Goal: Task Accomplishment & Management: Manage account settings

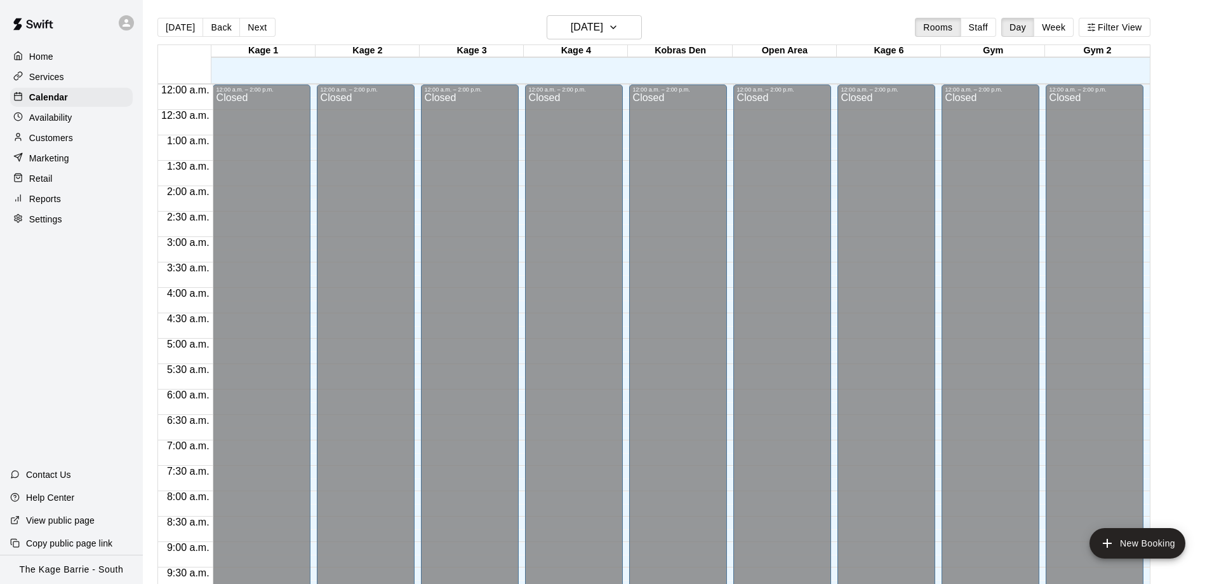
scroll to position [667, 0]
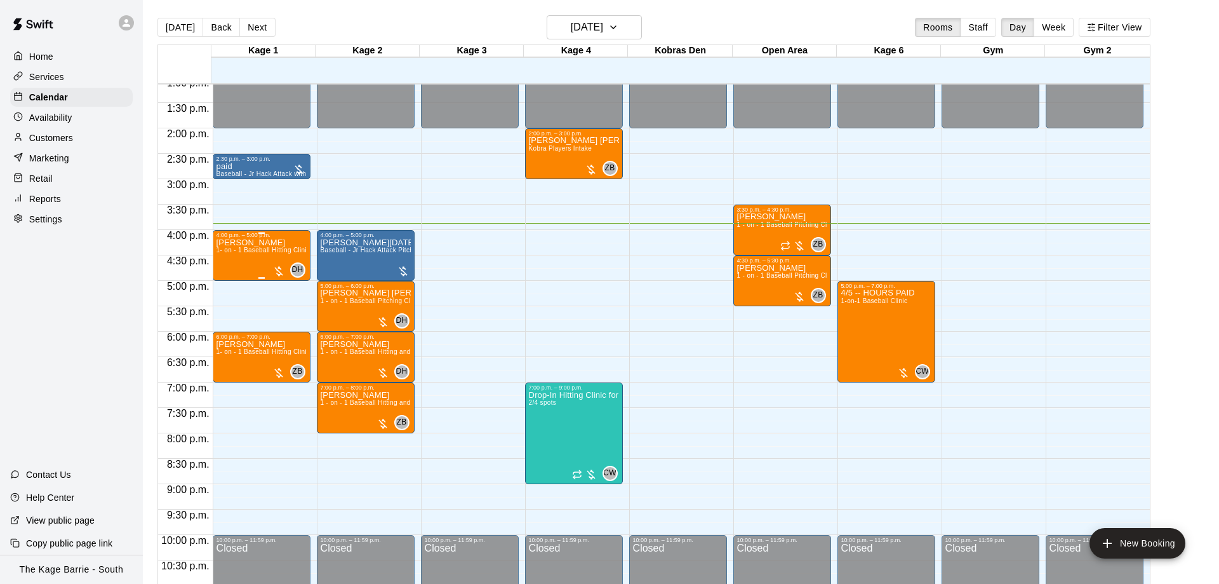
click at [241, 257] on div "Tristan Ferrigan 1- on - 1 Baseball Hitting Clinic" at bounding box center [262, 530] width 90 height 584
click at [234, 284] on img "edit" at bounding box center [227, 283] width 15 height 15
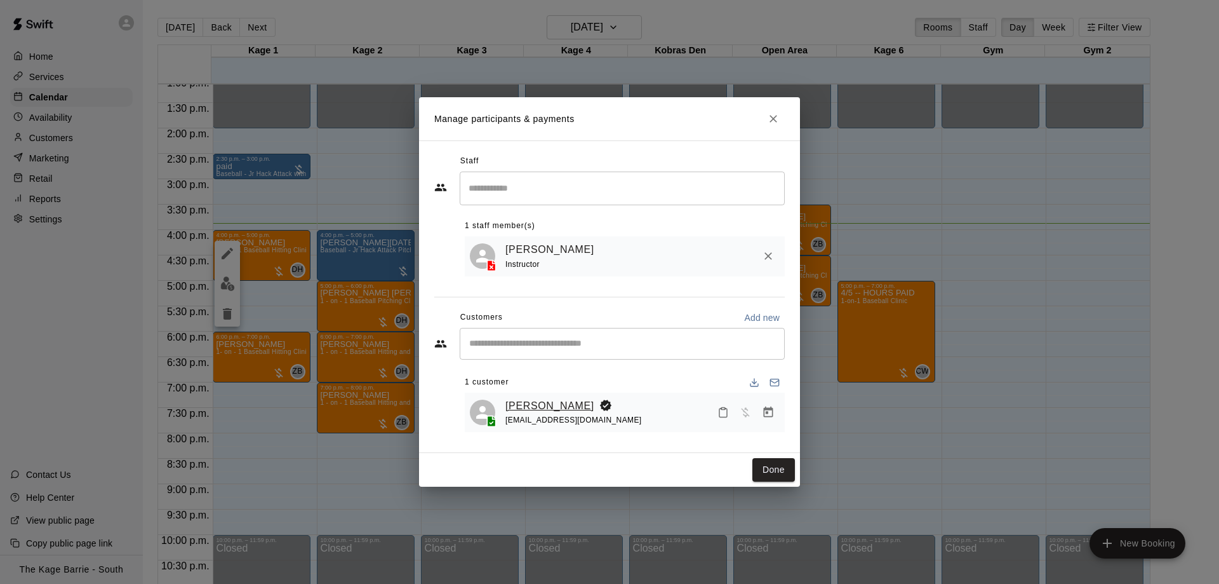
click at [573, 409] on link "[PERSON_NAME]" at bounding box center [549, 406] width 89 height 17
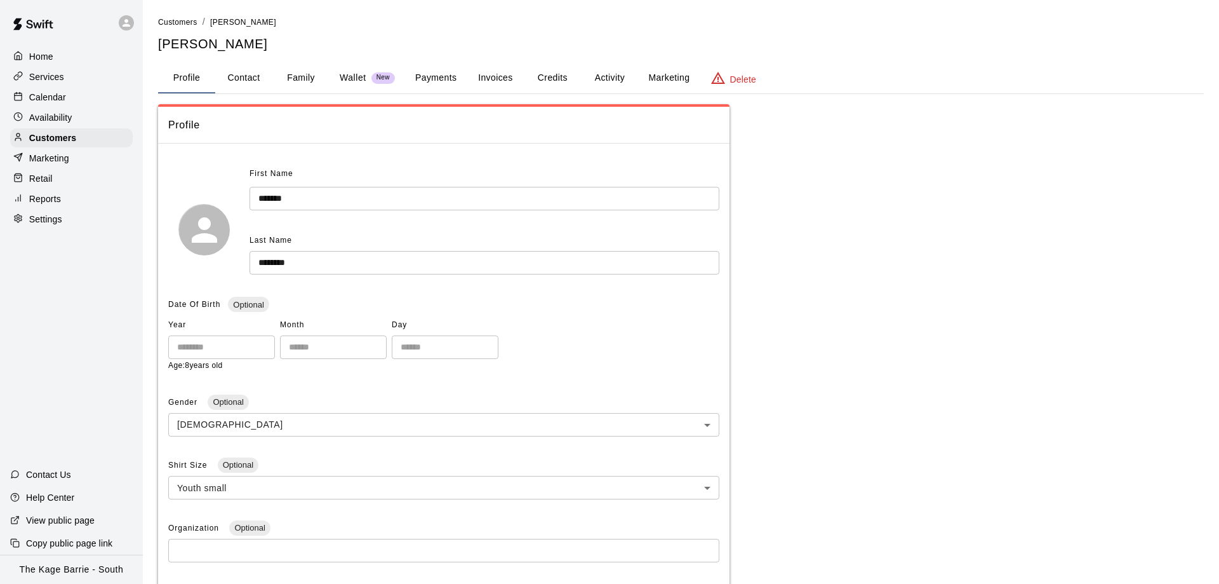
click at [614, 80] on button "Activity" at bounding box center [609, 78] width 57 height 30
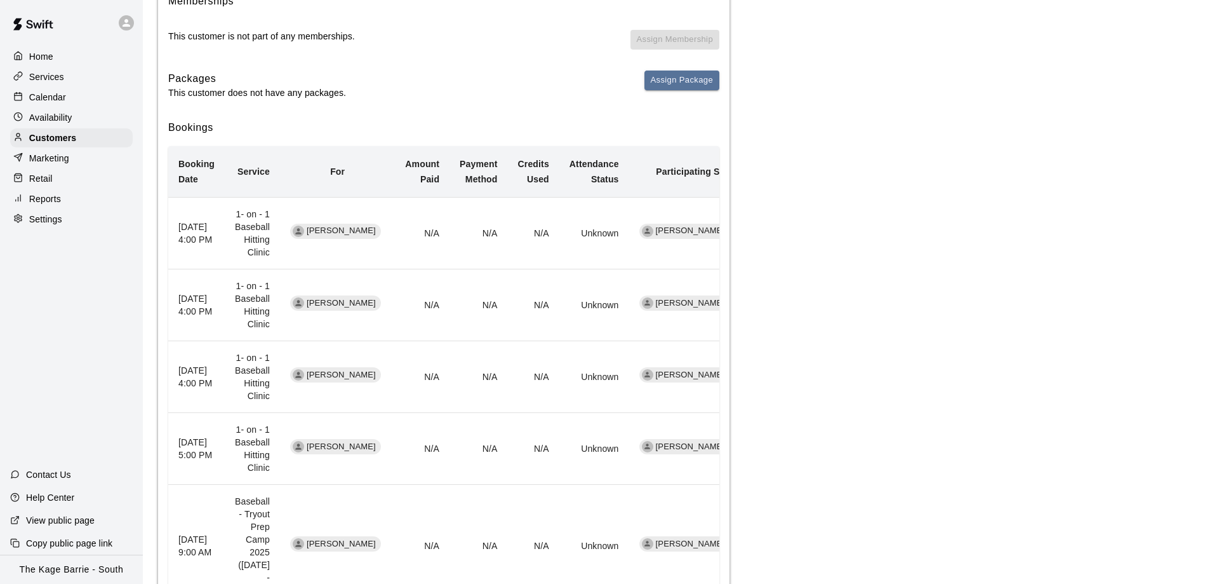
scroll to position [194, 0]
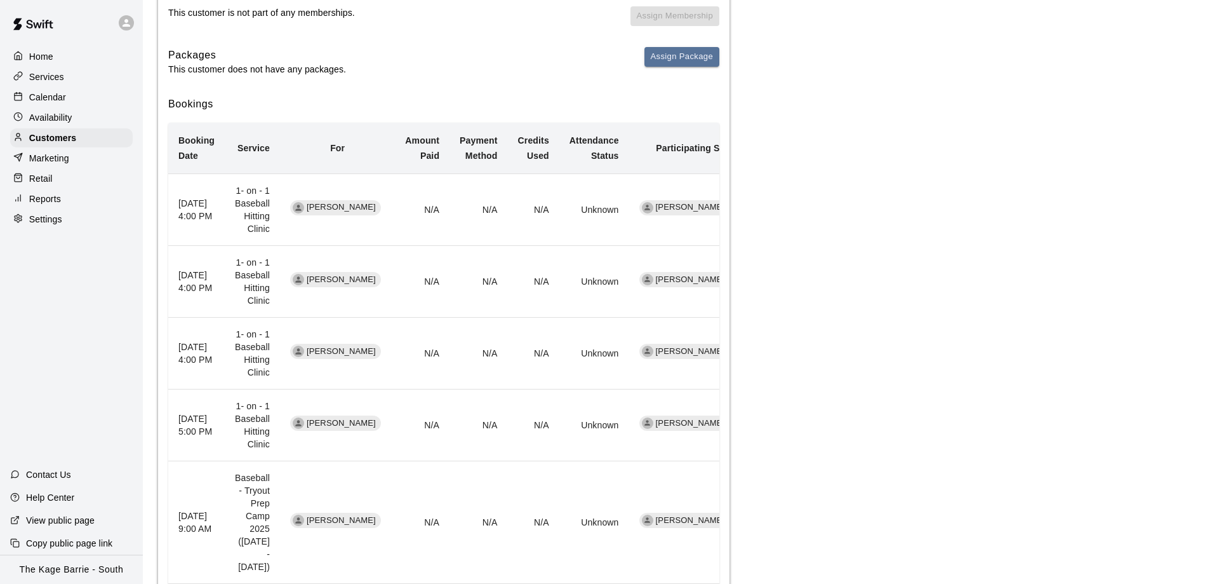
click at [80, 93] on div "Calendar" at bounding box center [71, 97] width 123 height 19
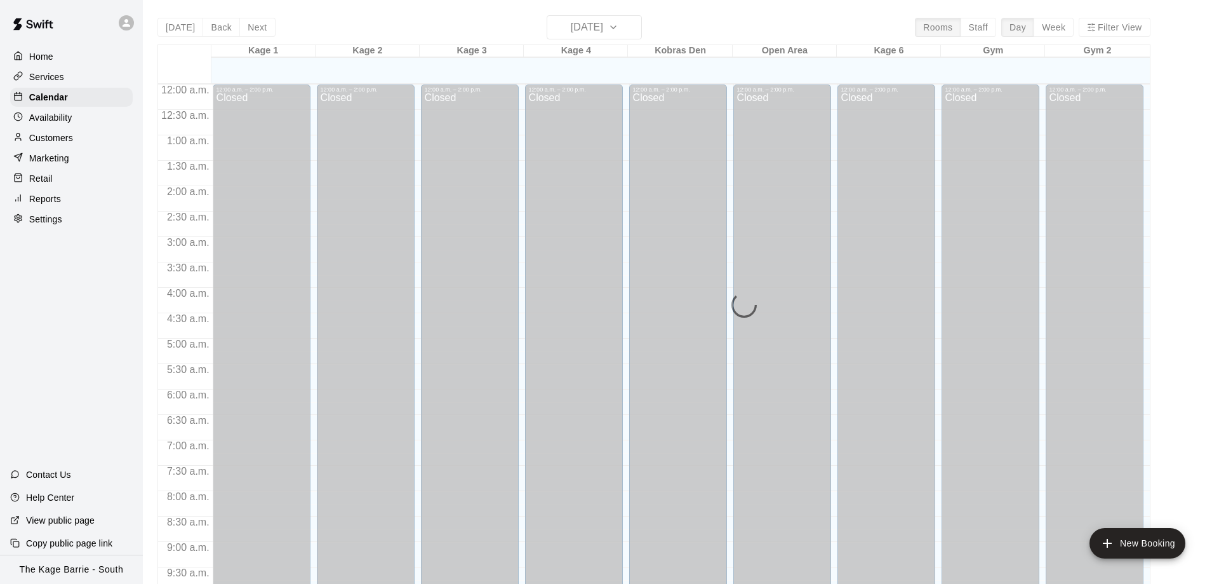
scroll to position [667, 0]
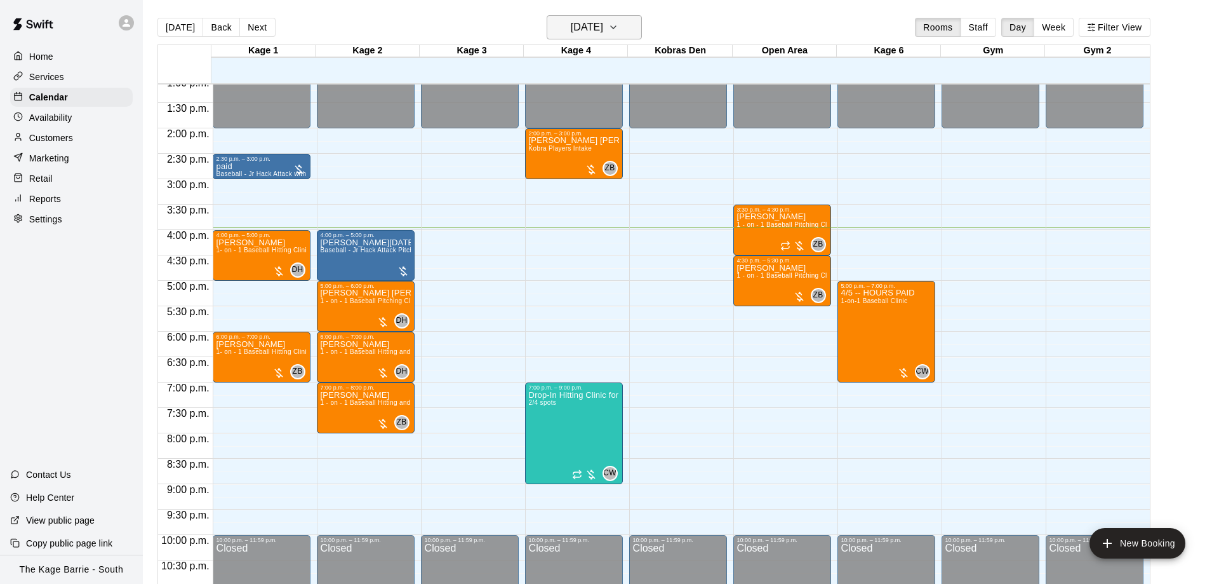
click at [619, 22] on icon "button" at bounding box center [613, 27] width 10 height 15
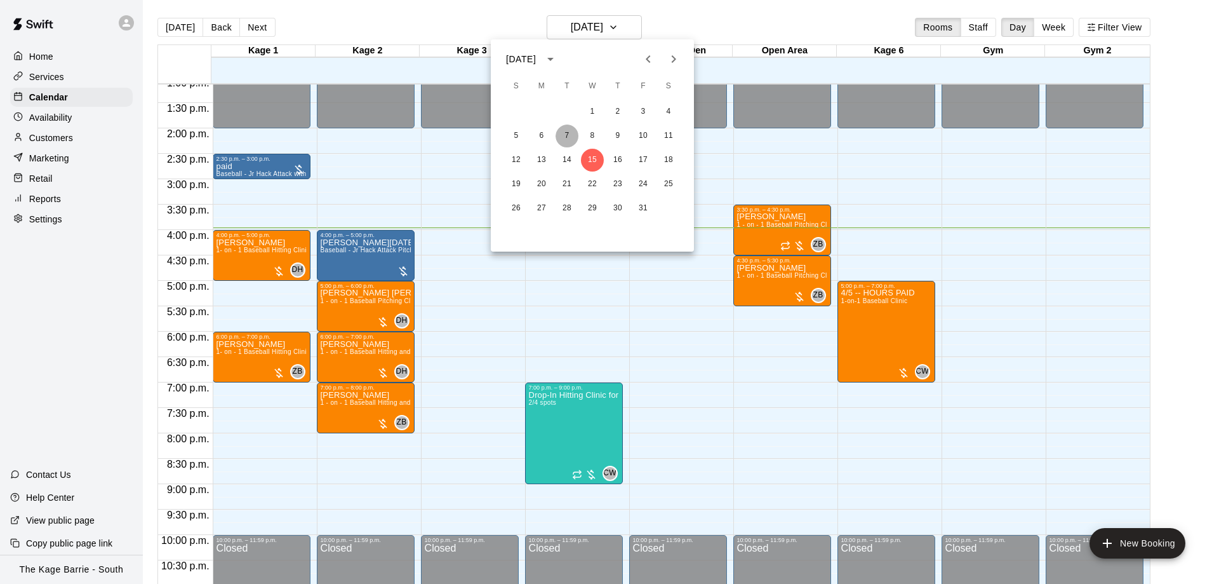
click at [563, 139] on button "7" at bounding box center [567, 135] width 23 height 23
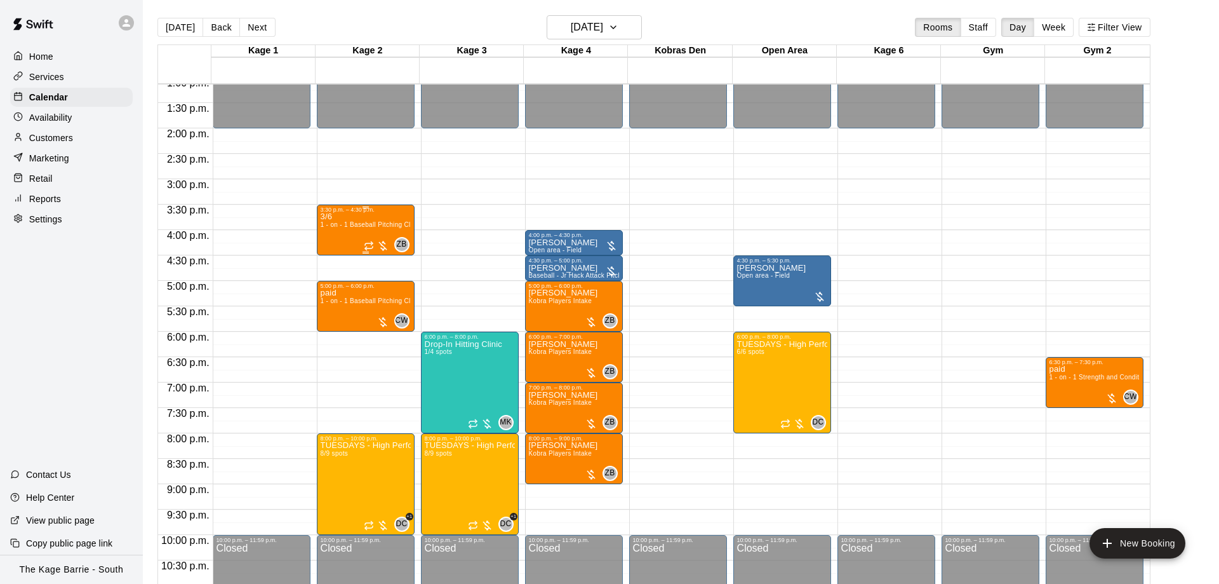
click at [363, 226] on span "1 - on - 1 Baseball Pitching Clinic" at bounding box center [371, 224] width 100 height 7
click at [333, 267] on img "edit" at bounding box center [331, 267] width 15 height 15
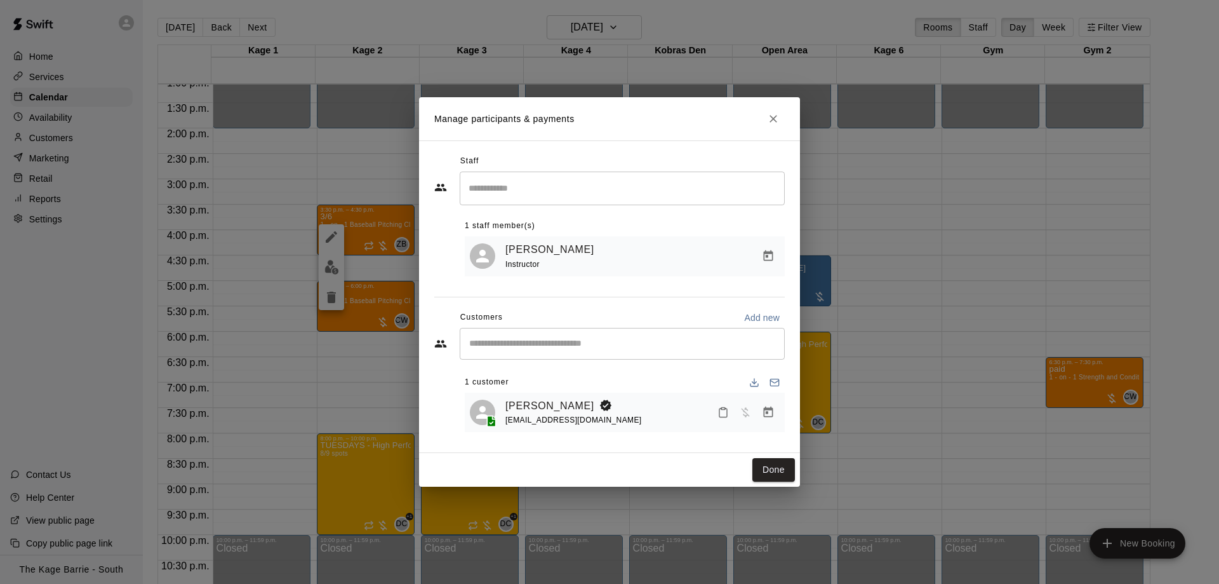
click at [774, 116] on icon "Close" at bounding box center [773, 118] width 13 height 13
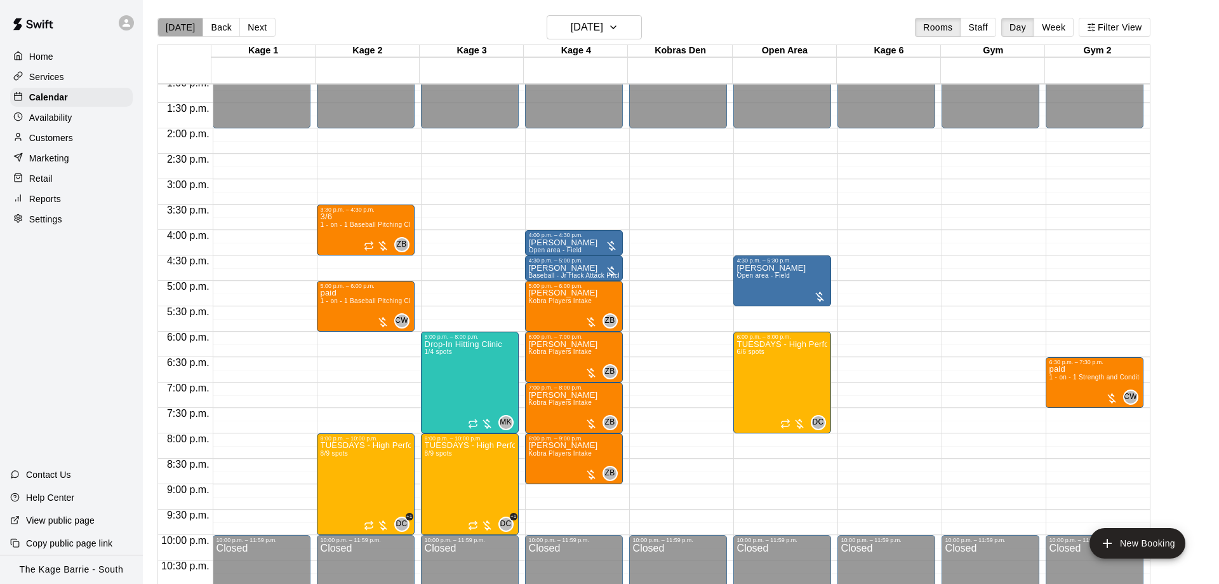
click at [181, 25] on button "[DATE]" at bounding box center [180, 27] width 46 height 19
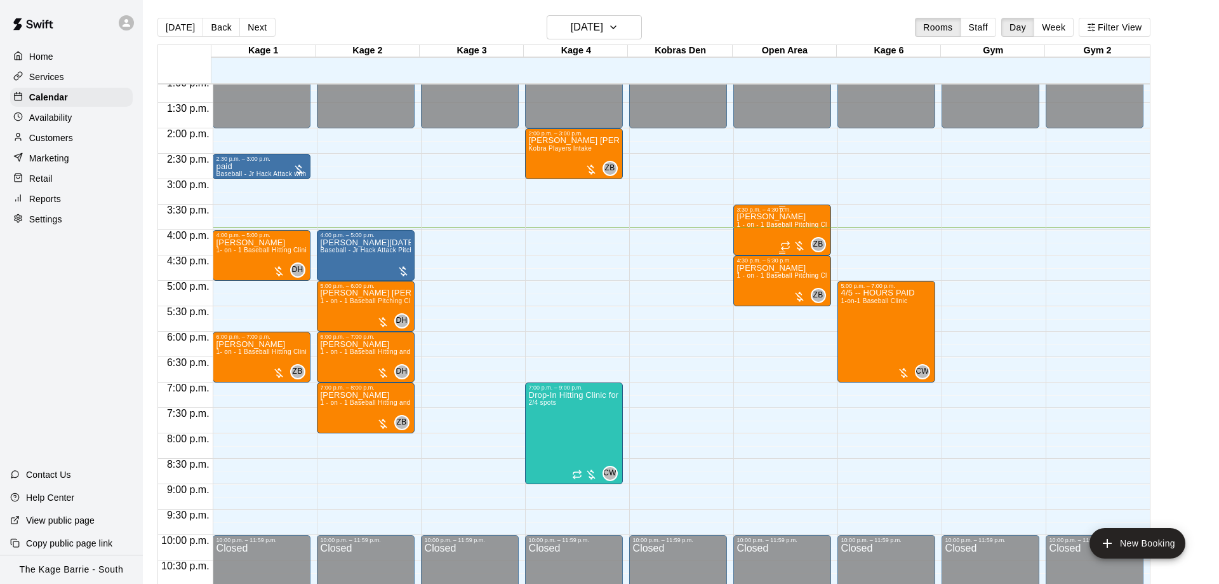
click at [773, 223] on div "Micah Burton 1 - on - 1 Baseball Pitching Clinic" at bounding box center [782, 505] width 90 height 584
click at [741, 230] on icon "edit" at bounding box center [748, 227] width 15 height 15
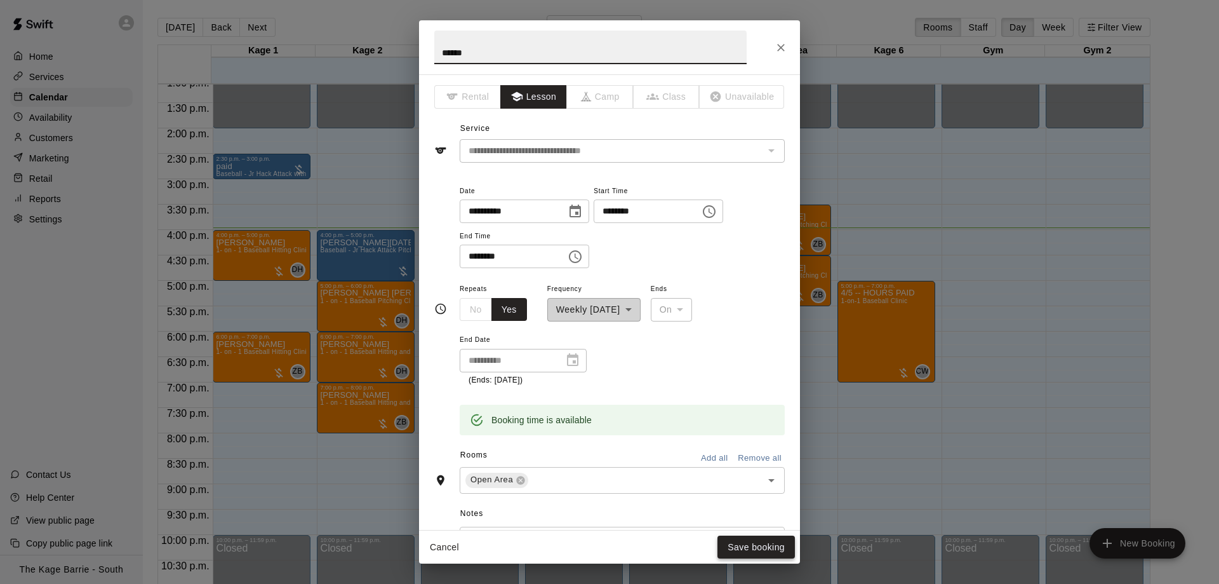
type input "*****"
click at [782, 544] on button "Save booking" at bounding box center [756, 546] width 77 height 23
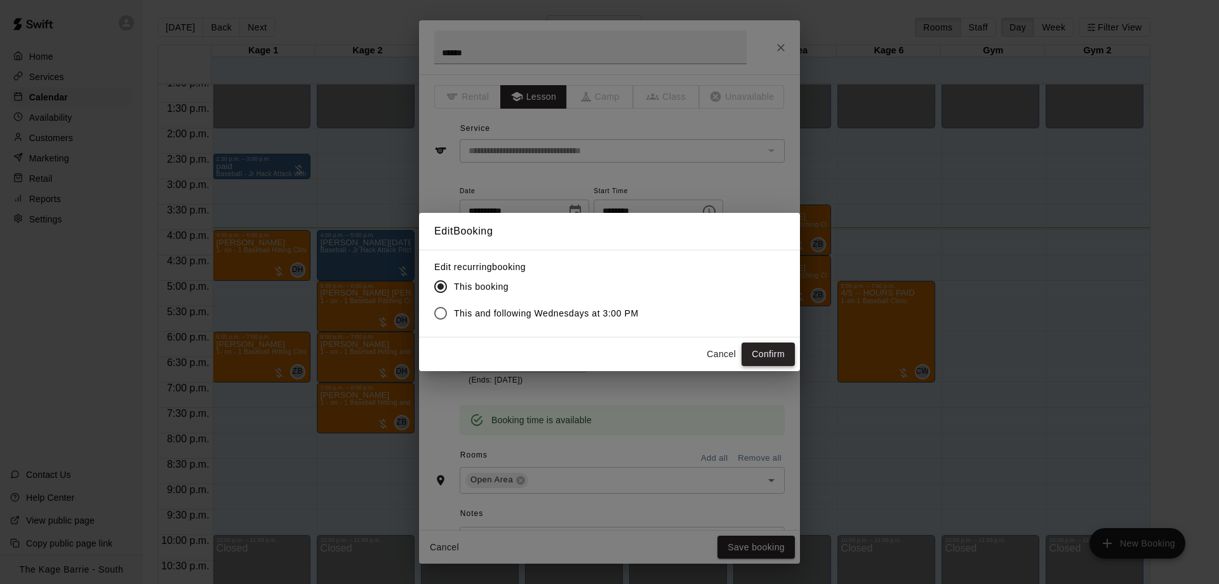
click at [784, 352] on button "Confirm" at bounding box center [768, 353] width 53 height 23
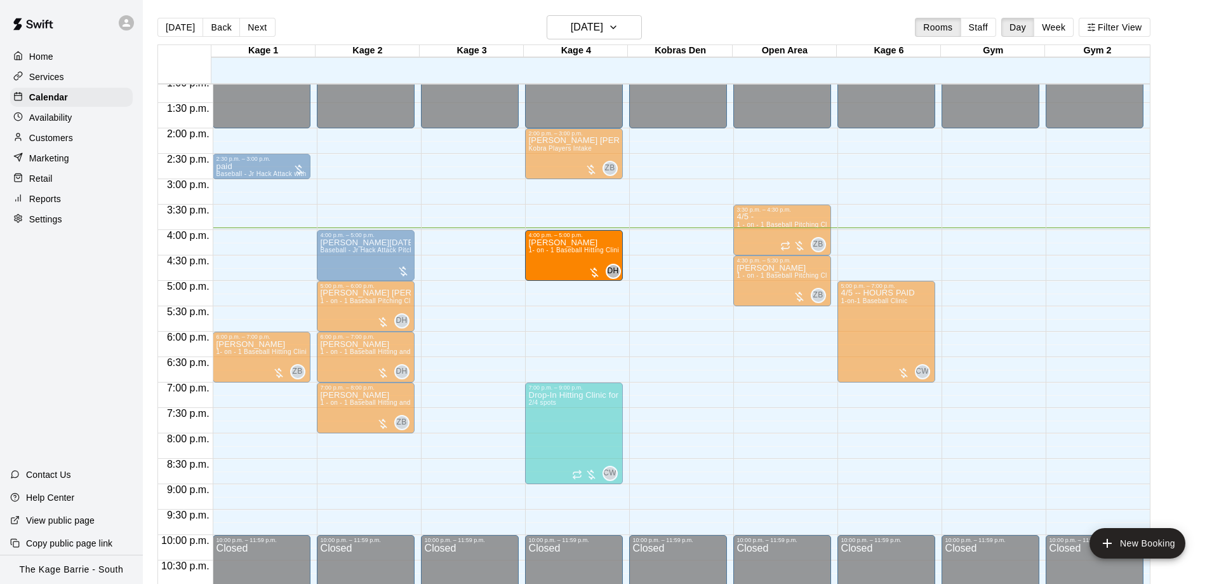
drag, startPoint x: 270, startPoint y: 252, endPoint x: 568, endPoint y: 256, distance: 298.5
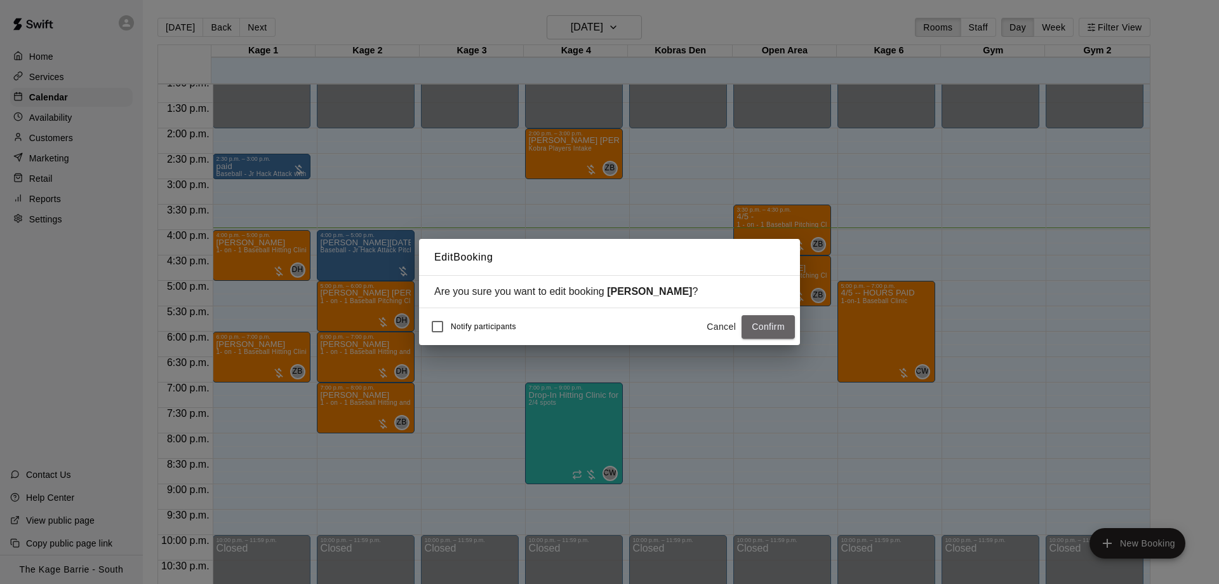
click at [749, 323] on button "Confirm" at bounding box center [768, 326] width 53 height 23
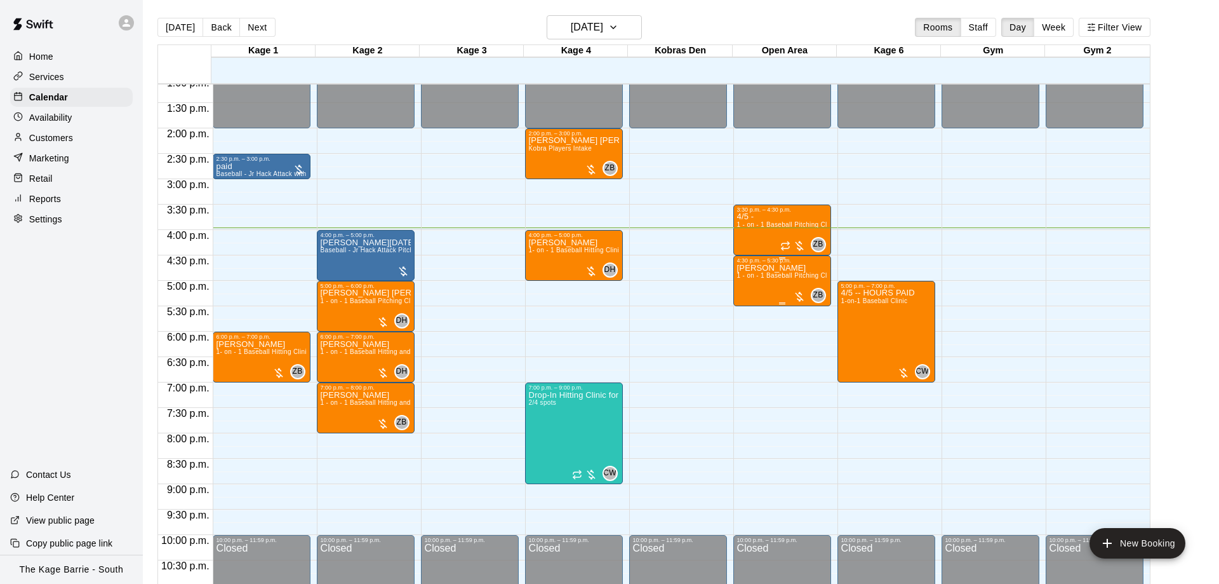
click at [783, 283] on div "[PERSON_NAME] 1 - on - 1 Baseball Pitching Clinic" at bounding box center [782, 556] width 90 height 584
drag, startPoint x: 664, startPoint y: 289, endPoint x: 677, endPoint y: 288, distance: 12.7
click at [666, 289] on div at bounding box center [609, 292] width 1219 height 584
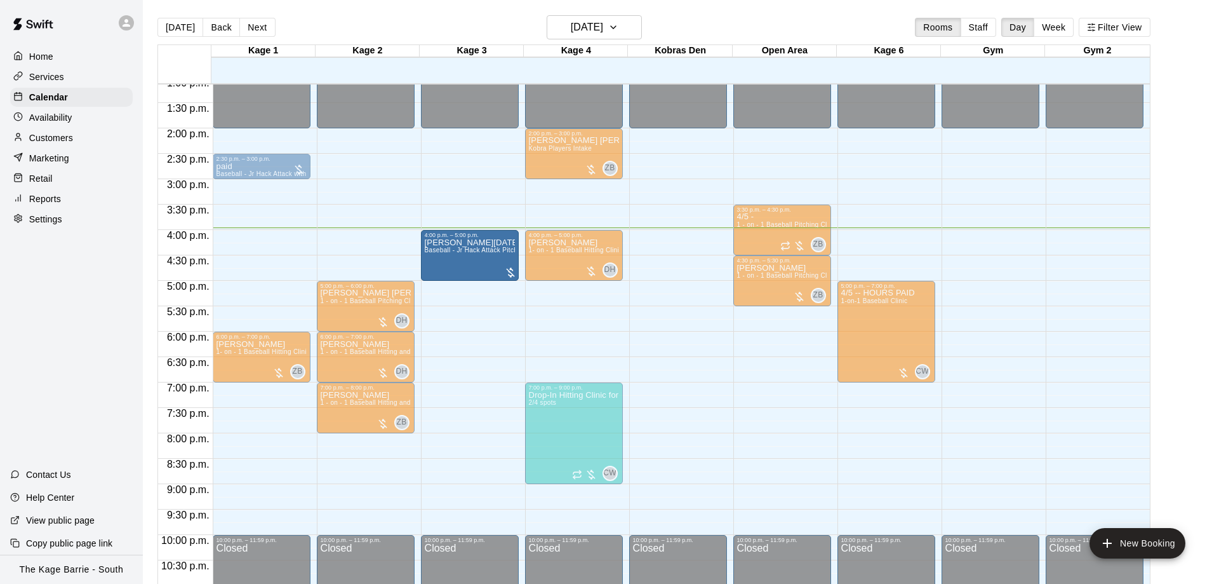
drag, startPoint x: 398, startPoint y: 250, endPoint x: 422, endPoint y: 252, distance: 24.8
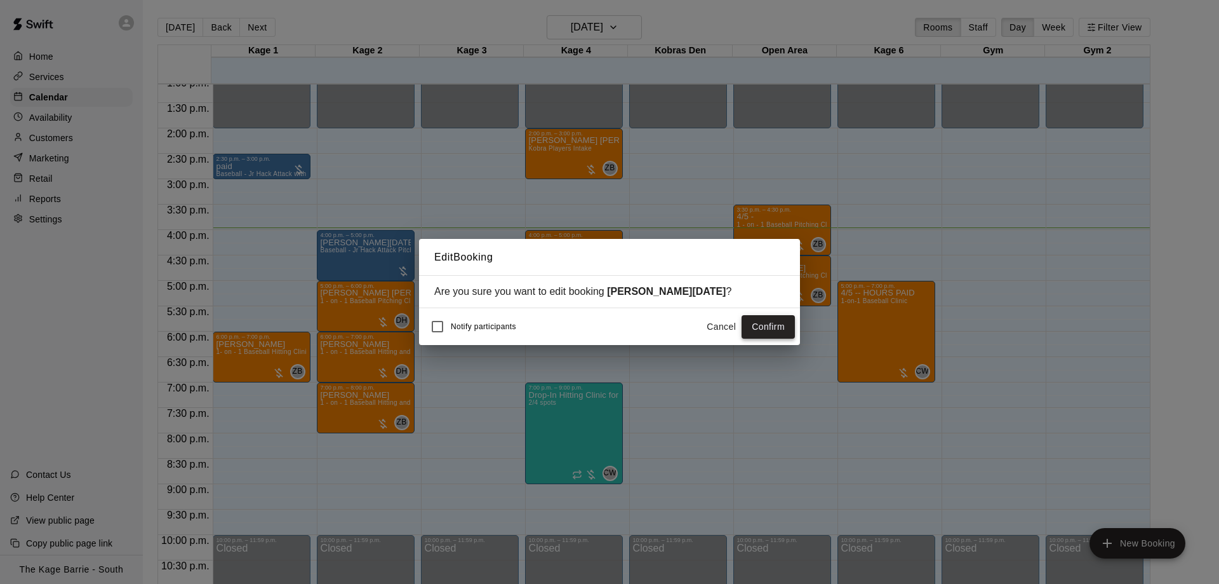
click at [781, 324] on button "Confirm" at bounding box center [768, 326] width 53 height 23
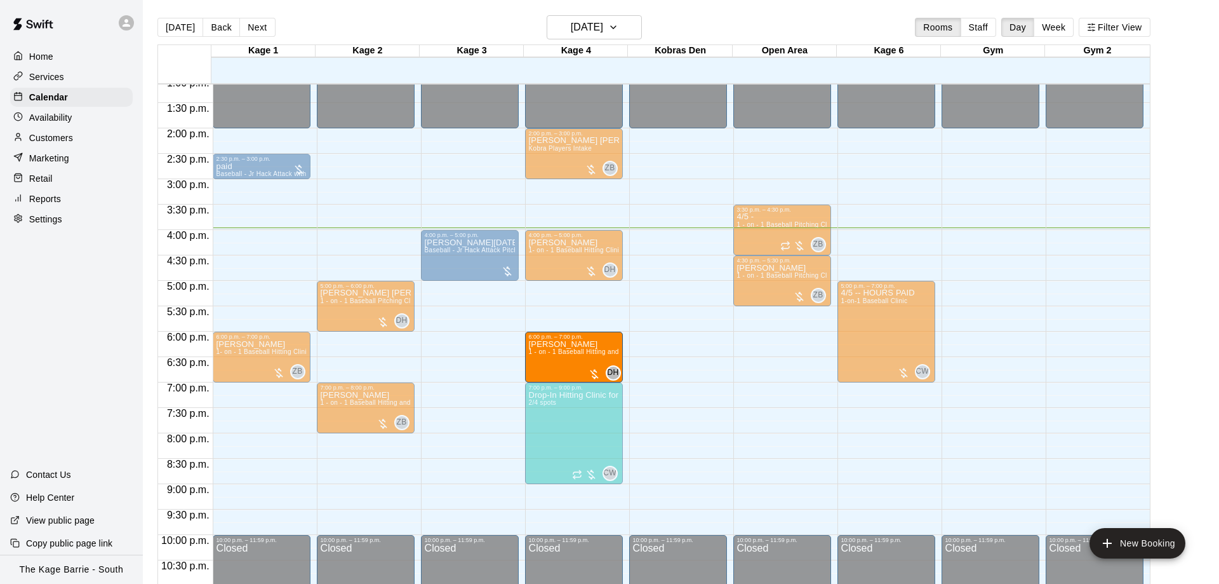
drag, startPoint x: 521, startPoint y: 358, endPoint x: 625, endPoint y: 356, distance: 104.2
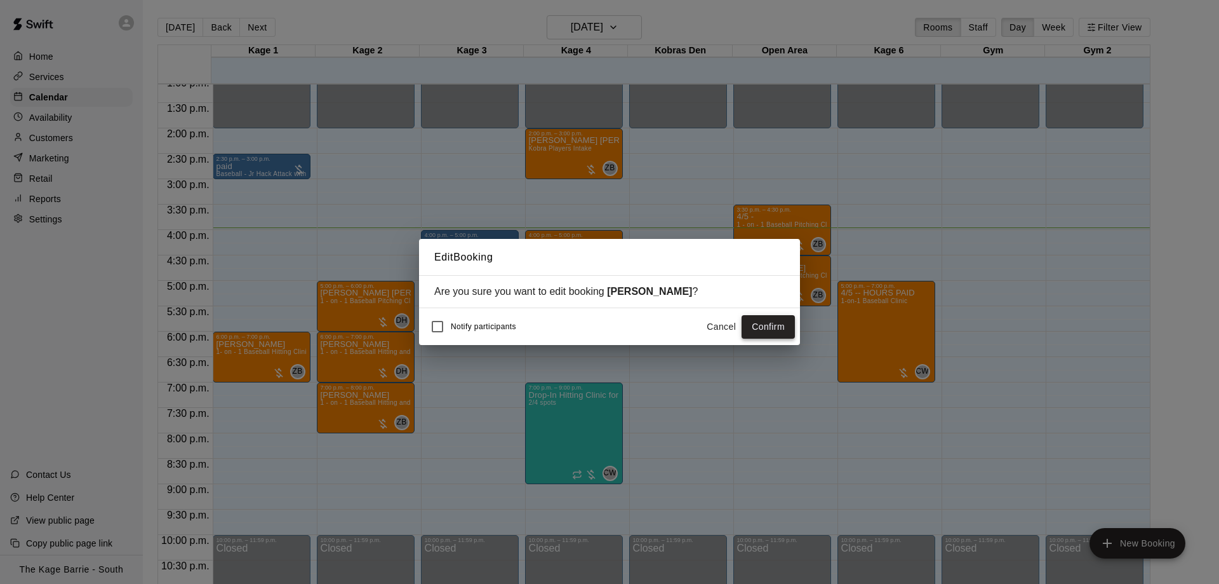
click at [760, 321] on button "Confirm" at bounding box center [768, 326] width 53 height 23
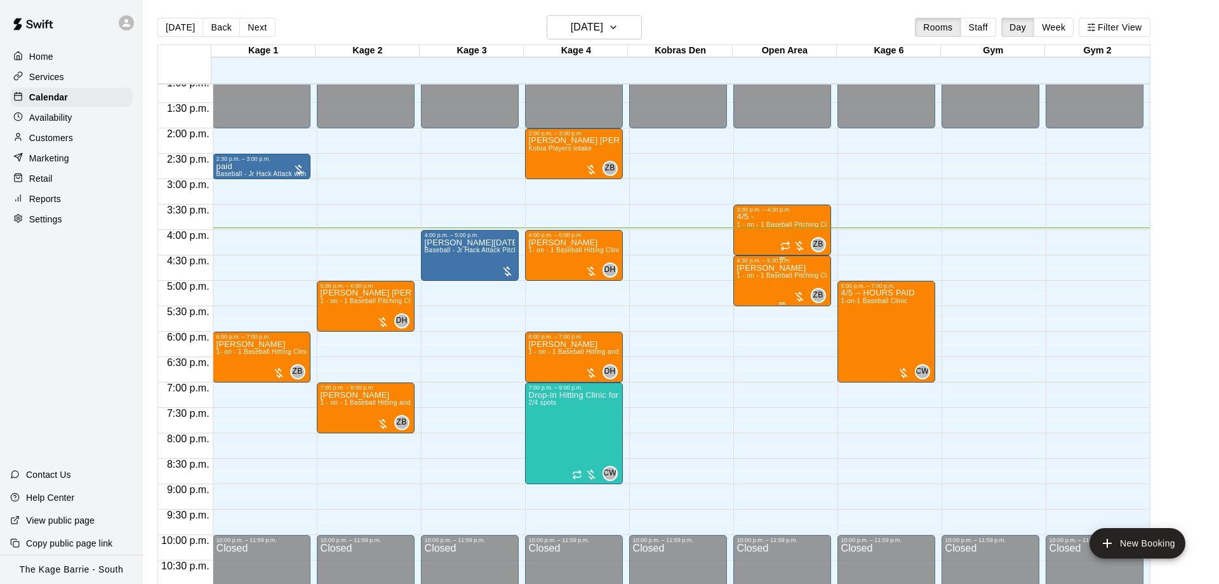
click at [771, 279] on span "1 - on - 1 Baseball Pitching Clinic" at bounding box center [787, 275] width 100 height 7
click at [755, 319] on img "edit" at bounding box center [749, 318] width 15 height 15
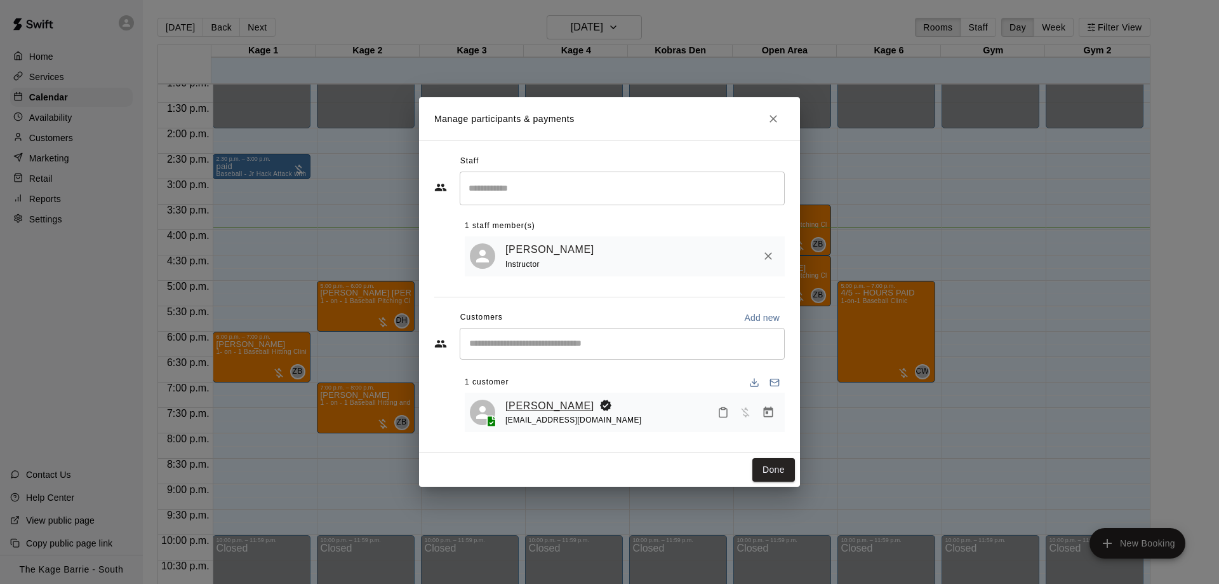
click at [561, 406] on link "[PERSON_NAME]" at bounding box center [549, 406] width 89 height 17
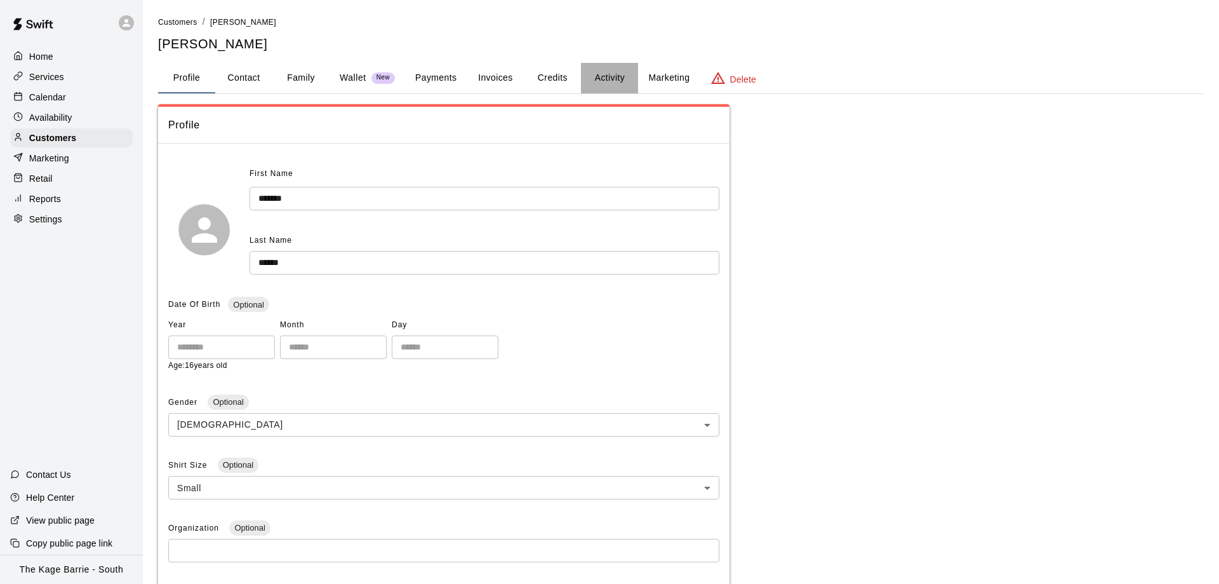
click at [626, 80] on button "Activity" at bounding box center [609, 78] width 57 height 30
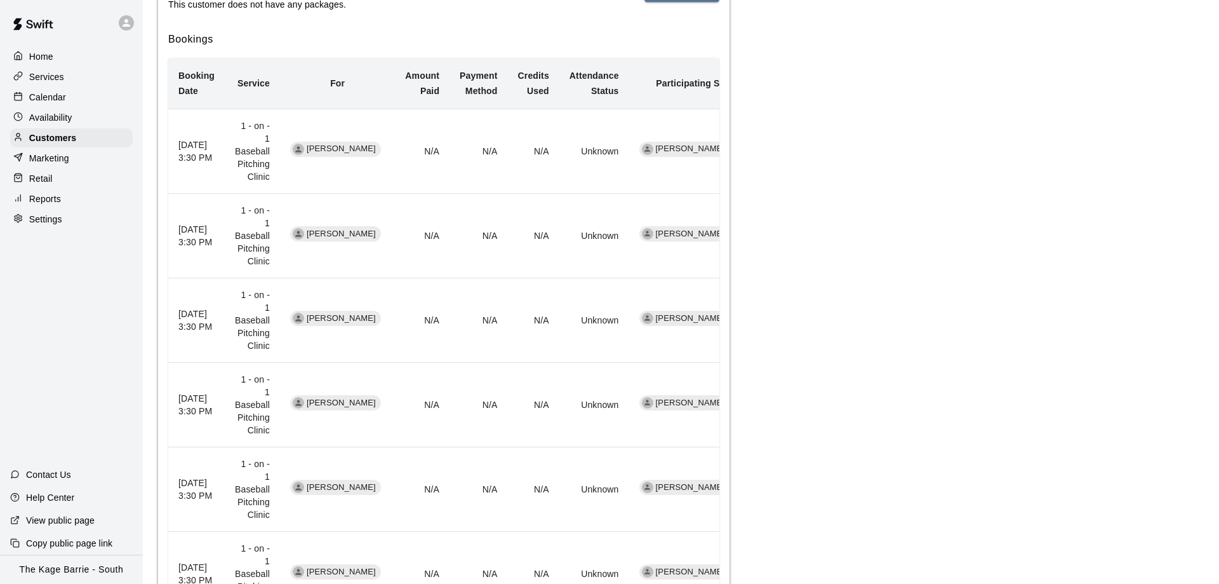
scroll to position [575, 0]
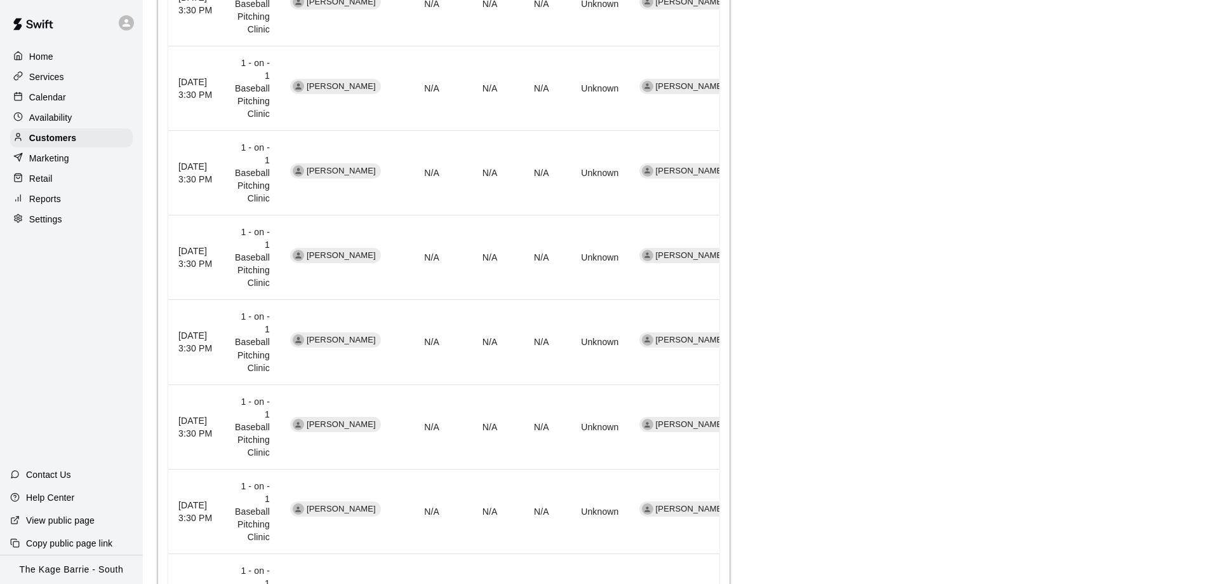
click at [565, 527] on body "Home Services Calendar Availability Customers Marketing Retail Reports Settings…" at bounding box center [609, 68] width 1219 height 1287
click at [572, 553] on li "25" at bounding box center [571, 557] width 31 height 21
type input "**"
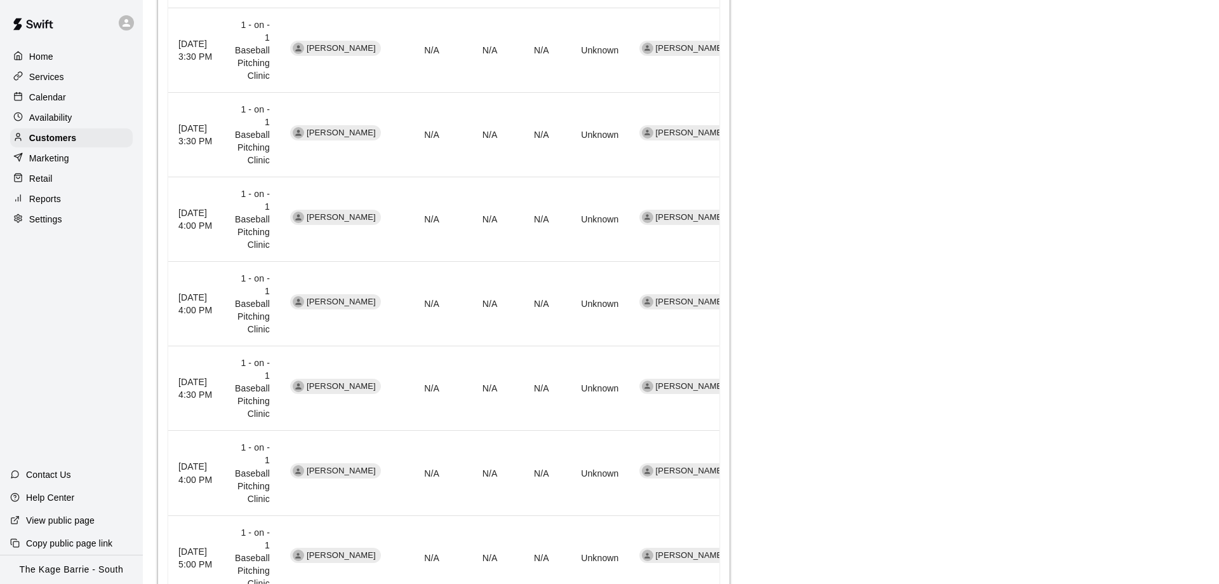
scroll to position [1523, 0]
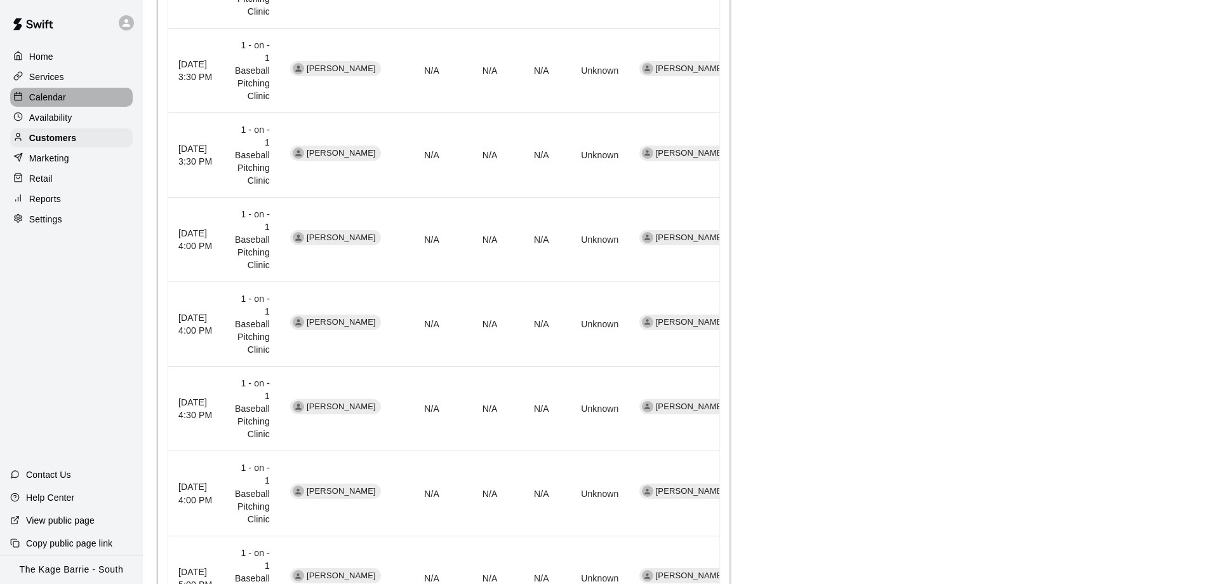
click at [97, 95] on div "Calendar" at bounding box center [71, 97] width 123 height 19
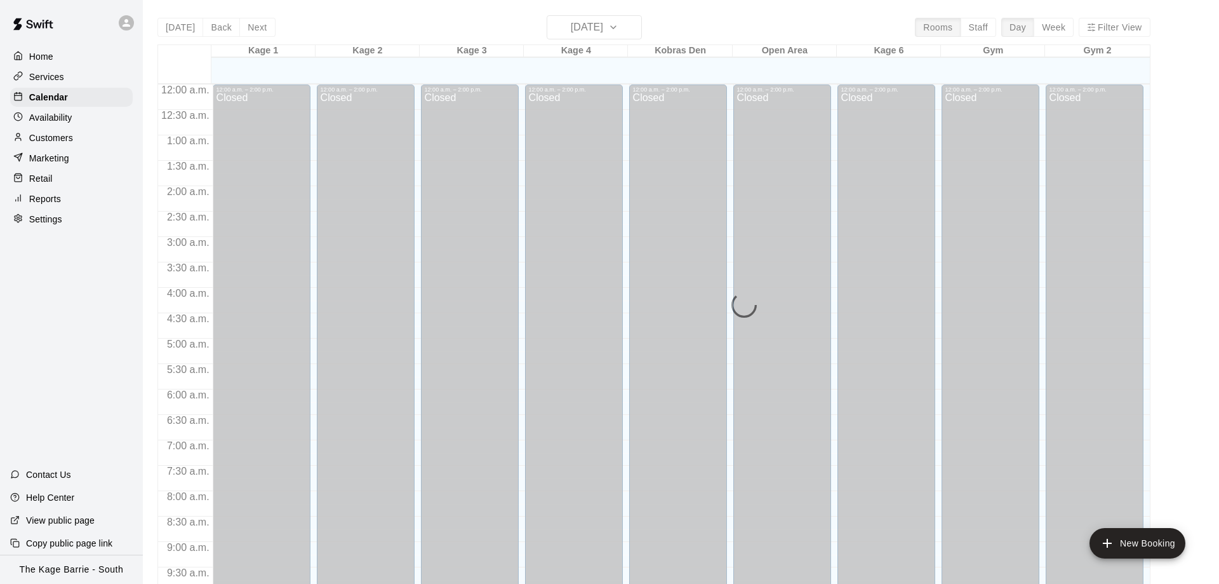
scroll to position [667, 0]
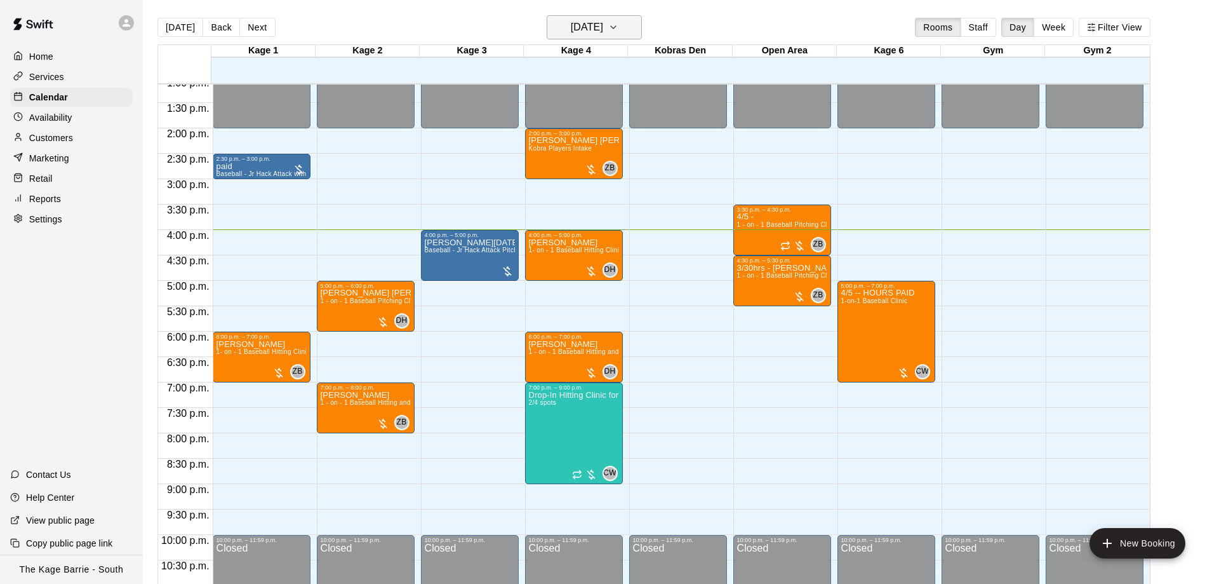
click at [603, 33] on h6 "[DATE]" at bounding box center [587, 27] width 32 height 18
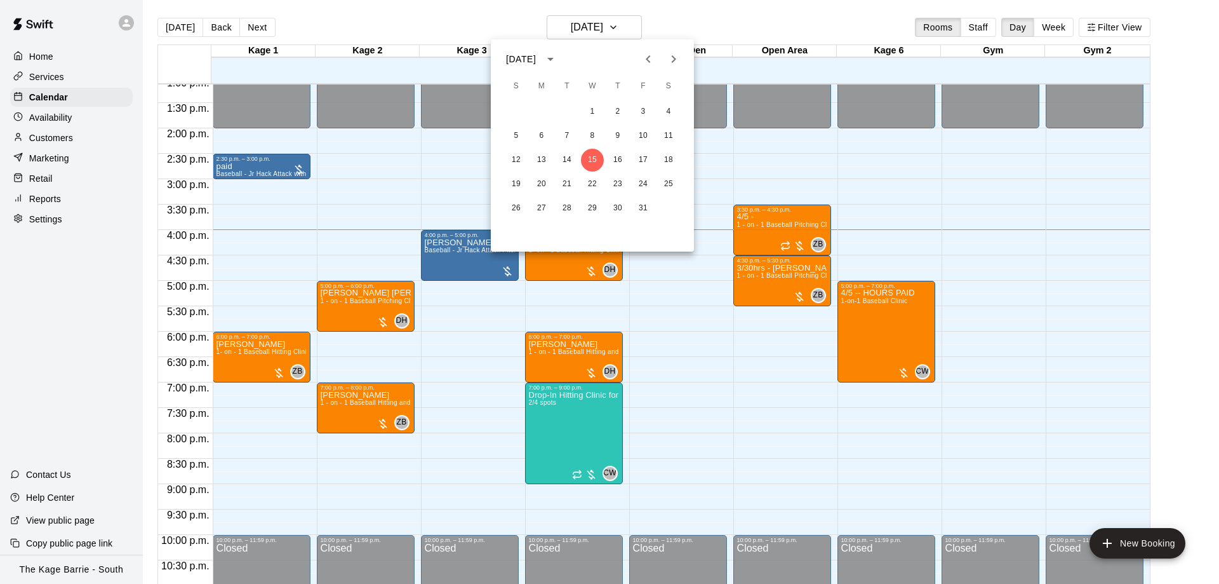
click at [650, 58] on icon "Previous month" at bounding box center [648, 58] width 15 height 15
click at [692, 7] on div at bounding box center [609, 292] width 1219 height 584
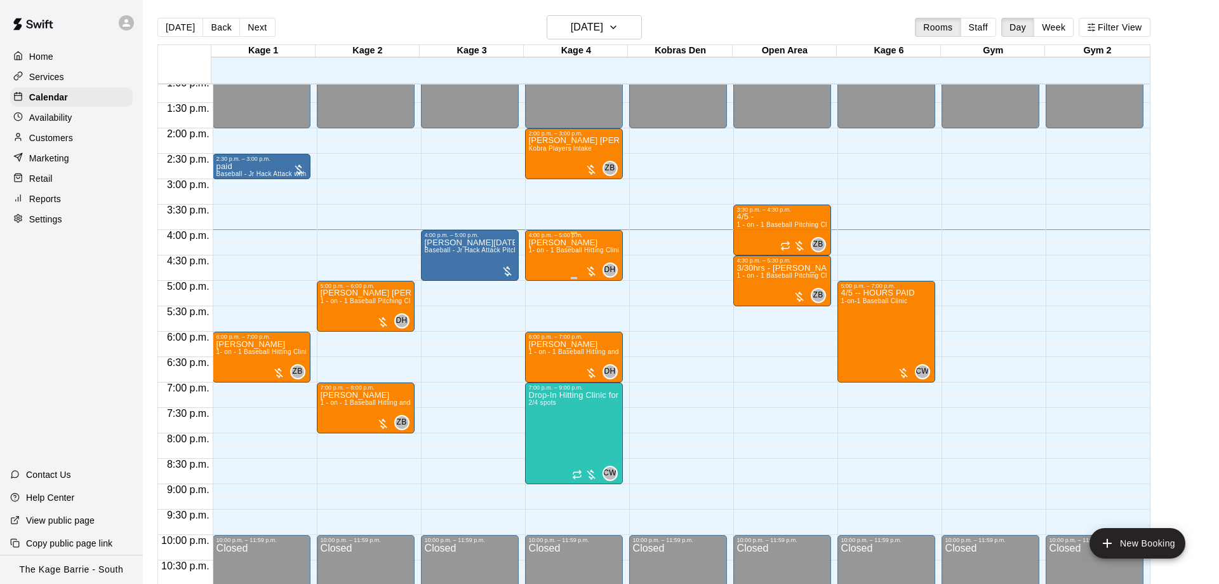
click at [558, 262] on div "Tristan Ferrigan 1- on - 1 Baseball Hitting Clinic" at bounding box center [574, 530] width 90 height 584
click at [532, 248] on button "edit" at bounding box center [540, 253] width 25 height 25
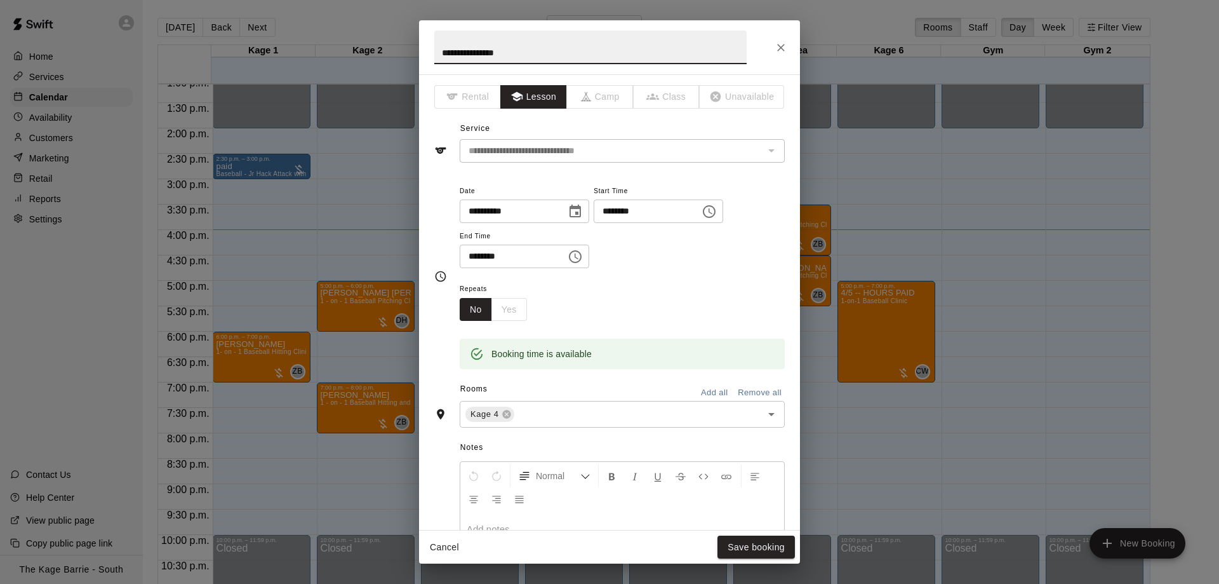
click at [439, 50] on input "**********" at bounding box center [590, 47] width 312 height 34
click at [784, 42] on icon "Close" at bounding box center [781, 47] width 13 height 13
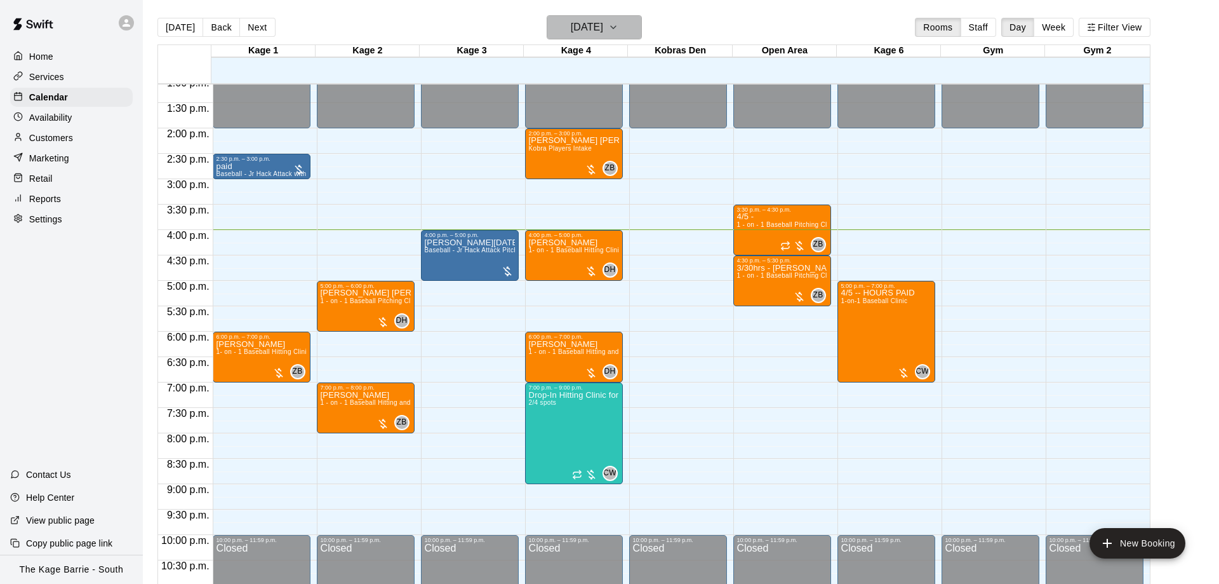
click at [603, 30] on h6 "[DATE]" at bounding box center [587, 27] width 32 height 18
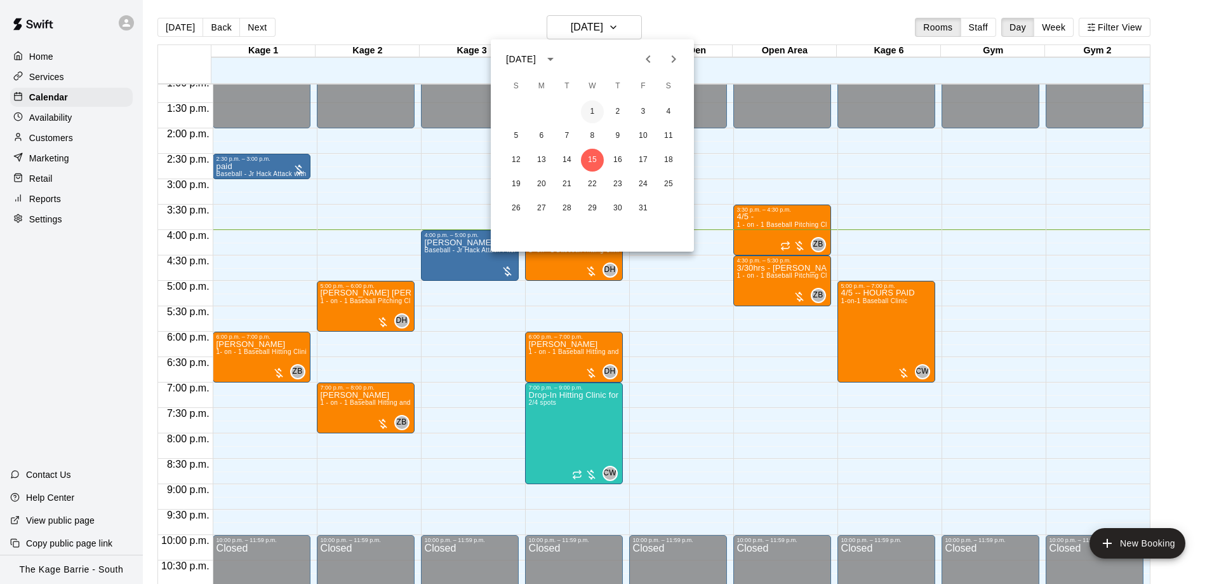
click at [593, 107] on button "1" at bounding box center [592, 111] width 23 height 23
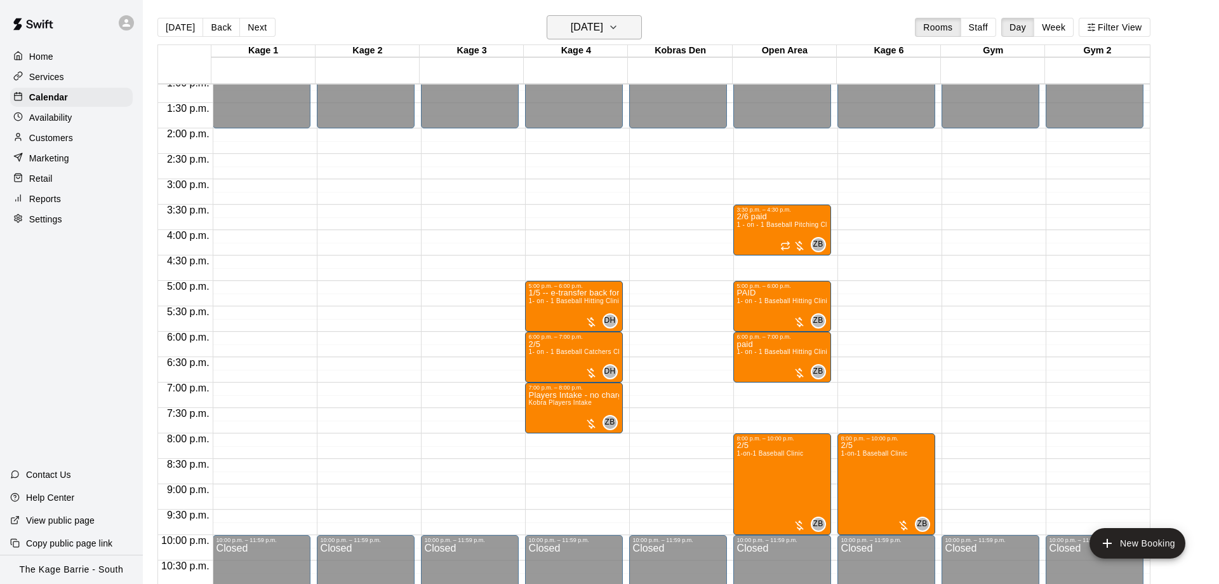
click at [585, 17] on button "[DATE]" at bounding box center [594, 27] width 95 height 24
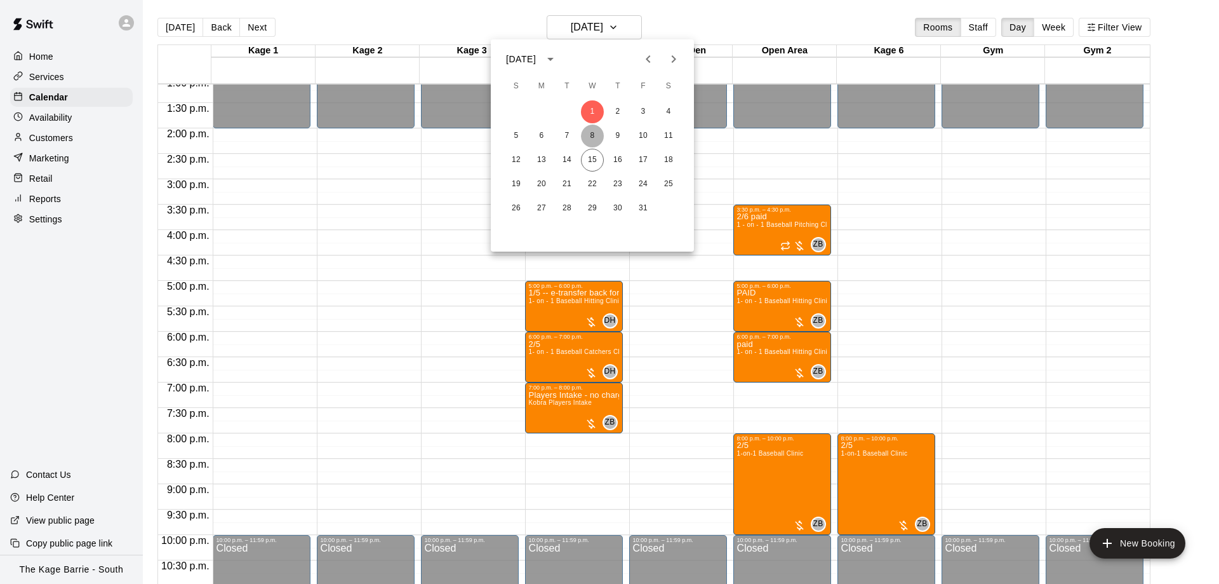
drag, startPoint x: 589, startPoint y: 129, endPoint x: 596, endPoint y: 138, distance: 11.8
click at [589, 128] on button "8" at bounding box center [592, 135] width 23 height 23
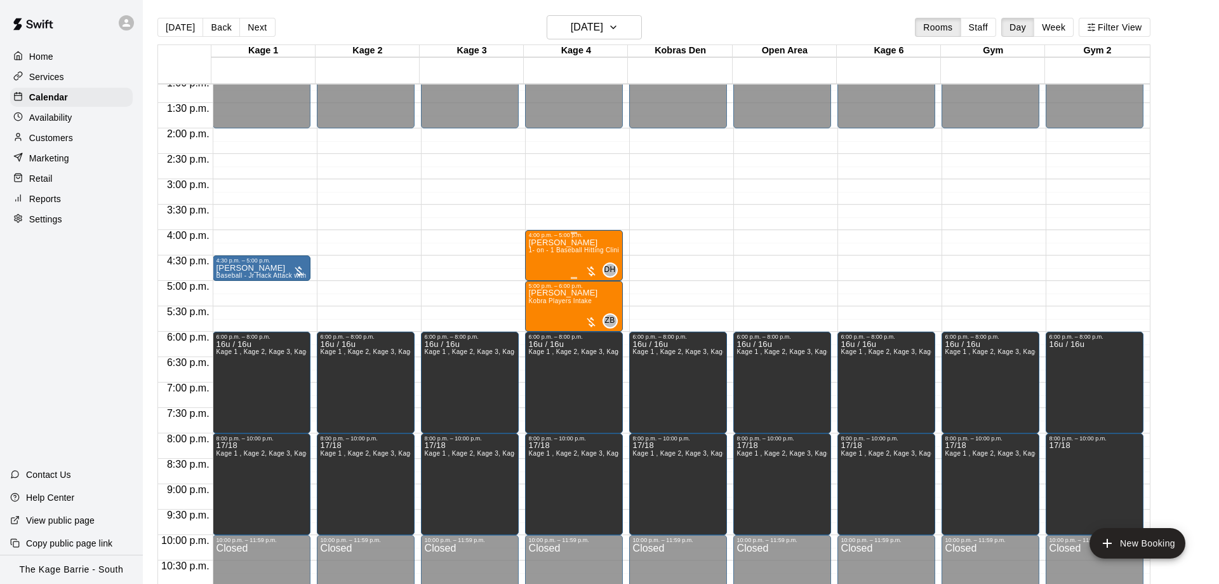
click at [570, 253] on span "1- on - 1 Baseball Hitting Clinic" at bounding box center [576, 249] width 94 height 7
drag, startPoint x: 542, startPoint y: 255, endPoint x: 547, endPoint y: 244, distance: 11.1
click at [542, 253] on button "edit" at bounding box center [540, 262] width 25 height 25
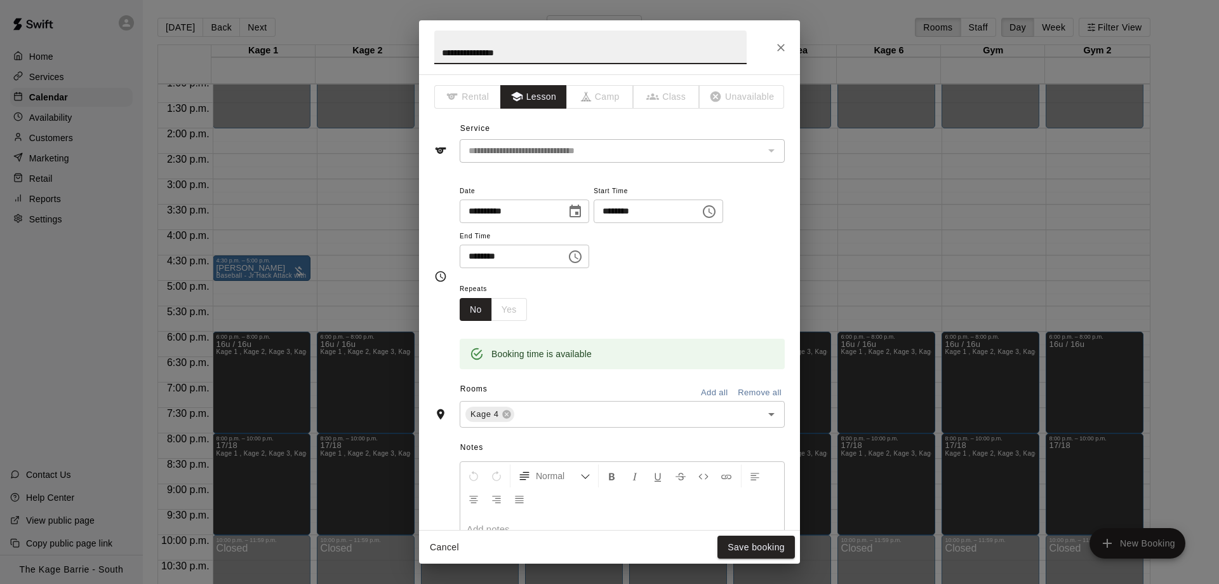
click at [437, 50] on input "**********" at bounding box center [590, 47] width 312 height 34
type input "**********"
click at [751, 546] on button "Save booking" at bounding box center [756, 546] width 77 height 23
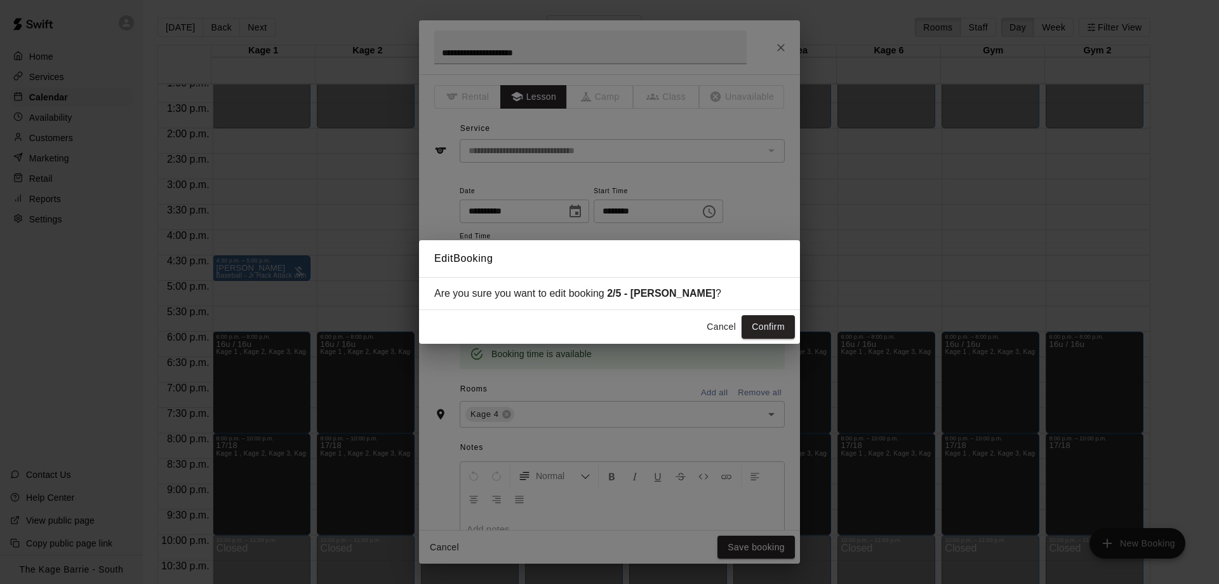
click at [769, 330] on button "Confirm" at bounding box center [768, 326] width 53 height 23
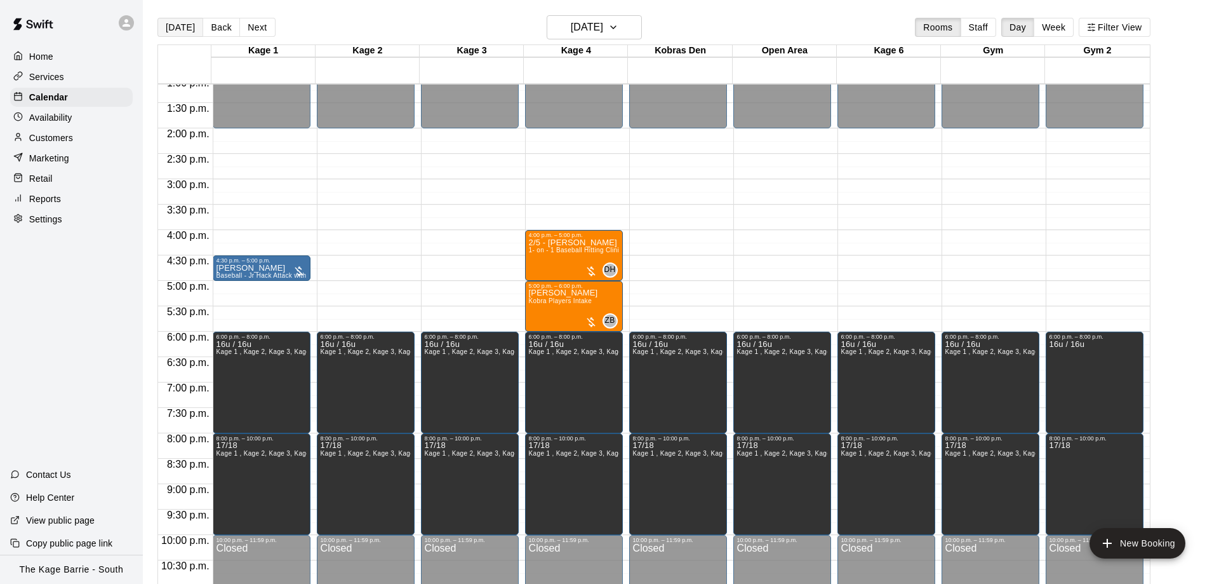
click at [193, 28] on button "[DATE]" at bounding box center [180, 27] width 46 height 19
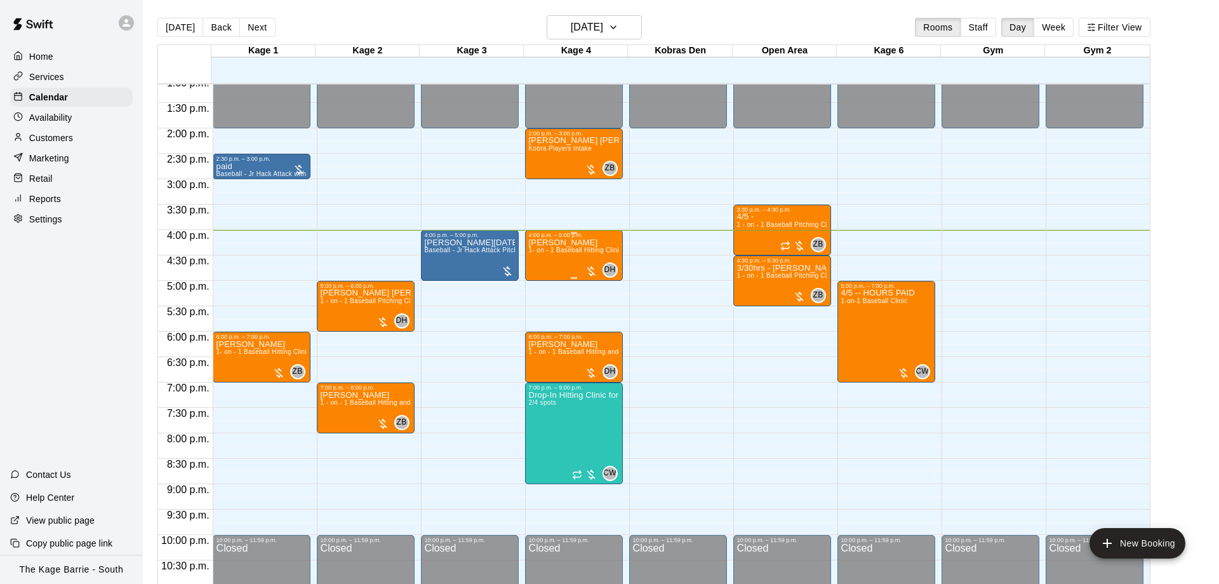
click at [554, 258] on div "Tristan Ferrigan 1- on - 1 Baseball Hitting Clinic" at bounding box center [574, 530] width 90 height 584
click at [540, 255] on icon "edit" at bounding box center [540, 253] width 11 height 11
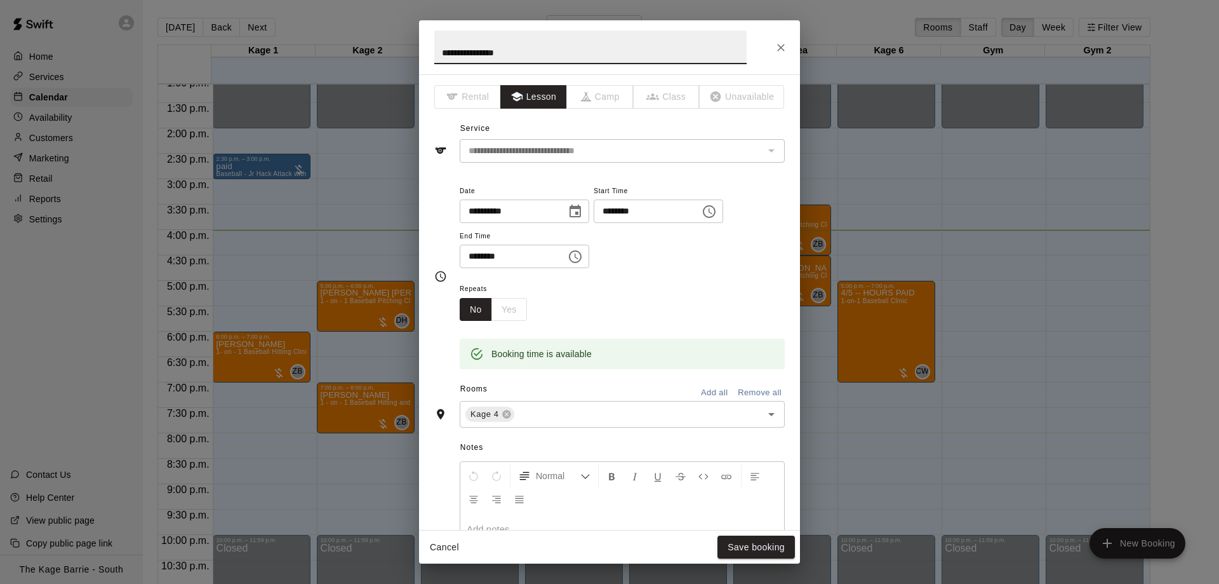
click at [438, 51] on input "**********" at bounding box center [590, 47] width 312 height 34
type input "**********"
click at [768, 539] on button "Save booking" at bounding box center [756, 546] width 77 height 23
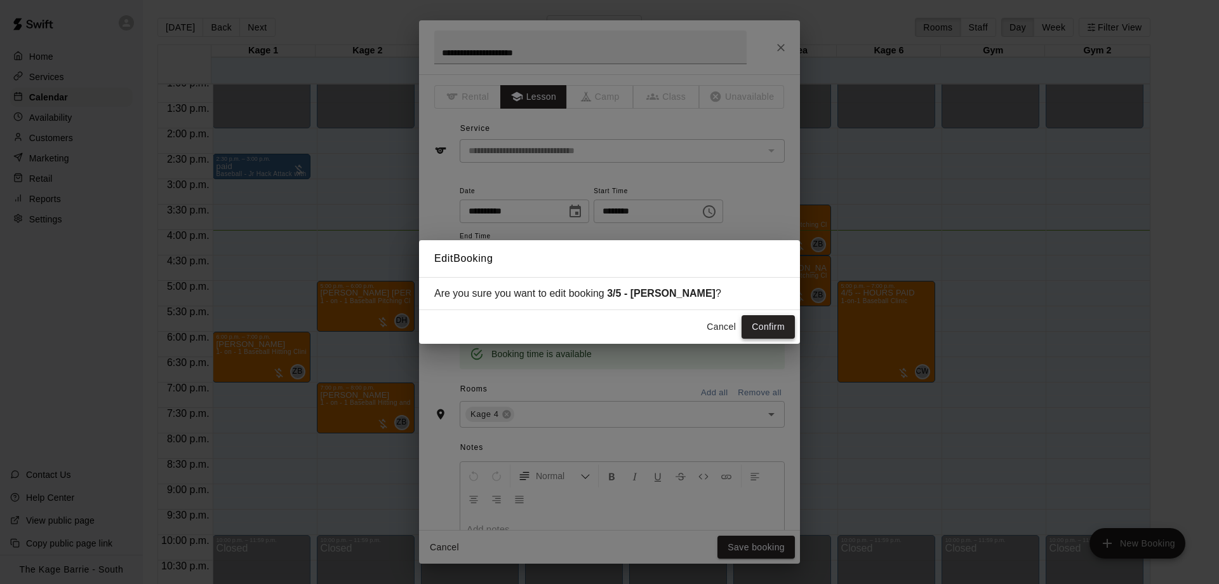
click at [770, 329] on button "Confirm" at bounding box center [768, 326] width 53 height 23
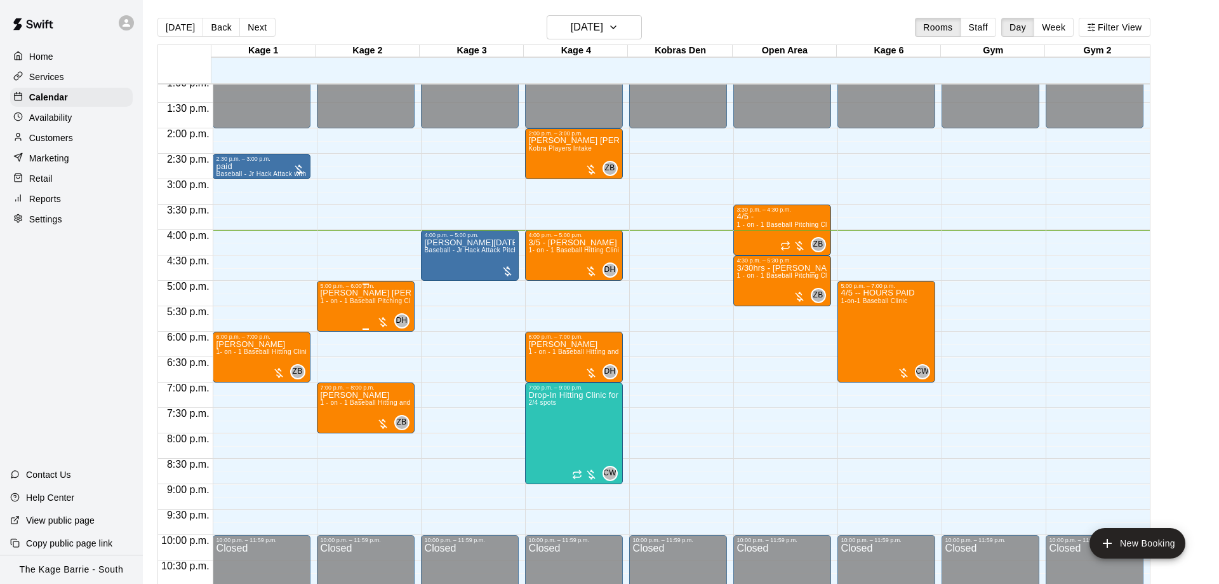
click at [358, 309] on div "Kohen Archer 1 - on - 1 Baseball Pitching Clinic" at bounding box center [366, 581] width 90 height 584
click at [329, 333] on img "edit" at bounding box center [331, 334] width 15 height 15
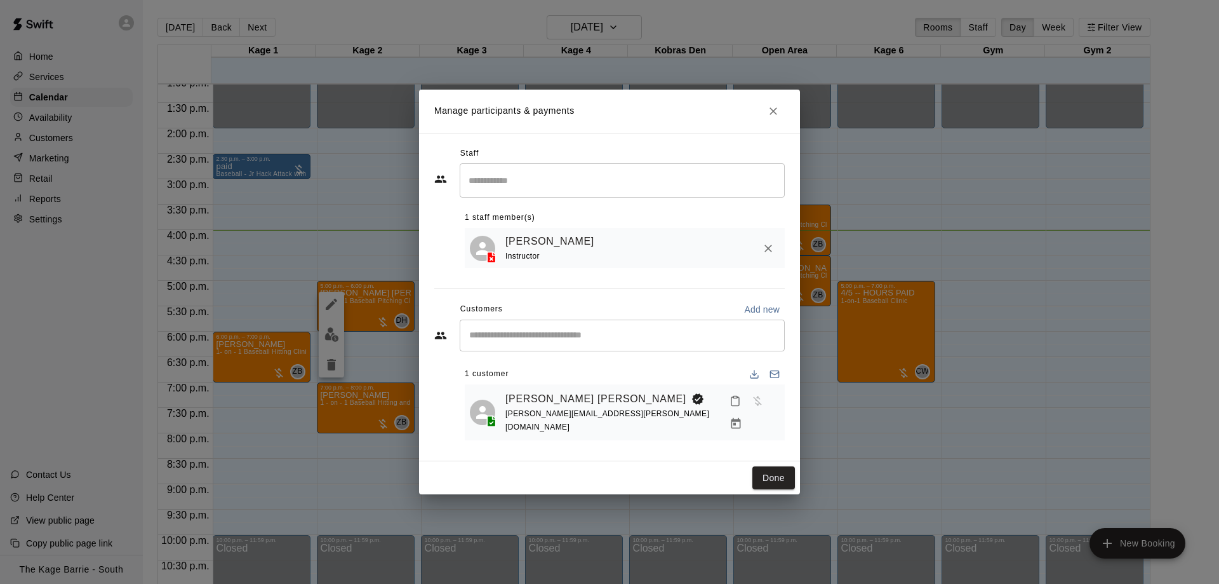
click at [546, 397] on div "Kohen Archer graham.j.archer@outlook.com" at bounding box center [625, 412] width 320 height 56
click at [555, 405] on link "[PERSON_NAME] [PERSON_NAME]" at bounding box center [595, 399] width 181 height 17
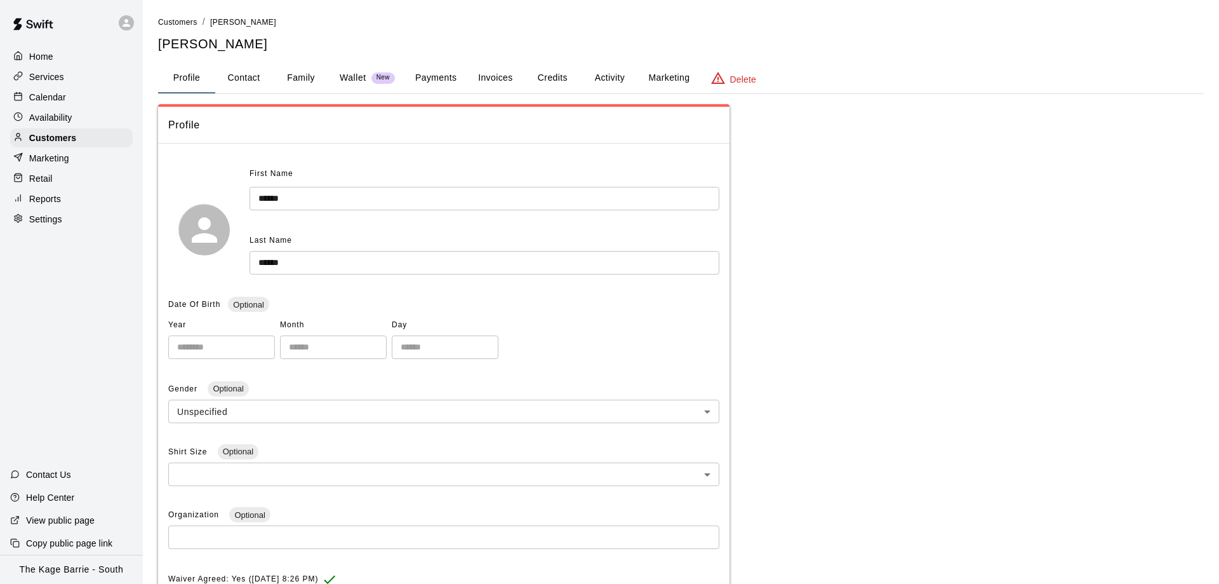
click at [619, 71] on button "Activity" at bounding box center [609, 78] width 57 height 30
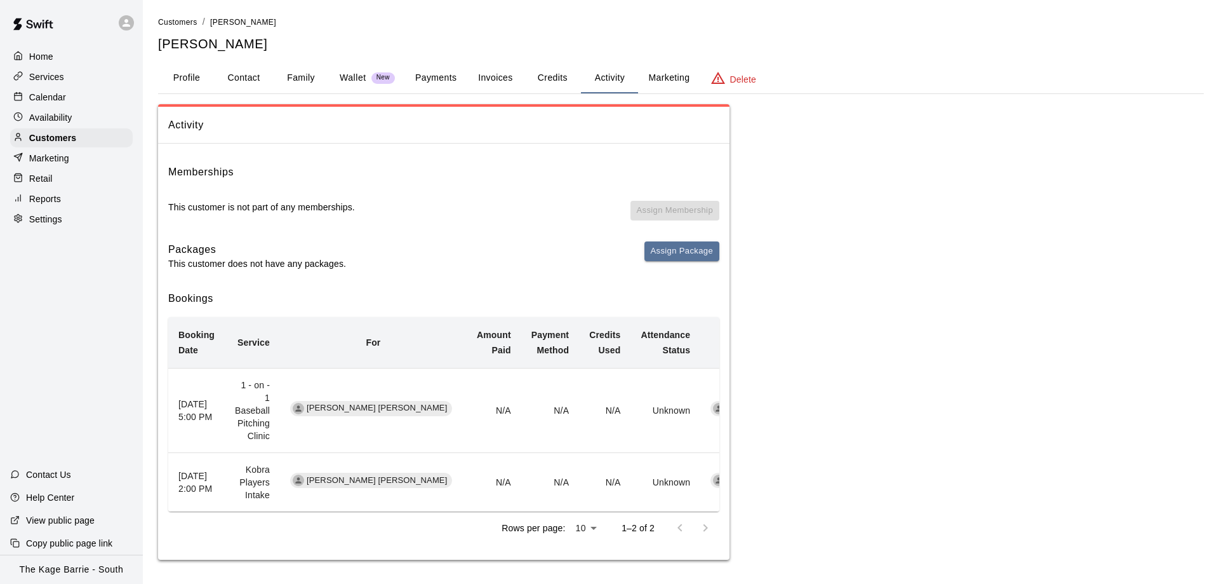
click at [95, 98] on div "Calendar" at bounding box center [71, 97] width 123 height 19
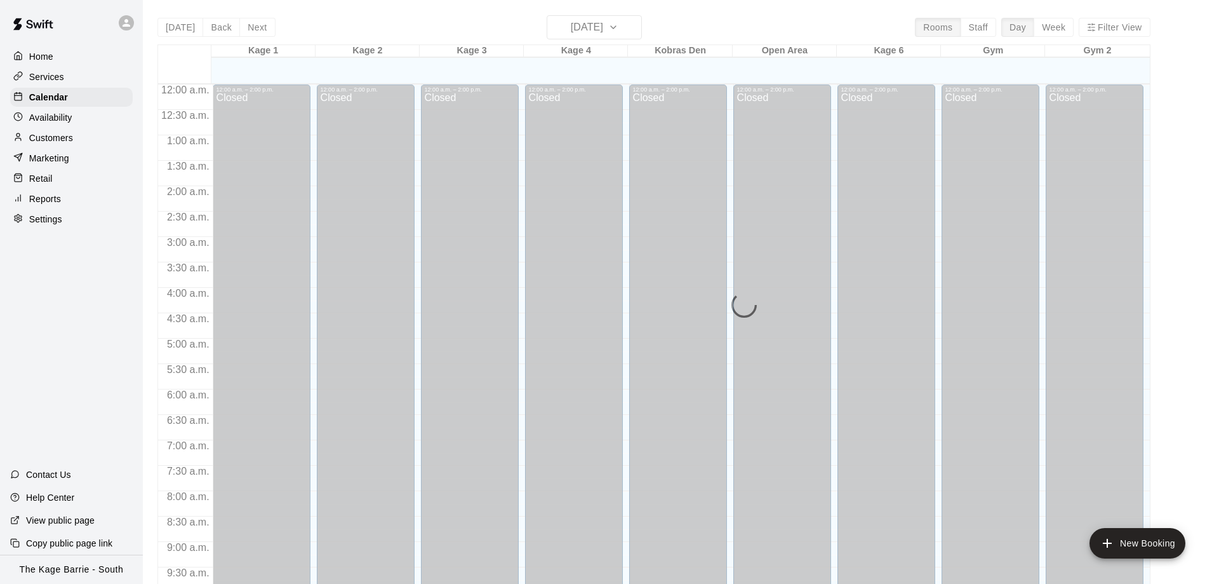
scroll to position [667, 0]
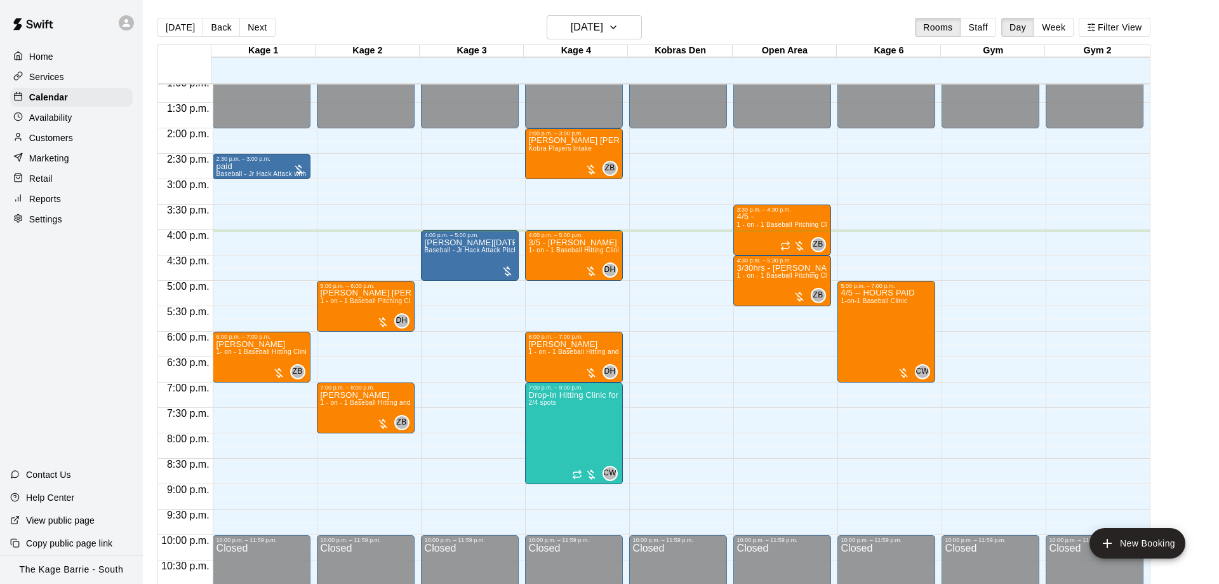
click at [331, 281] on div "12:00 a.m. – 2:00 p.m. Closed 5:00 p.m. – 6:00 p.m. Kohen Archer 1 - on - 1 Bas…" at bounding box center [366, 26] width 98 height 1219
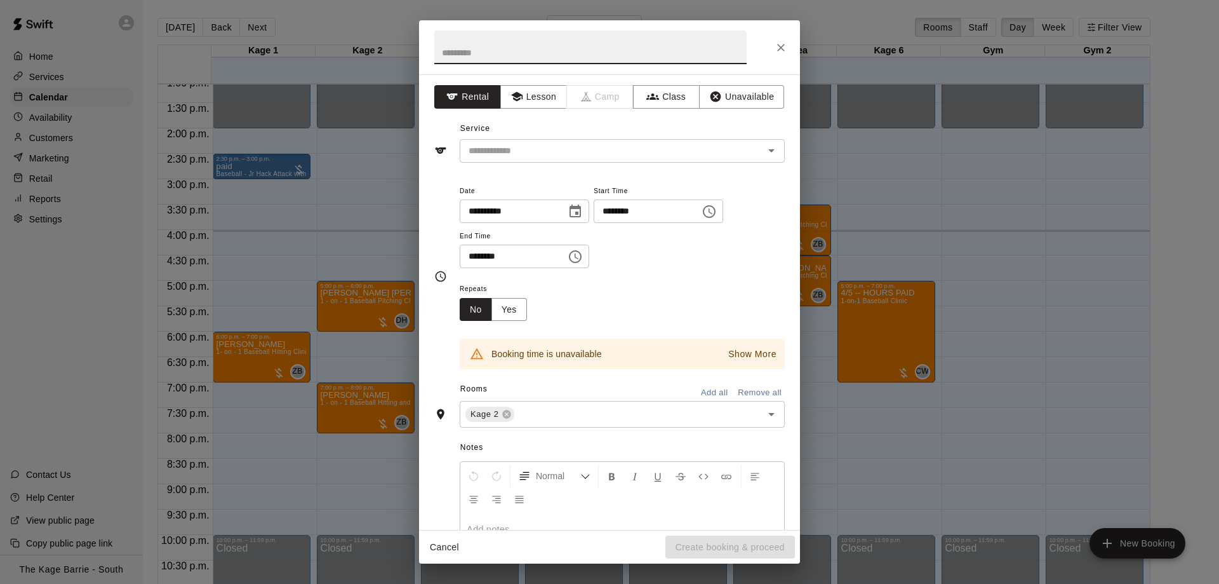
click at [337, 298] on div "**********" at bounding box center [609, 292] width 1219 height 584
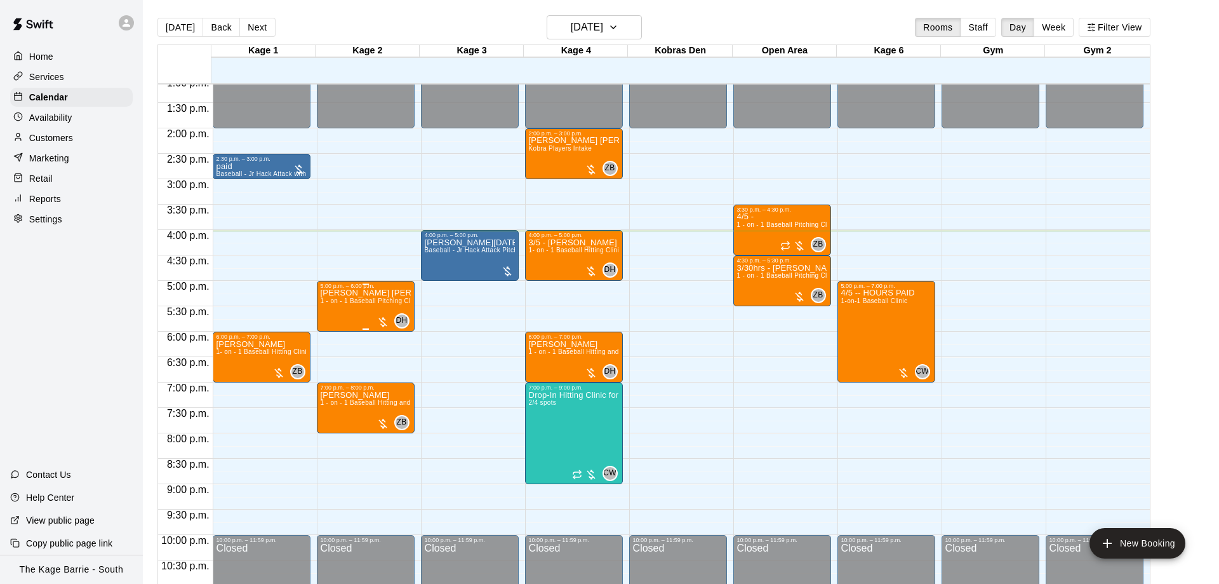
click at [340, 304] on span "1 - on - 1 Baseball Pitching Clinic" at bounding box center [371, 300] width 100 height 7
click at [337, 308] on icon "edit" at bounding box center [331, 312] width 15 height 15
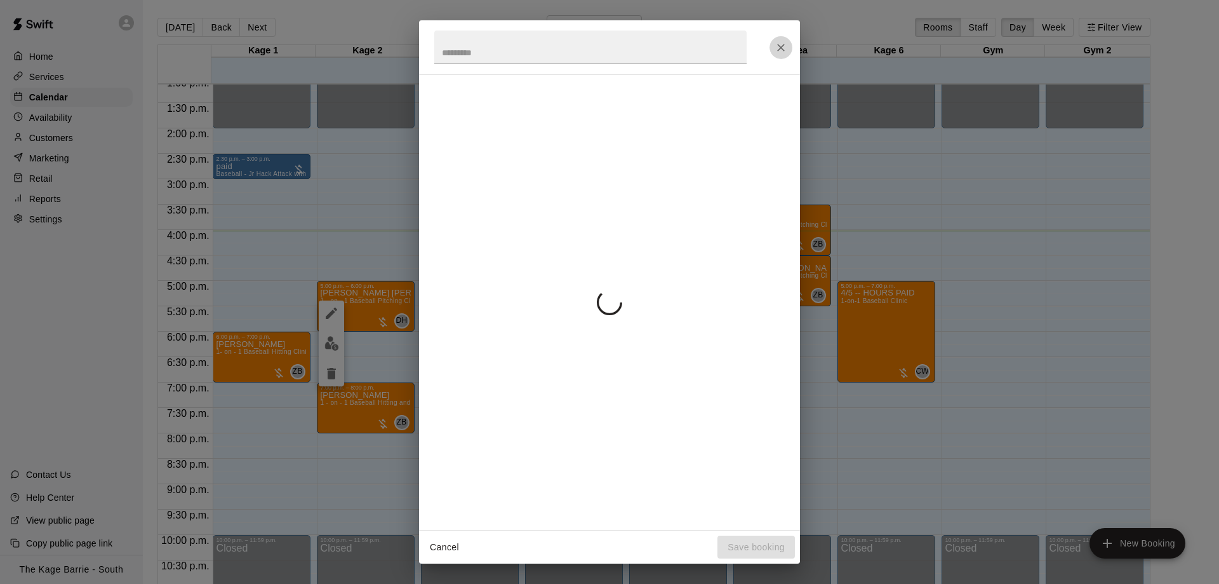
drag, startPoint x: 780, startPoint y: 47, endPoint x: 752, endPoint y: 70, distance: 36.5
click at [779, 47] on icon "Close" at bounding box center [781, 47] width 13 height 13
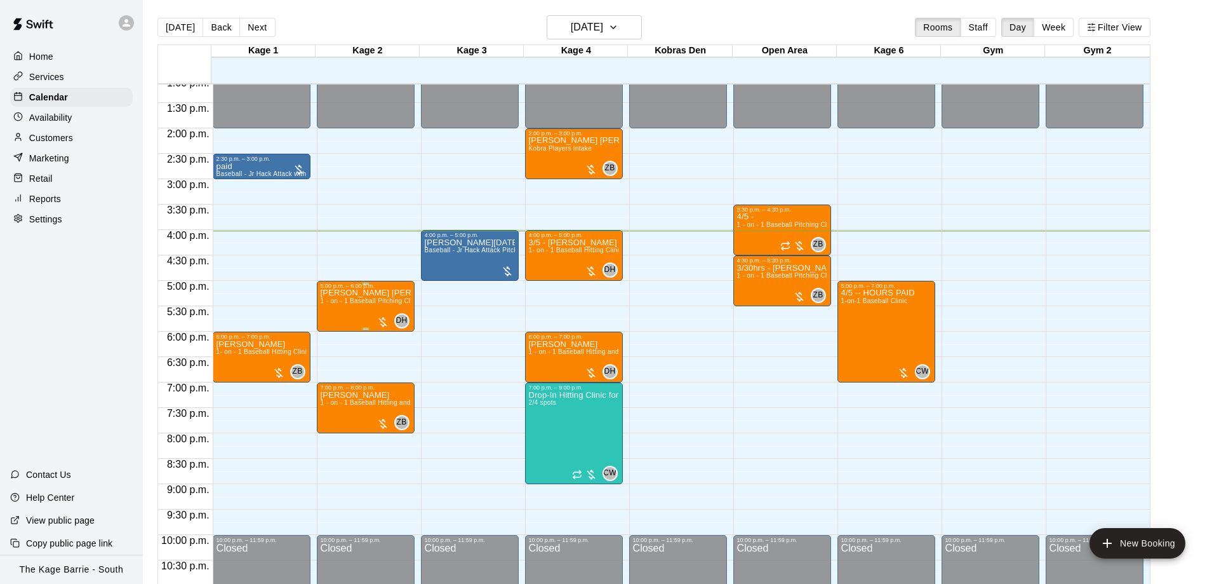
click at [352, 302] on span "1 - on - 1 Baseball Pitching Clinic" at bounding box center [371, 300] width 100 height 7
click at [338, 309] on icon "edit" at bounding box center [331, 312] width 15 height 15
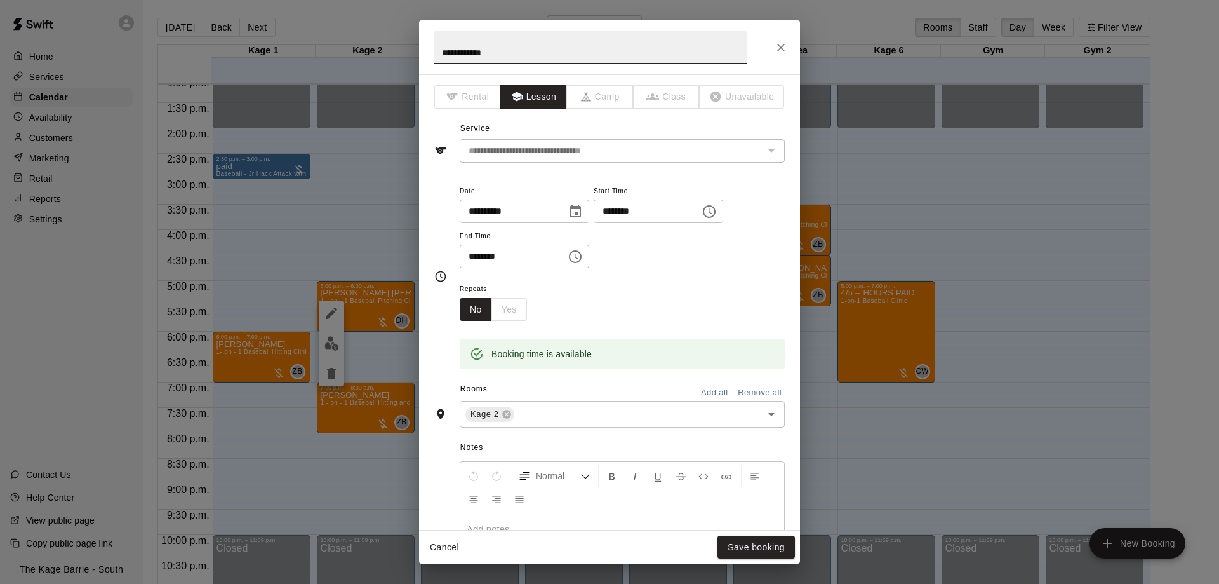
click at [437, 54] on input "**********" at bounding box center [590, 47] width 312 height 34
type input "**********"
click at [773, 528] on p at bounding box center [622, 529] width 311 height 13
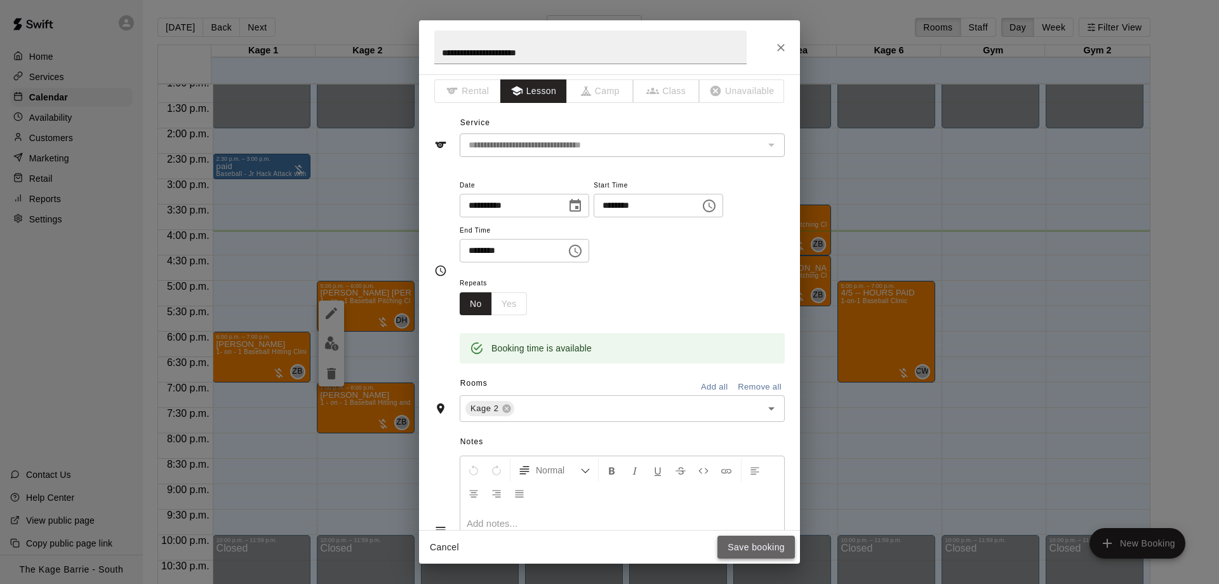
click at [766, 545] on button "Save booking" at bounding box center [756, 546] width 77 height 23
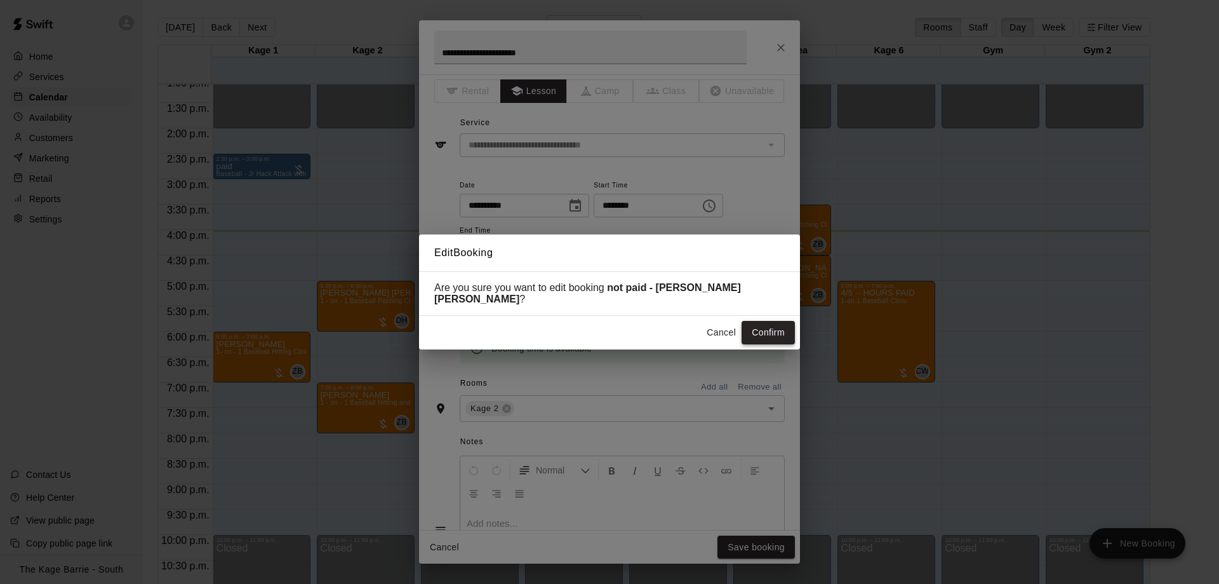
click at [757, 325] on button "Confirm" at bounding box center [768, 332] width 53 height 23
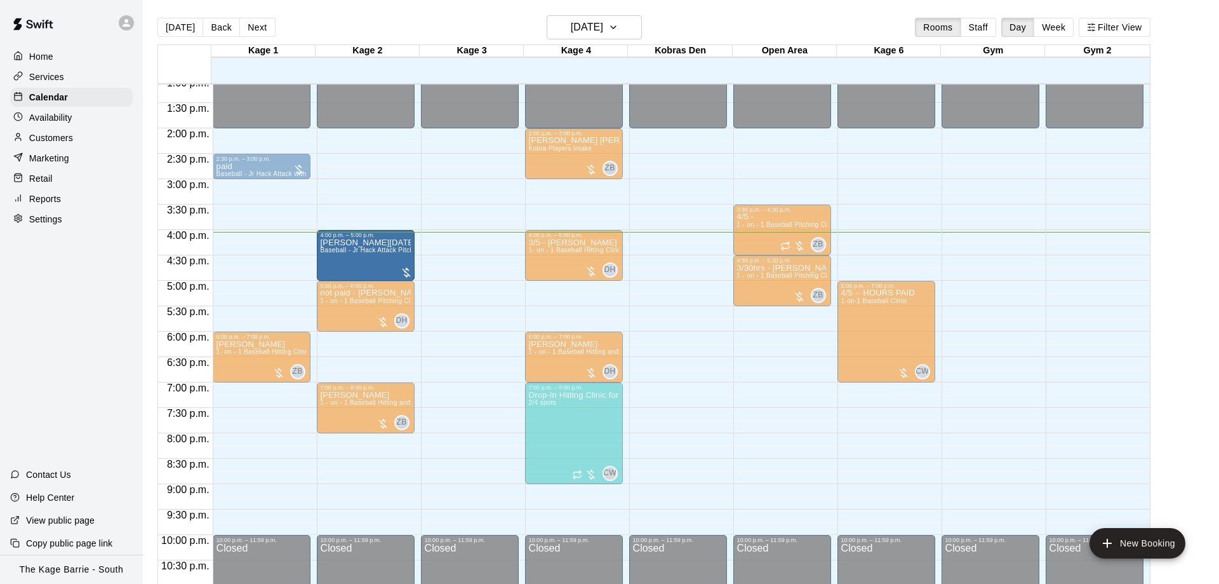
drag, startPoint x: 433, startPoint y: 262, endPoint x: 373, endPoint y: 270, distance: 60.2
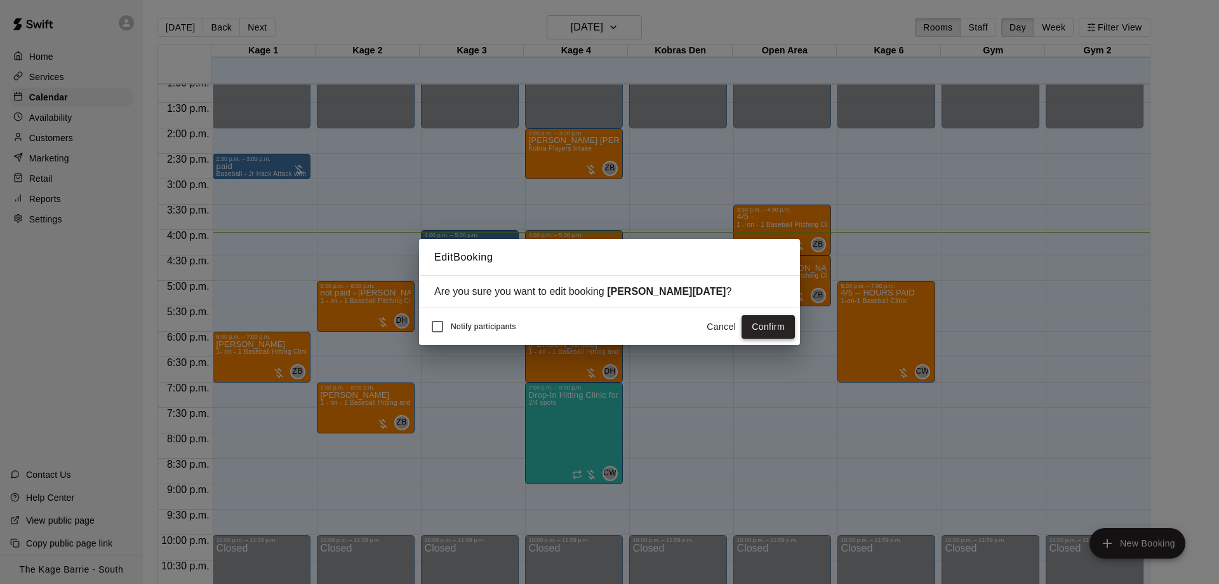
click at [764, 330] on button "Confirm" at bounding box center [768, 326] width 53 height 23
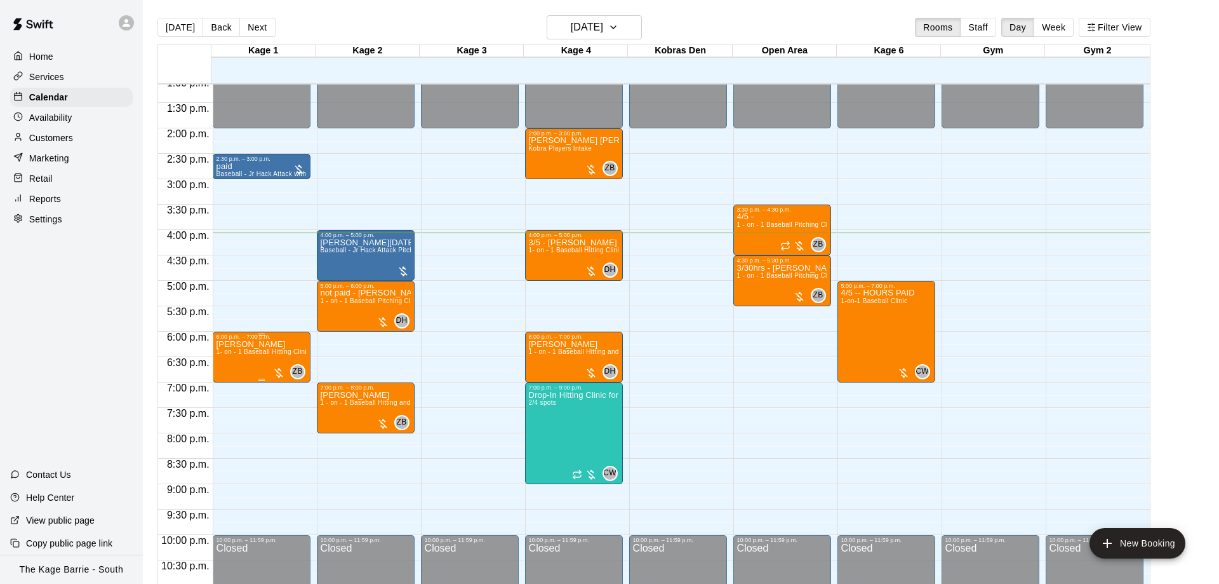
click at [260, 355] on span "1- on - 1 Baseball Hitting Clinic" at bounding box center [264, 351] width 94 height 7
click at [225, 392] on img "edit" at bounding box center [227, 394] width 15 height 15
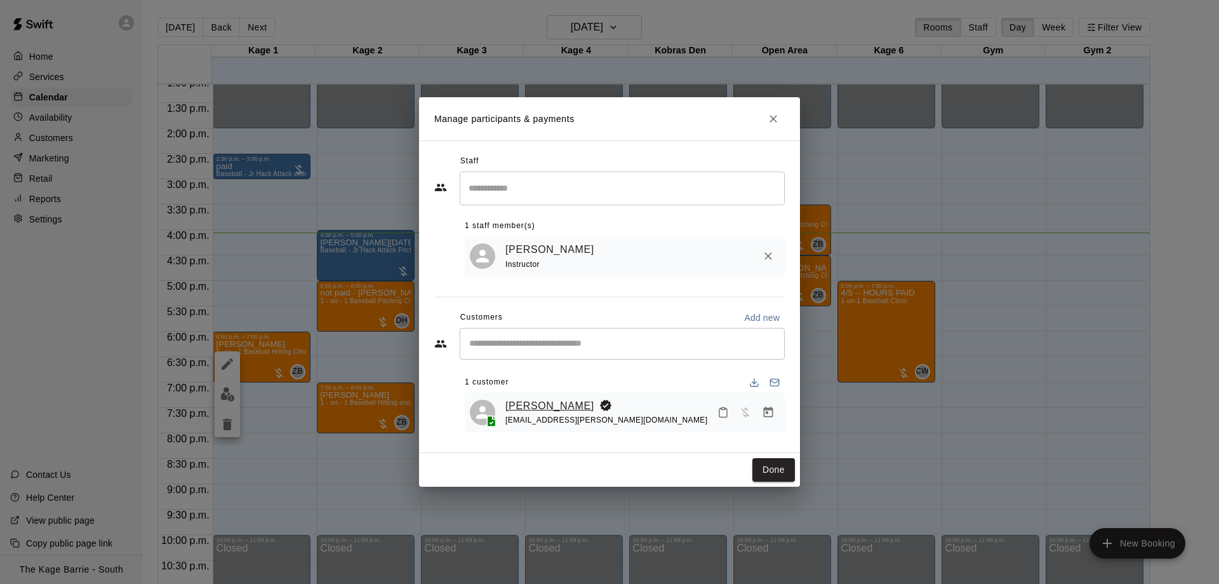
click at [538, 409] on link "[PERSON_NAME]" at bounding box center [549, 406] width 89 height 17
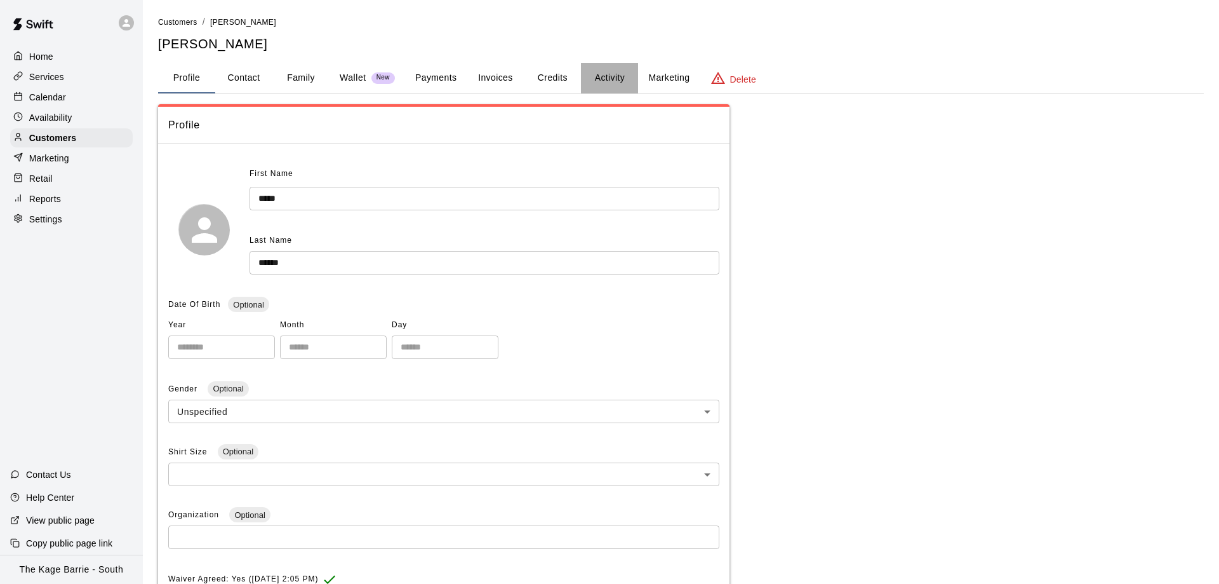
click at [600, 79] on button "Activity" at bounding box center [609, 78] width 57 height 30
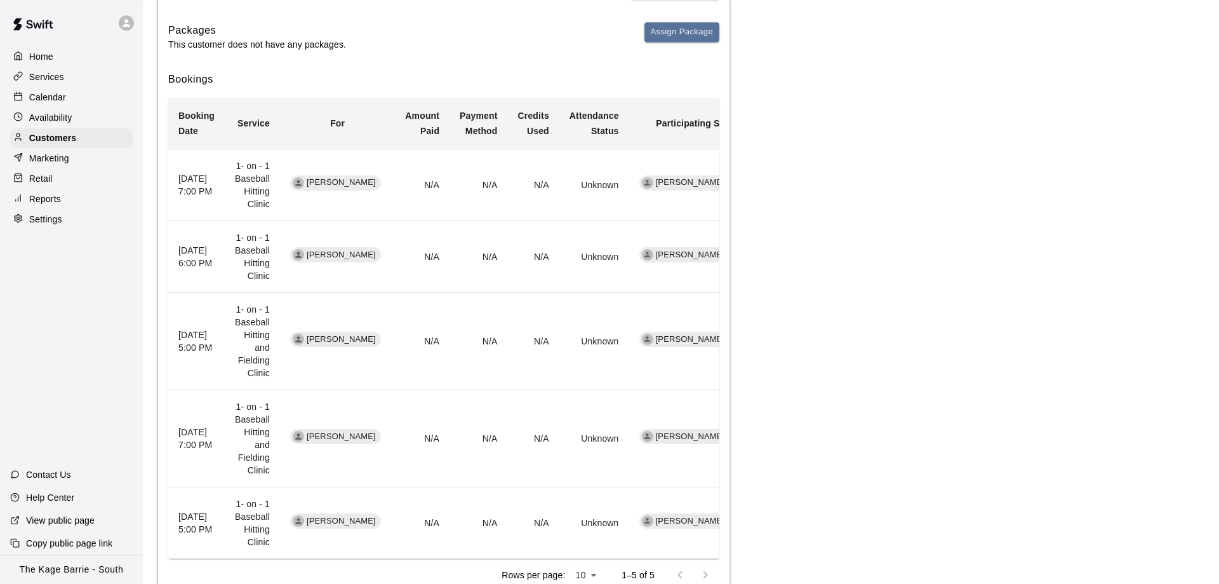
scroll to position [242, 0]
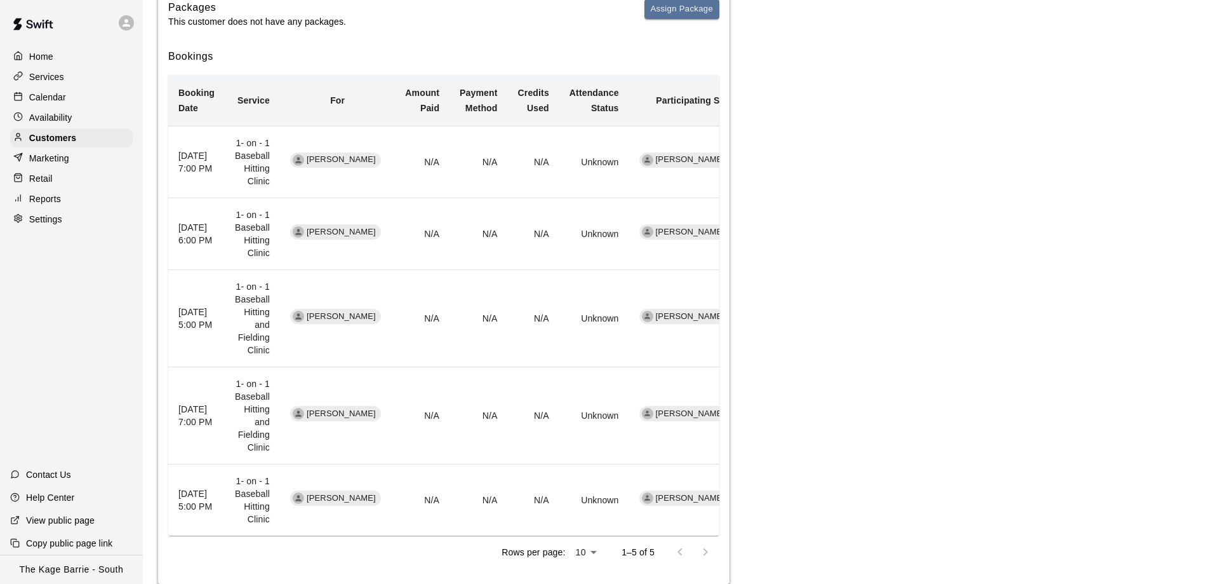
click at [37, 95] on p "Calendar" at bounding box center [47, 97] width 37 height 13
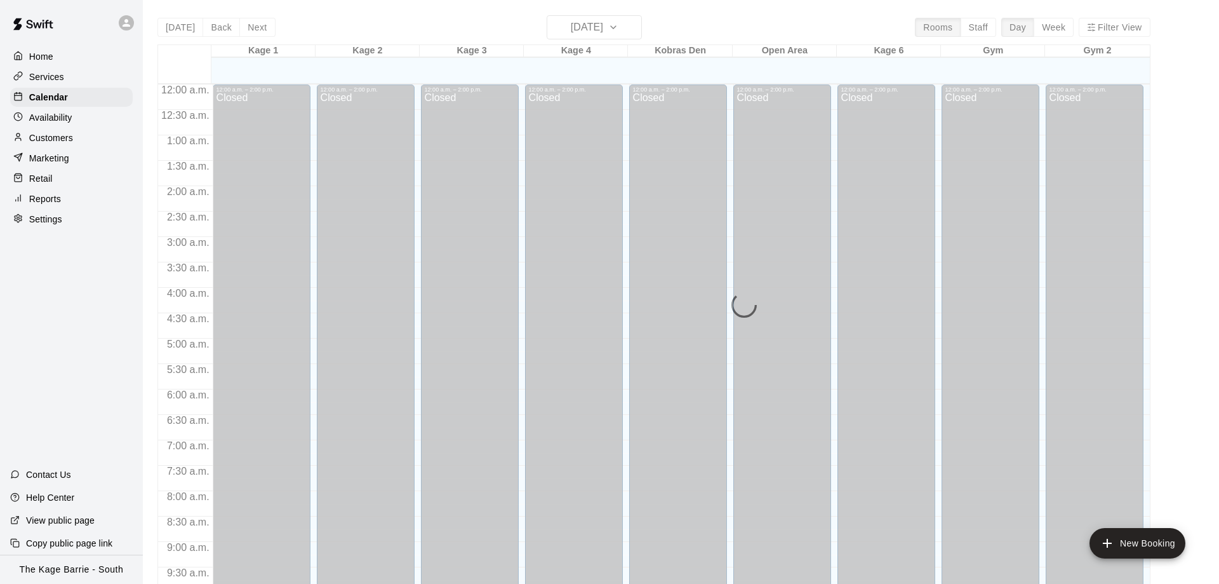
scroll to position [667, 0]
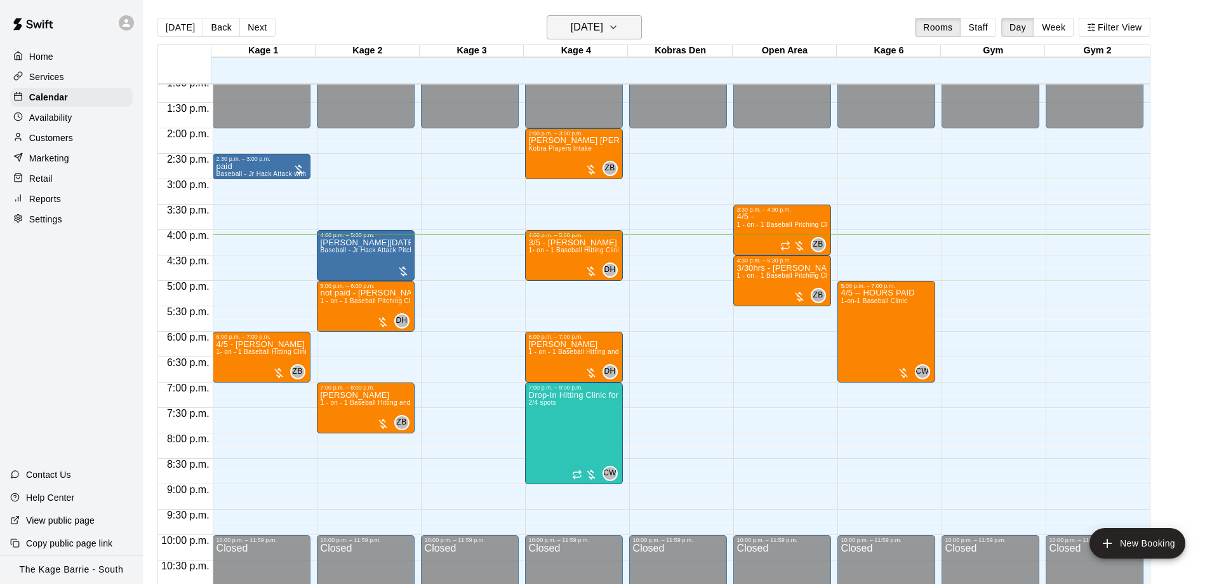
click at [582, 29] on h6 "[DATE]" at bounding box center [587, 27] width 32 height 18
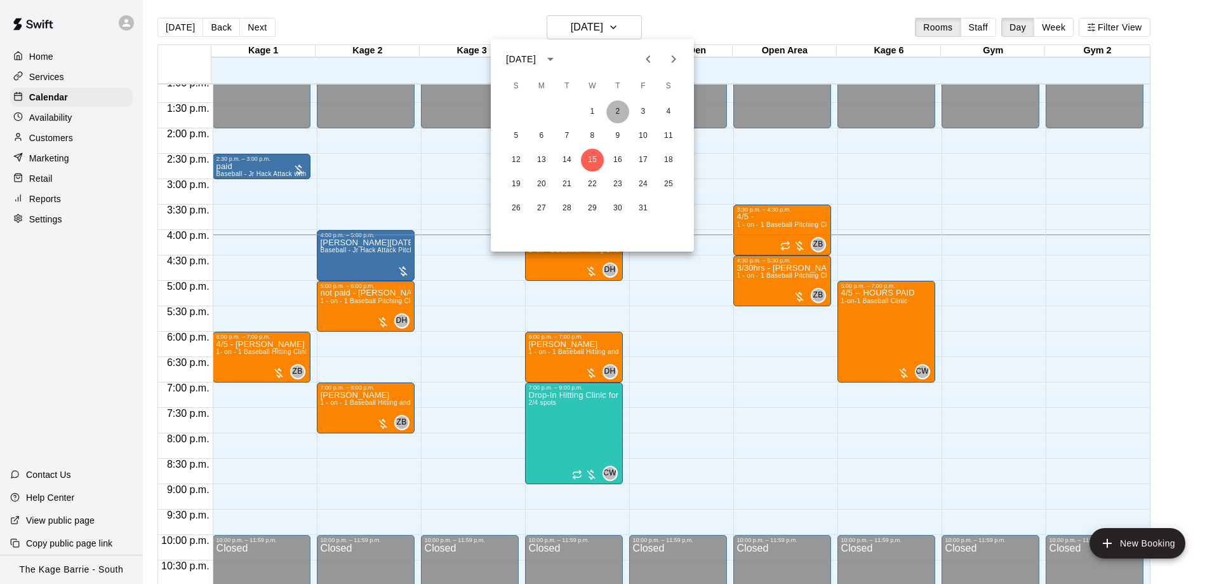
click at [624, 108] on button "2" at bounding box center [617, 111] width 23 height 23
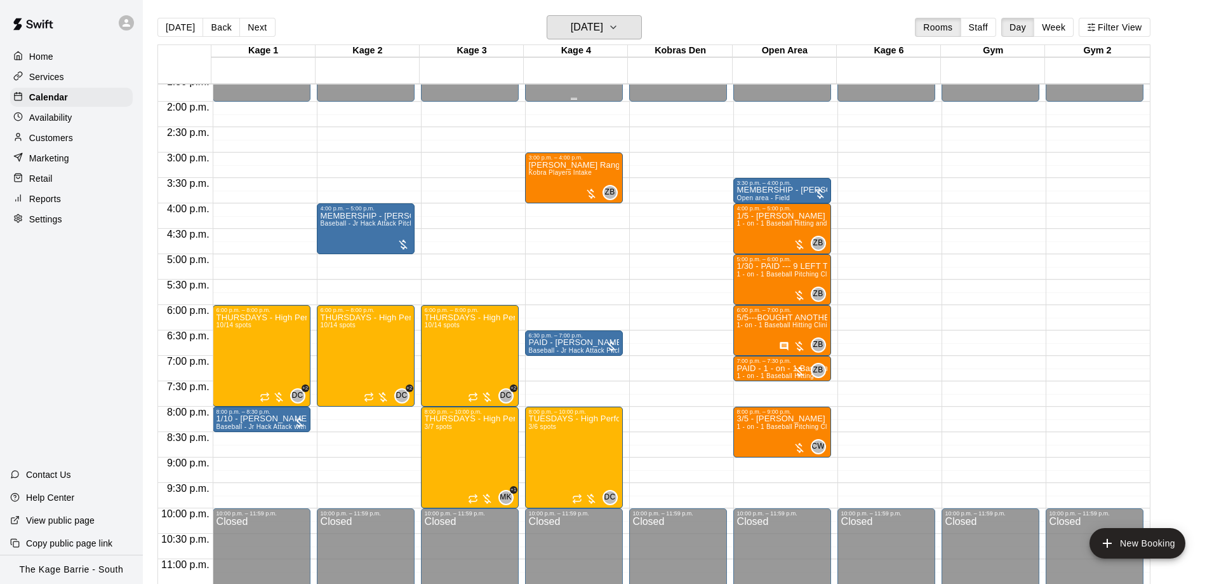
scroll to position [707, 0]
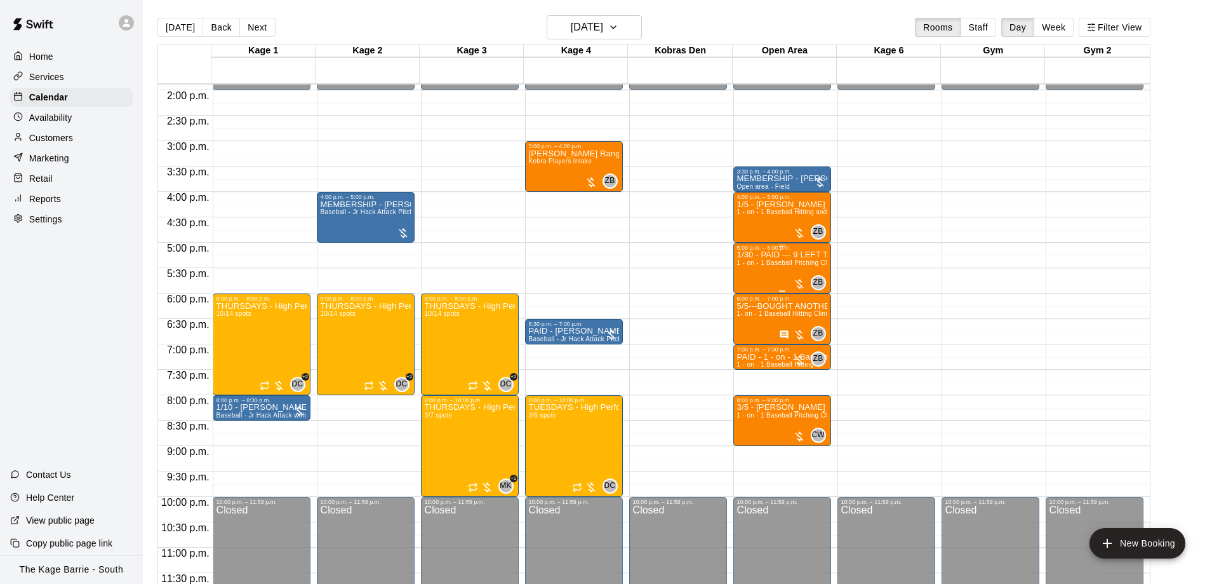
click at [779, 264] on span "1 - on - 1 Baseball Pitching Clinic" at bounding box center [787, 262] width 100 height 7
click at [749, 298] on img "edit" at bounding box center [749, 304] width 15 height 15
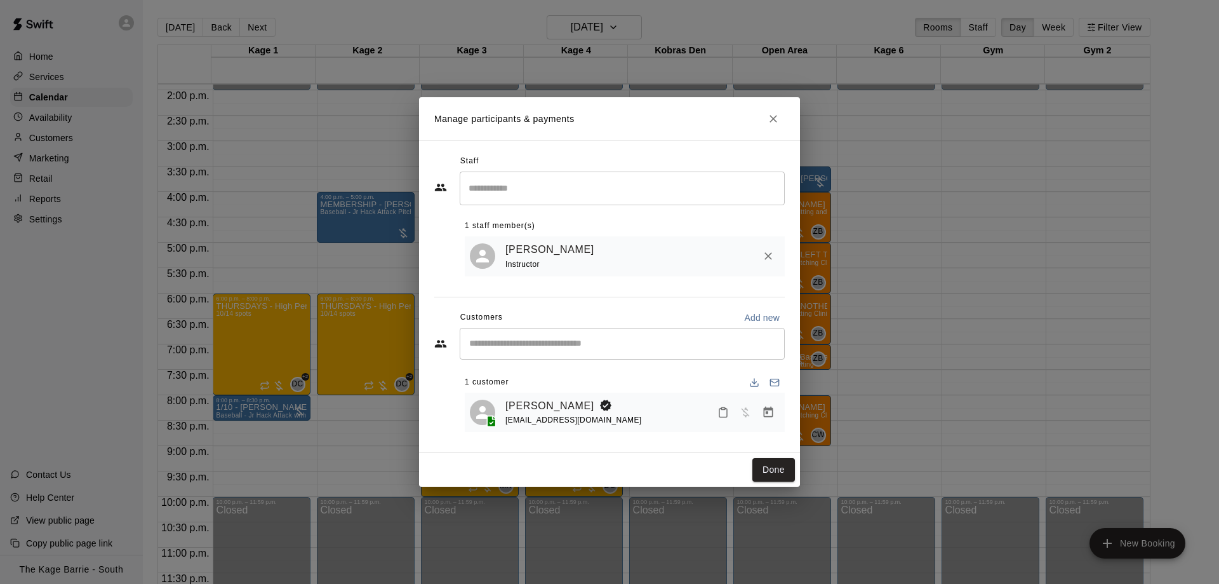
click at [774, 115] on icon "Close" at bounding box center [773, 118] width 13 height 13
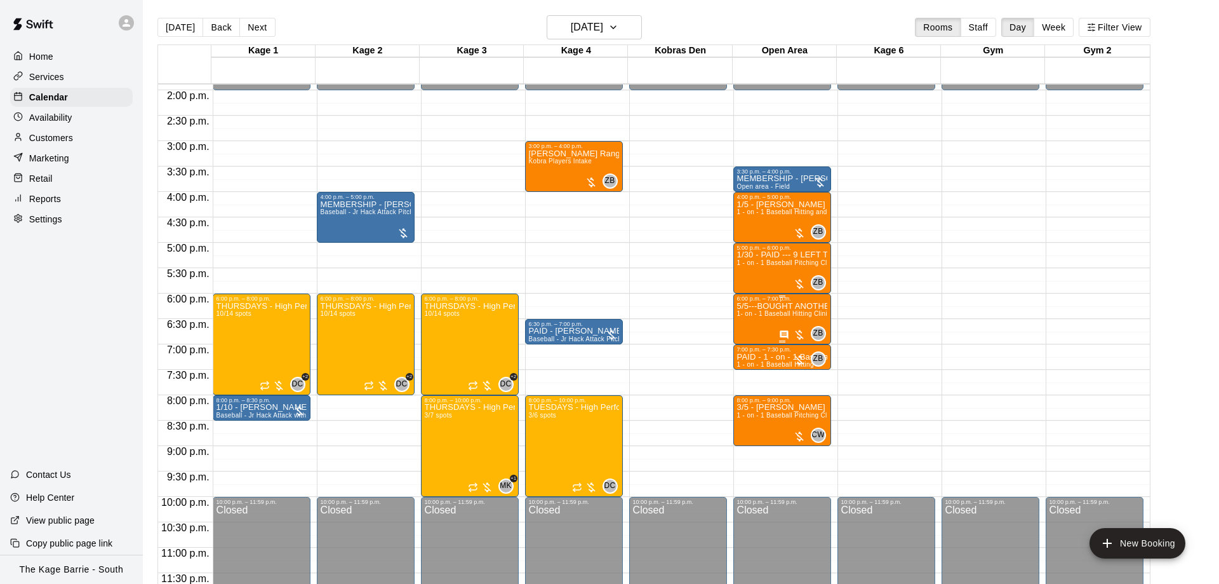
click at [766, 314] on span "1- on - 1 Baseball Hitting Clinic" at bounding box center [784, 313] width 94 height 7
click at [753, 318] on icon "edit" at bounding box center [748, 324] width 15 height 15
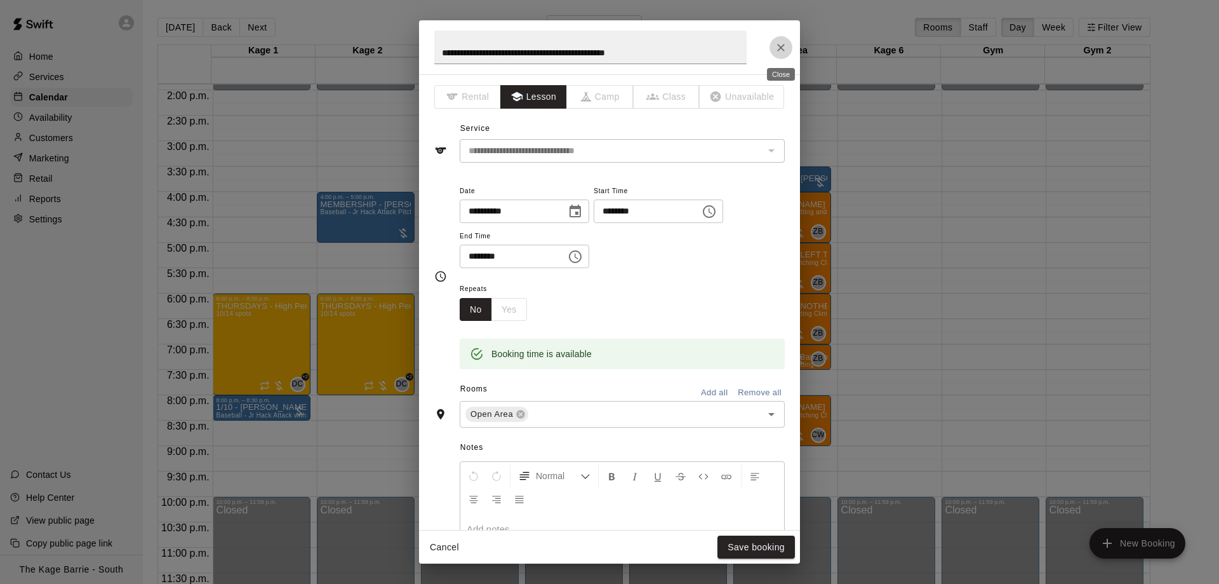
click at [775, 47] on icon "Close" at bounding box center [781, 47] width 13 height 13
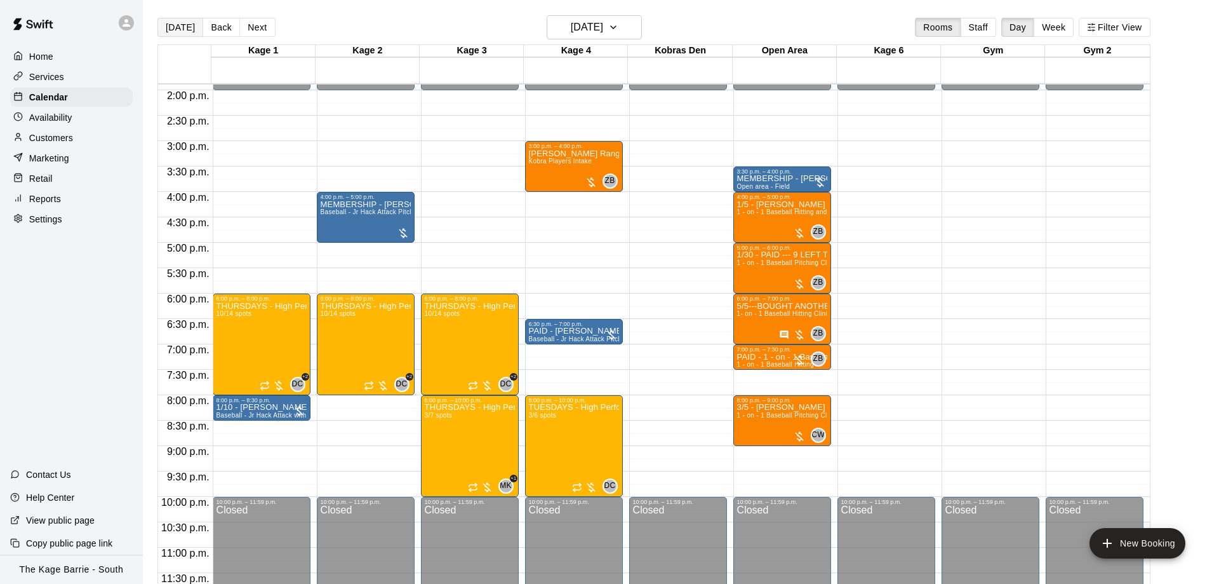
click at [179, 26] on button "[DATE]" at bounding box center [180, 27] width 46 height 19
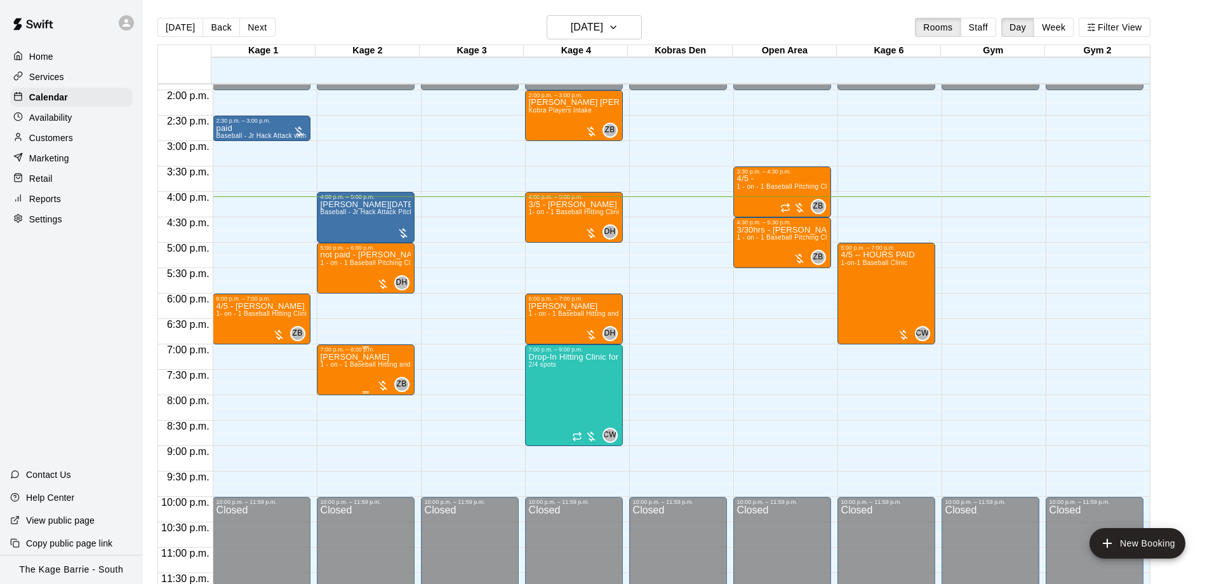
click at [325, 375] on button "edit" at bounding box center [331, 366] width 25 height 25
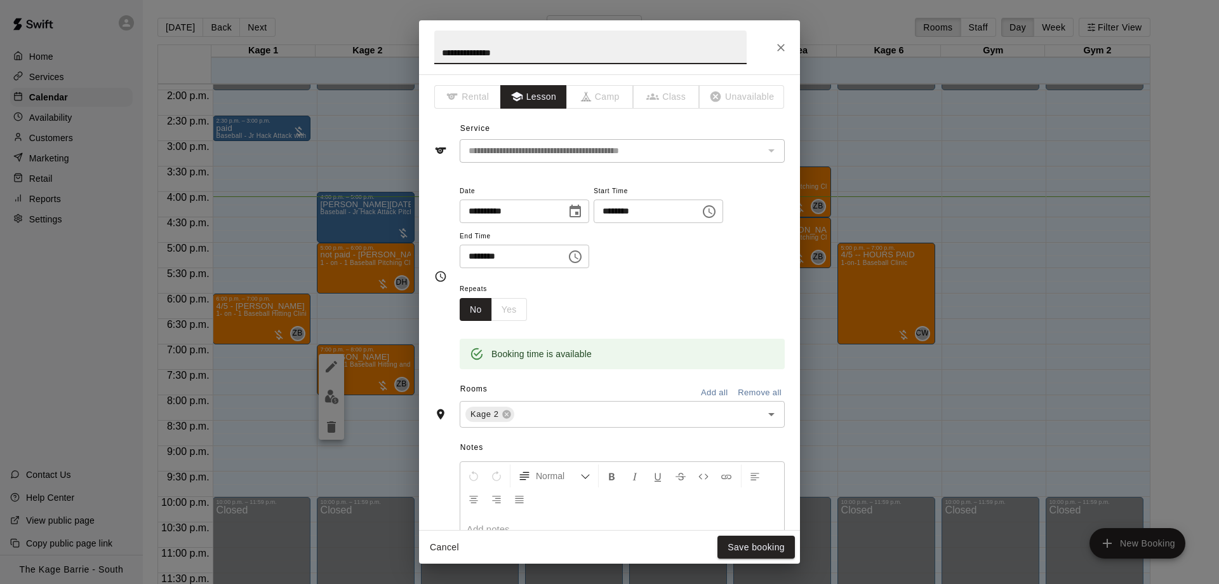
click at [439, 53] on input "**********" at bounding box center [590, 47] width 312 height 34
type input "**********"
click at [760, 555] on button "Save booking" at bounding box center [756, 546] width 77 height 23
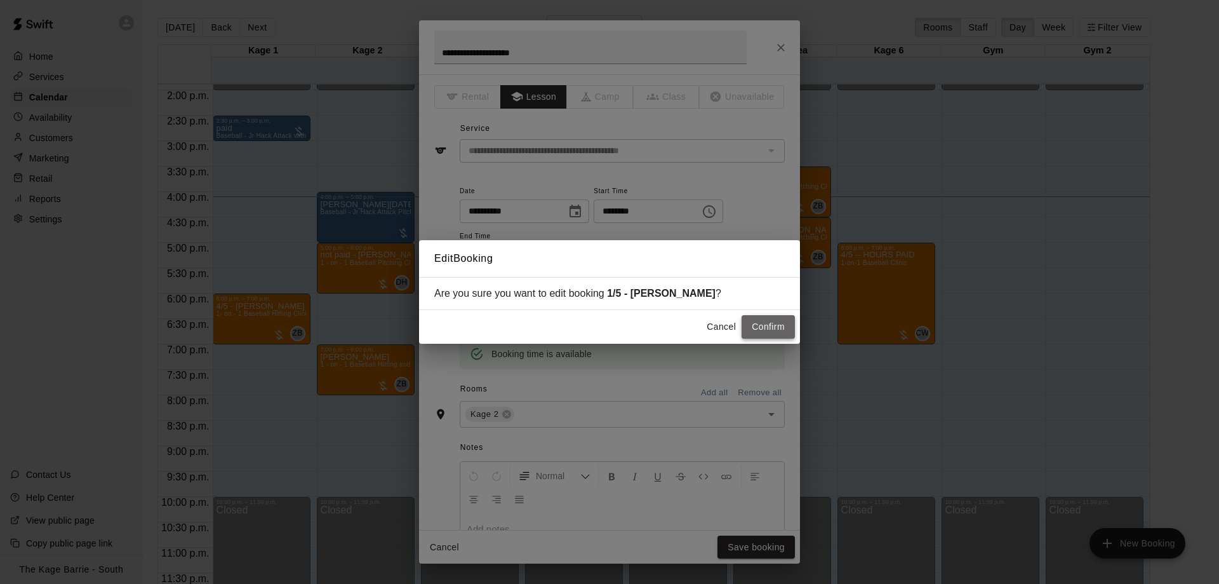
click at [771, 335] on button "Confirm" at bounding box center [768, 326] width 53 height 23
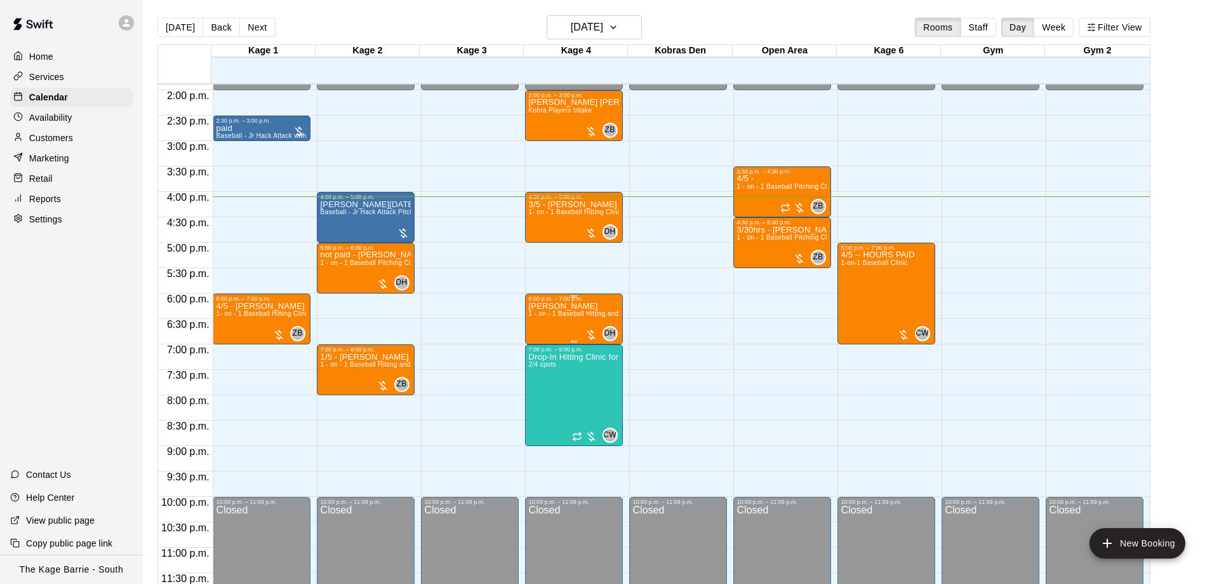
click at [566, 314] on span "1 - on - 1 Baseball Hitting and Pitching Clinic" at bounding box center [596, 313] width 135 height 7
click at [544, 354] on img "edit" at bounding box center [540, 354] width 15 height 15
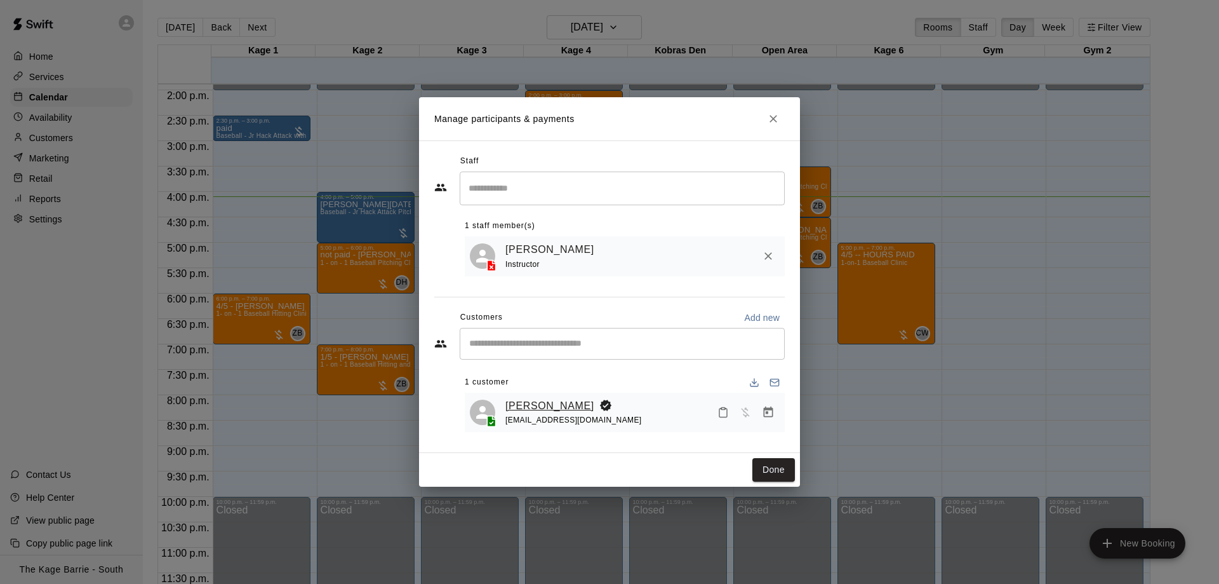
click at [563, 410] on link "[PERSON_NAME]" at bounding box center [549, 406] width 89 height 17
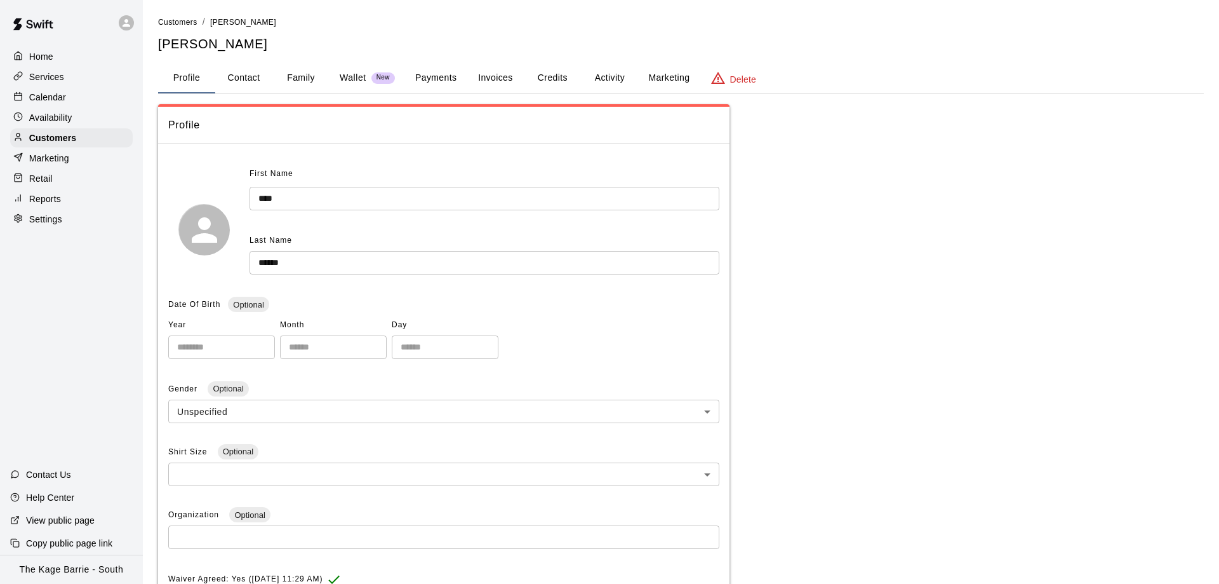
click at [638, 72] on button "Activity" at bounding box center [609, 78] width 57 height 30
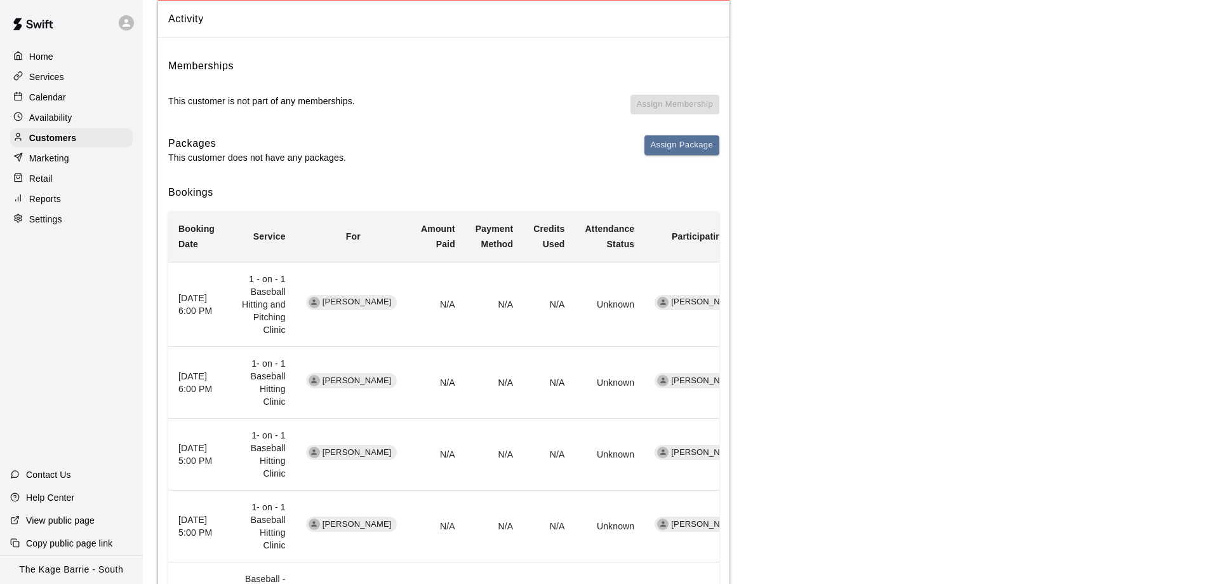
scroll to position [130, 0]
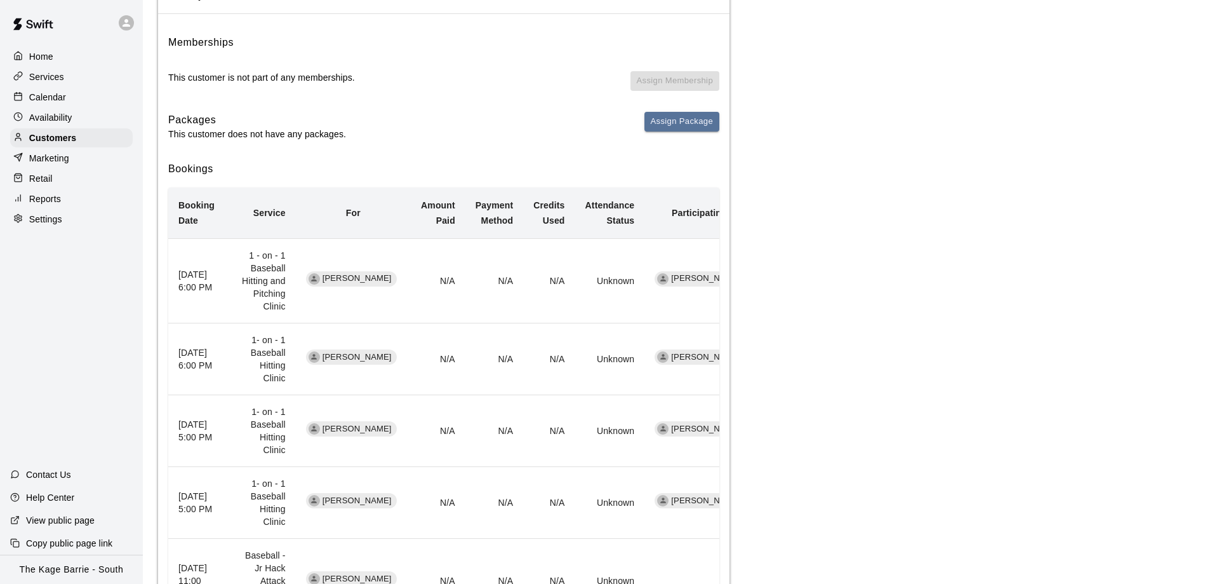
click at [93, 100] on div "Calendar" at bounding box center [71, 97] width 123 height 19
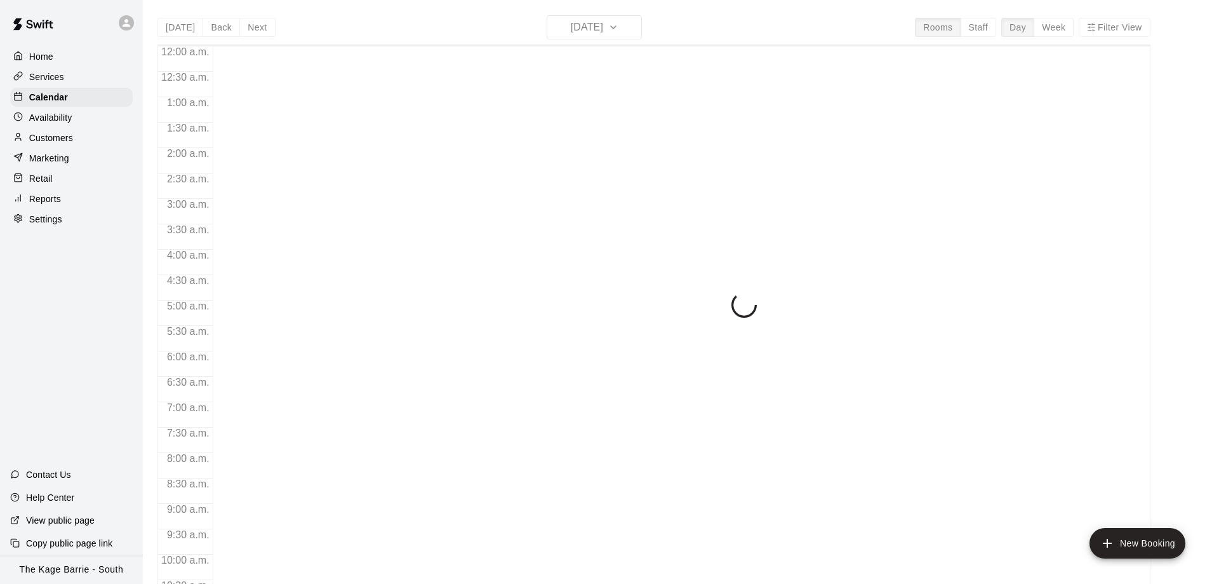
scroll to position [667, 0]
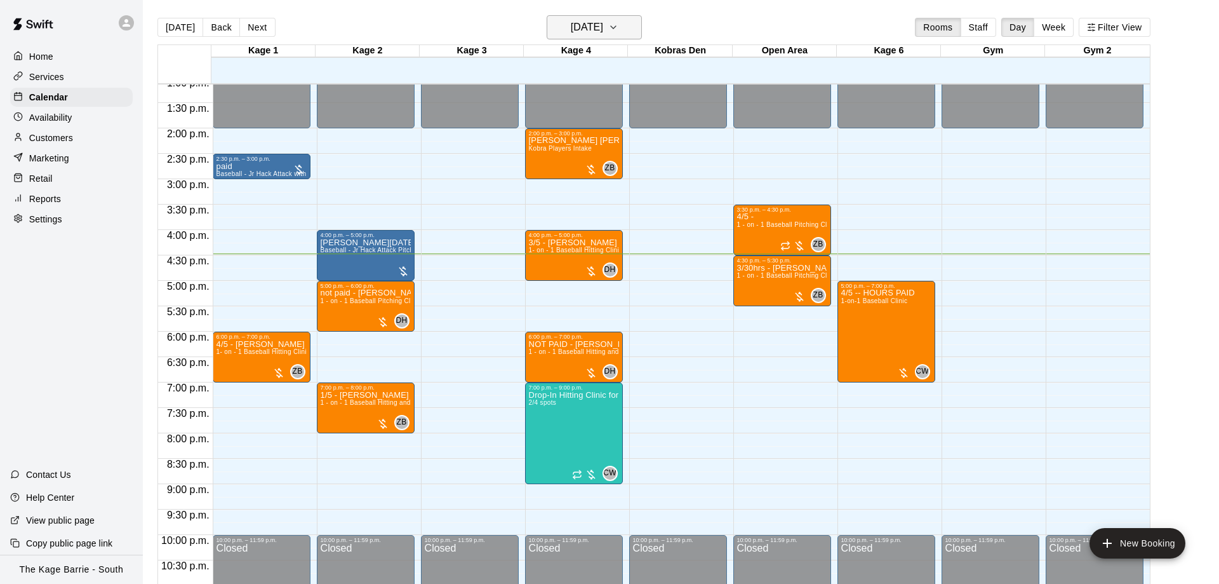
click at [636, 18] on button "[DATE]" at bounding box center [594, 27] width 95 height 24
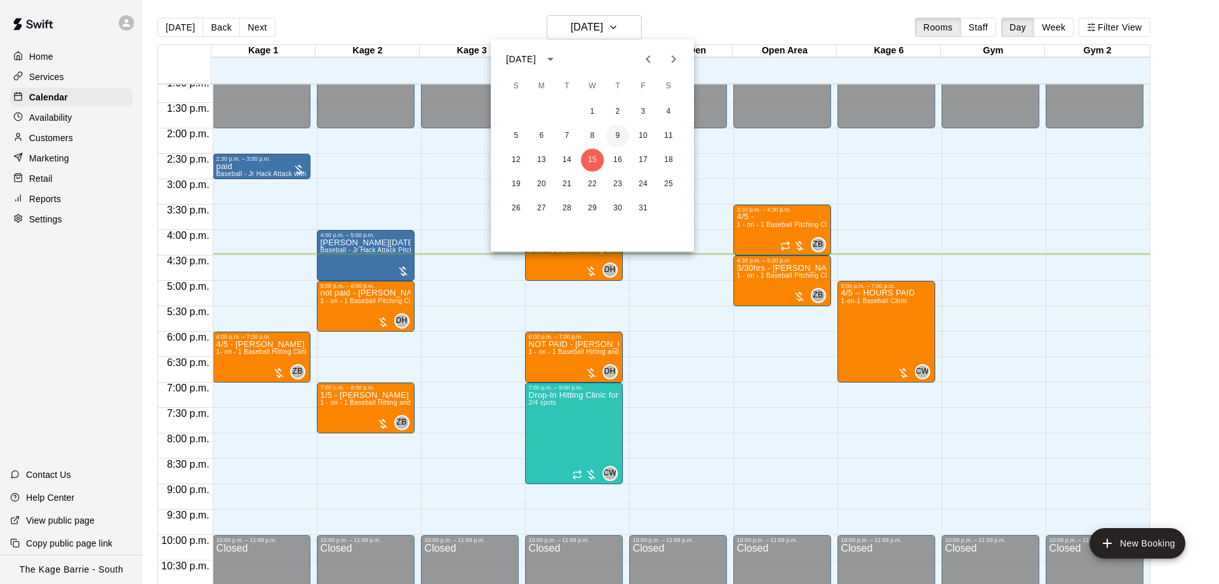
click at [616, 131] on button "9" at bounding box center [617, 135] width 23 height 23
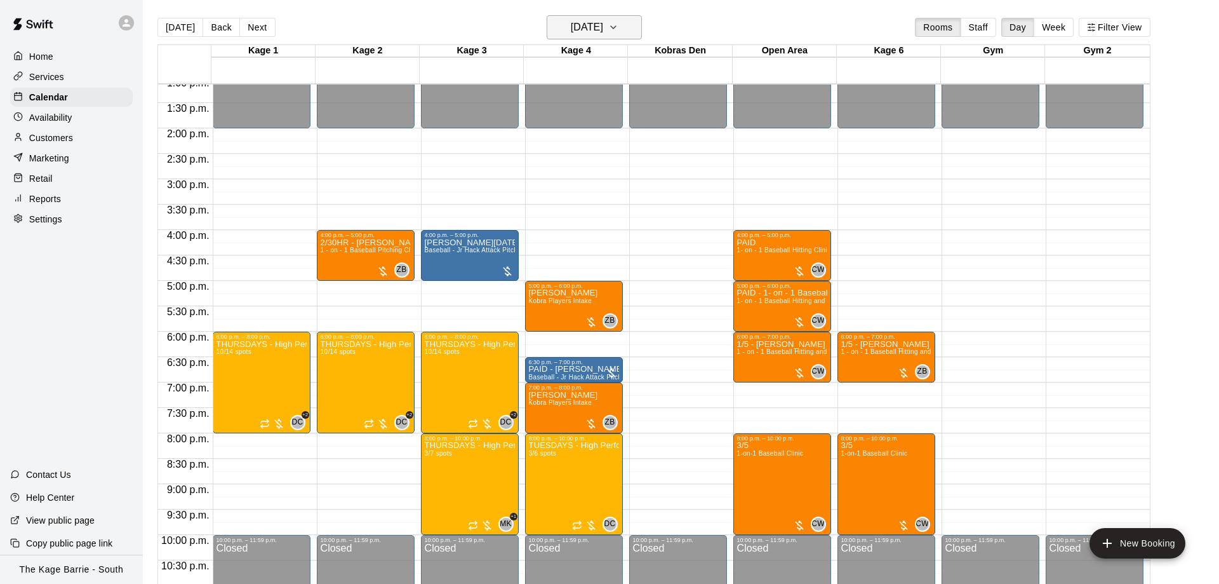
click at [577, 23] on h6 "[DATE]" at bounding box center [587, 27] width 32 height 18
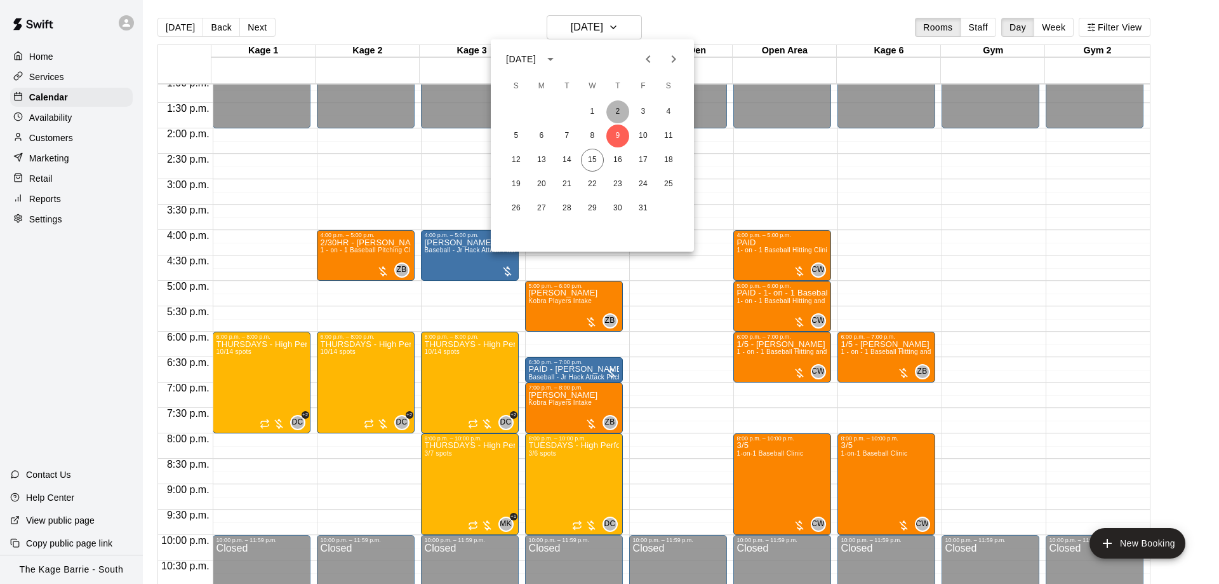
click at [615, 113] on button "2" at bounding box center [617, 111] width 23 height 23
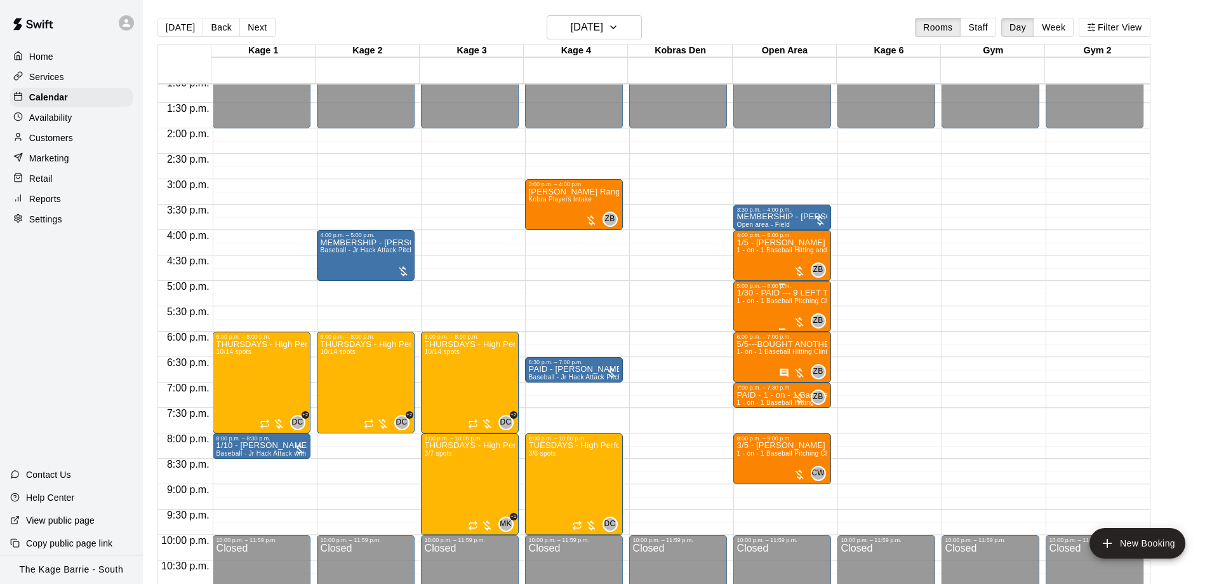
click at [772, 293] on p "1/30 - PAID --- 9 LEFT TO BOOK IN" at bounding box center [782, 293] width 90 height 0
click at [741, 337] on button "edit" at bounding box center [748, 338] width 25 height 25
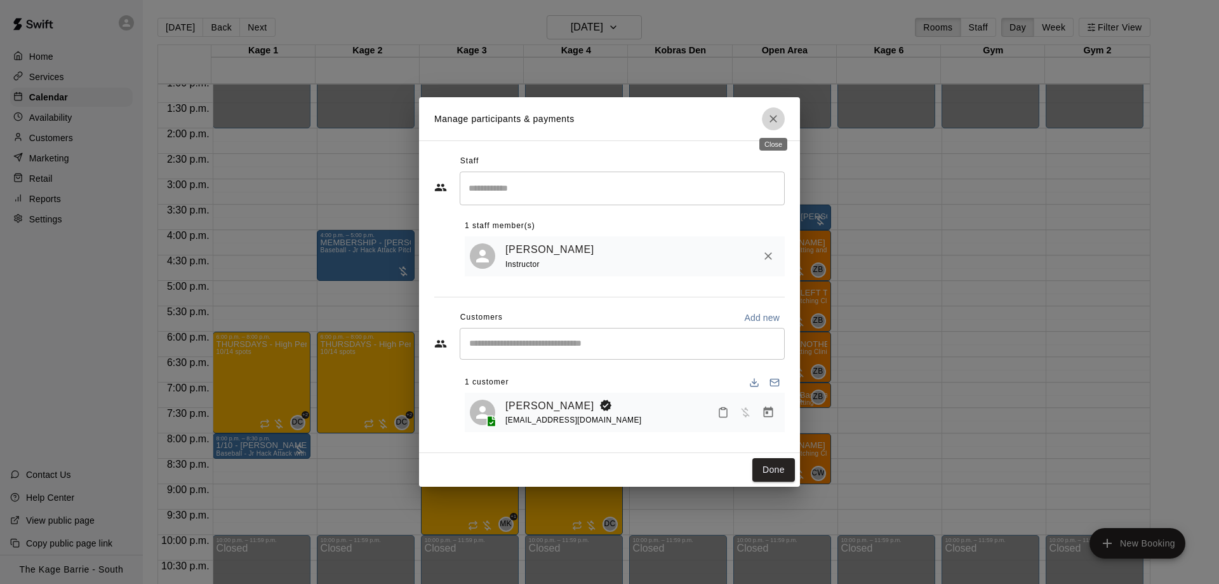
click at [780, 124] on button "Close" at bounding box center [773, 118] width 23 height 23
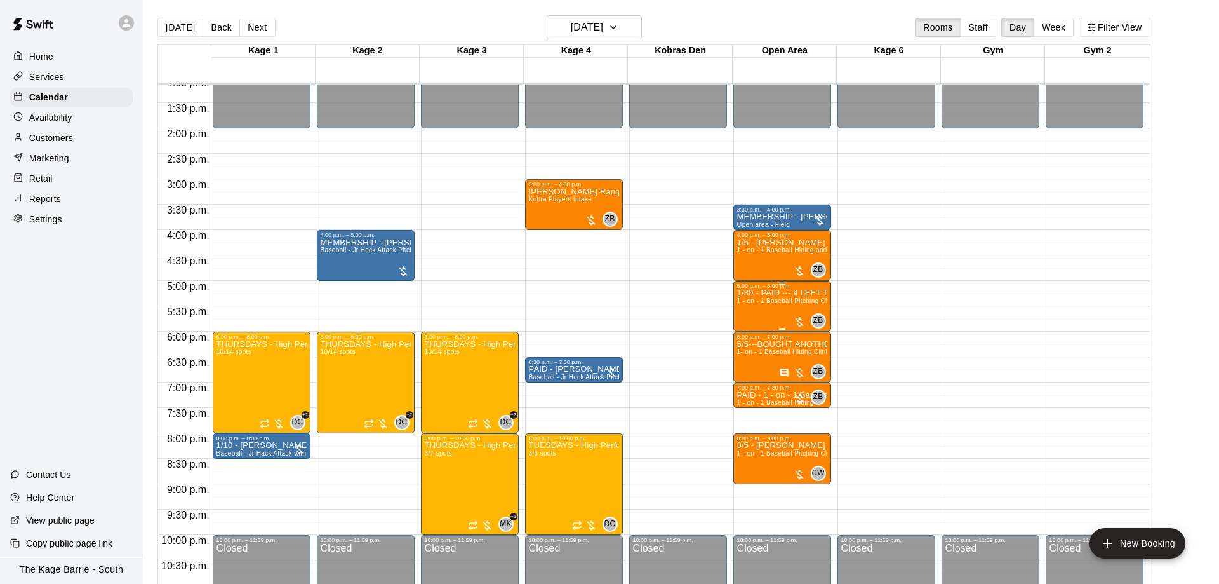
click at [759, 289] on div "5:00 p.m. – 6:00 p.m." at bounding box center [782, 286] width 90 height 6
click at [742, 295] on icon "edit" at bounding box center [748, 296] width 15 height 15
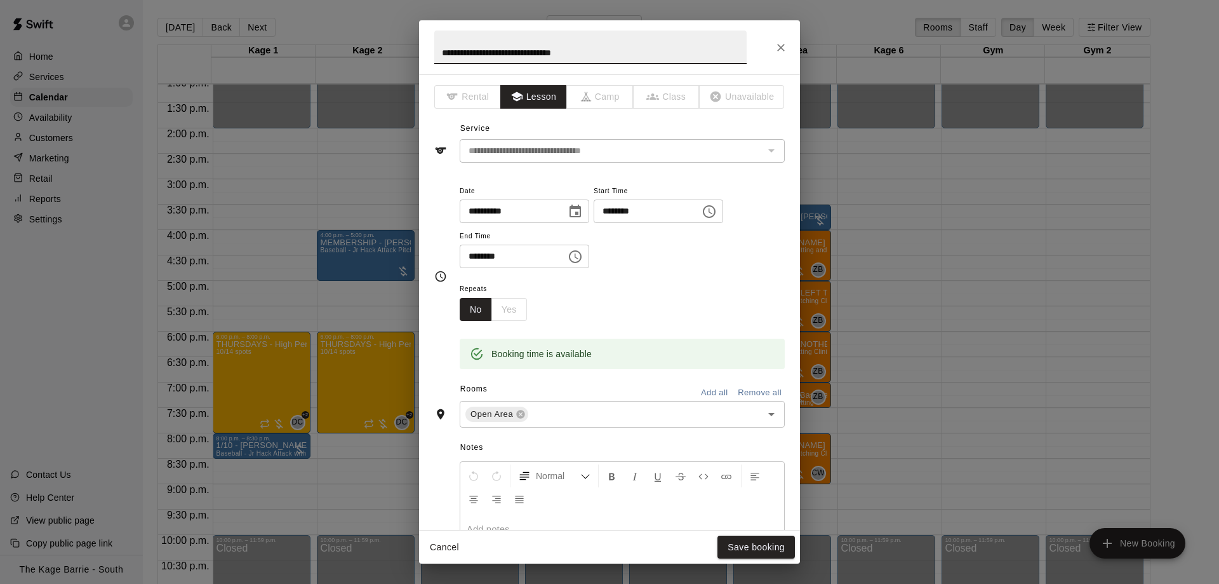
click at [779, 56] on button "Close" at bounding box center [781, 47] width 23 height 23
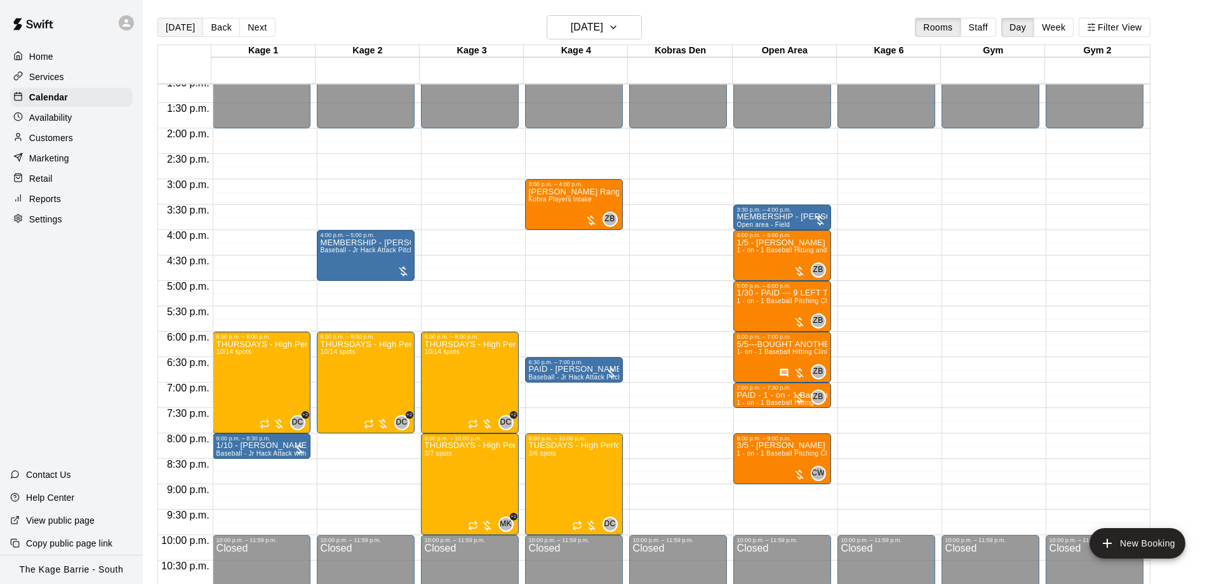
click at [172, 25] on button "[DATE]" at bounding box center [180, 27] width 46 height 19
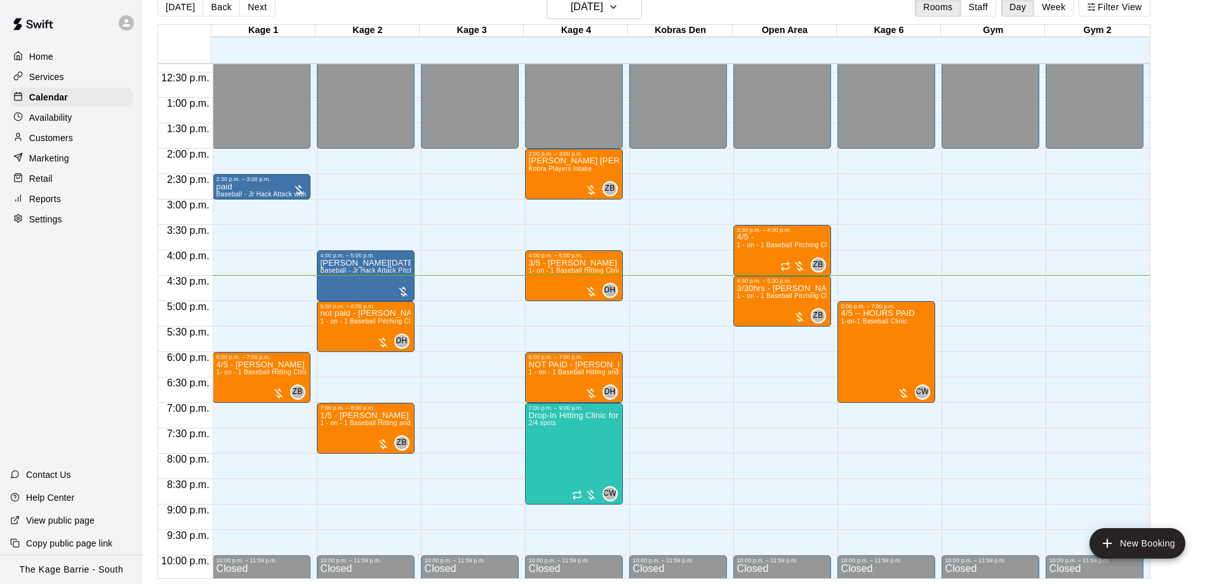
scroll to position [707, 0]
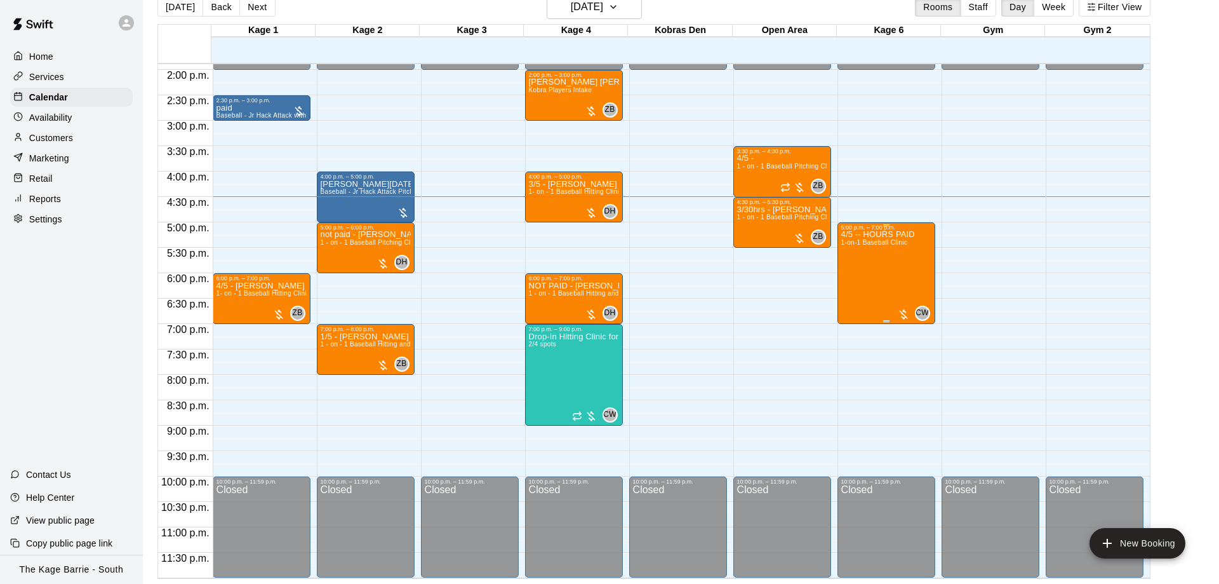
click at [913, 284] on div "4/5 -- HOURS PAID 1-on-1 Baseball Clinic" at bounding box center [878, 523] width 74 height 584
click at [845, 278] on button "edit" at bounding box center [853, 274] width 25 height 25
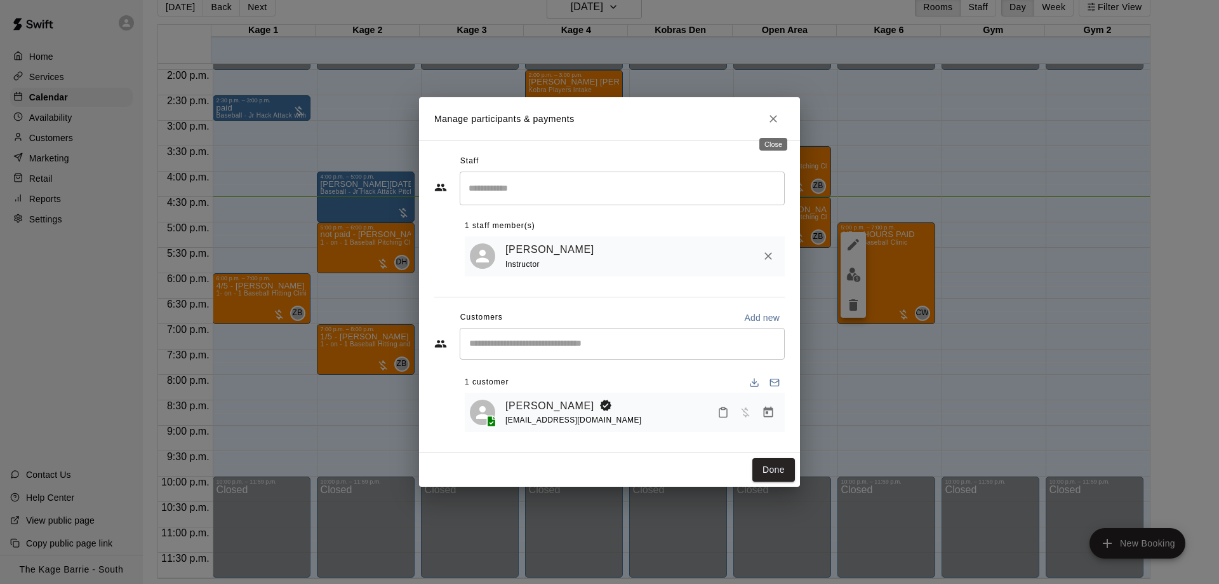
click at [766, 109] on button "Close" at bounding box center [773, 118] width 23 height 23
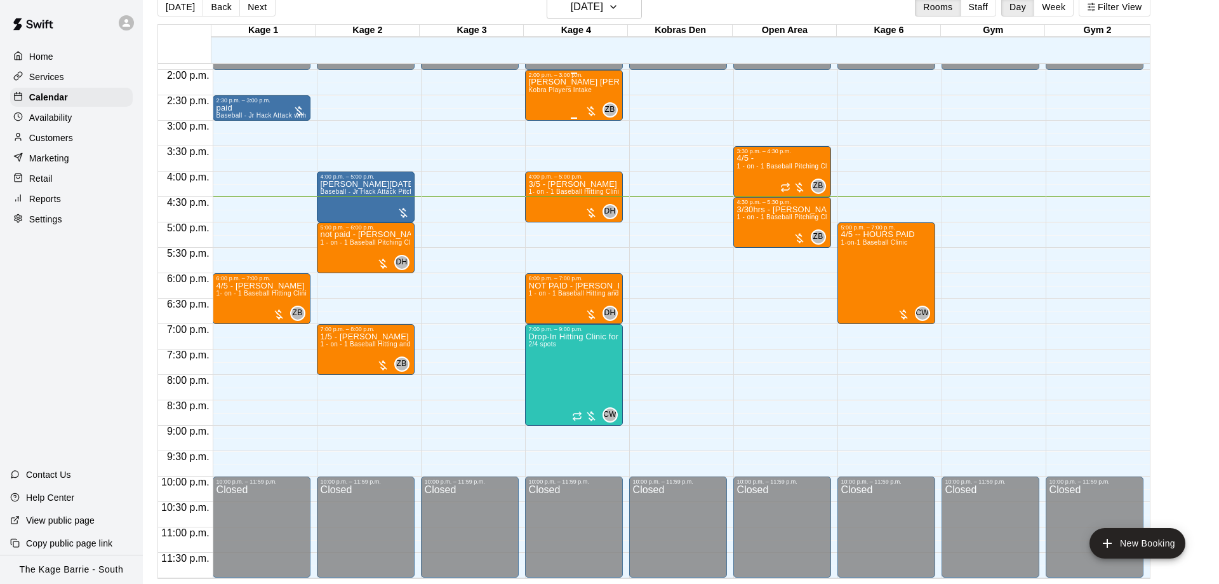
click at [574, 90] on span "Kobra Players Intake" at bounding box center [561, 89] width 64 height 7
click at [574, 90] on div at bounding box center [609, 292] width 1219 height 584
click at [540, 377] on img "edit" at bounding box center [540, 376] width 15 height 15
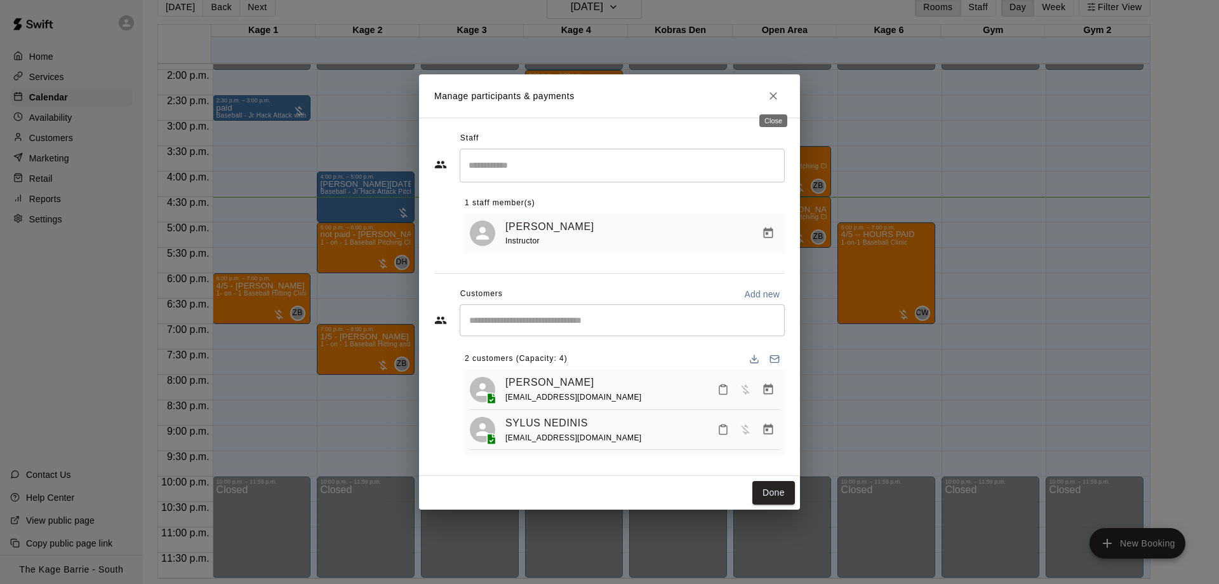
click at [766, 96] on button "Close" at bounding box center [773, 95] width 23 height 23
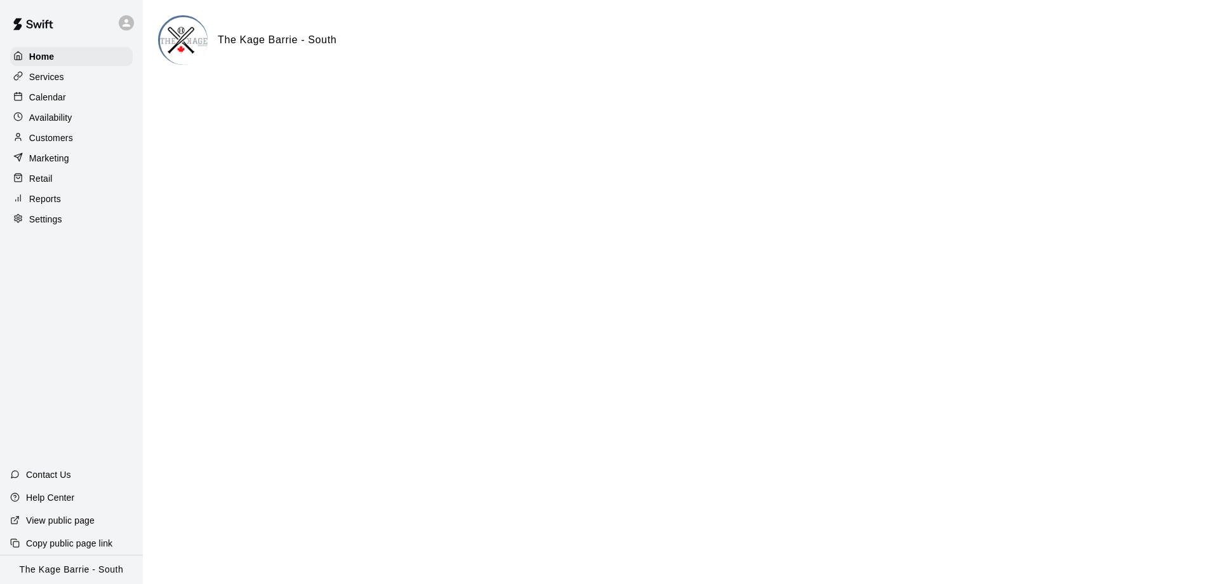
click at [91, 100] on div "Calendar" at bounding box center [71, 97] width 123 height 19
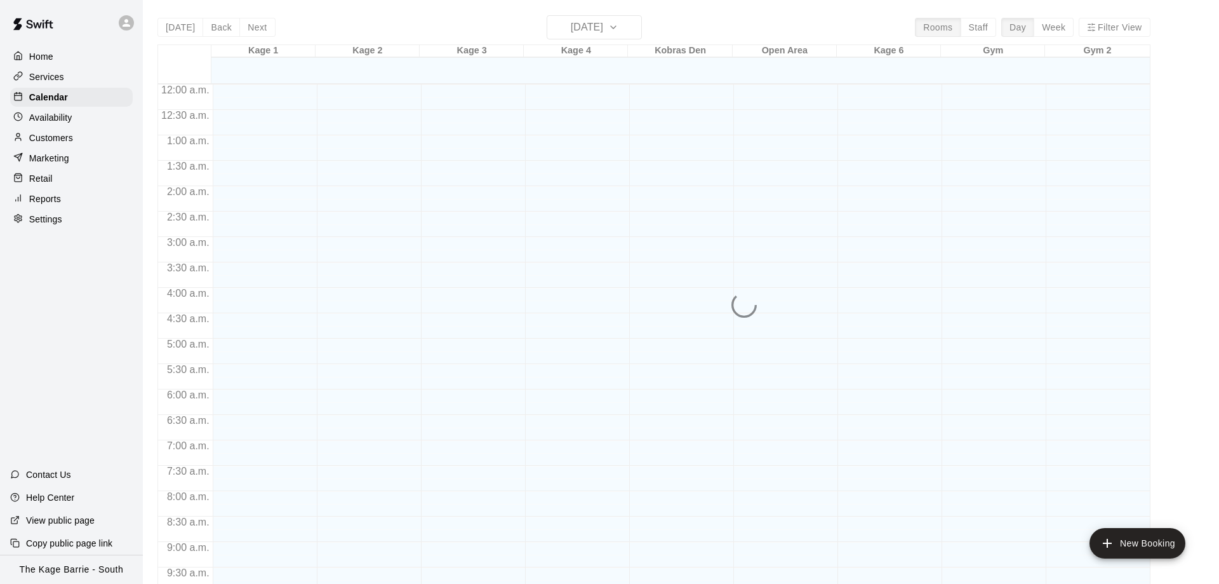
scroll to position [667, 0]
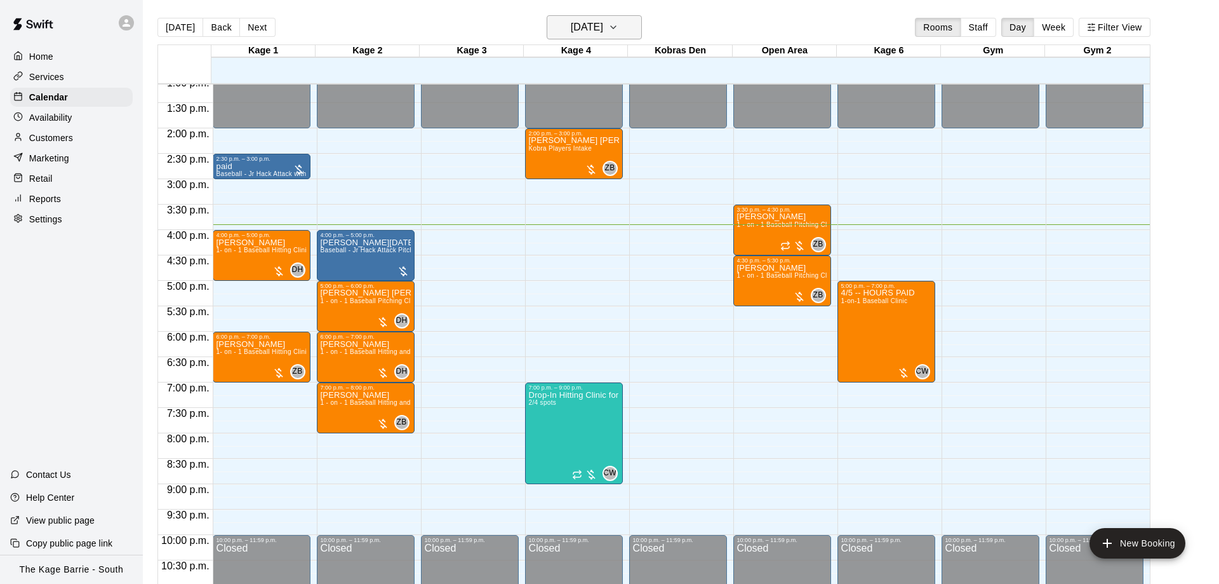
click at [597, 29] on h6 "[DATE]" at bounding box center [587, 27] width 32 height 18
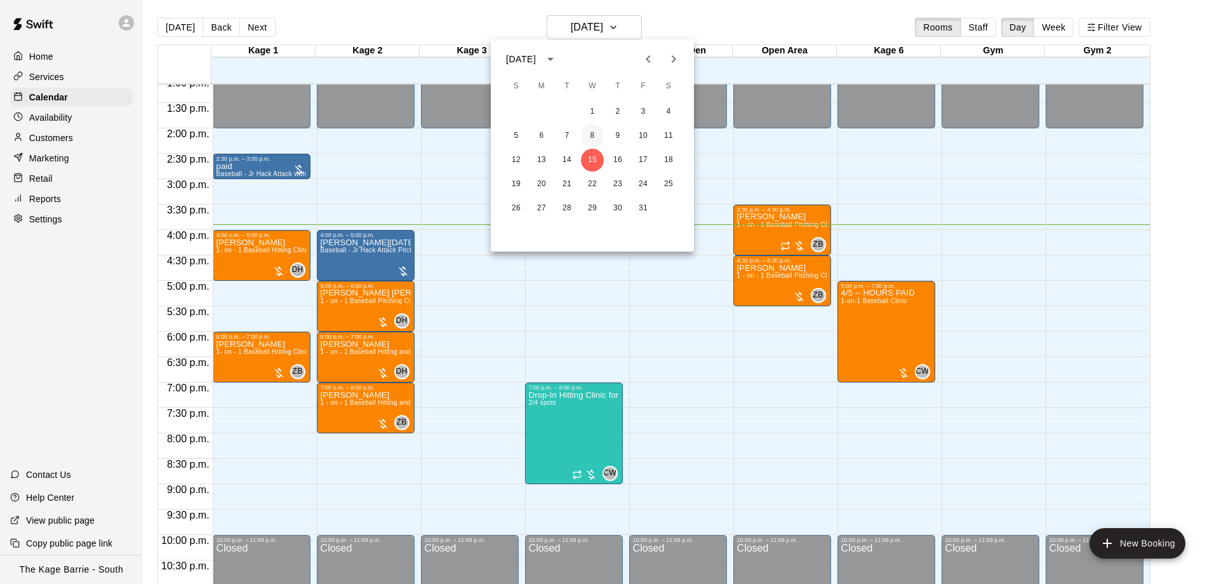
click at [592, 131] on button "8" at bounding box center [592, 135] width 23 height 23
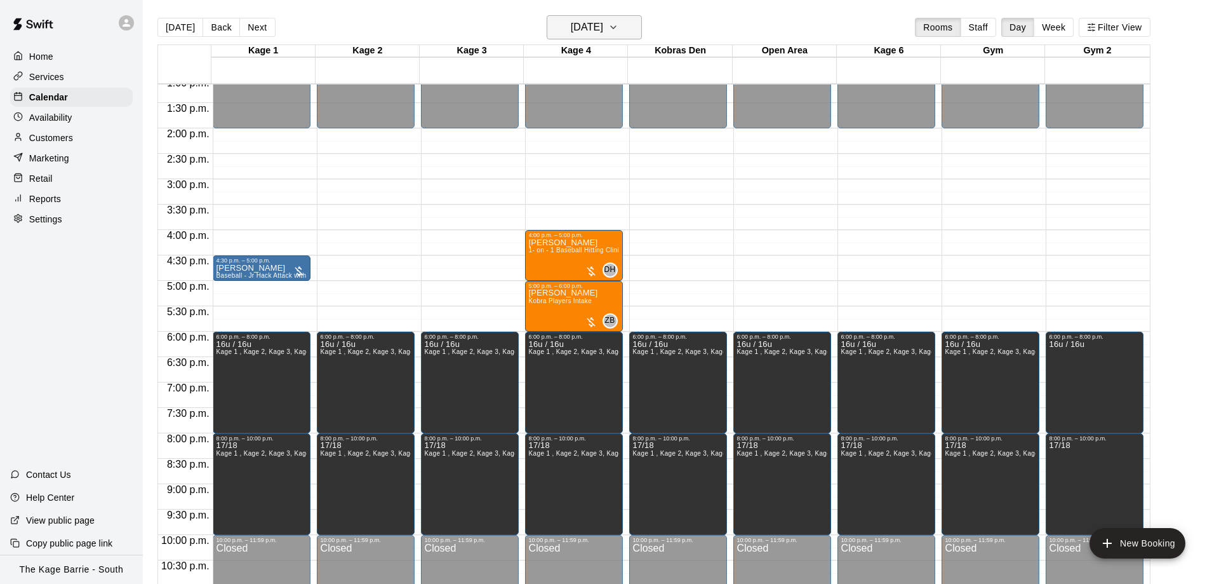
click at [571, 18] on h6 "[DATE]" at bounding box center [587, 27] width 32 height 18
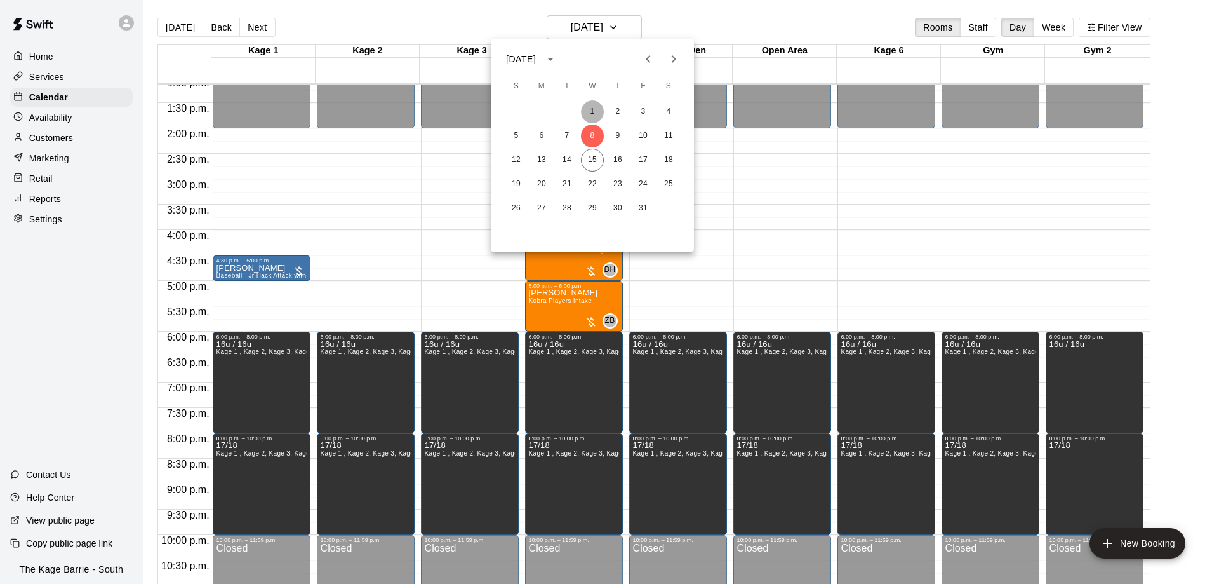
click at [590, 105] on button "1" at bounding box center [592, 111] width 23 height 23
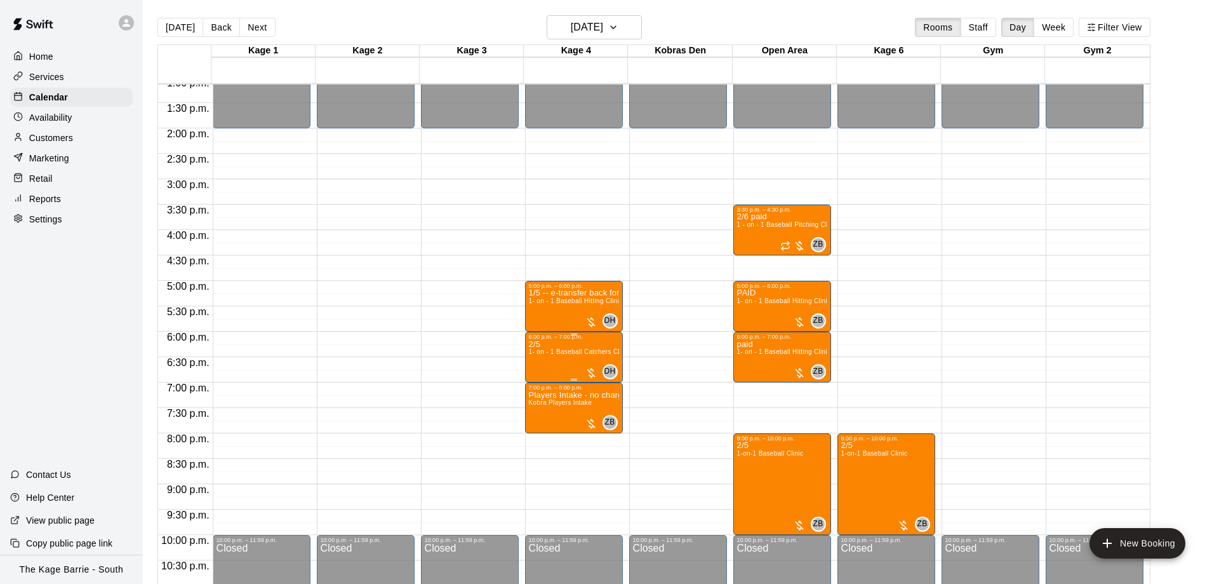
click at [578, 355] on span "1- on - 1 Baseball Catchers Clinic" at bounding box center [580, 351] width 102 height 7
click at [540, 390] on img "edit" at bounding box center [540, 394] width 15 height 15
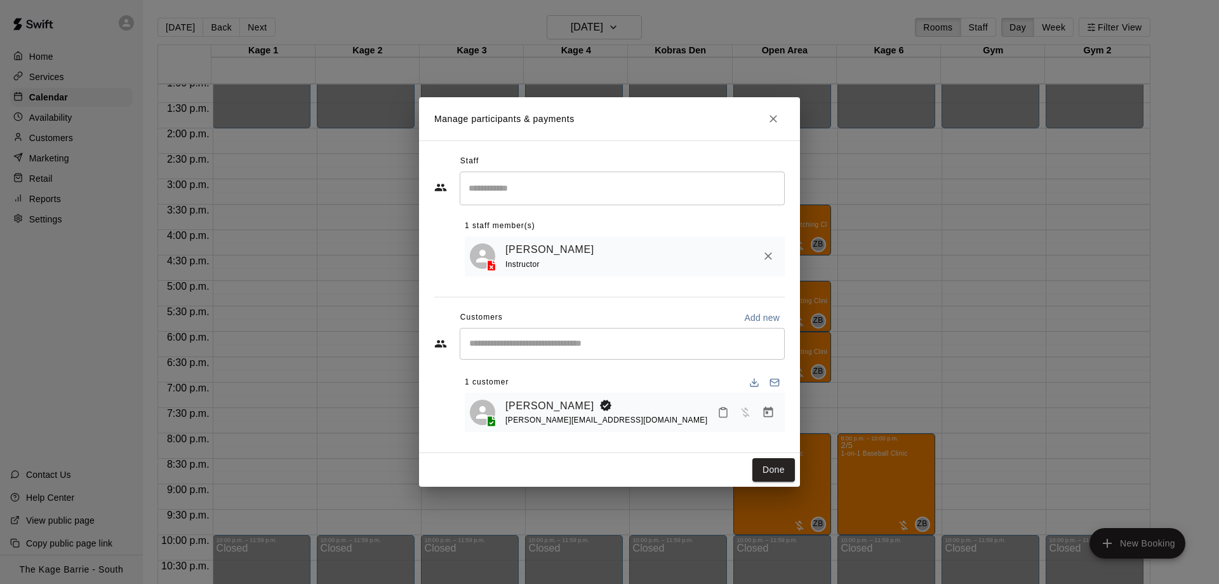
click at [771, 106] on h2 "Manage participants & payments" at bounding box center [609, 118] width 381 height 43
click at [772, 116] on icon "Close" at bounding box center [774, 119] width 8 height 8
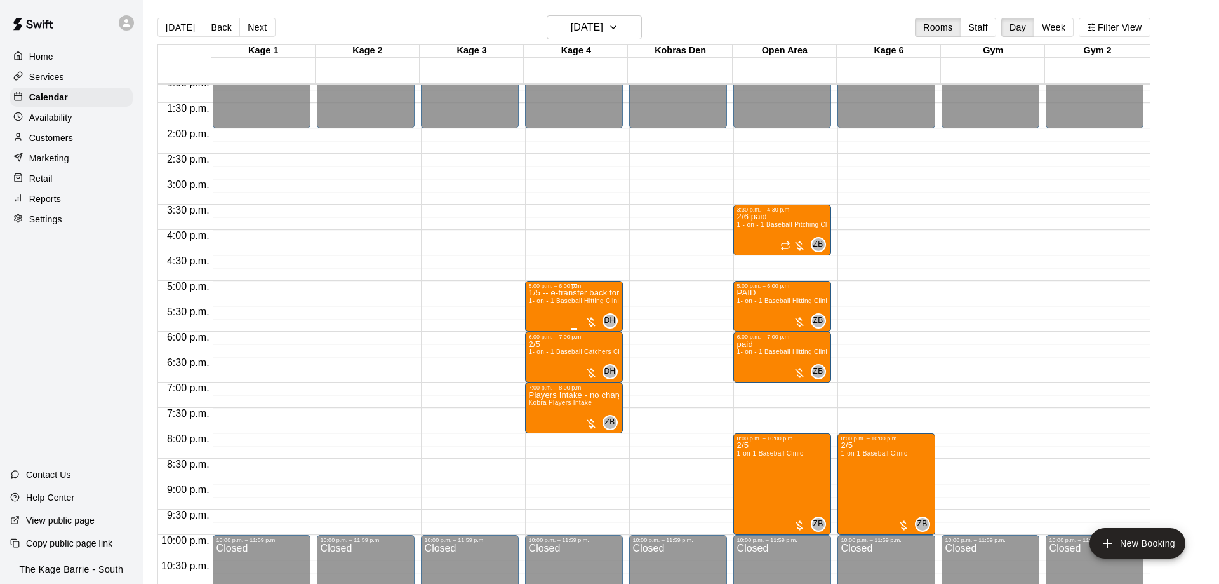
click at [554, 314] on div "1/5 -- e-transfer back for one package 1- on - 1 Baseball Hitting Clinic" at bounding box center [574, 581] width 90 height 584
click at [543, 301] on icon "edit" at bounding box center [540, 304] width 15 height 15
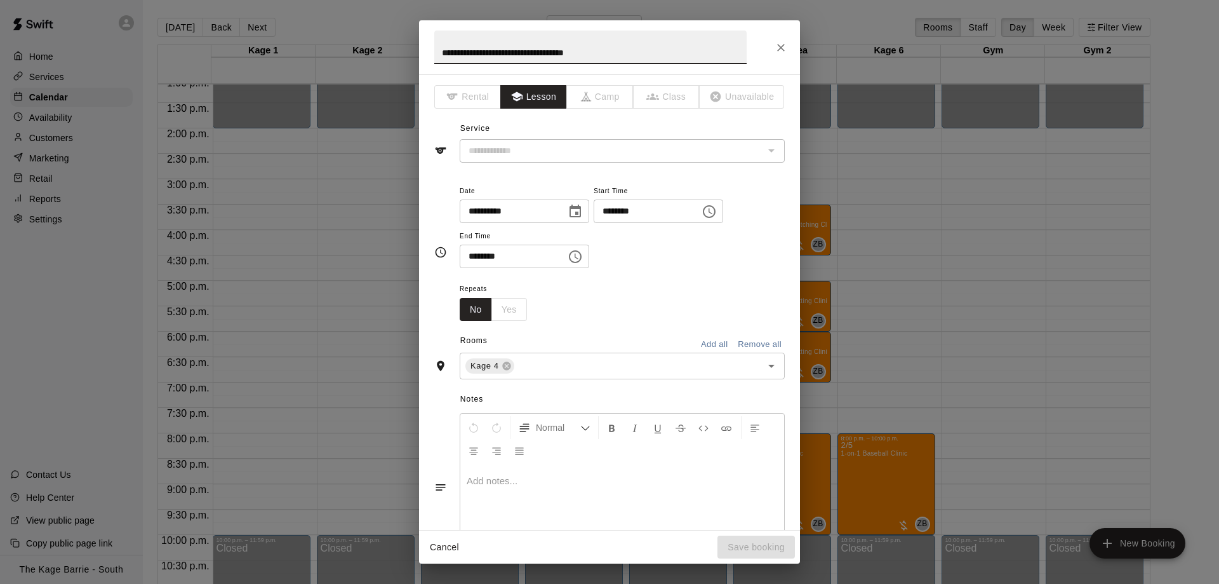
type input "**********"
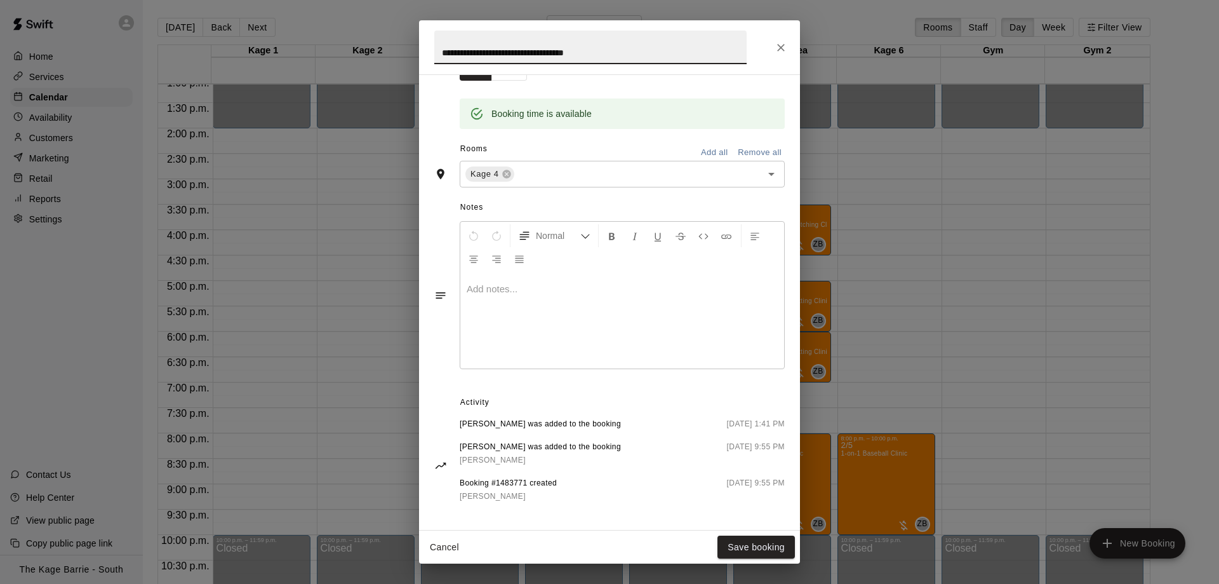
scroll to position [246, 0]
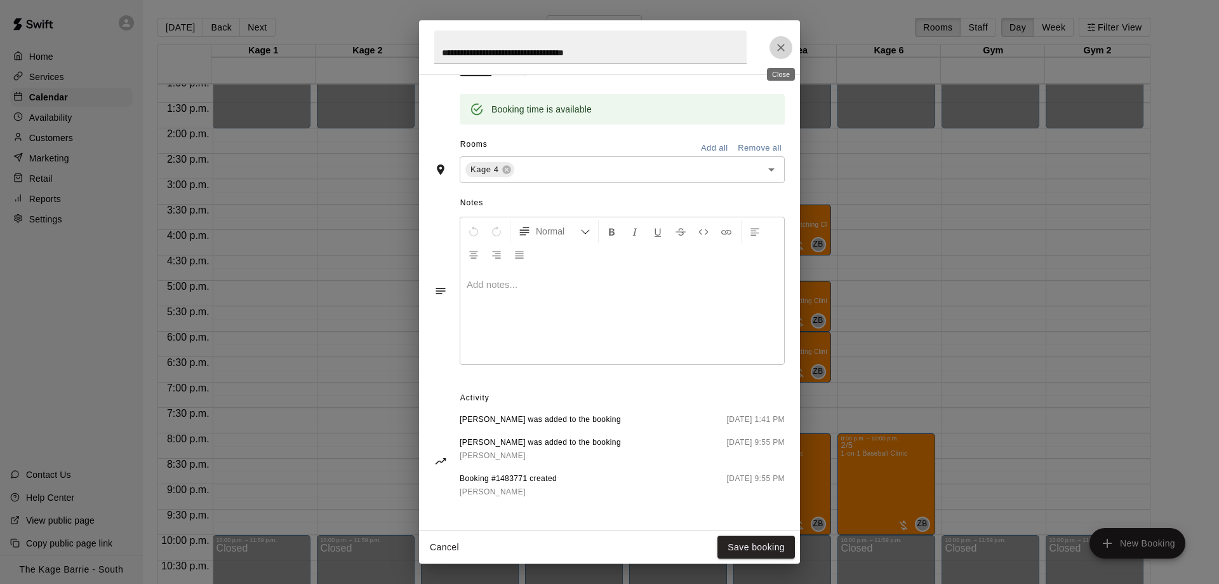
click at [776, 49] on icon "Close" at bounding box center [781, 47] width 13 height 13
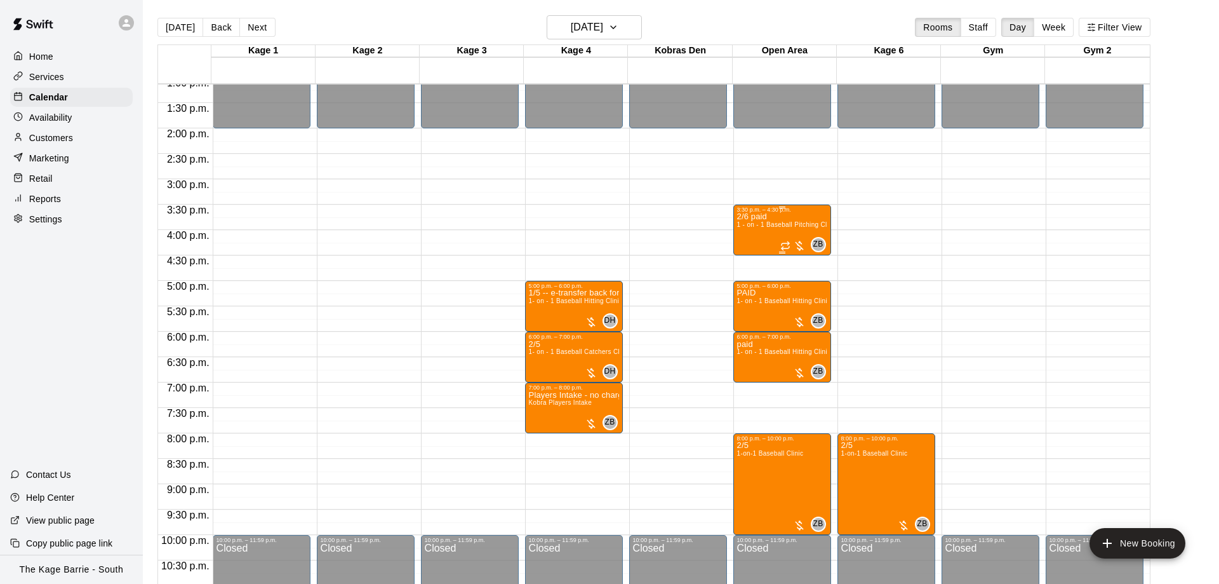
click at [768, 234] on div "2/6 paid 1 - on - 1 Baseball Pitching Clinic" at bounding box center [782, 505] width 90 height 584
click at [749, 255] on img "edit" at bounding box center [749, 258] width 15 height 15
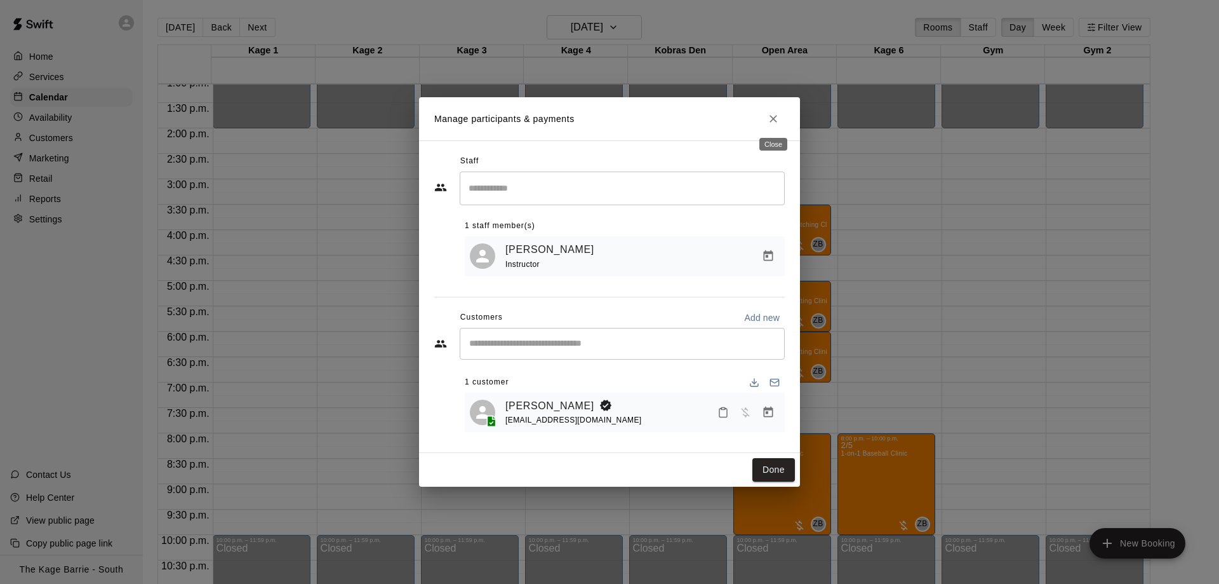
click at [777, 116] on icon "Close" at bounding box center [773, 118] width 13 height 13
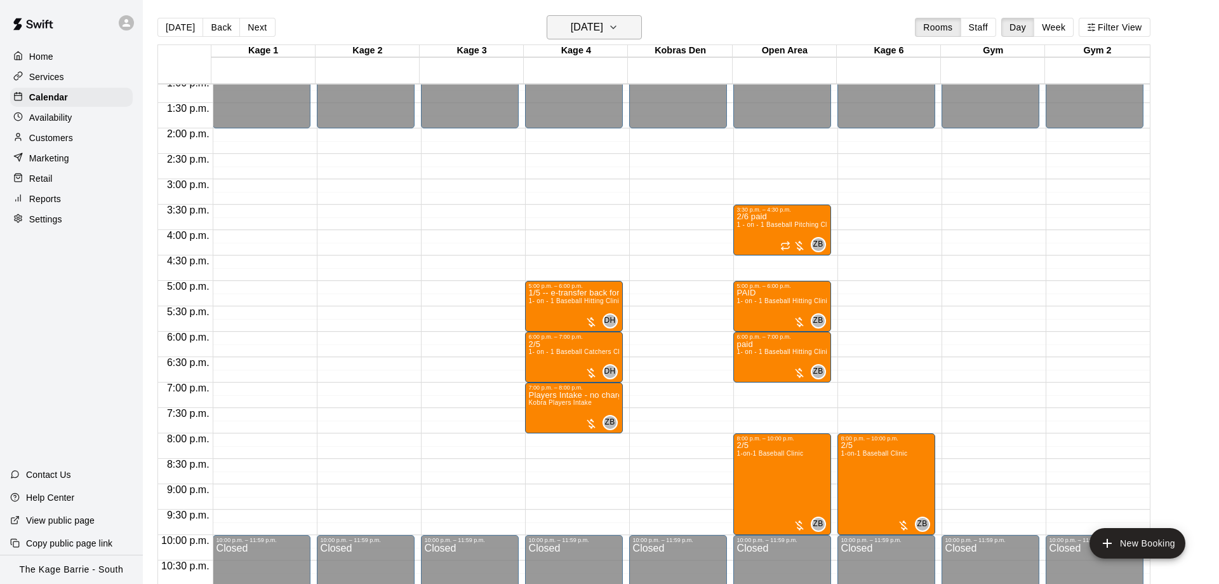
click at [603, 35] on h6 "[DATE]" at bounding box center [587, 27] width 32 height 18
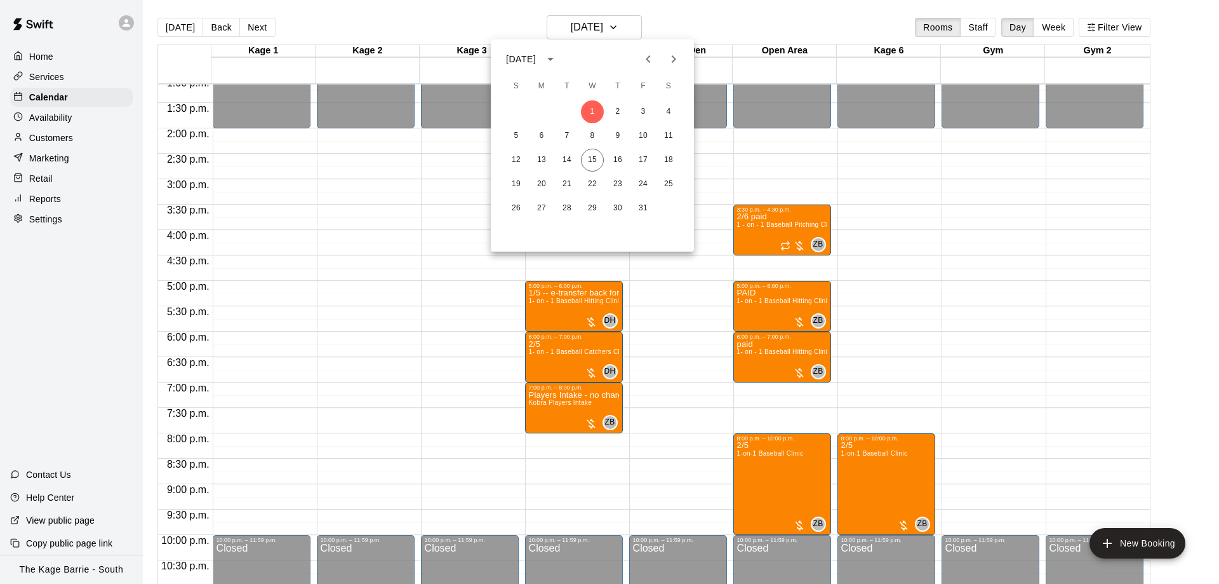
click at [676, 56] on icon "Next month" at bounding box center [673, 58] width 15 height 15
click at [592, 137] on button "5" at bounding box center [592, 135] width 23 height 23
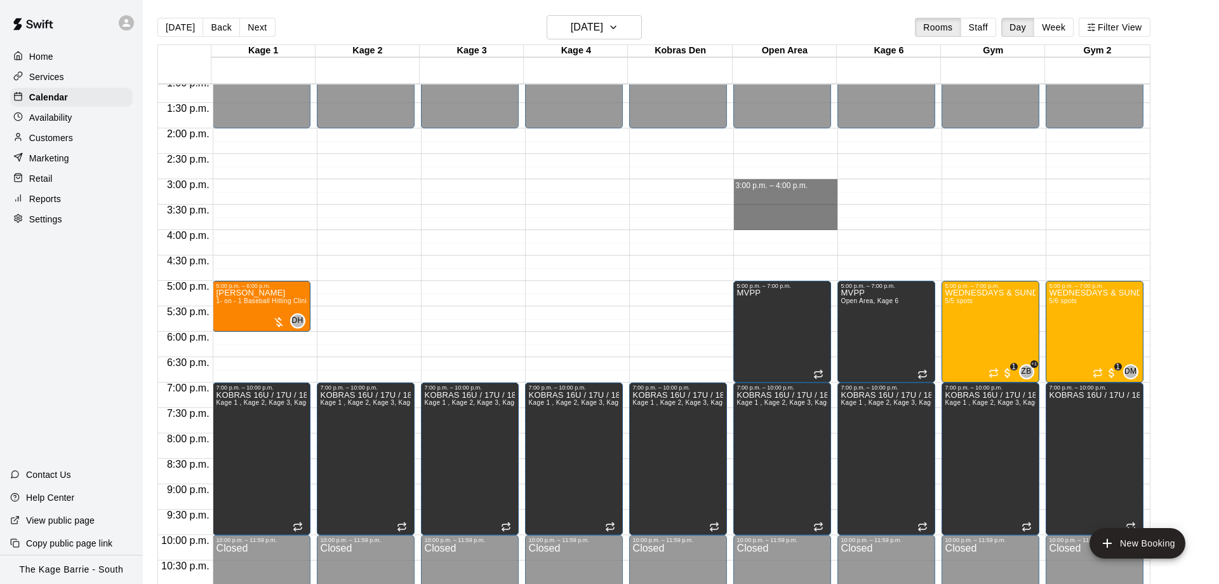
drag, startPoint x: 790, startPoint y: 181, endPoint x: 794, endPoint y: 222, distance: 40.9
click at [795, 222] on div "12:00 a.m. – 2:00 p.m. Closed 5:00 p.m. – 7:00 p.m. MVPP 7:00 p.m. – 10:00 p.m.…" at bounding box center [785, 26] width 104 height 1219
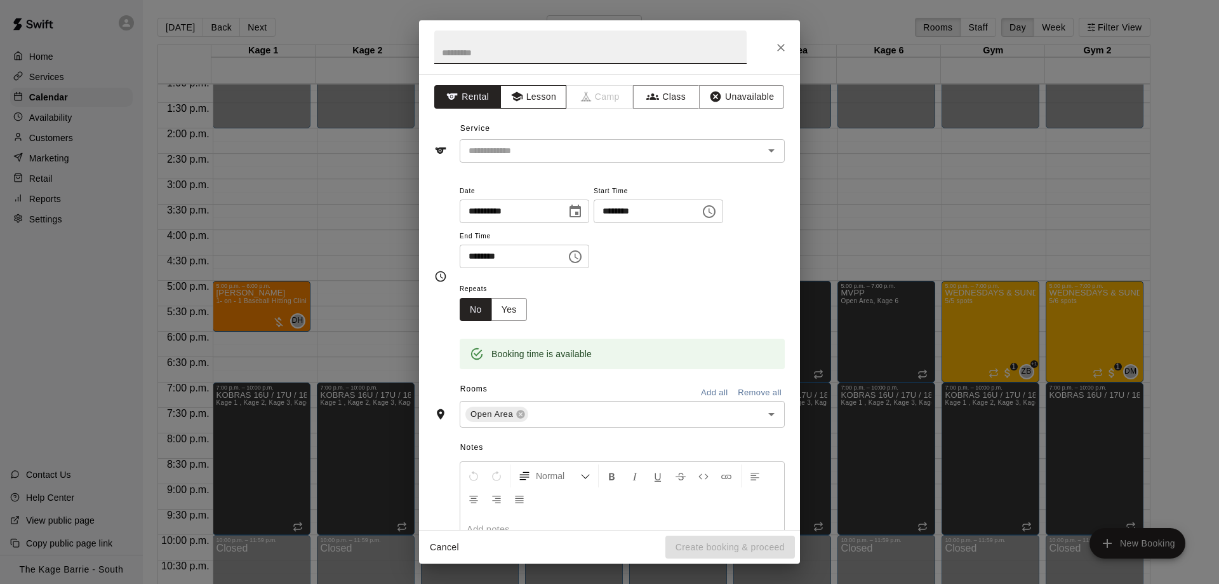
click at [527, 107] on button "Lesson" at bounding box center [533, 96] width 67 height 23
click at [773, 153] on icon "Open" at bounding box center [771, 150] width 15 height 15
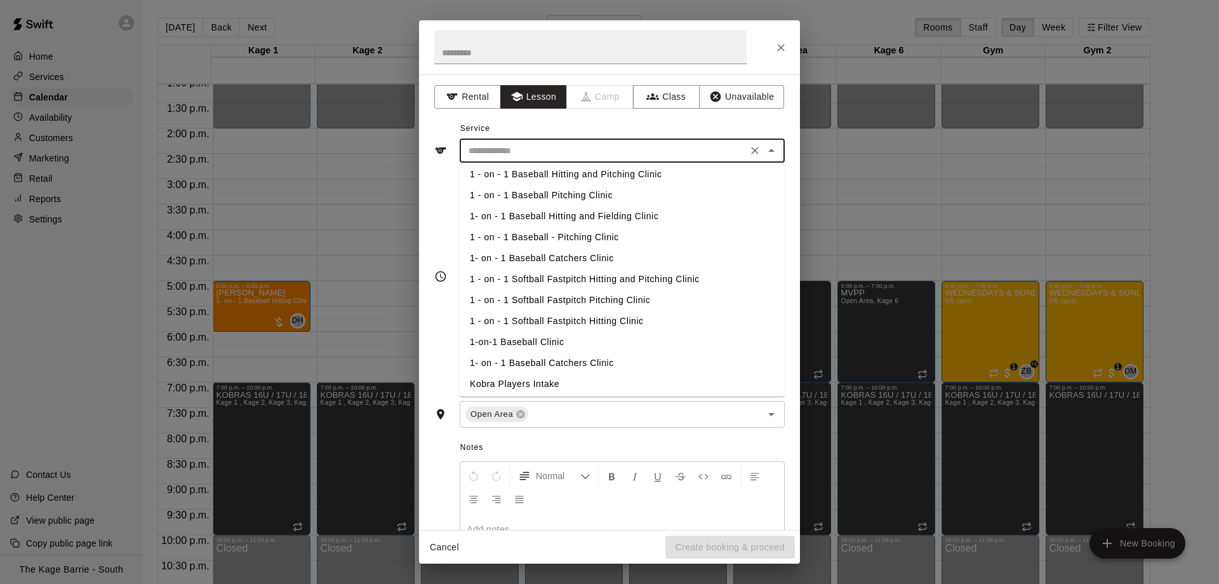
scroll to position [70, 0]
click at [568, 233] on li "1 - on - 1 Baseball - Pitching Clinic" at bounding box center [622, 234] width 325 height 21
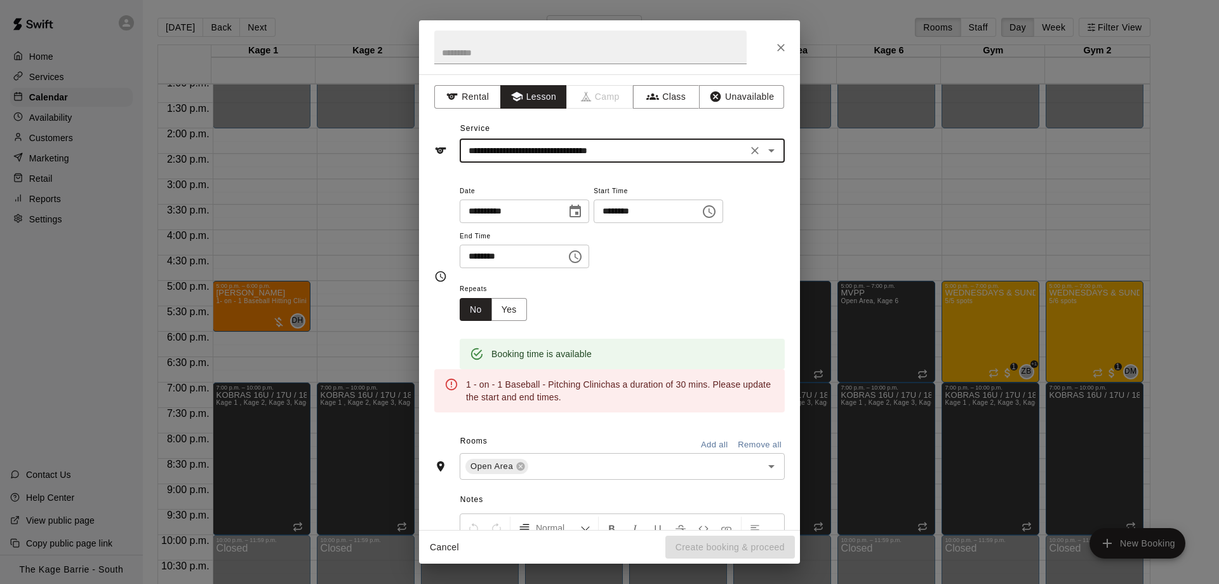
click at [775, 147] on icon "Open" at bounding box center [771, 150] width 15 height 15
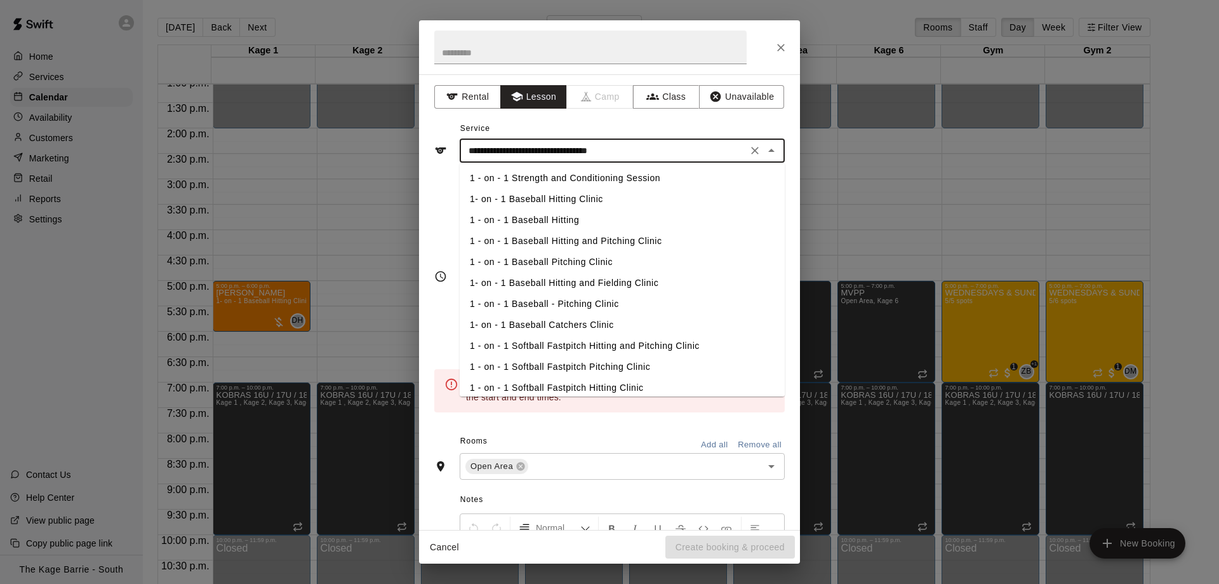
click at [599, 301] on li "1 - on - 1 Baseball - Pitching Clinic" at bounding box center [622, 303] width 325 height 21
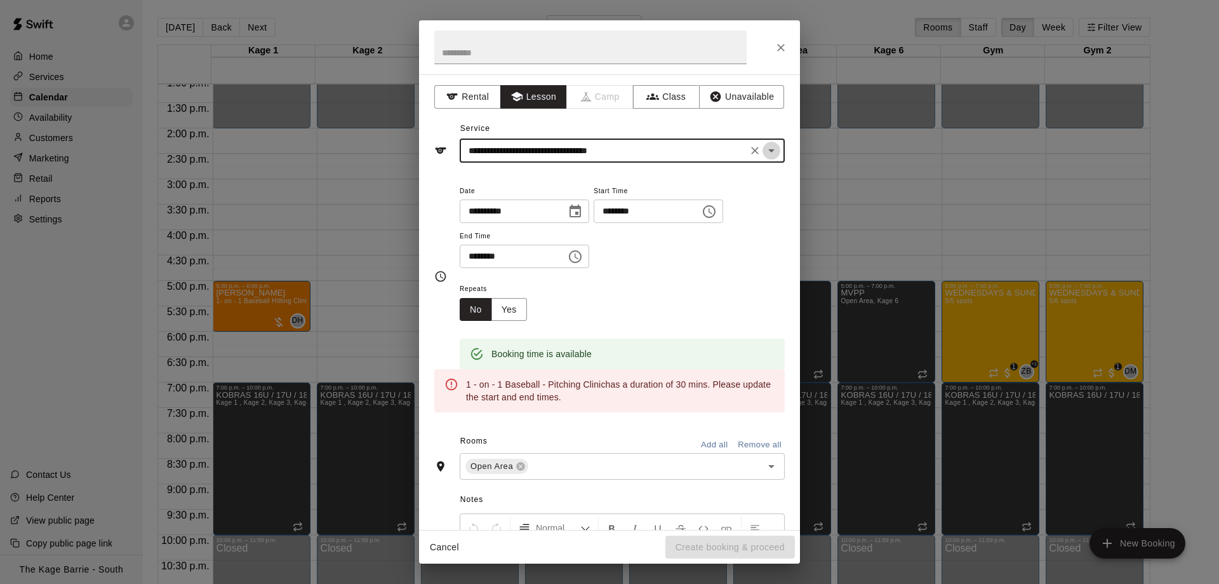
click at [774, 151] on icon "Open" at bounding box center [771, 150] width 15 height 15
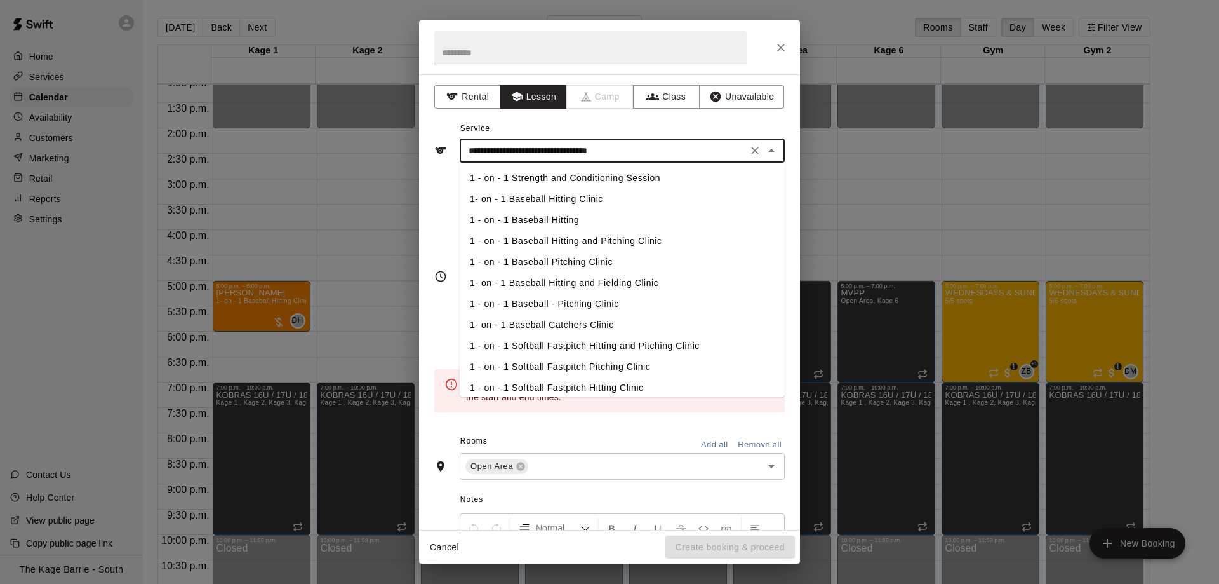
click at [589, 265] on li "1 - on - 1 Baseball Pitching Clinic" at bounding box center [622, 261] width 325 height 21
type input "**********"
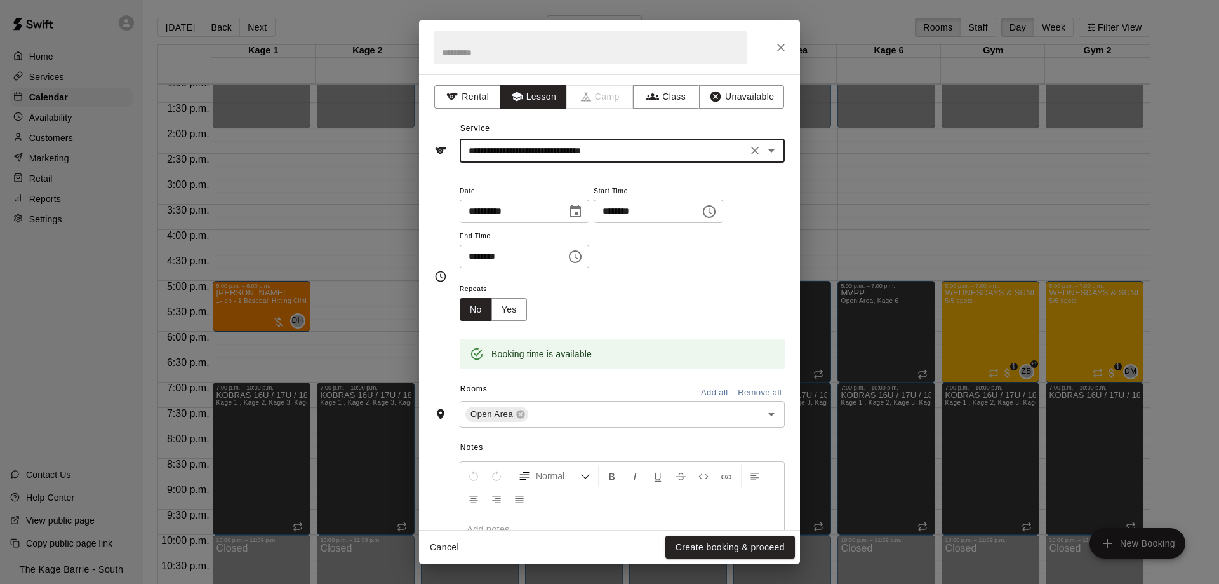
click at [568, 53] on input "text" at bounding box center [590, 47] width 312 height 34
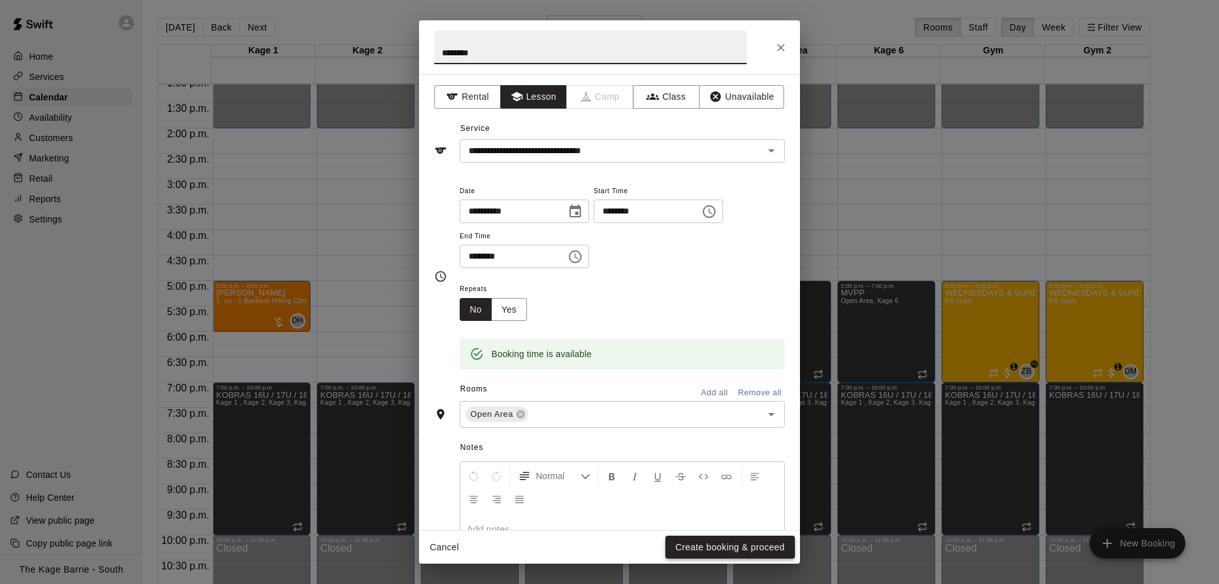
type input "********"
click at [750, 551] on button "Create booking & proceed" at bounding box center [731, 546] width 130 height 23
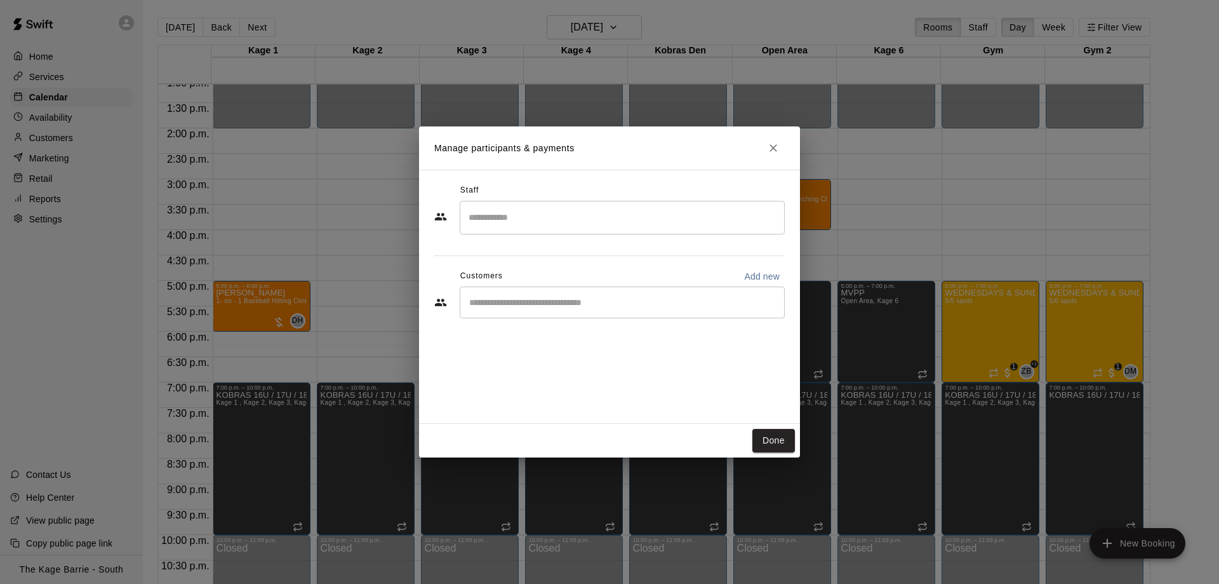
click at [639, 206] on div "​" at bounding box center [622, 218] width 325 height 34
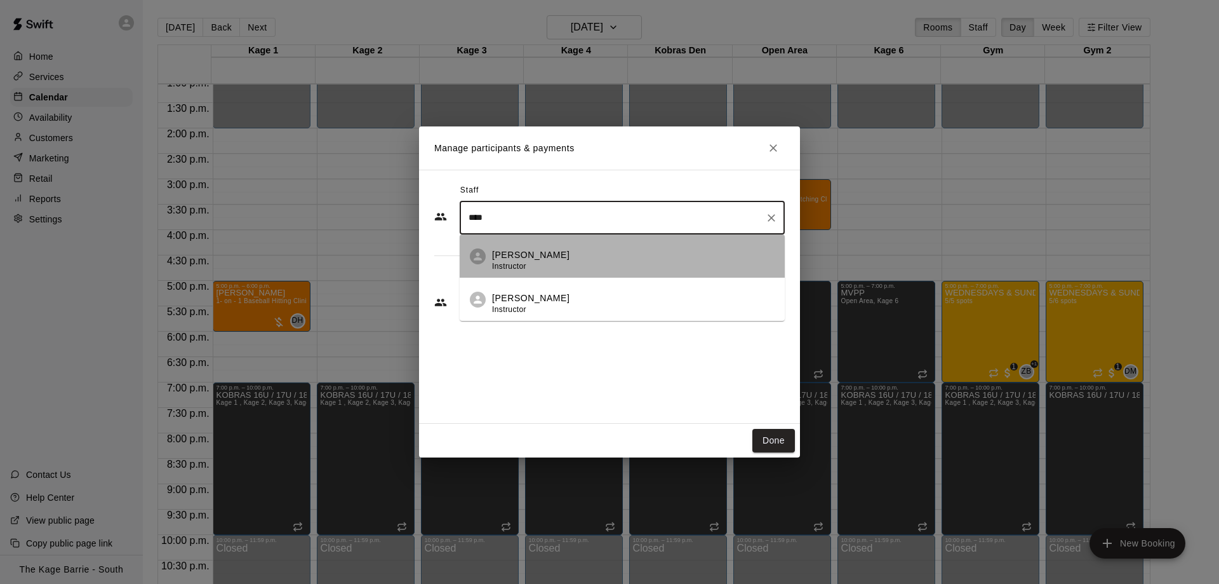
click at [603, 255] on div "[PERSON_NAME] Instructor" at bounding box center [633, 260] width 283 height 25
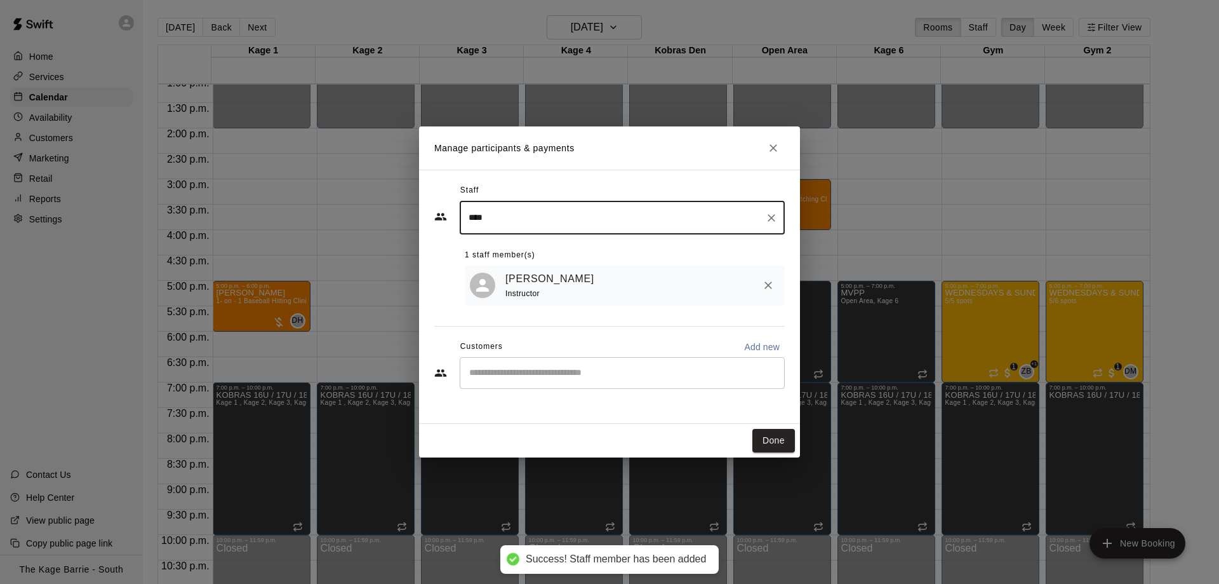
type input "****"
click at [605, 372] on input "Start typing to search customers..." at bounding box center [622, 372] width 314 height 13
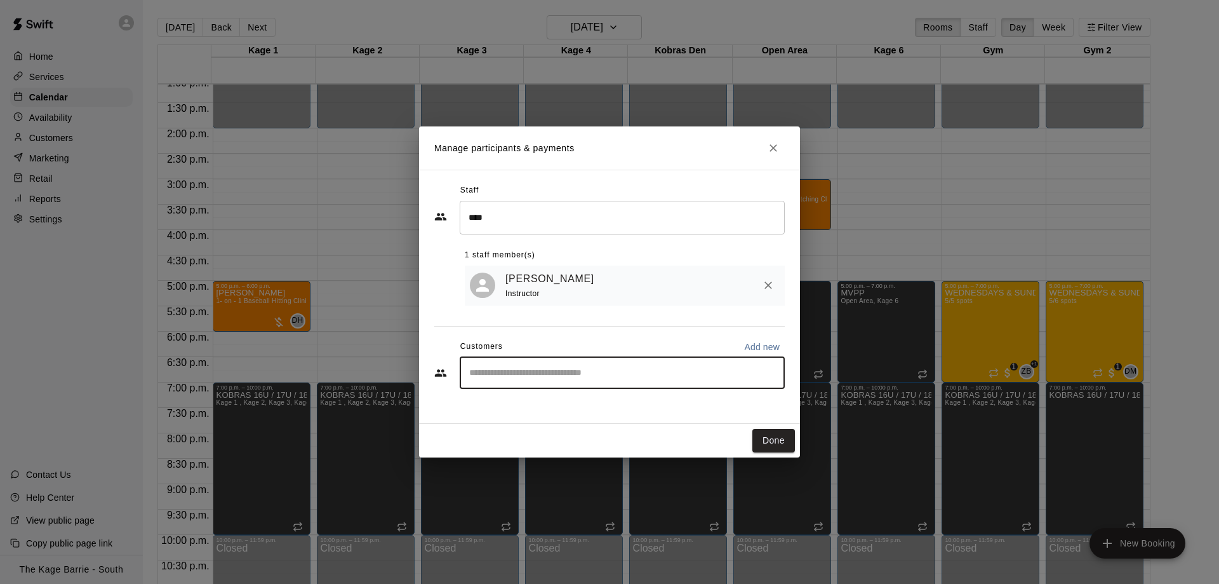
click at [606, 377] on input "Start typing to search customers..." at bounding box center [622, 372] width 314 height 13
click at [666, 377] on input "Start typing to search customers..." at bounding box center [622, 372] width 314 height 13
type input "******"
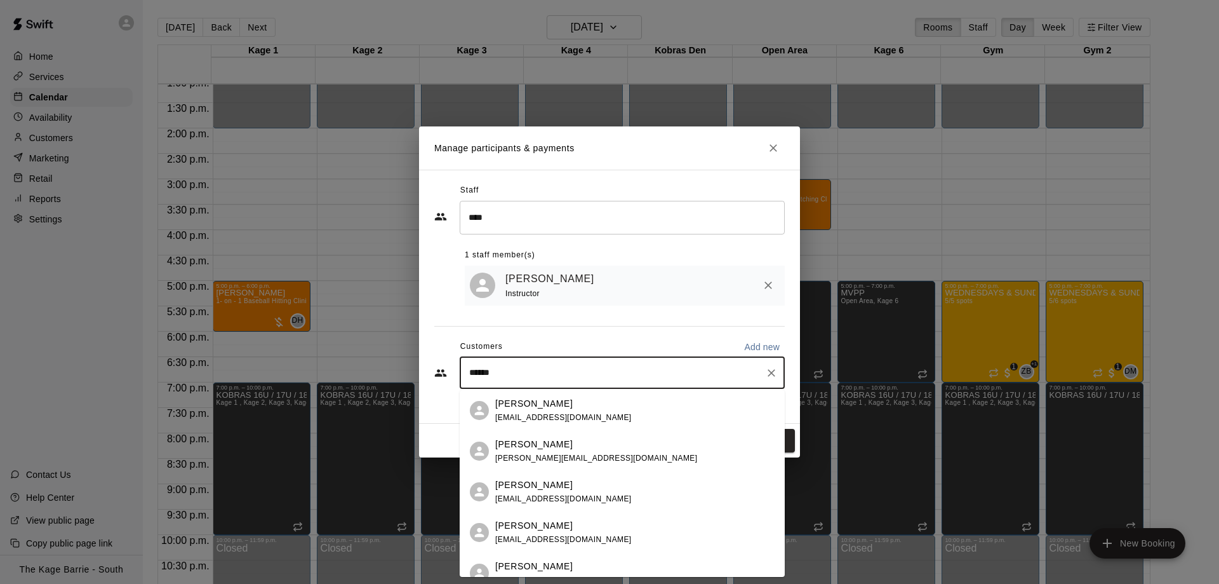
click at [640, 485] on div "[PERSON_NAME] [EMAIL_ADDRESS][DOMAIN_NAME]" at bounding box center [634, 491] width 279 height 27
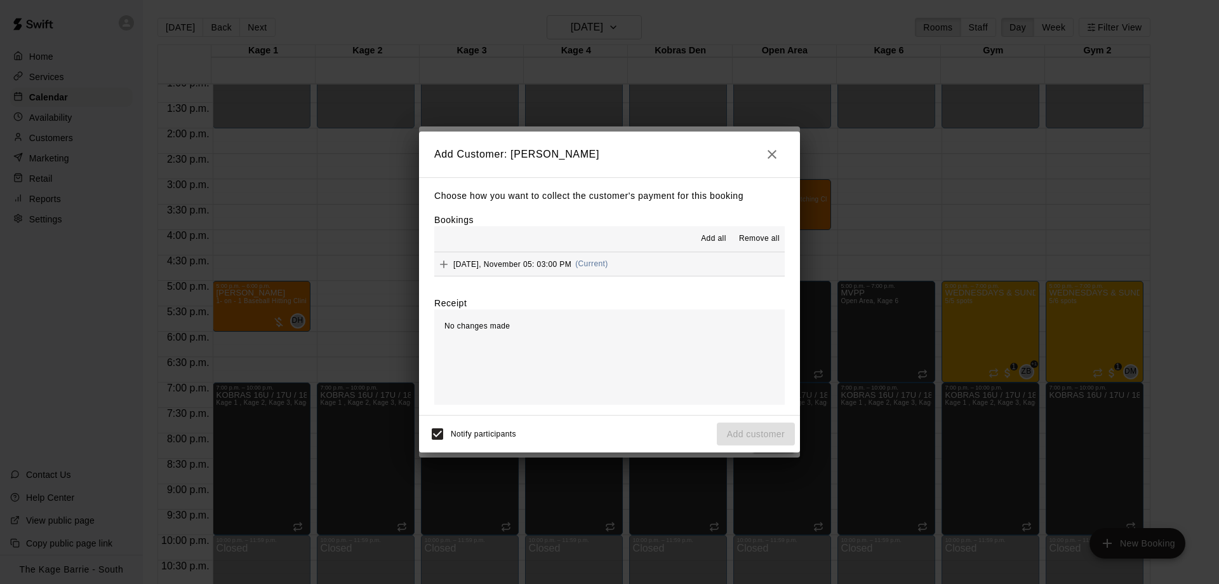
click at [712, 235] on span "Add all" at bounding box center [713, 238] width 25 height 13
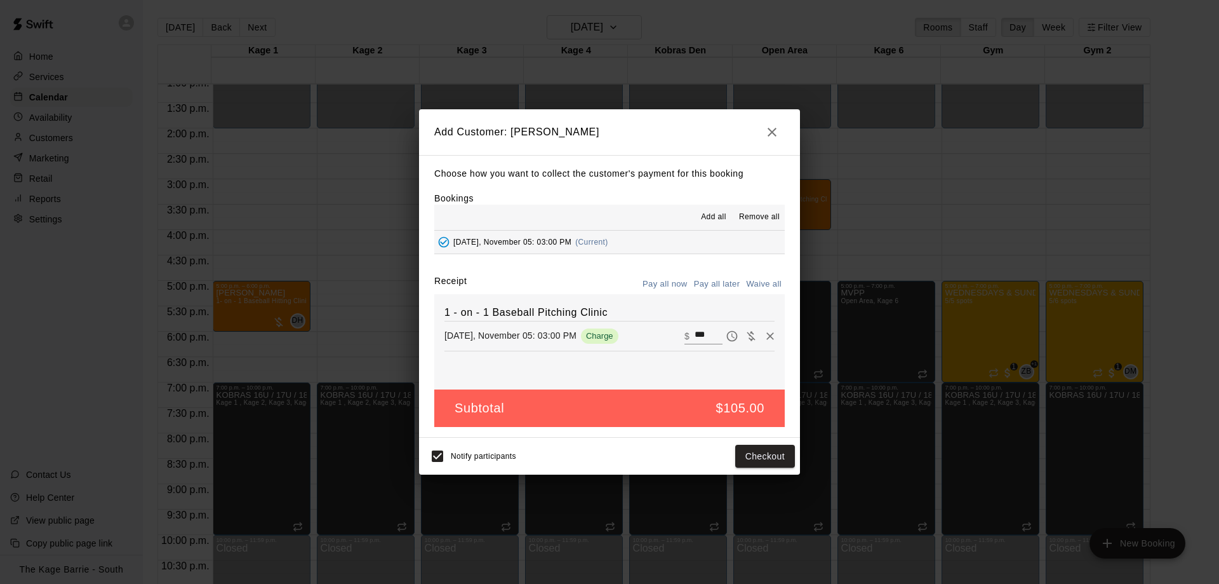
click at [724, 282] on button "Pay all later" at bounding box center [717, 284] width 53 height 20
click at [770, 454] on button "Add customer" at bounding box center [756, 456] width 78 height 23
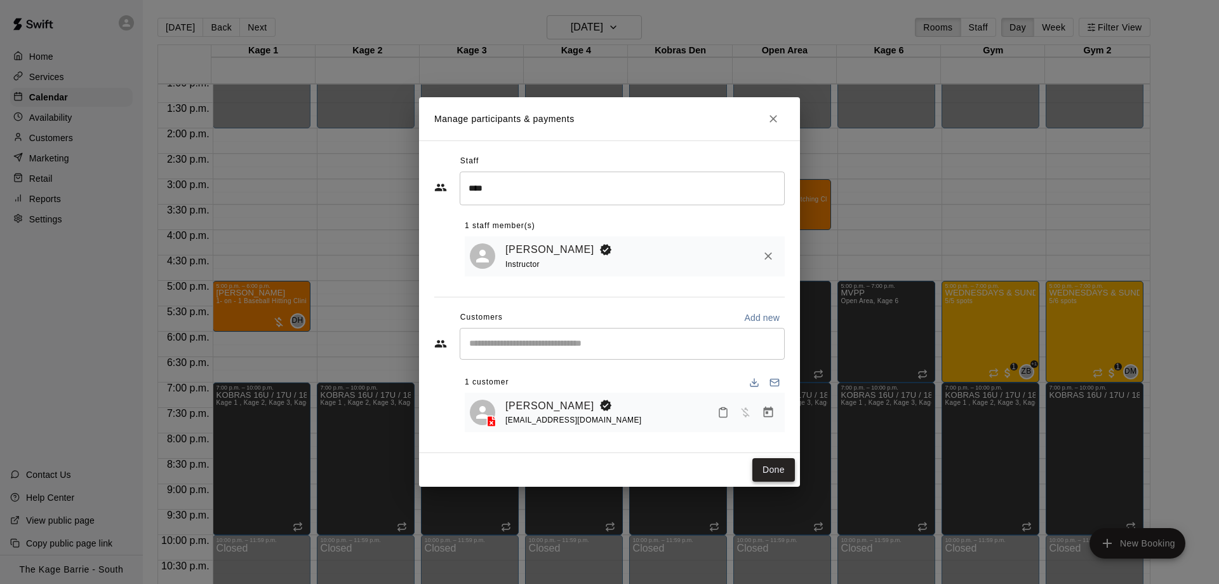
click at [778, 471] on button "Done" at bounding box center [774, 469] width 43 height 23
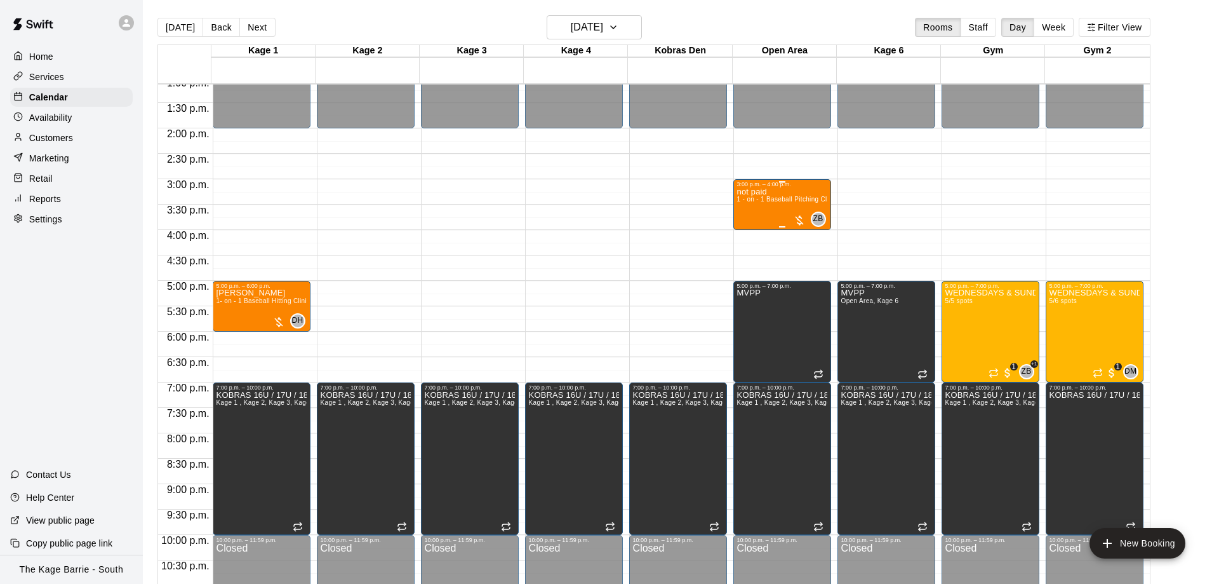
click at [763, 213] on div "not paid 1 - on - 1 Baseball Pitching Clinic" at bounding box center [782, 479] width 90 height 584
click at [751, 235] on img "edit" at bounding box center [749, 232] width 15 height 15
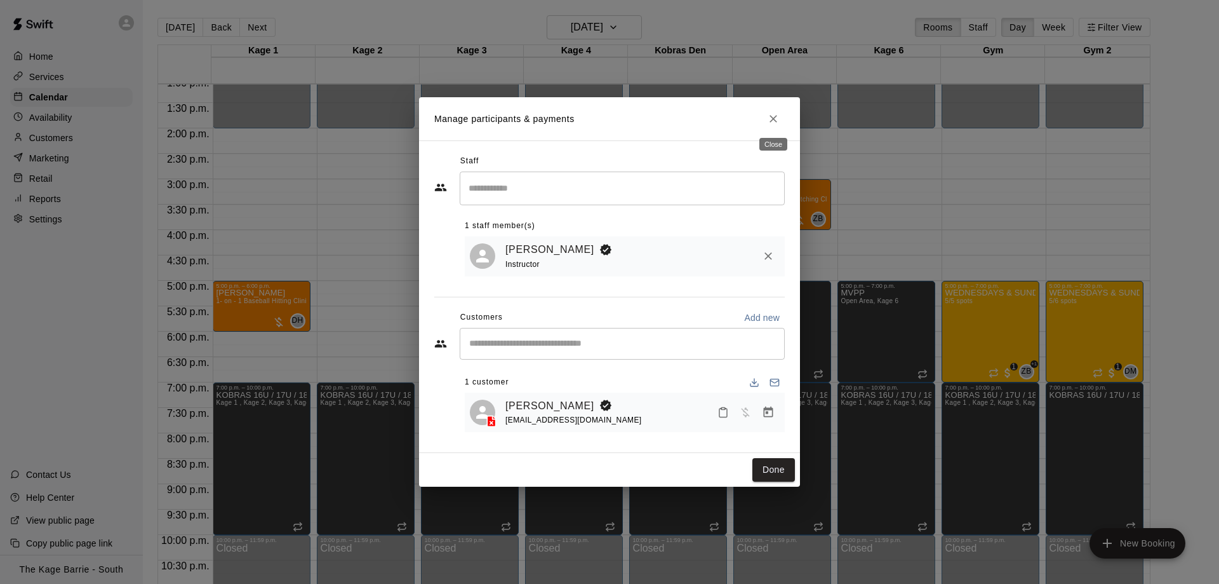
click at [774, 121] on icon "Close" at bounding box center [773, 118] width 13 height 13
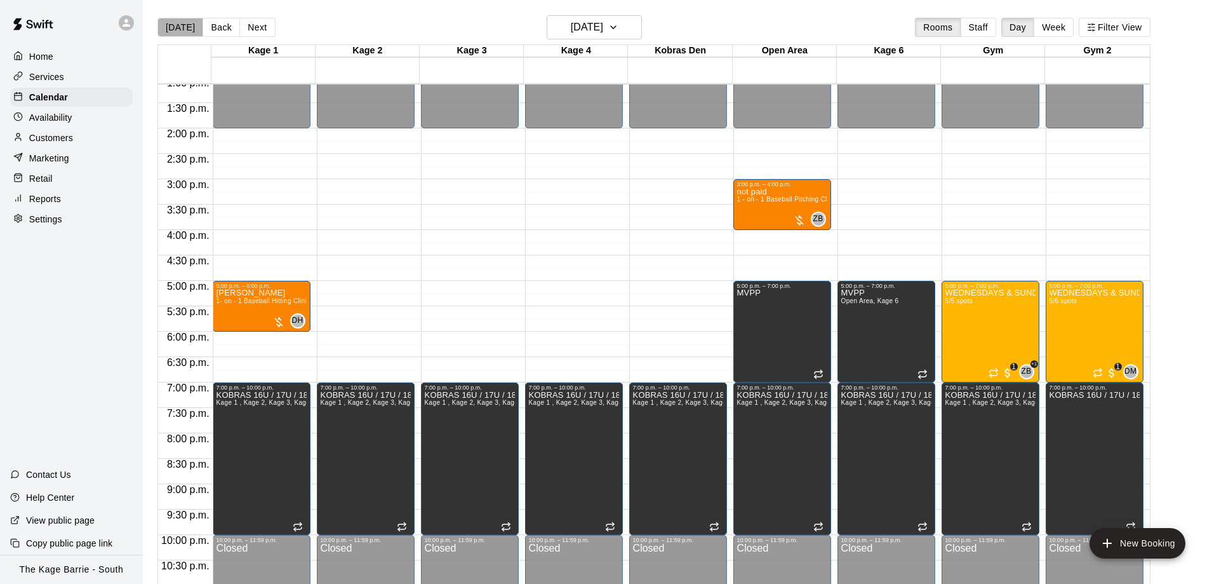
click at [191, 23] on button "[DATE]" at bounding box center [180, 27] width 46 height 19
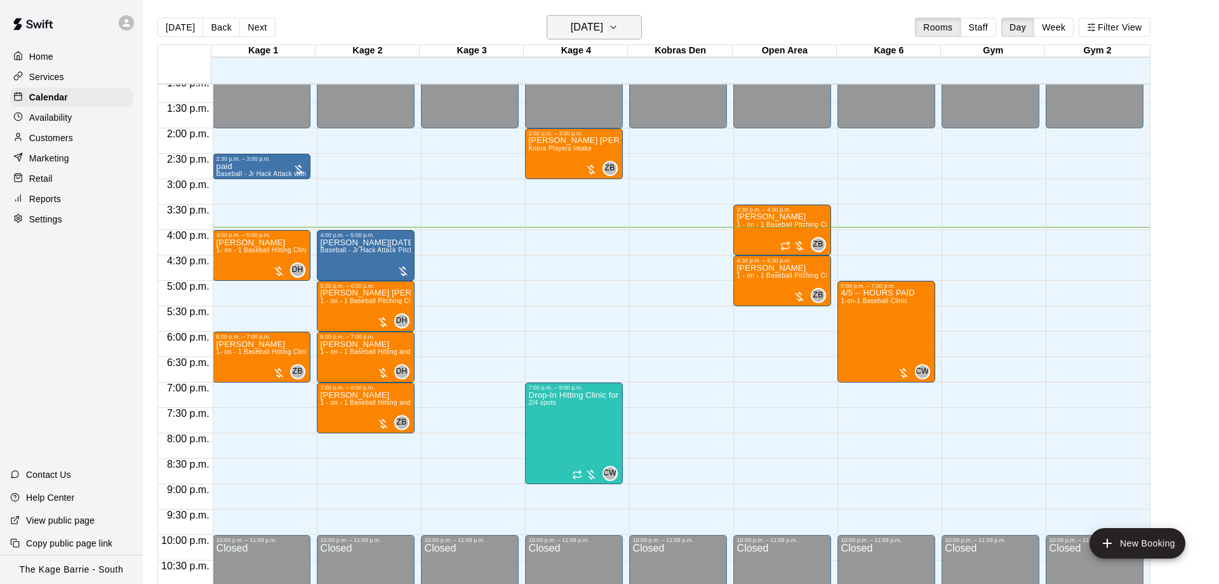
click at [571, 29] on h6 "[DATE]" at bounding box center [587, 27] width 32 height 18
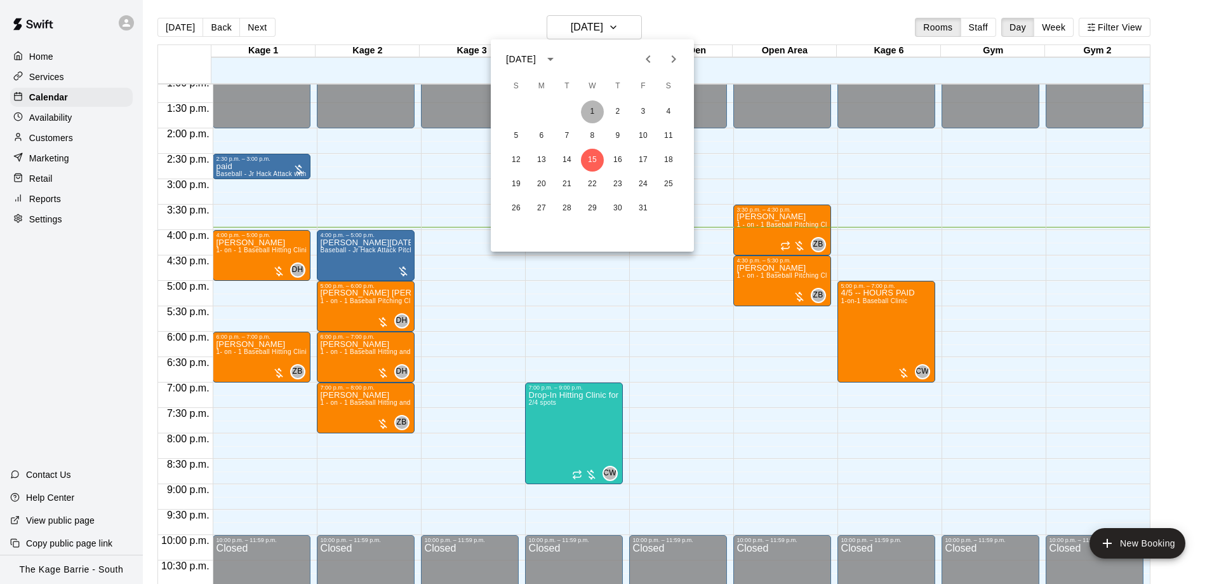
click at [593, 112] on button "1" at bounding box center [592, 111] width 23 height 23
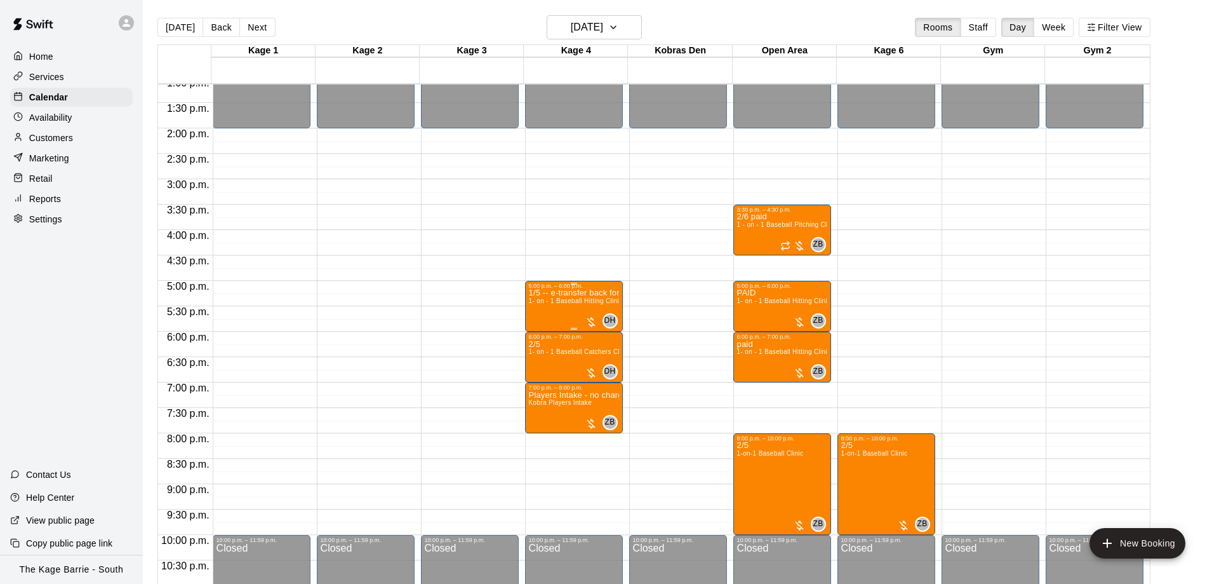
click at [589, 304] on span "1- on - 1 Baseball Hitting Clinic" at bounding box center [576, 300] width 94 height 7
click at [549, 309] on button "edit" at bounding box center [540, 312] width 25 height 25
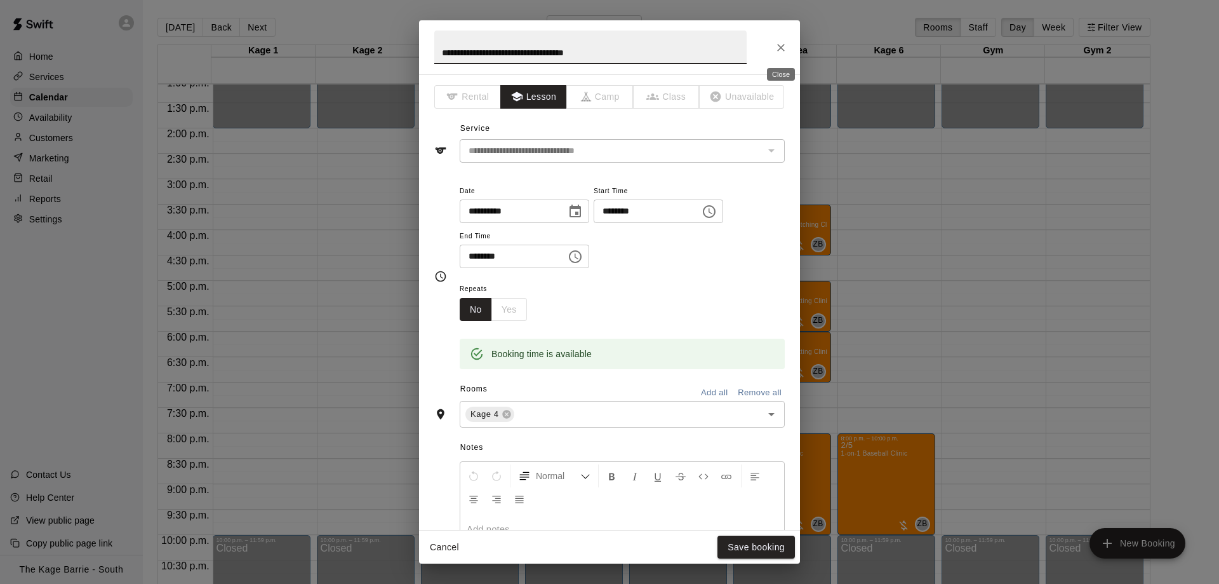
click at [781, 48] on icon "Close" at bounding box center [781, 48] width 8 height 8
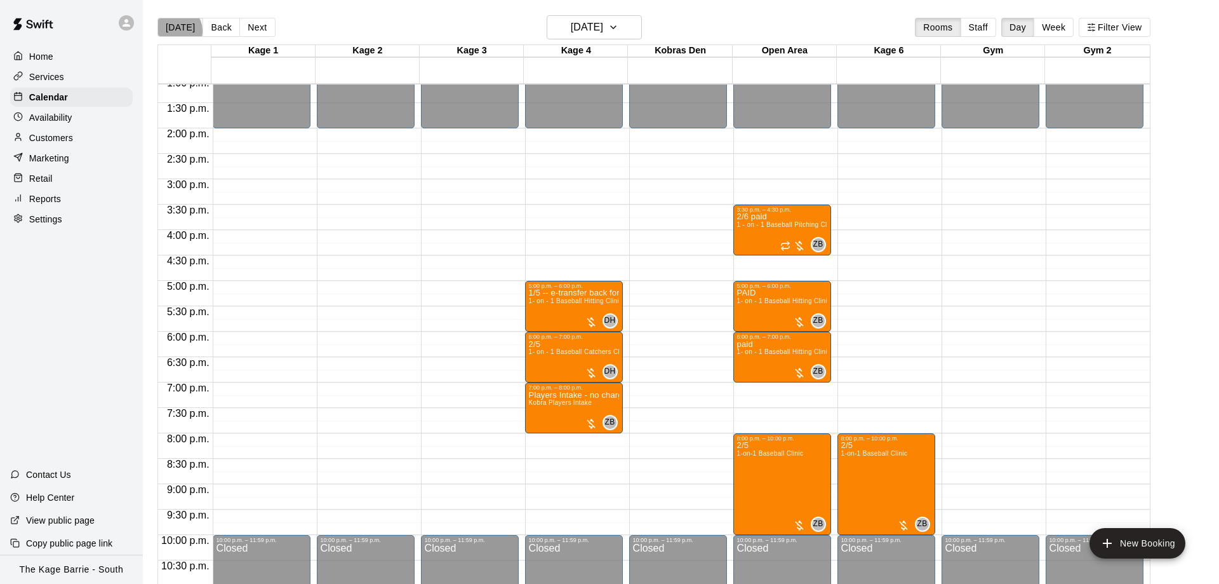
click at [178, 30] on button "[DATE]" at bounding box center [180, 27] width 46 height 19
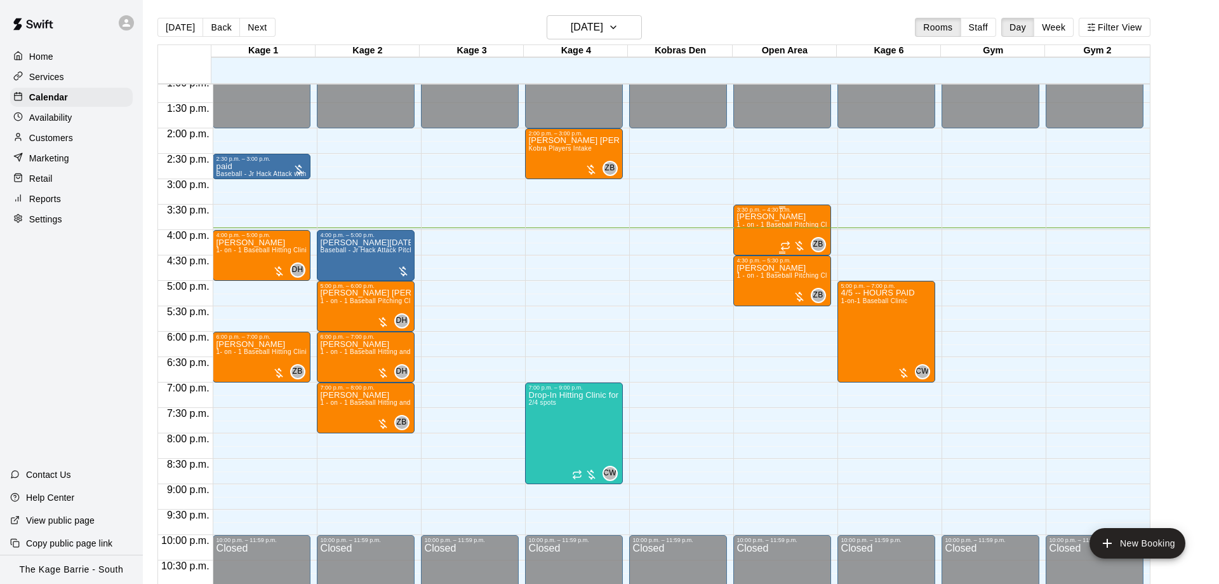
click at [771, 224] on span "1 - on - 1 Baseball Pitching Clinic" at bounding box center [787, 224] width 100 height 7
click at [750, 261] on img "edit" at bounding box center [749, 267] width 15 height 15
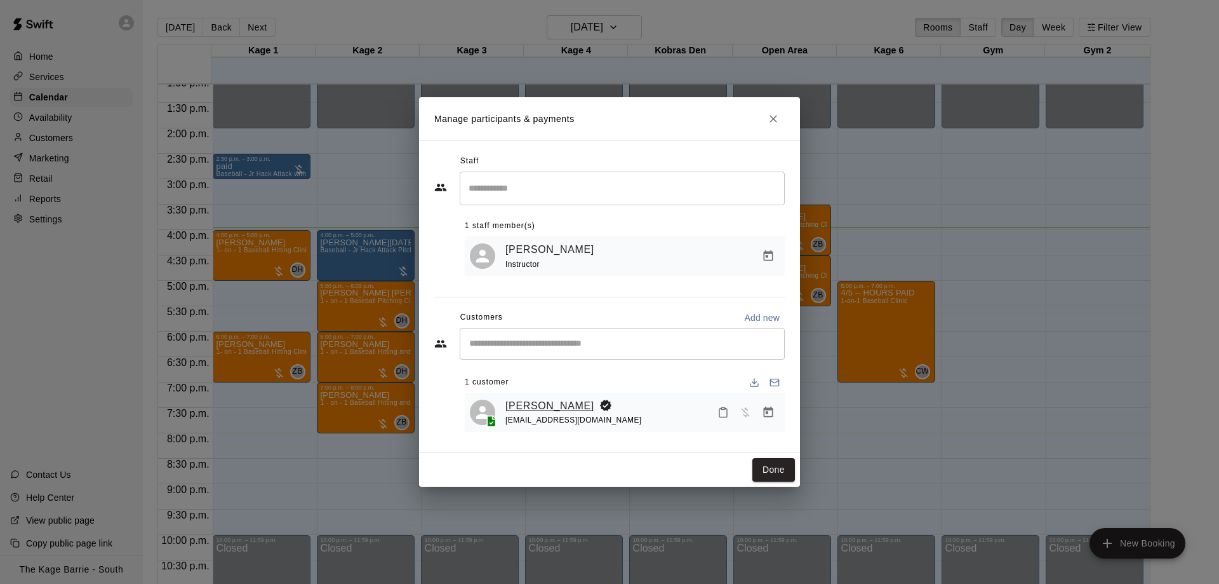
click at [538, 405] on link "[PERSON_NAME]" at bounding box center [549, 406] width 89 height 17
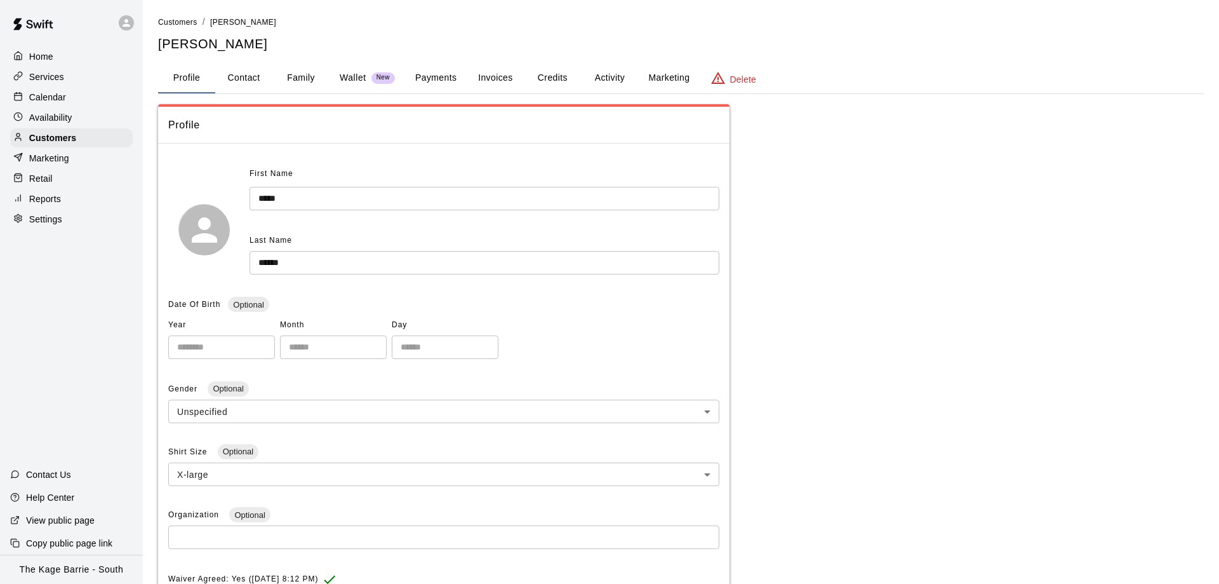
click at [601, 77] on button "Activity" at bounding box center [609, 78] width 57 height 30
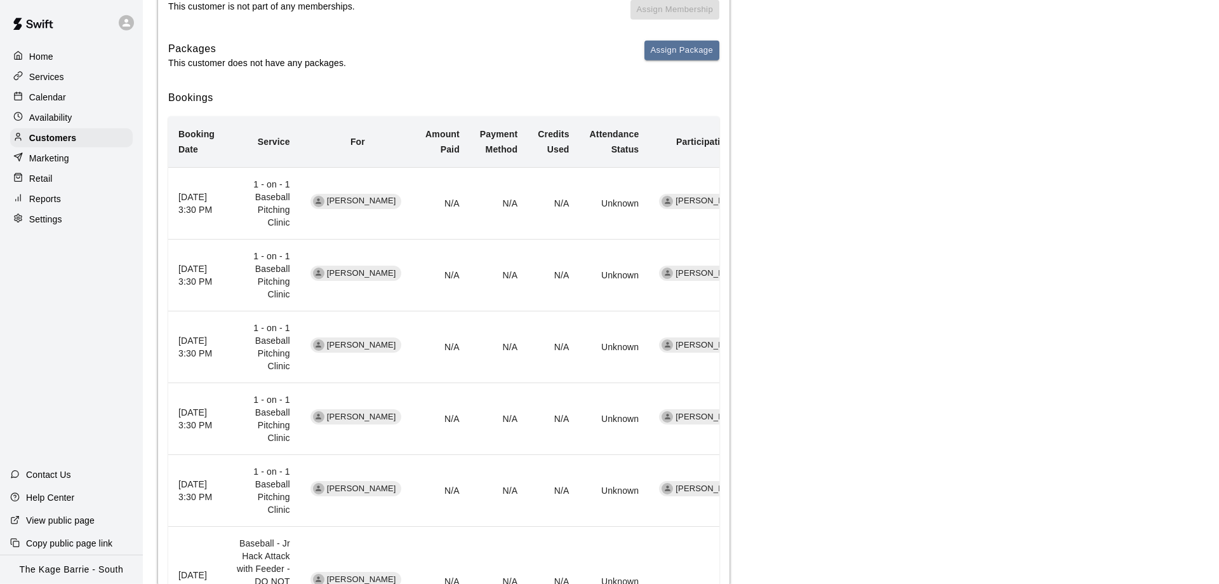
scroll to position [259, 0]
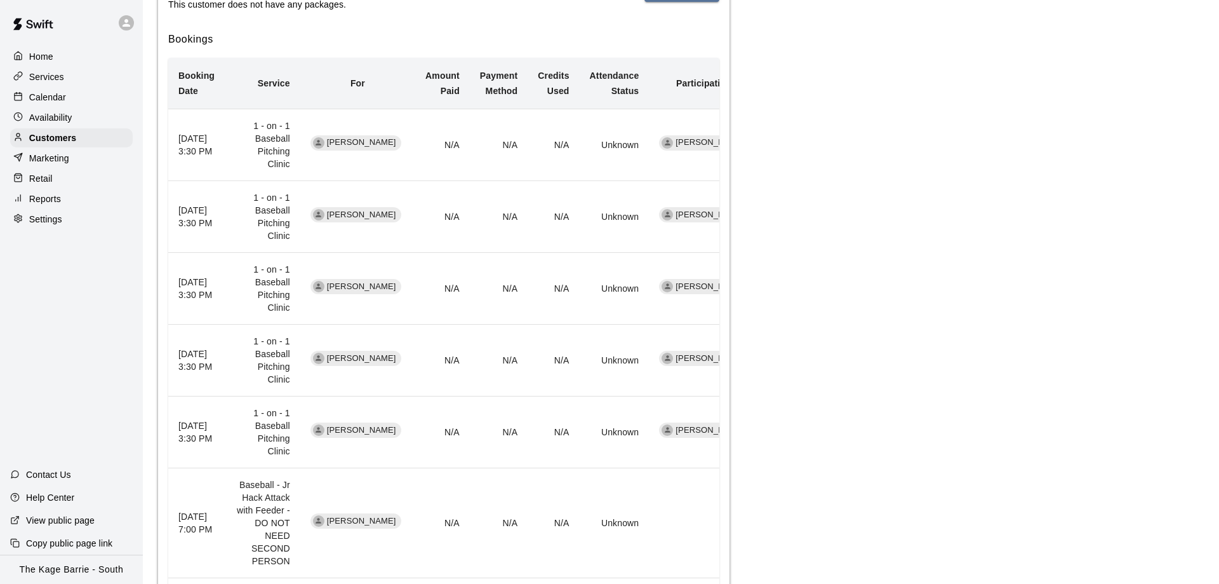
click at [82, 98] on div "Calendar" at bounding box center [71, 97] width 123 height 19
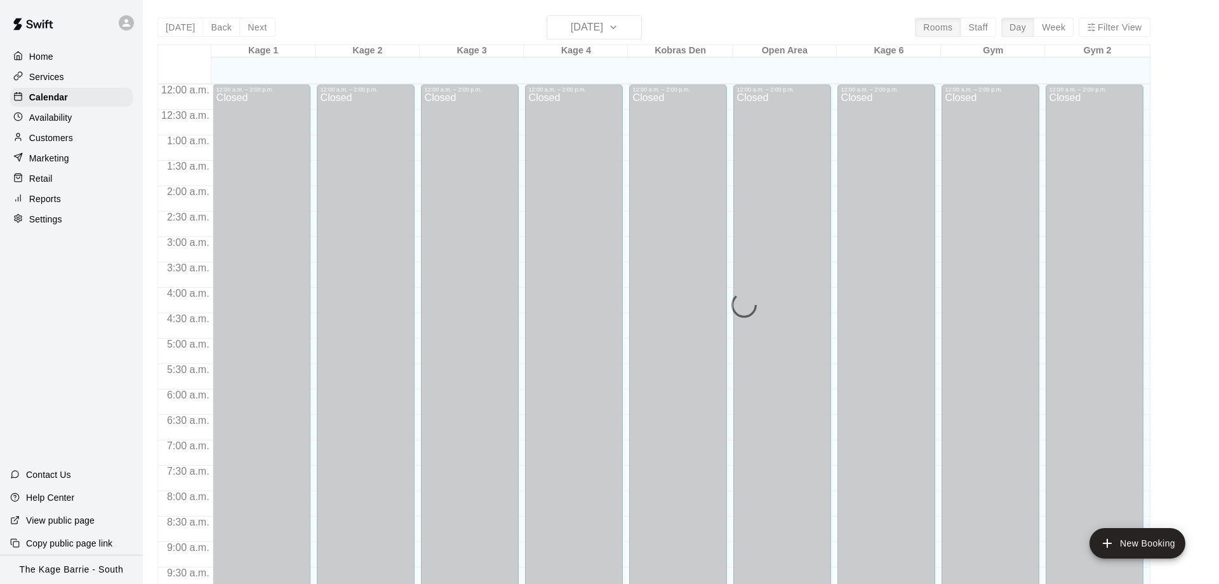
scroll to position [667, 0]
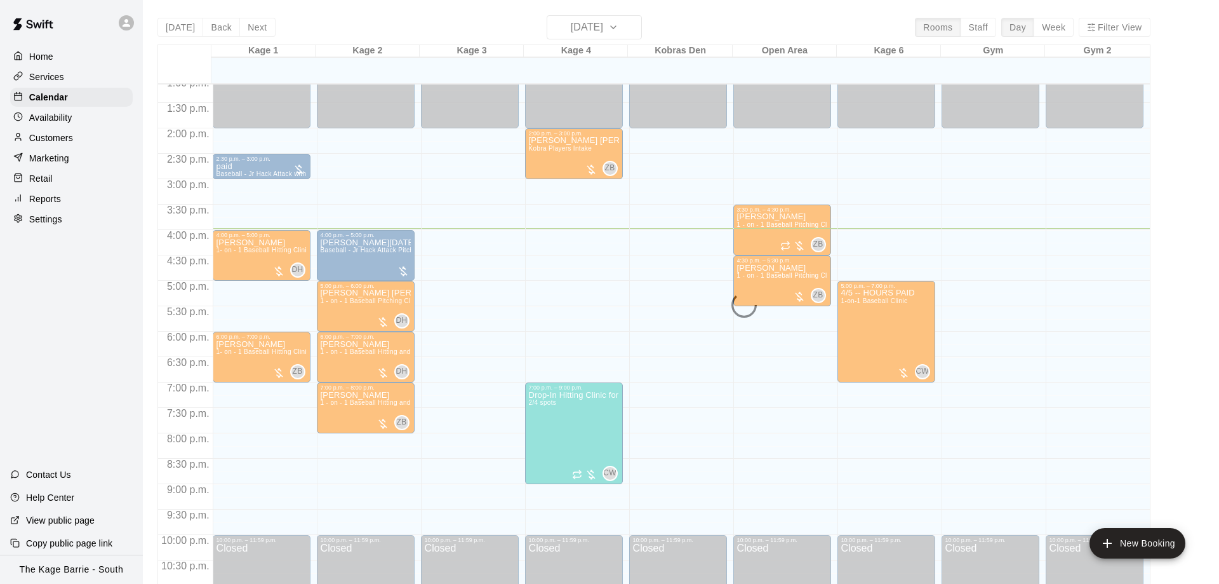
click at [636, 29] on div "[DATE] Back [DATE][DATE] Rooms Staff Day Week Filter View Kage 1 15 Wed Kage 2 …" at bounding box center [653, 307] width 993 height 584
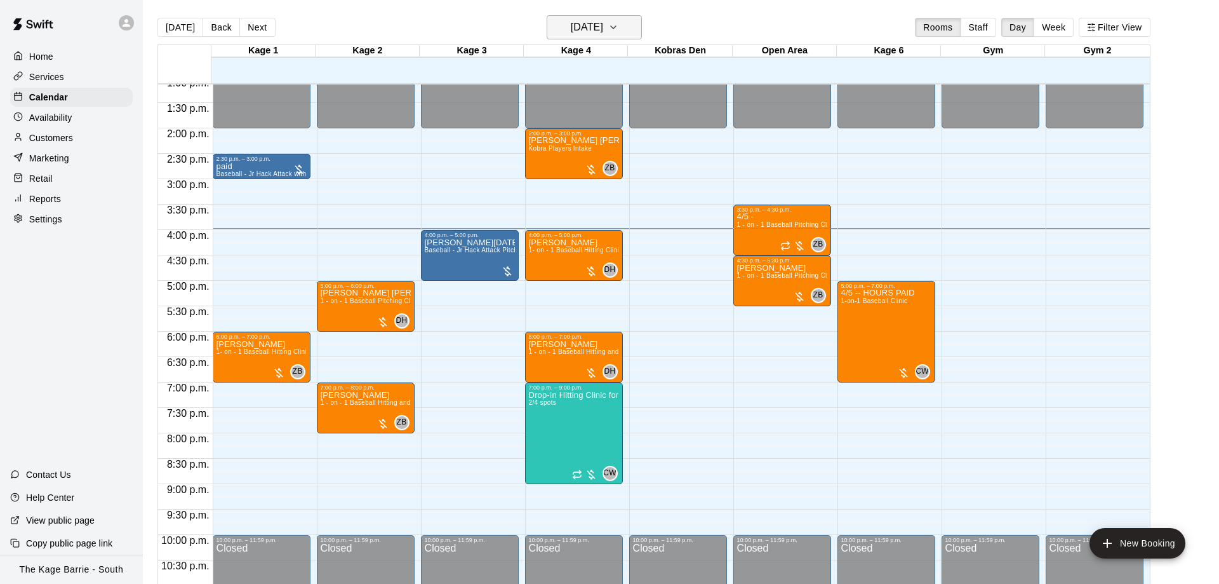
click at [603, 22] on h6 "[DATE]" at bounding box center [587, 27] width 32 height 18
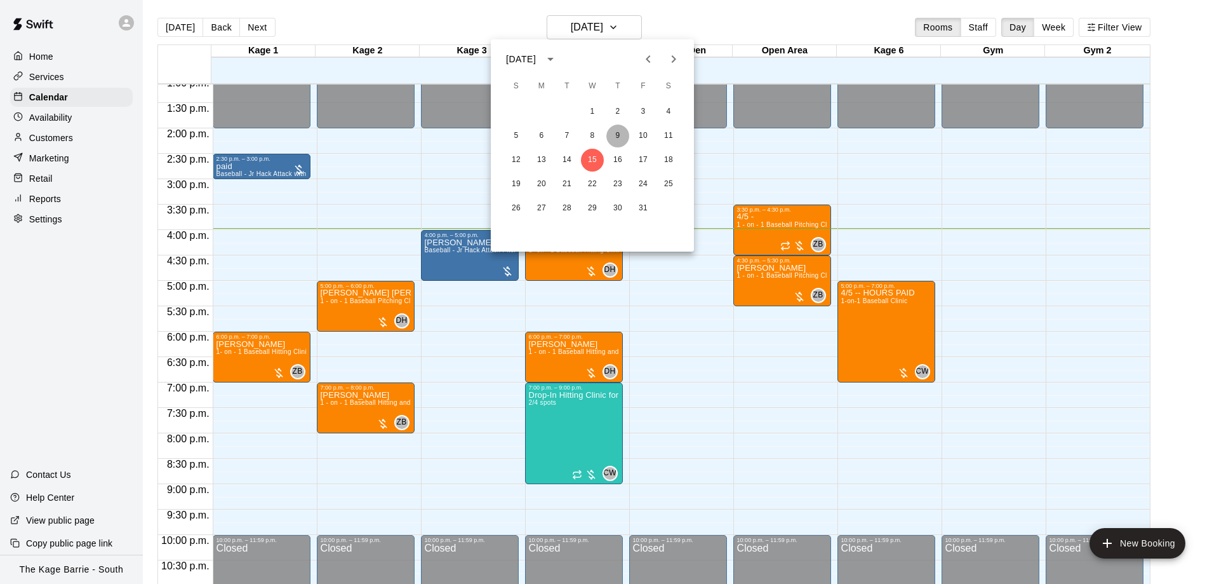
click at [613, 130] on button "9" at bounding box center [617, 135] width 23 height 23
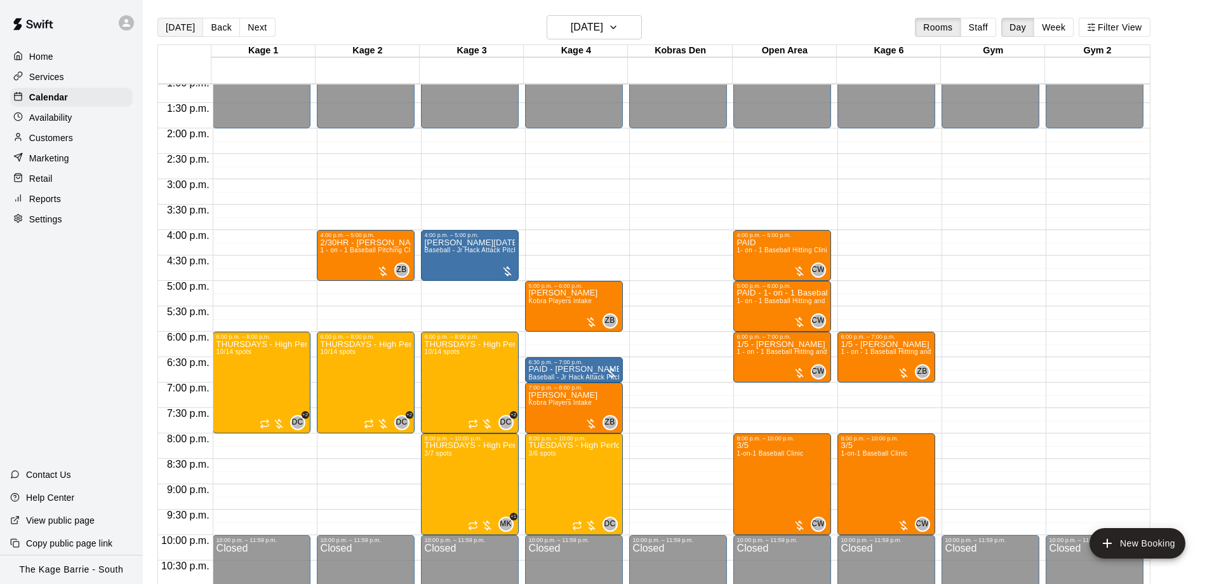
click at [170, 25] on button "[DATE]" at bounding box center [180, 27] width 46 height 19
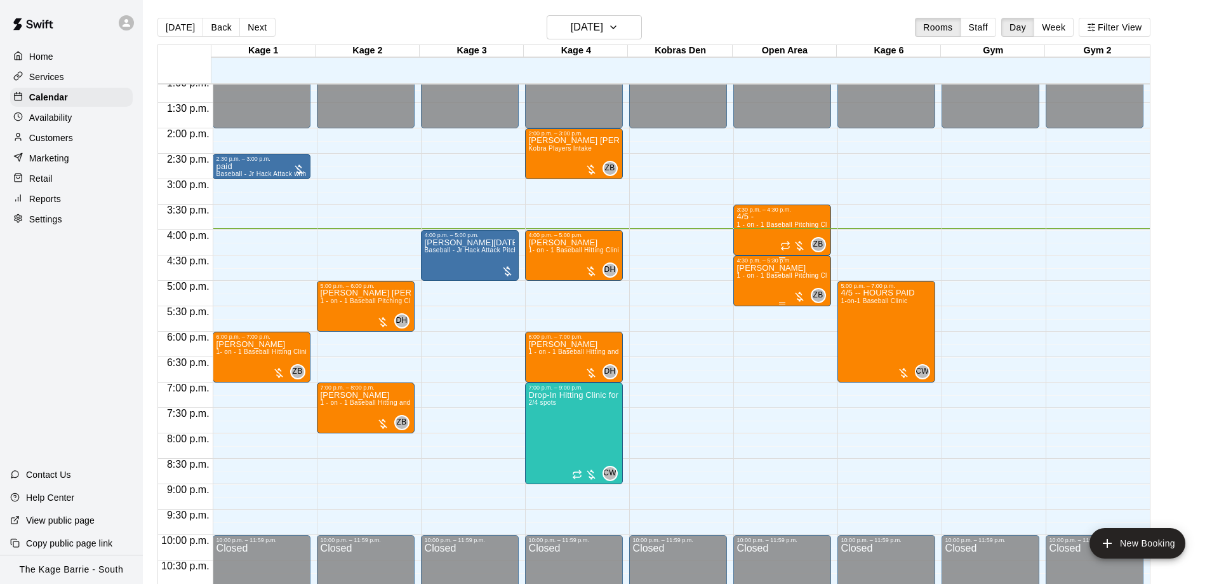
click at [757, 281] on div "[PERSON_NAME] 1 - on - 1 Baseball Pitching Clinic" at bounding box center [782, 556] width 90 height 584
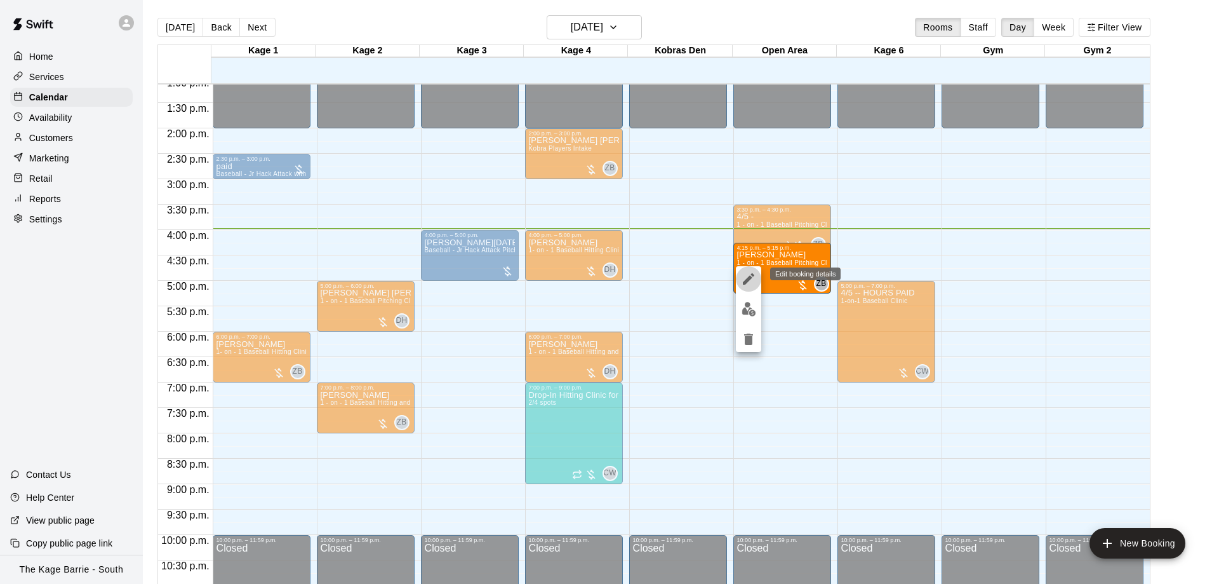
click at [751, 278] on icon "edit" at bounding box center [748, 278] width 11 height 11
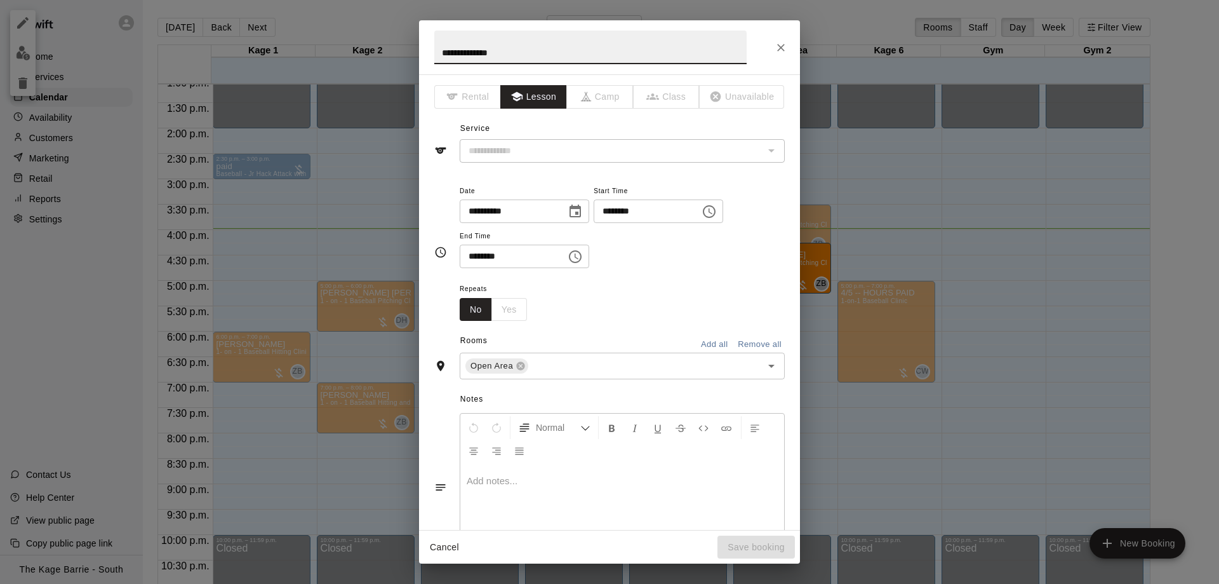
type input "**********"
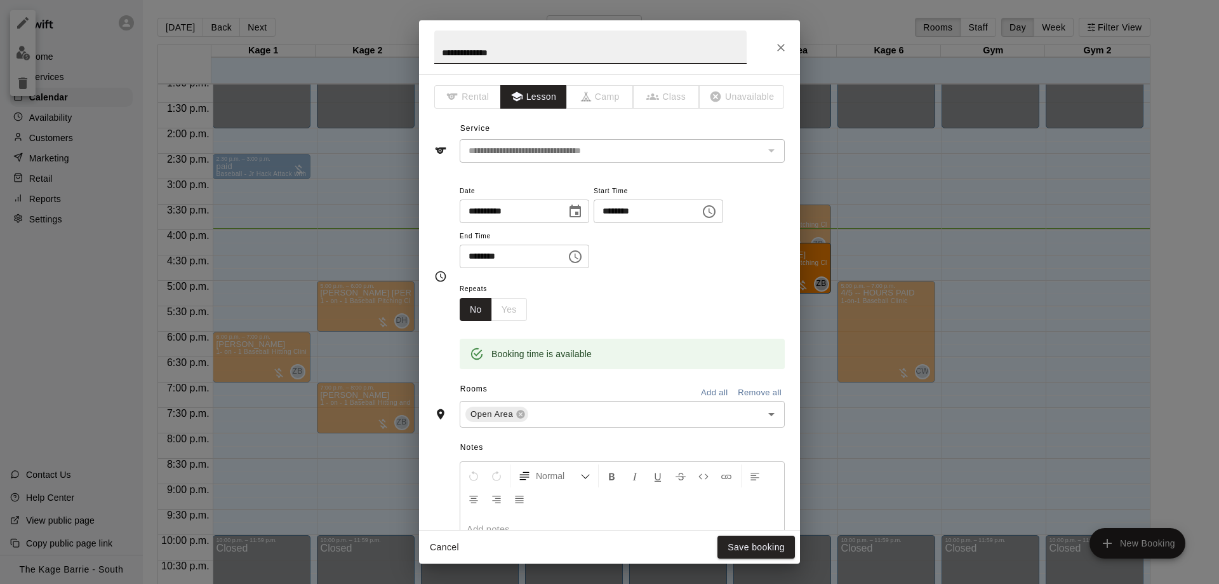
click at [438, 50] on input "**********" at bounding box center [590, 47] width 312 height 34
click at [460, 54] on input "**********" at bounding box center [590, 47] width 312 height 34
type input "**********"
drag, startPoint x: 769, startPoint y: 538, endPoint x: 781, endPoint y: 377, distance: 161.1
click at [769, 534] on div "Cancel Save booking" at bounding box center [609, 547] width 381 height 34
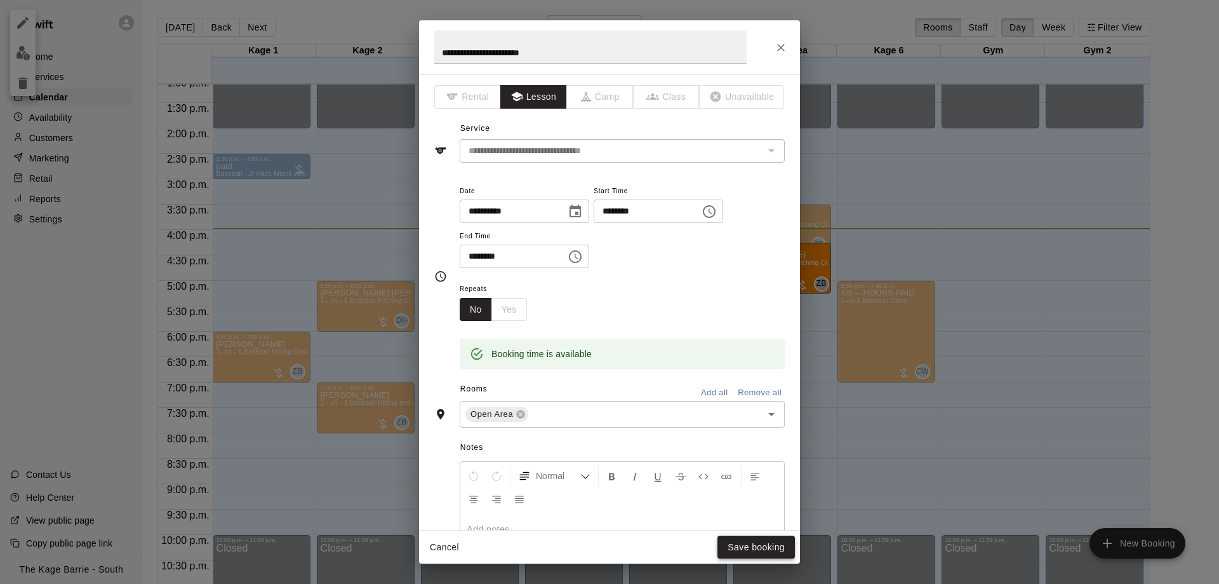
click at [771, 544] on button "Save booking" at bounding box center [756, 546] width 77 height 23
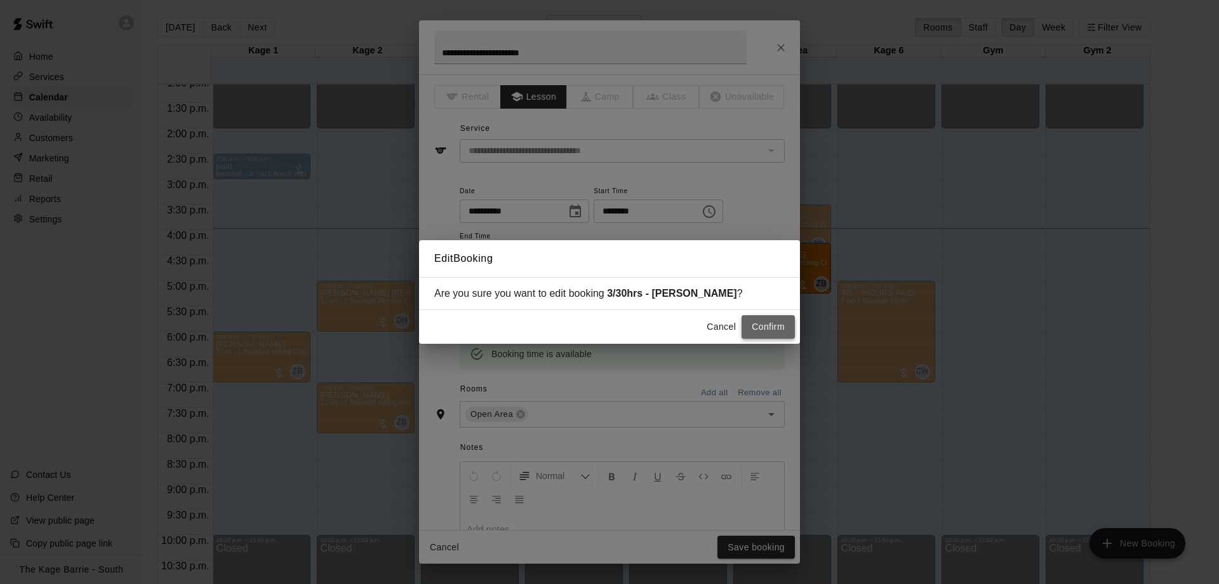
click at [765, 323] on button "Confirm" at bounding box center [768, 326] width 53 height 23
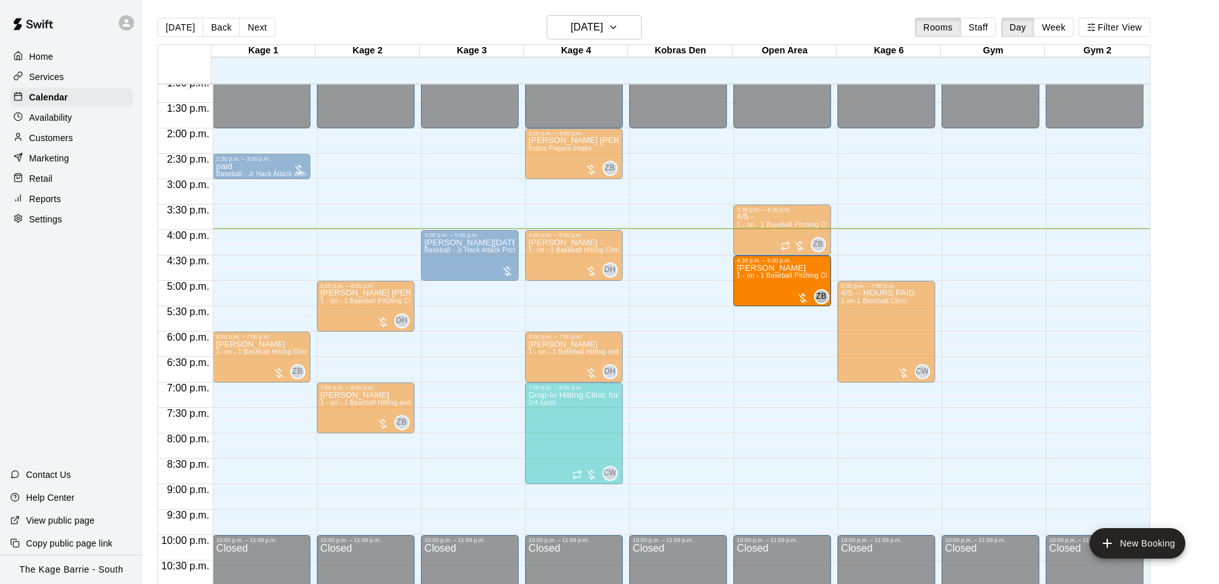
drag, startPoint x: 789, startPoint y: 255, endPoint x: 786, endPoint y: 276, distance: 20.6
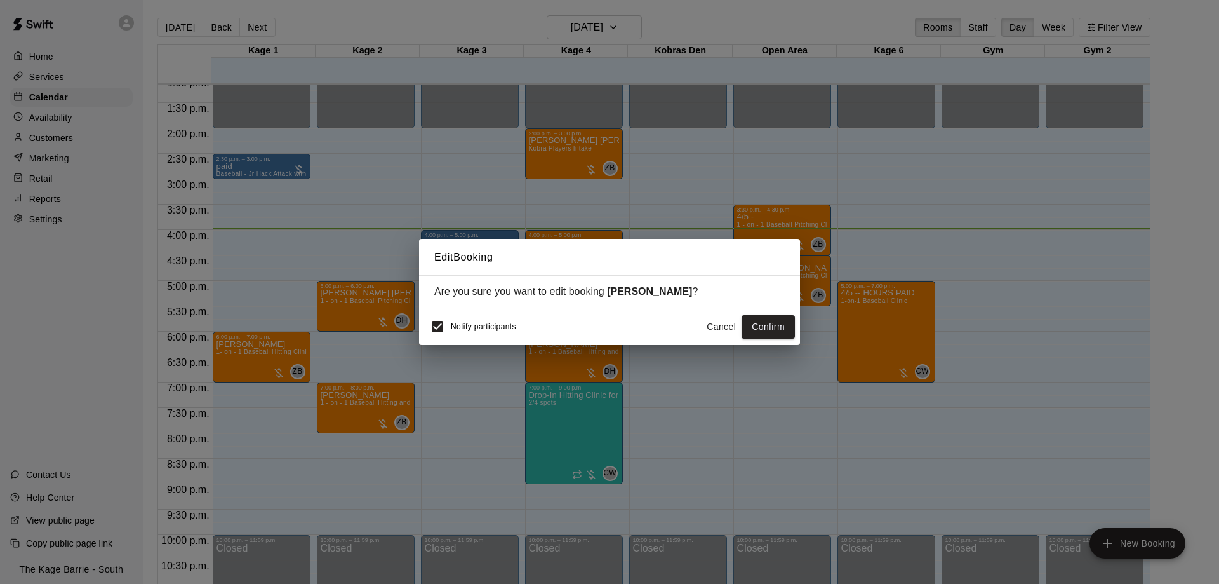
drag, startPoint x: 721, startPoint y: 323, endPoint x: 877, endPoint y: 121, distance: 254.9
click at [721, 322] on button "Cancel" at bounding box center [721, 326] width 41 height 23
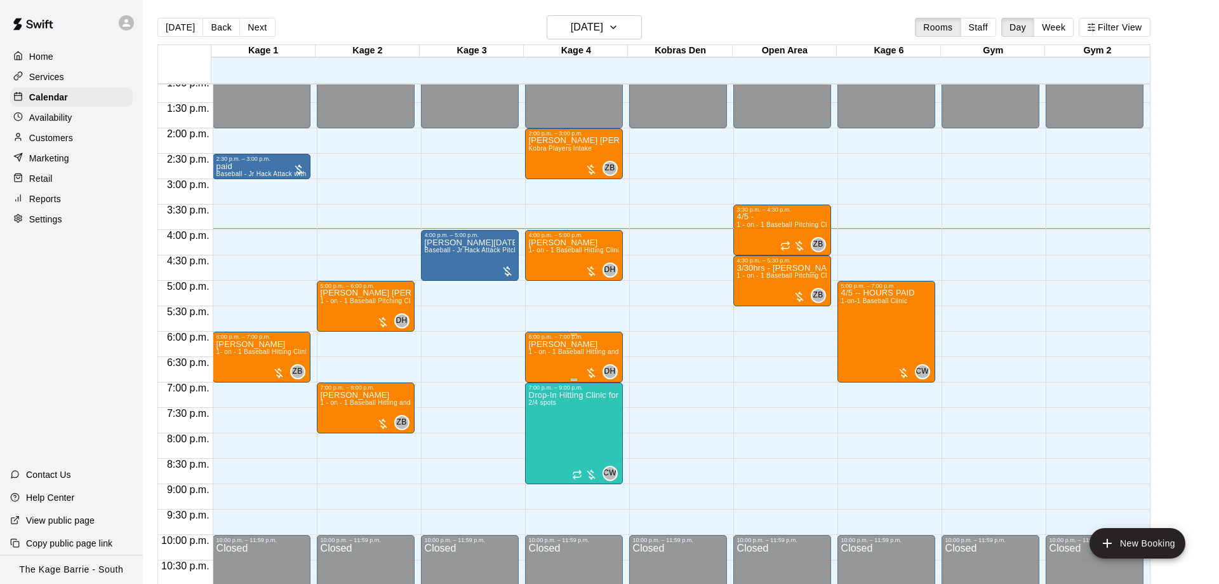
click at [562, 355] on span "1 - on - 1 Baseball Hitting and Pitching Clinic" at bounding box center [596, 351] width 135 height 7
click at [539, 396] on img "edit" at bounding box center [540, 394] width 15 height 15
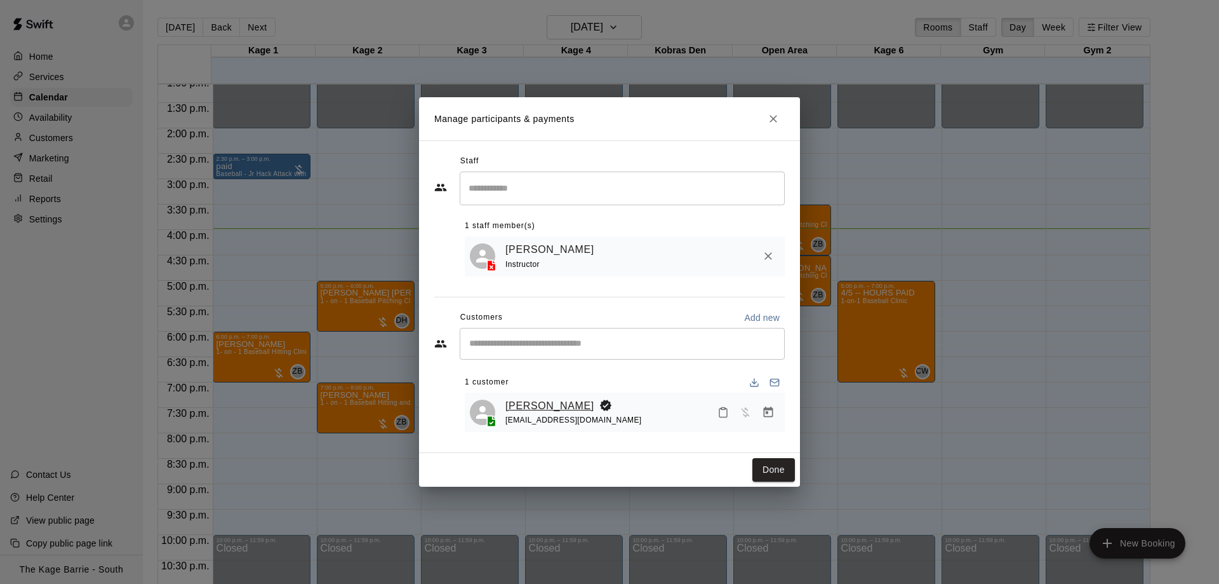
click at [561, 401] on link "[PERSON_NAME]" at bounding box center [549, 406] width 89 height 17
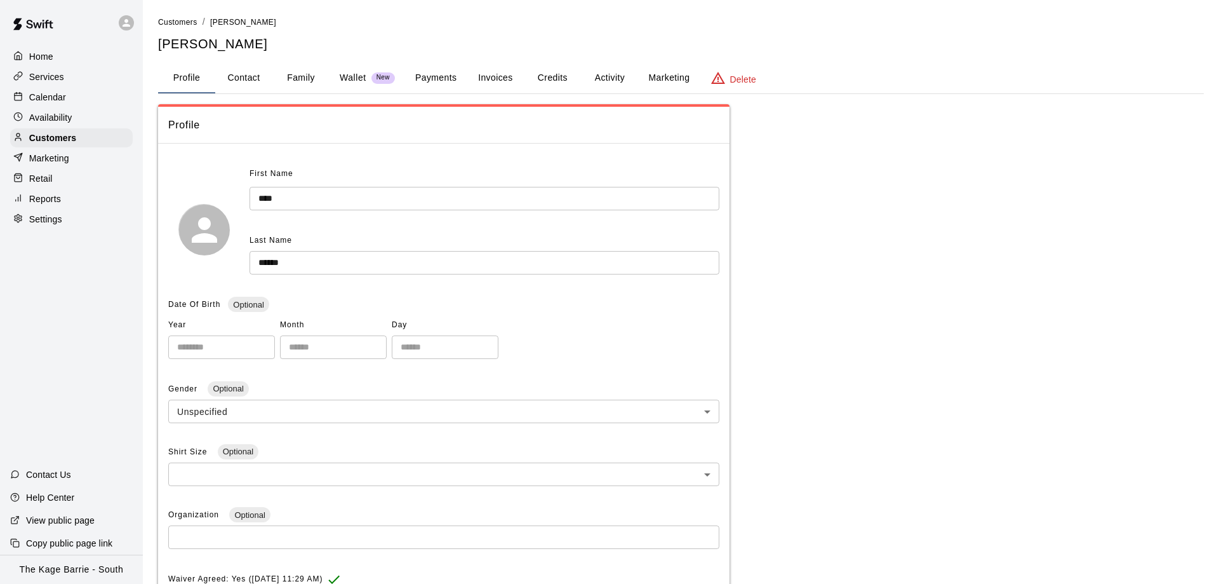
click at [605, 72] on button "Activity" at bounding box center [609, 78] width 57 height 30
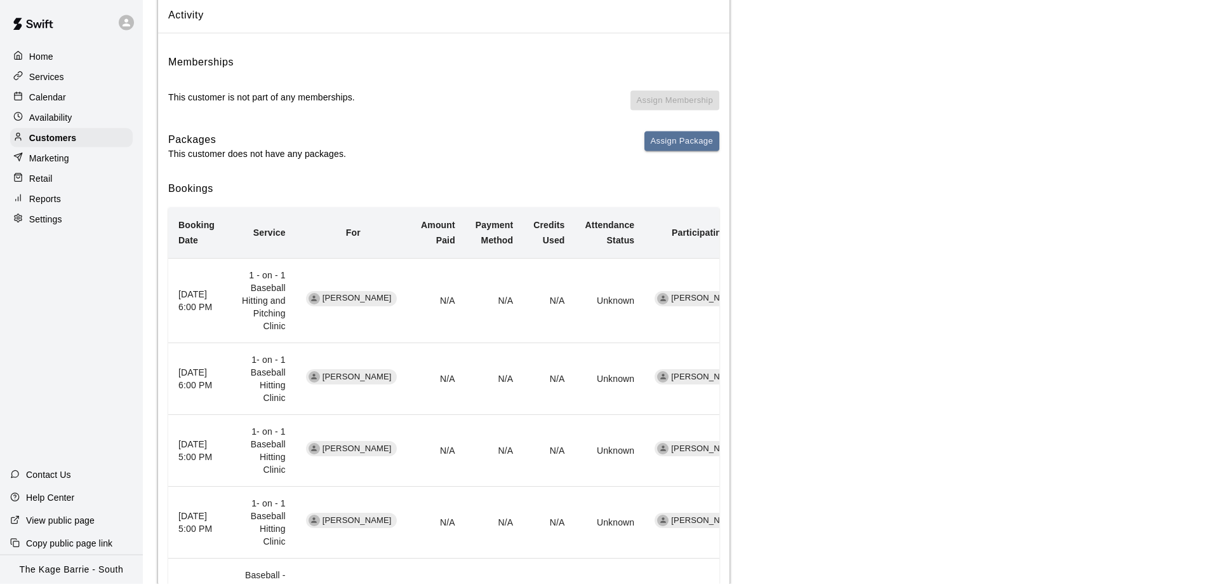
scroll to position [130, 0]
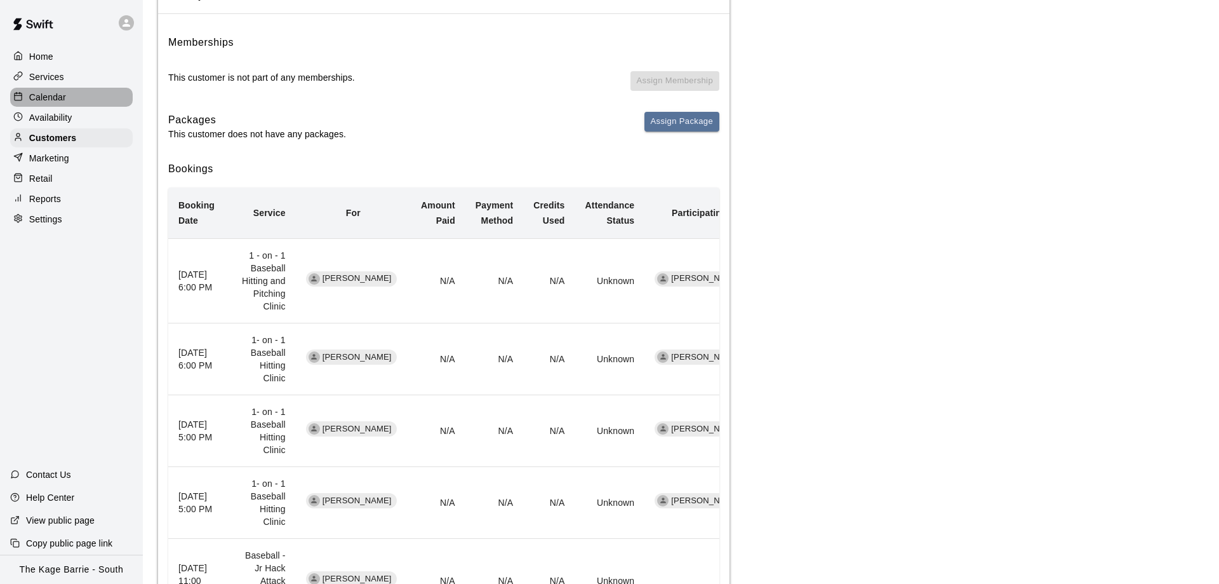
click at [110, 98] on div "Calendar" at bounding box center [71, 97] width 123 height 19
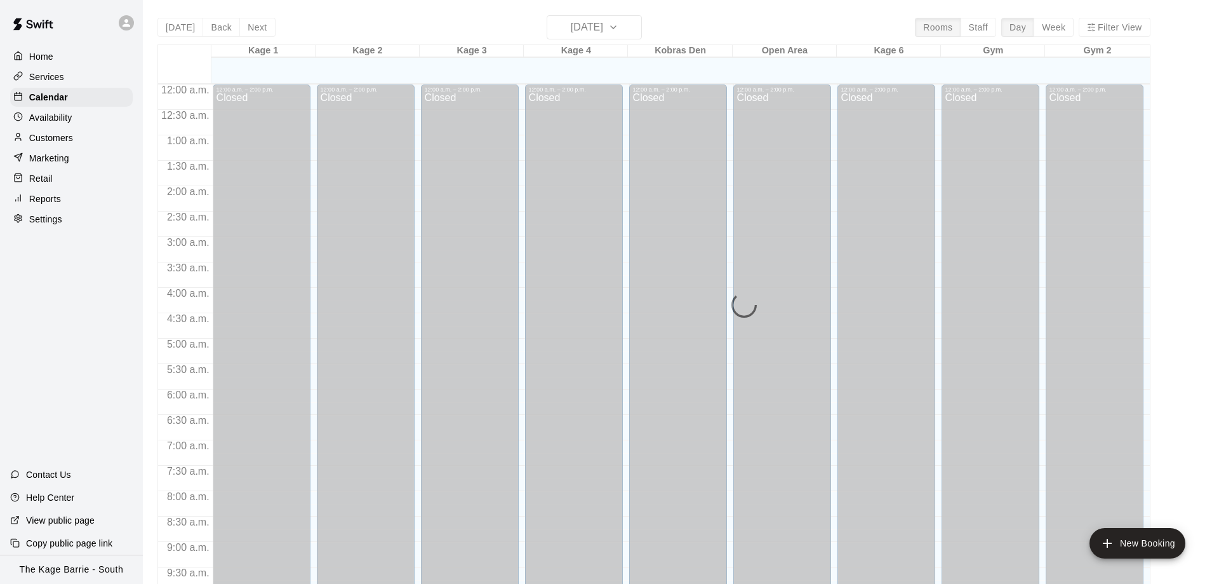
scroll to position [667, 0]
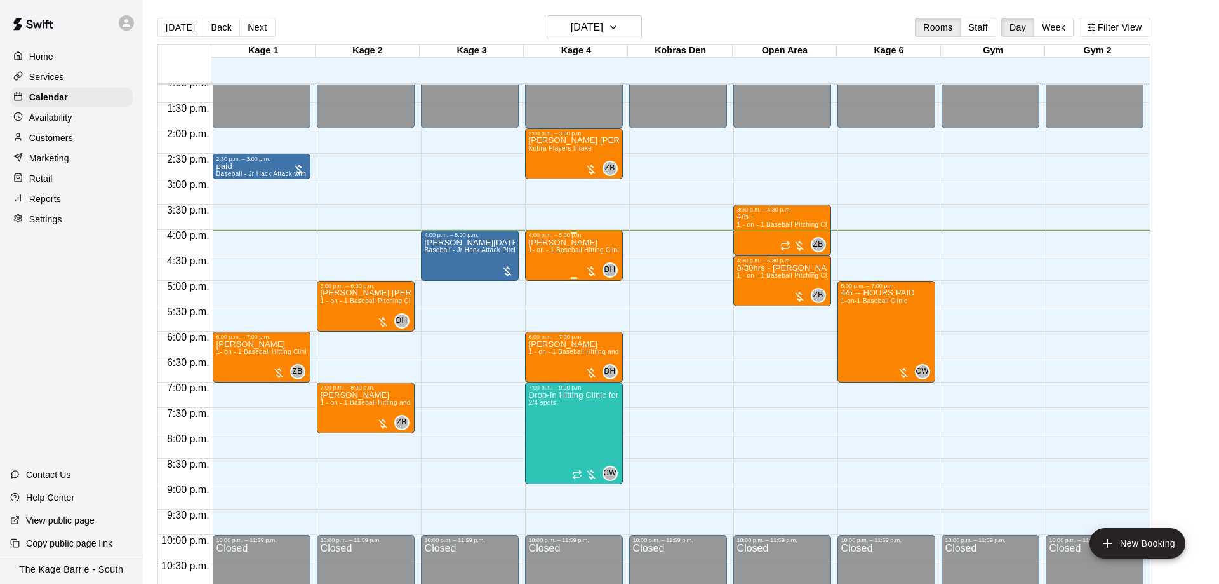
click at [563, 243] on p "[PERSON_NAME]" at bounding box center [574, 243] width 90 height 0
click at [542, 285] on img "edit" at bounding box center [540, 288] width 15 height 15
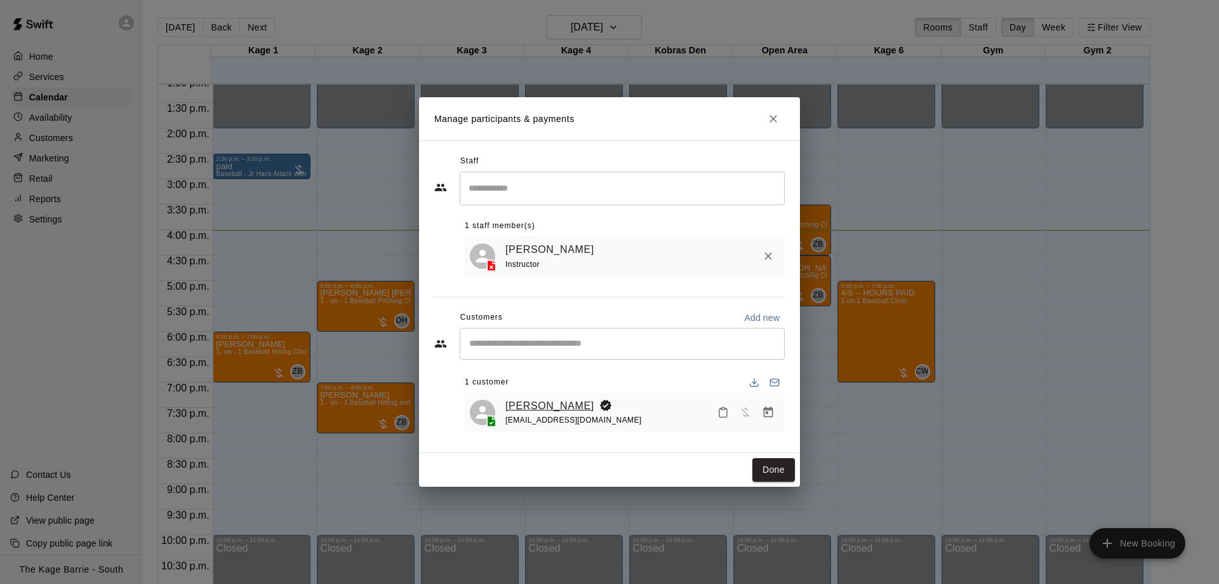
click at [564, 401] on link "[PERSON_NAME]" at bounding box center [549, 406] width 89 height 17
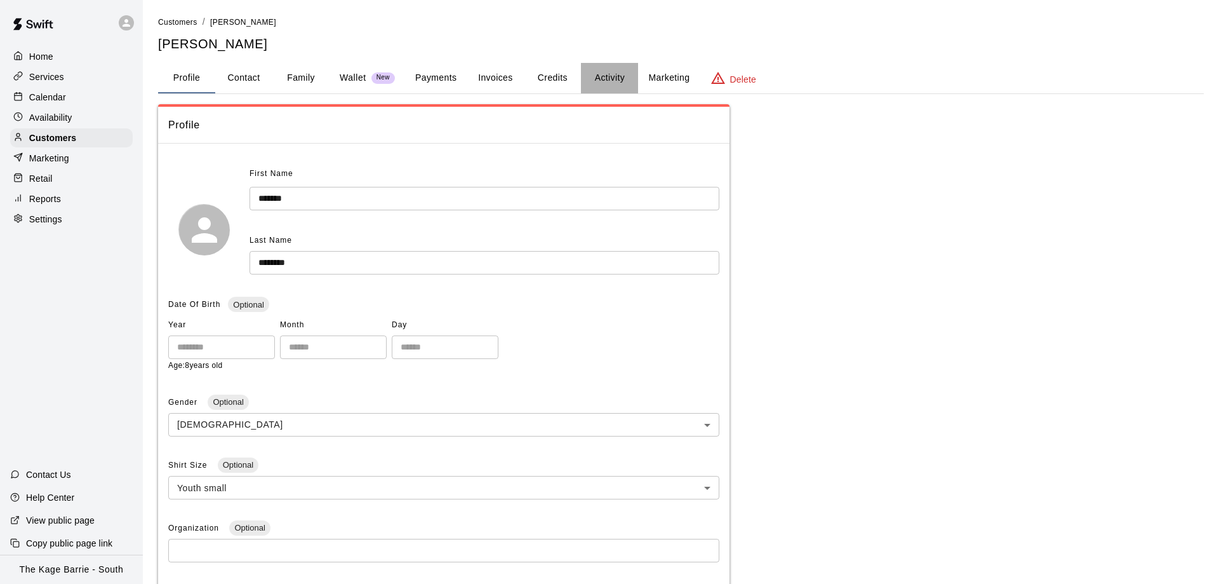
click at [614, 78] on button "Activity" at bounding box center [609, 78] width 57 height 30
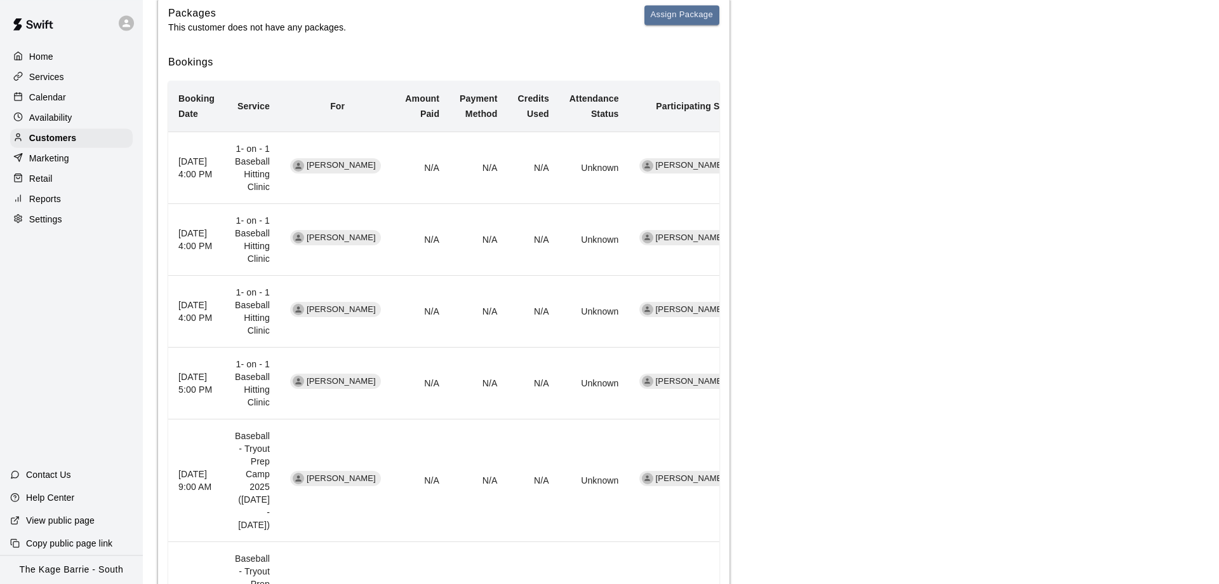
scroll to position [259, 0]
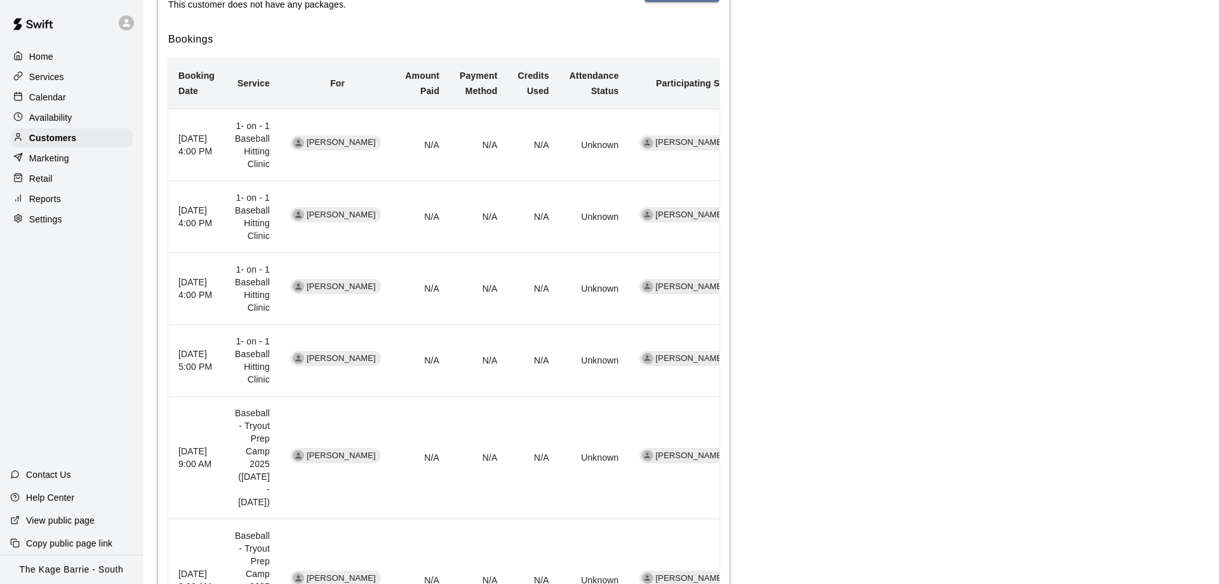
click at [96, 111] on div "Availability" at bounding box center [71, 117] width 123 height 19
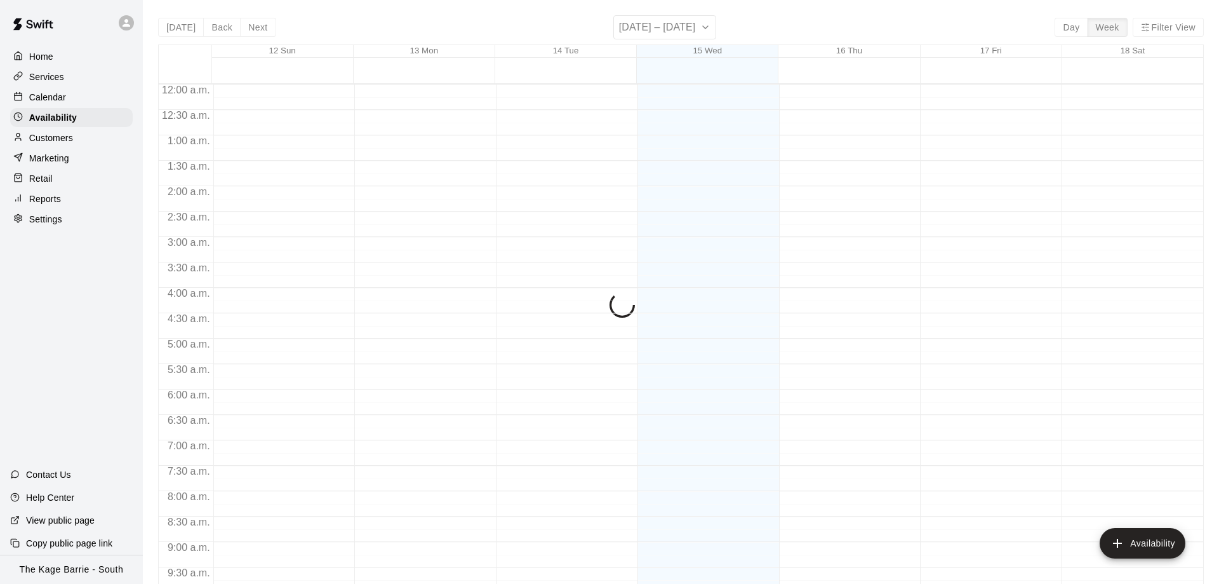
scroll to position [706, 0]
click at [96, 98] on div "Calendar" at bounding box center [71, 97] width 123 height 19
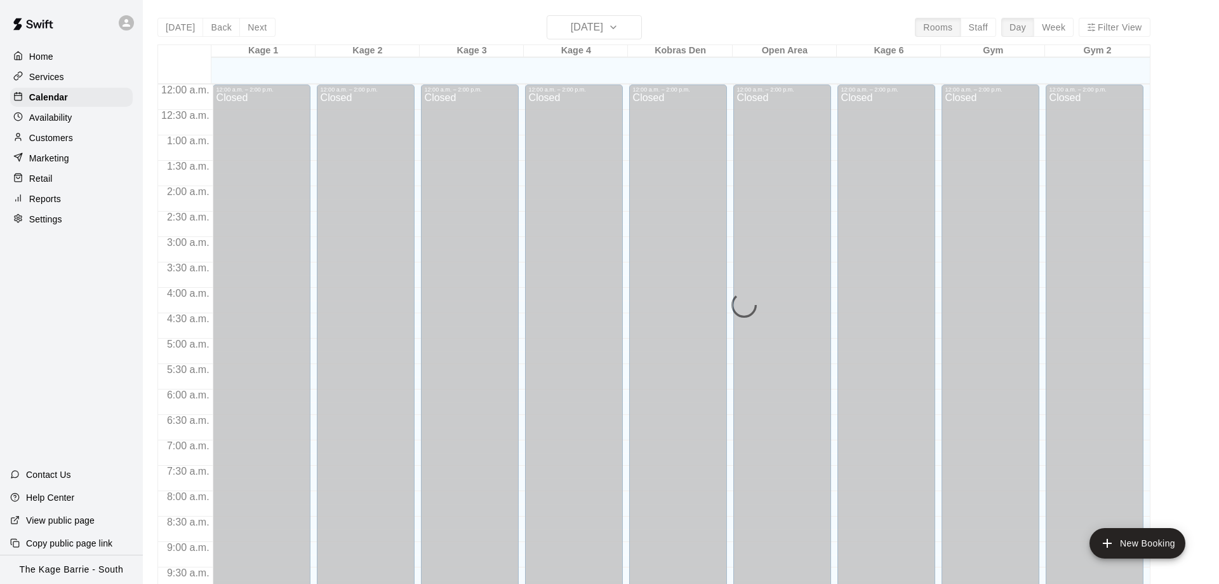
scroll to position [667, 0]
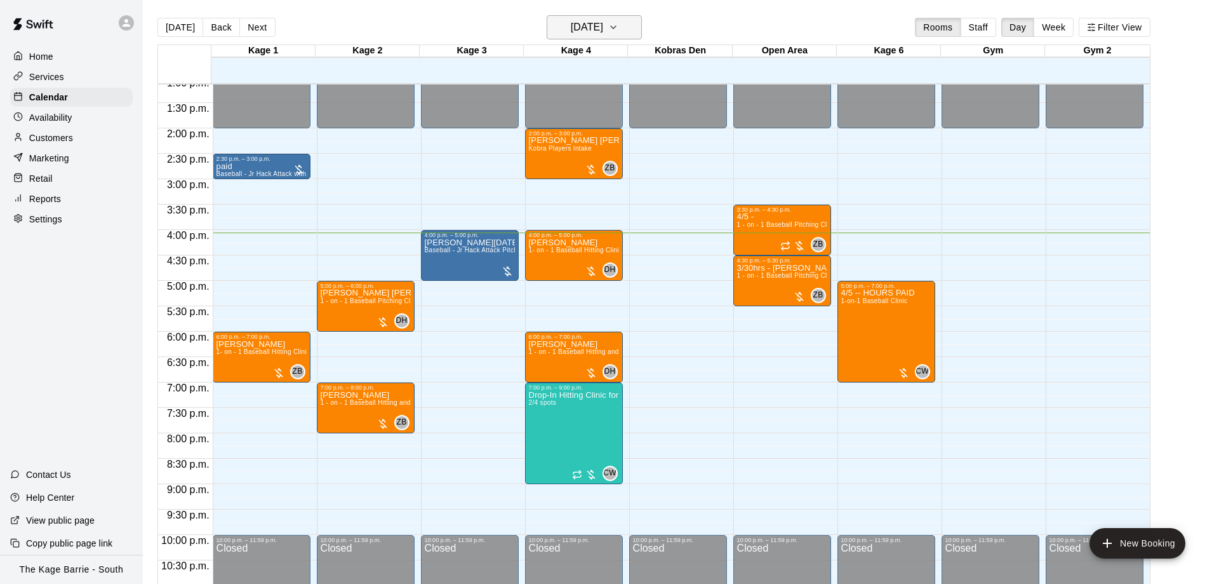
click at [577, 20] on h6 "[DATE]" at bounding box center [587, 27] width 32 height 18
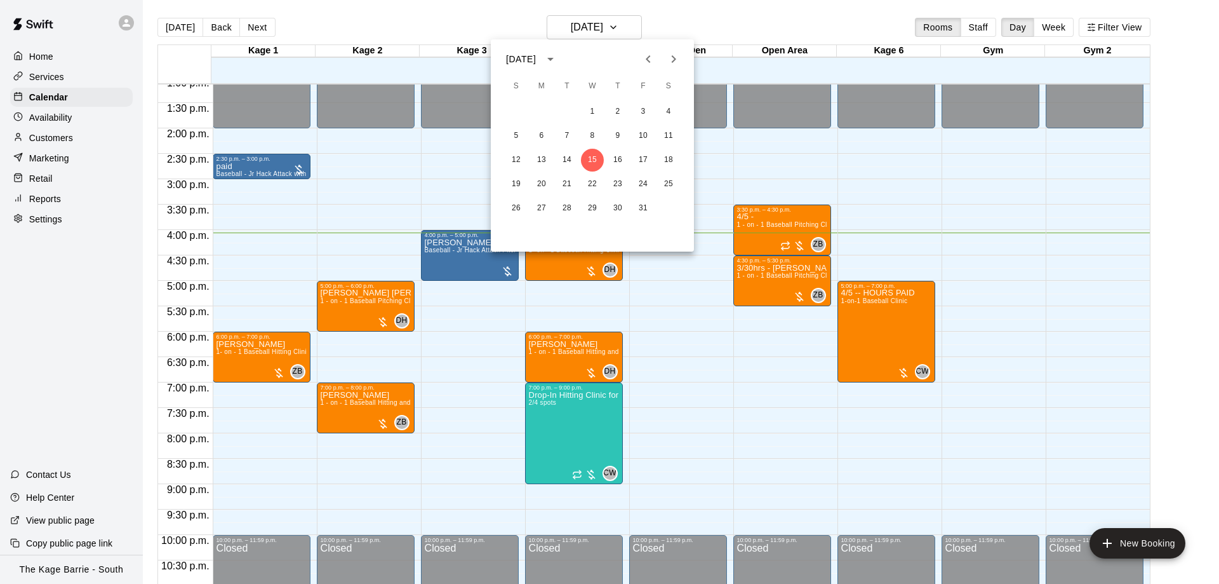
click at [649, 60] on icon "Previous month" at bounding box center [648, 58] width 15 height 15
click at [532, 180] on button "22" at bounding box center [541, 184] width 23 height 23
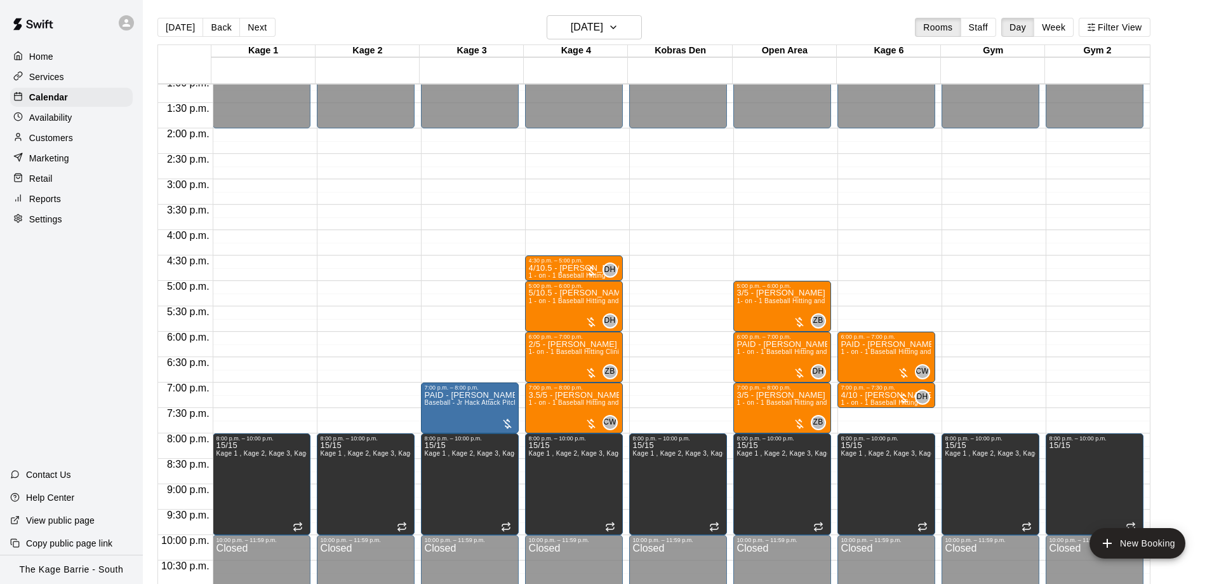
click at [154, 27] on div "[DATE] Back [DATE][DATE] Rooms Staff Day Week Filter View Kage 1 22 Mon Kage 2 …" at bounding box center [654, 307] width 1012 height 584
click at [174, 22] on button "[DATE]" at bounding box center [180, 27] width 46 height 19
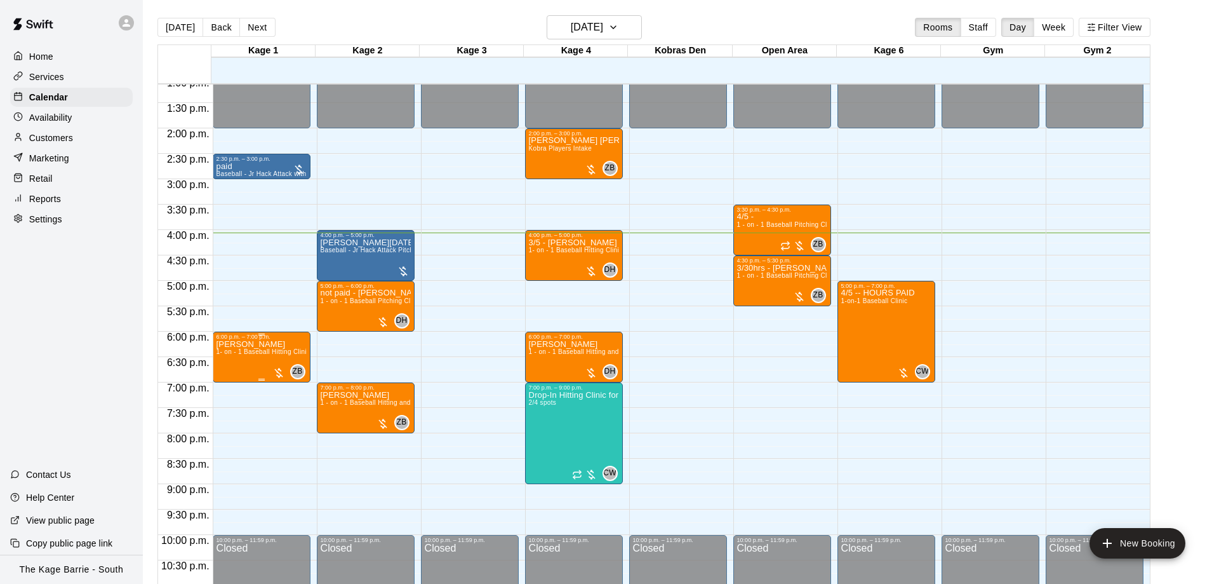
click at [230, 354] on icon "edit" at bounding box center [227, 354] width 11 height 11
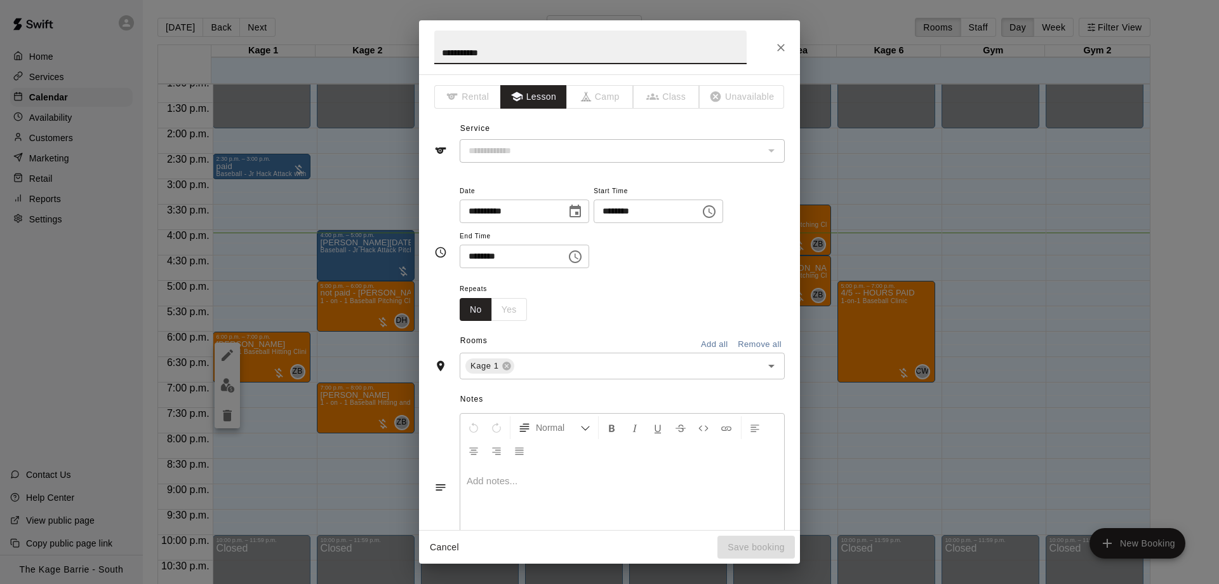
type input "**********"
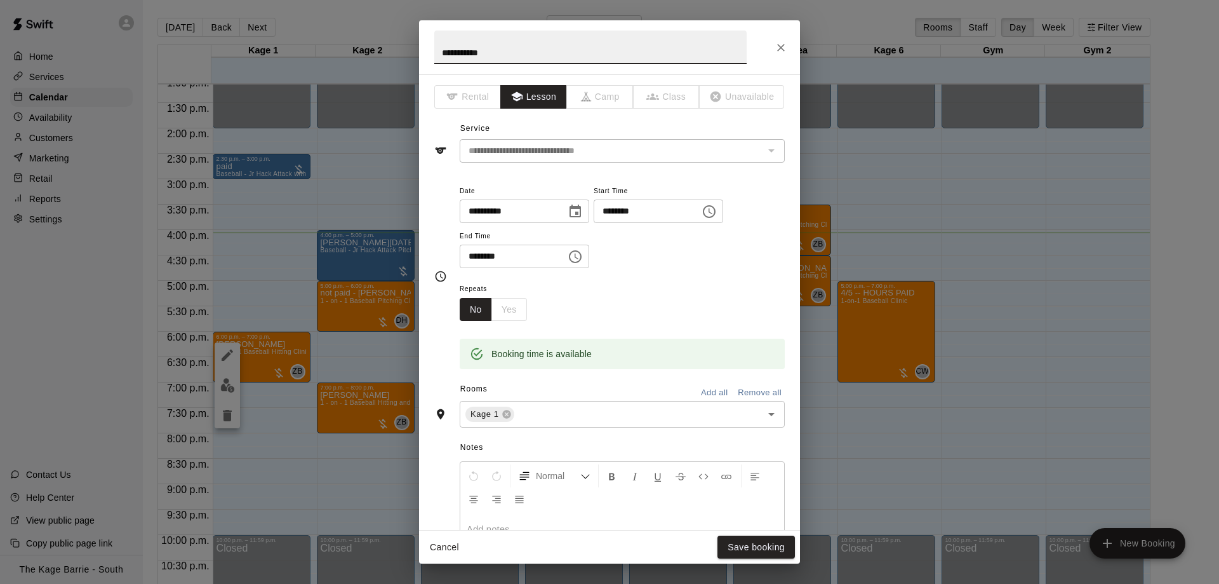
click at [436, 48] on input "**********" at bounding box center [590, 47] width 312 height 34
type input "**********"
click at [766, 543] on button "Save booking" at bounding box center [756, 546] width 77 height 23
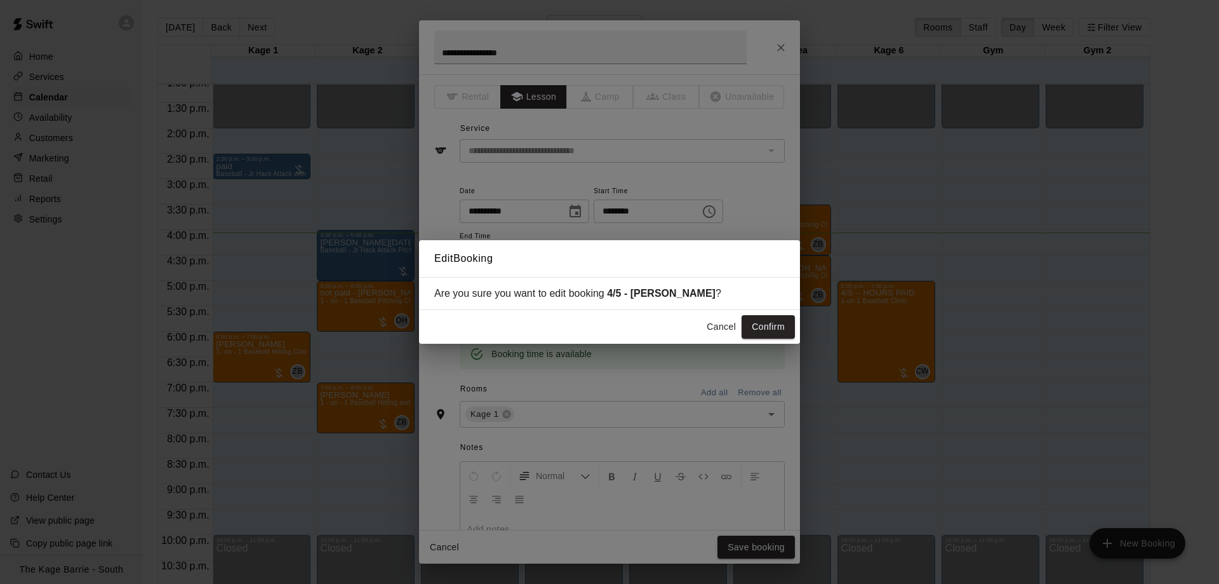
click at [777, 319] on button "Confirm" at bounding box center [768, 326] width 53 height 23
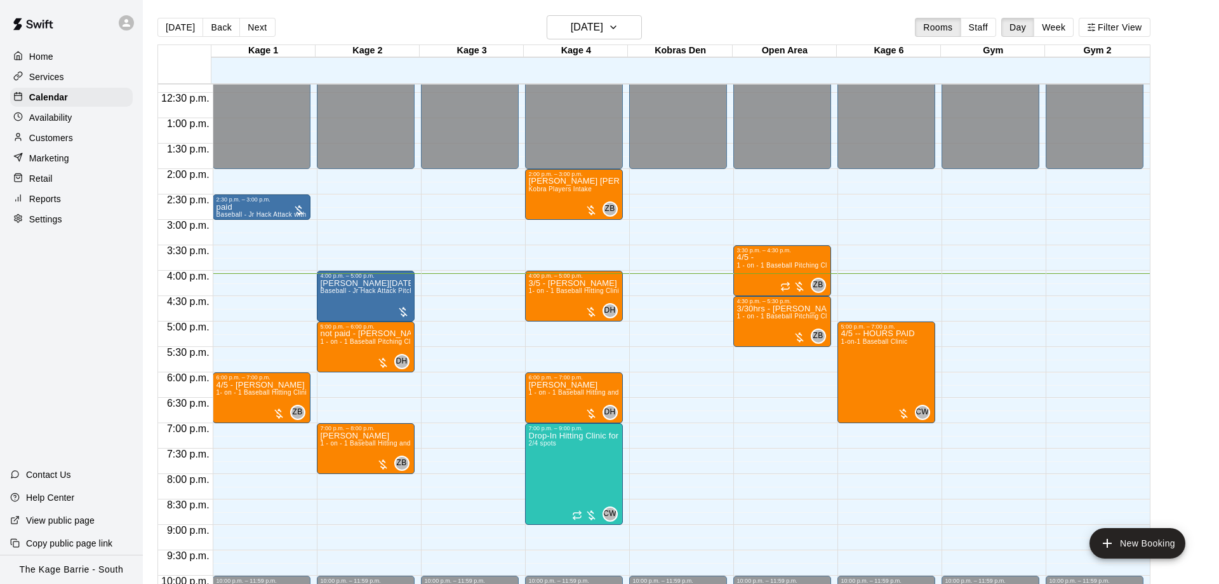
scroll to position [707, 0]
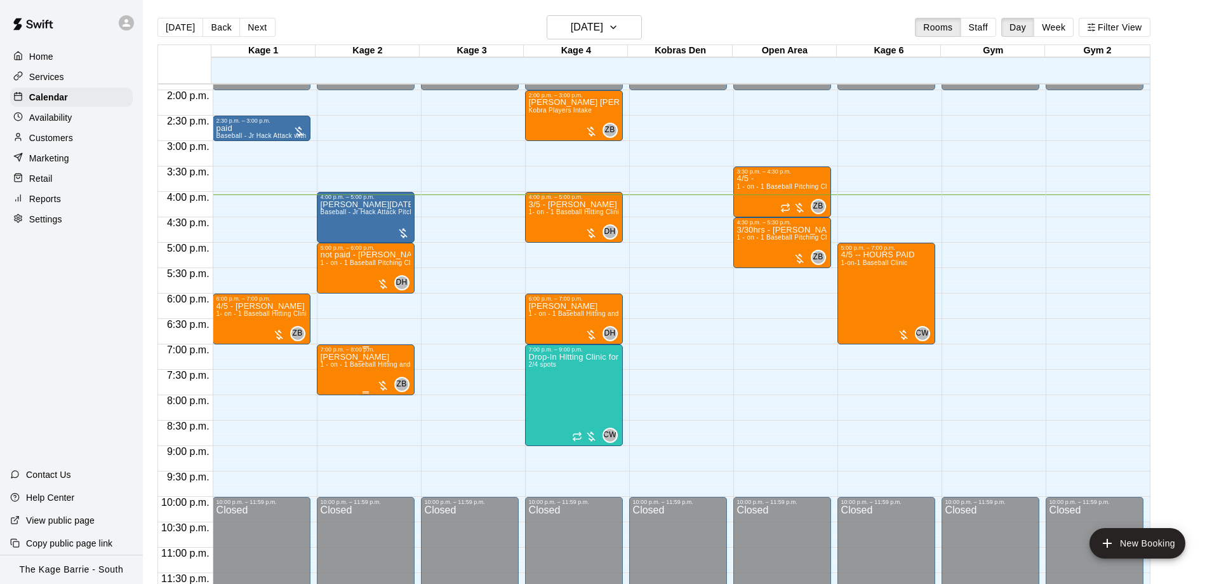
click at [330, 396] on img "edit" at bounding box center [331, 396] width 15 height 15
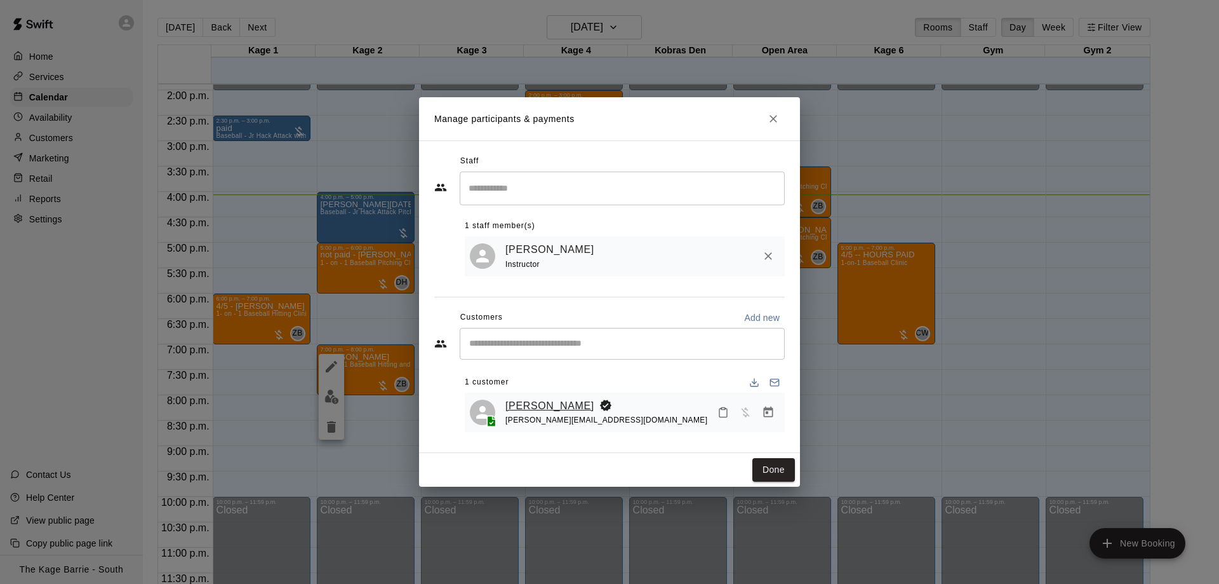
click at [562, 399] on link "[PERSON_NAME]" at bounding box center [549, 406] width 89 height 17
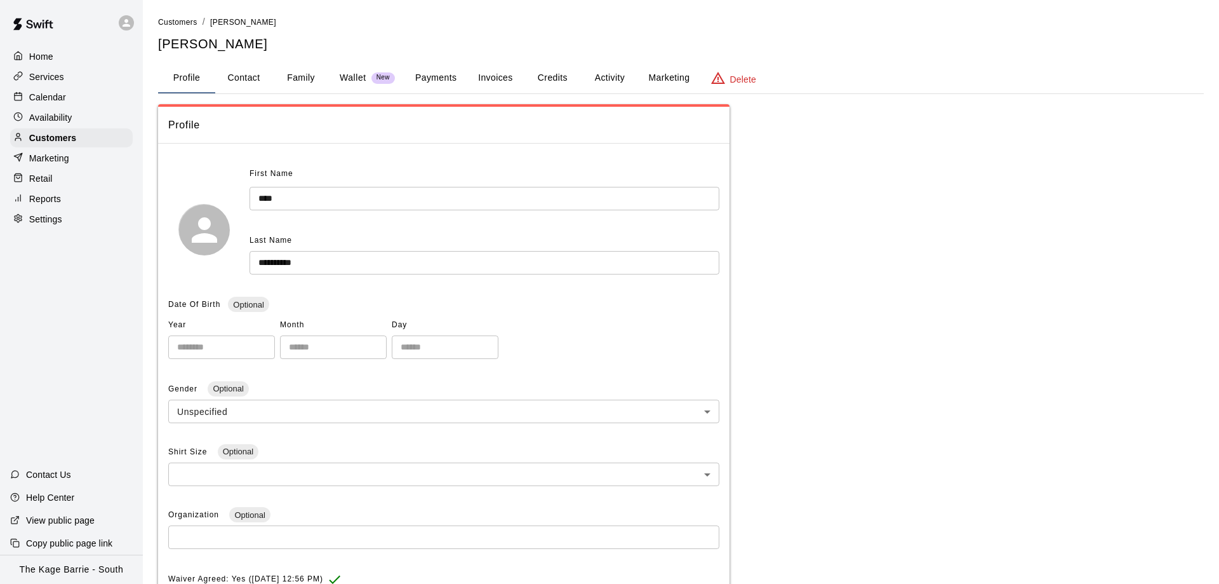
click at [593, 79] on button "Activity" at bounding box center [609, 78] width 57 height 30
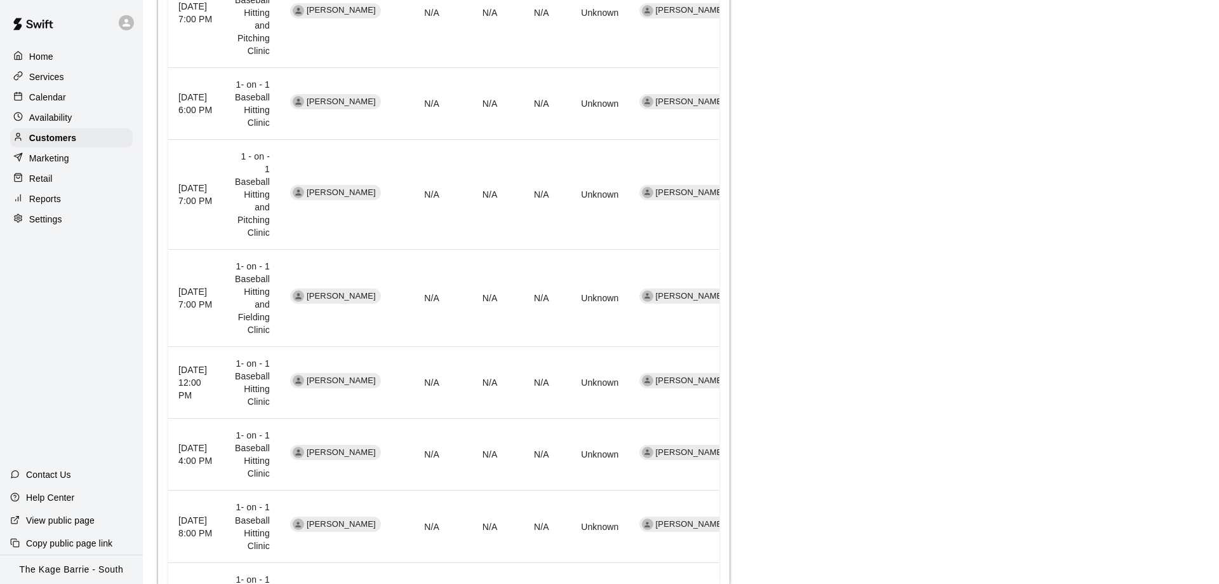
scroll to position [389, 0]
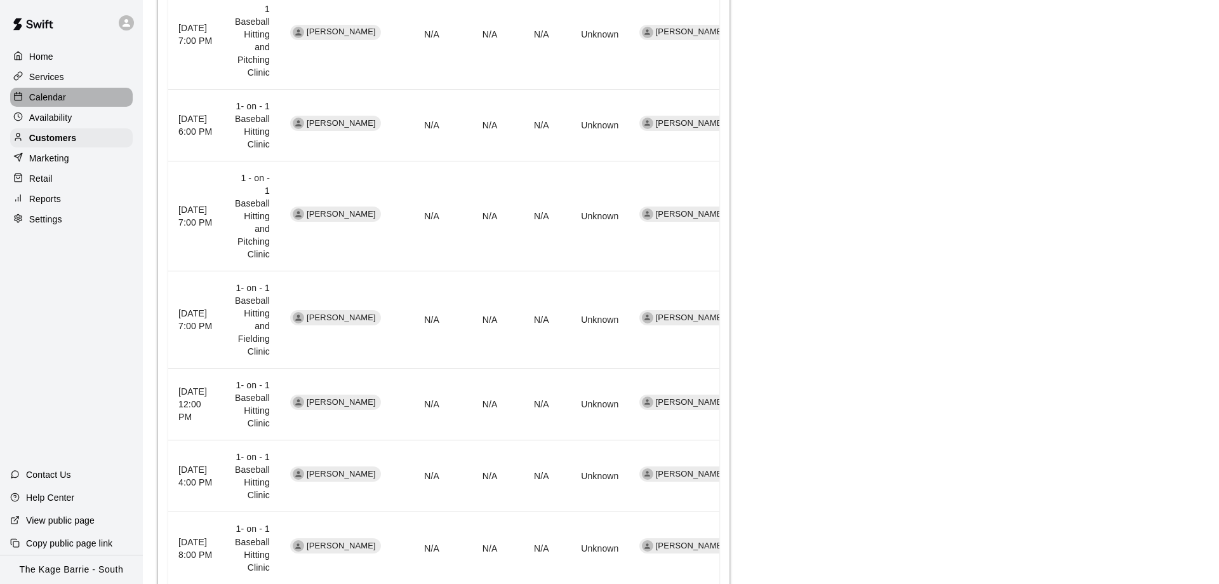
click at [44, 93] on p "Calendar" at bounding box center [47, 97] width 37 height 13
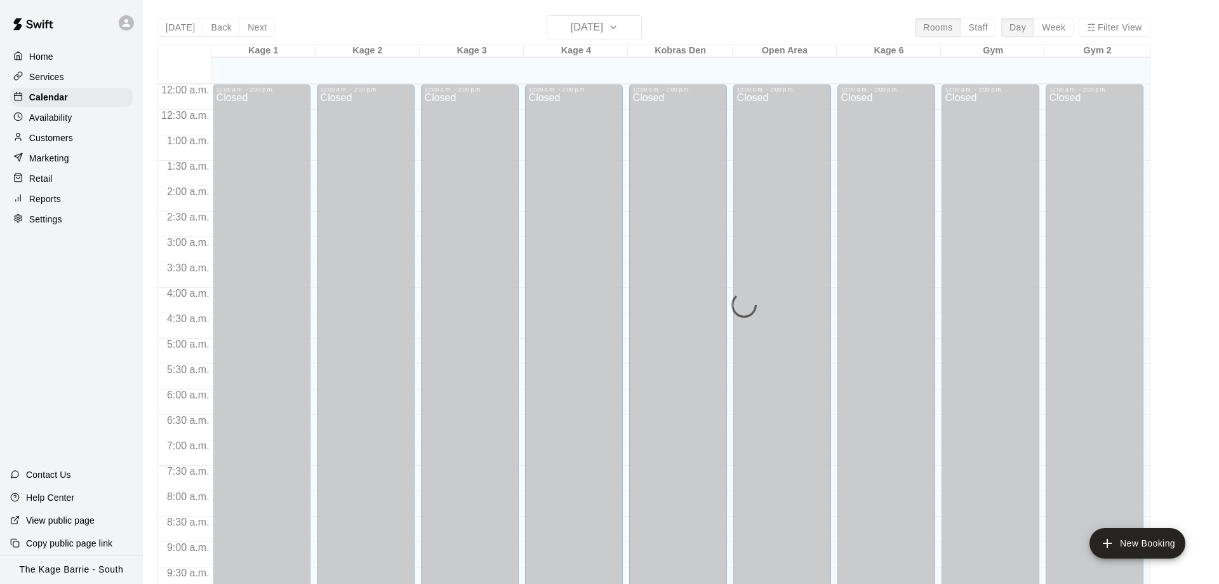
scroll to position [667, 0]
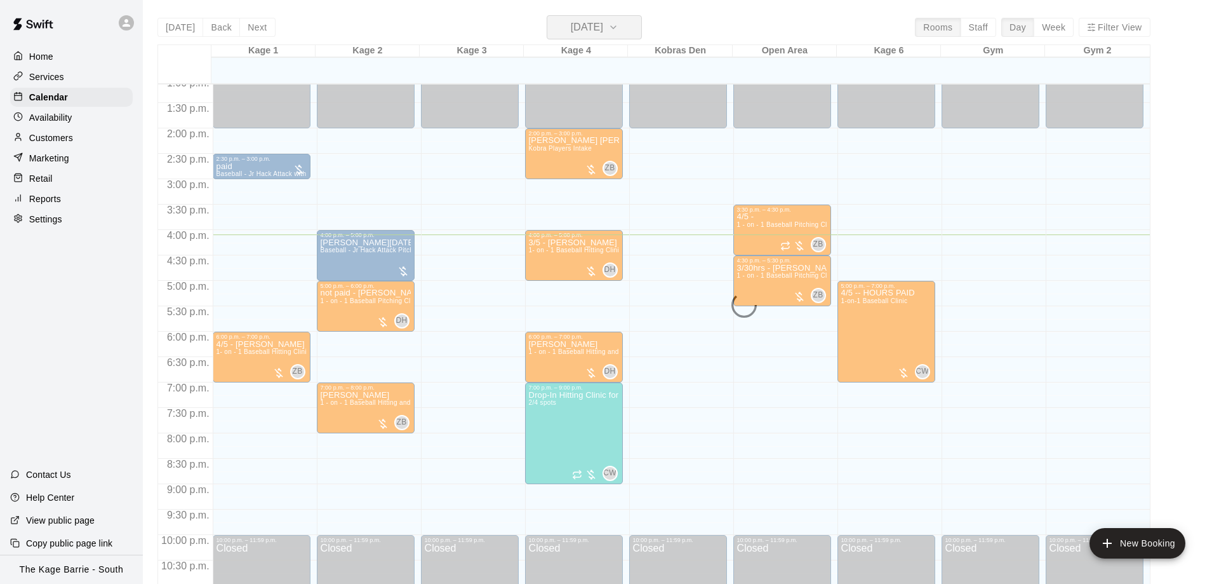
click at [603, 28] on h6 "[DATE]" at bounding box center [587, 27] width 32 height 18
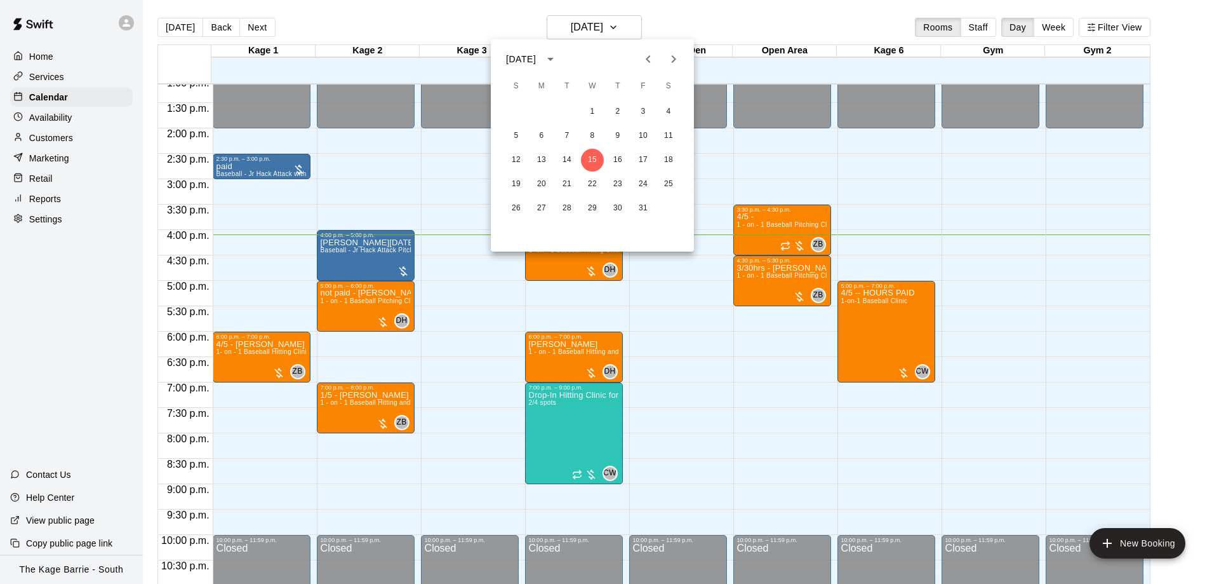
click at [640, 53] on button "Previous month" at bounding box center [648, 58] width 25 height 25
click at [613, 133] on button "12" at bounding box center [617, 135] width 23 height 23
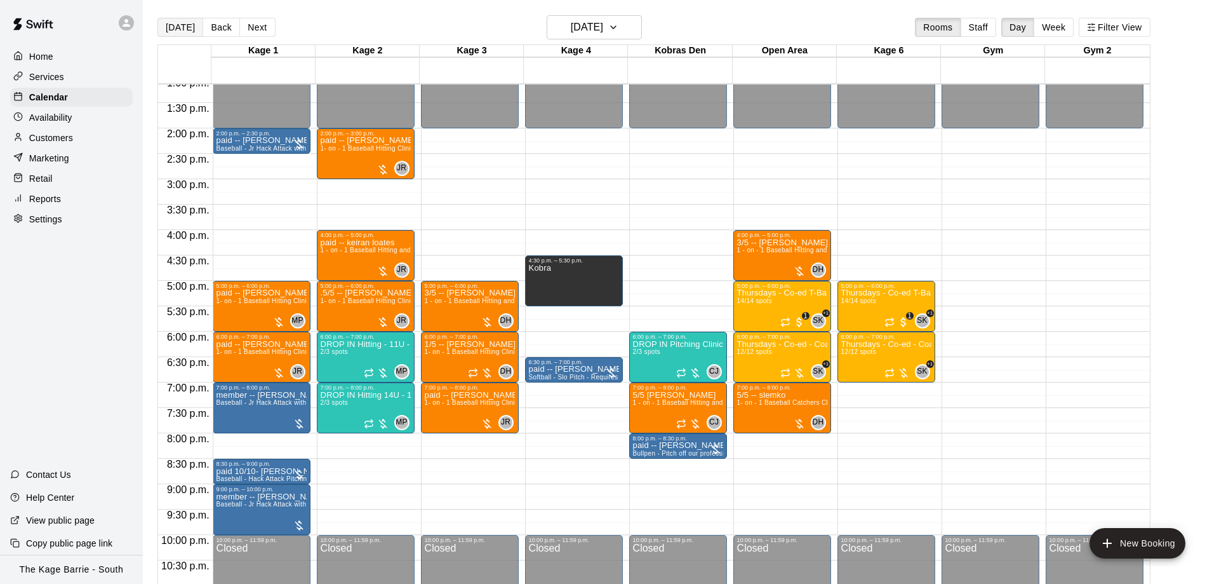
click at [175, 31] on button "[DATE]" at bounding box center [180, 27] width 46 height 19
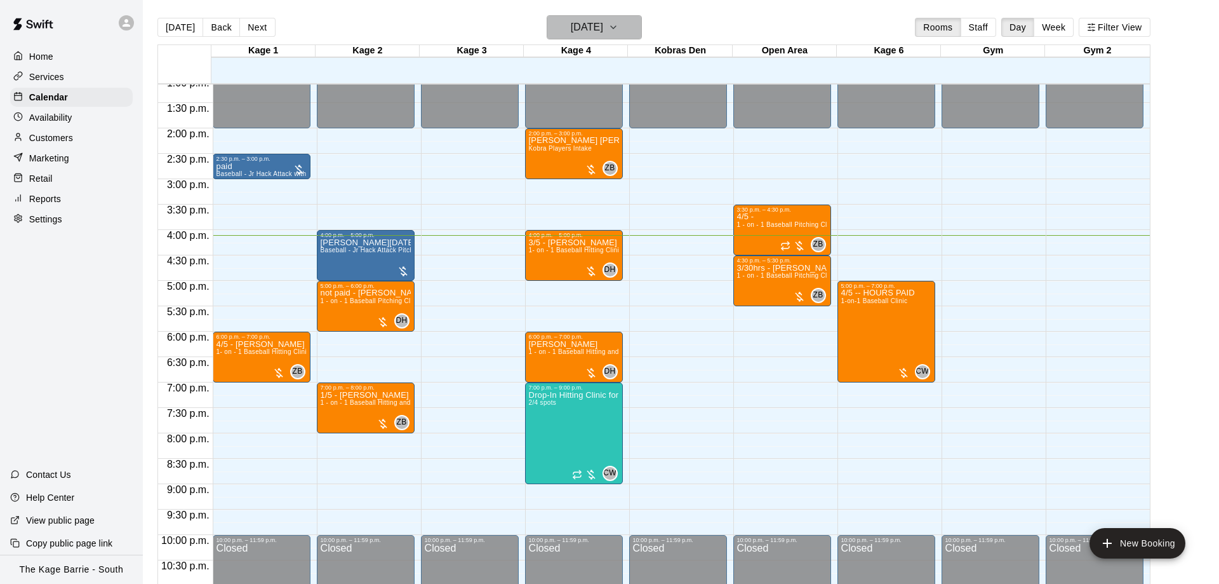
click at [603, 28] on h6 "[DATE]" at bounding box center [587, 27] width 32 height 18
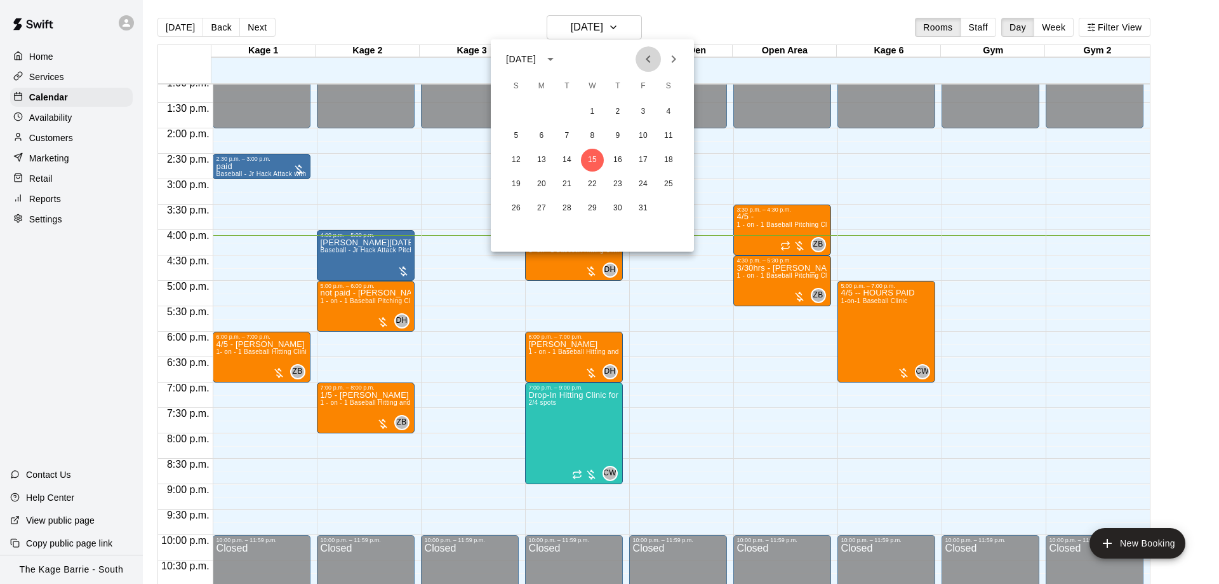
click at [652, 51] on button "Previous month" at bounding box center [648, 58] width 25 height 25
click at [652, 53] on icon "Previous month" at bounding box center [648, 58] width 15 height 15
click at [615, 131] on button "12" at bounding box center [617, 135] width 23 height 23
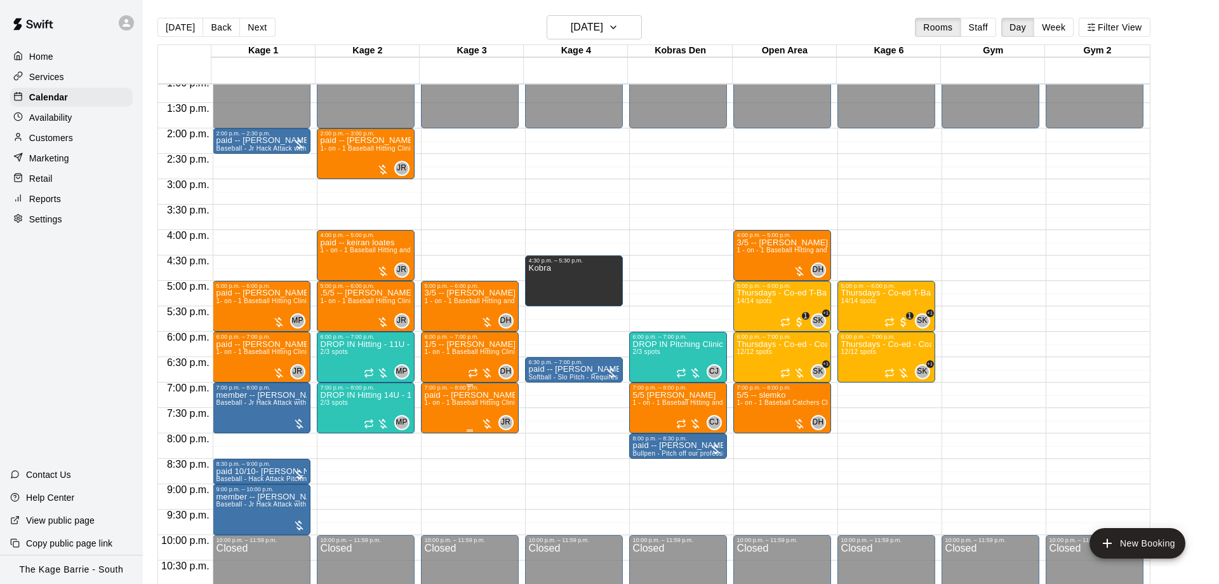
click at [437, 432] on img "edit" at bounding box center [436, 436] width 15 height 15
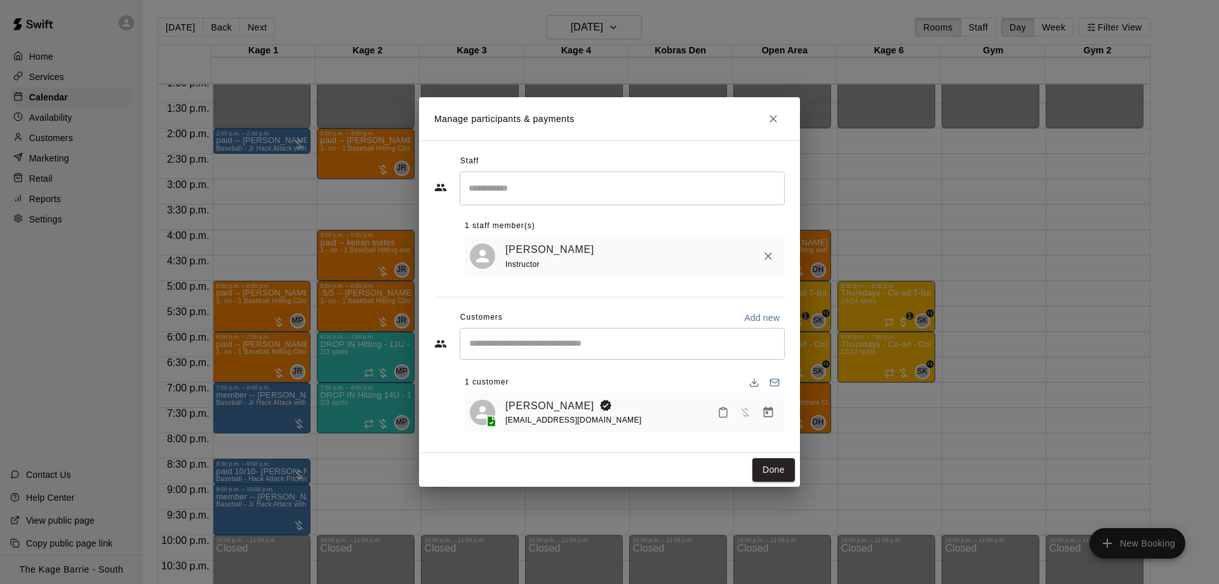
click at [786, 114] on h2 "Manage participants & payments" at bounding box center [609, 118] width 381 height 43
click at [765, 107] on h2 "Manage participants & payments" at bounding box center [609, 118] width 381 height 43
click at [777, 115] on icon "Close" at bounding box center [773, 118] width 13 height 13
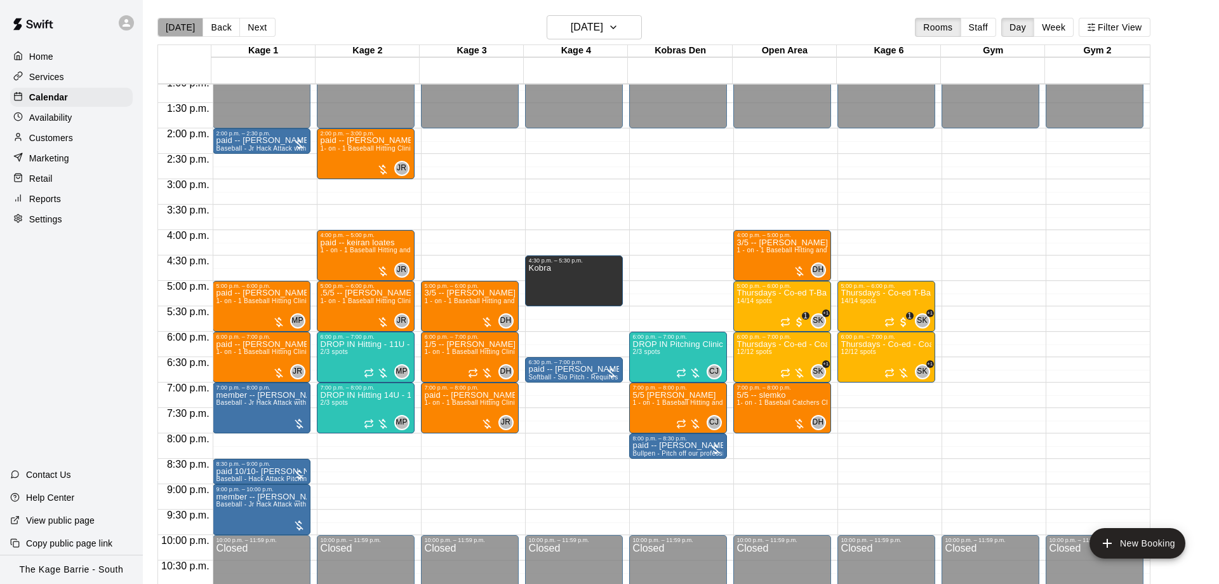
click at [185, 20] on button "[DATE]" at bounding box center [180, 27] width 46 height 19
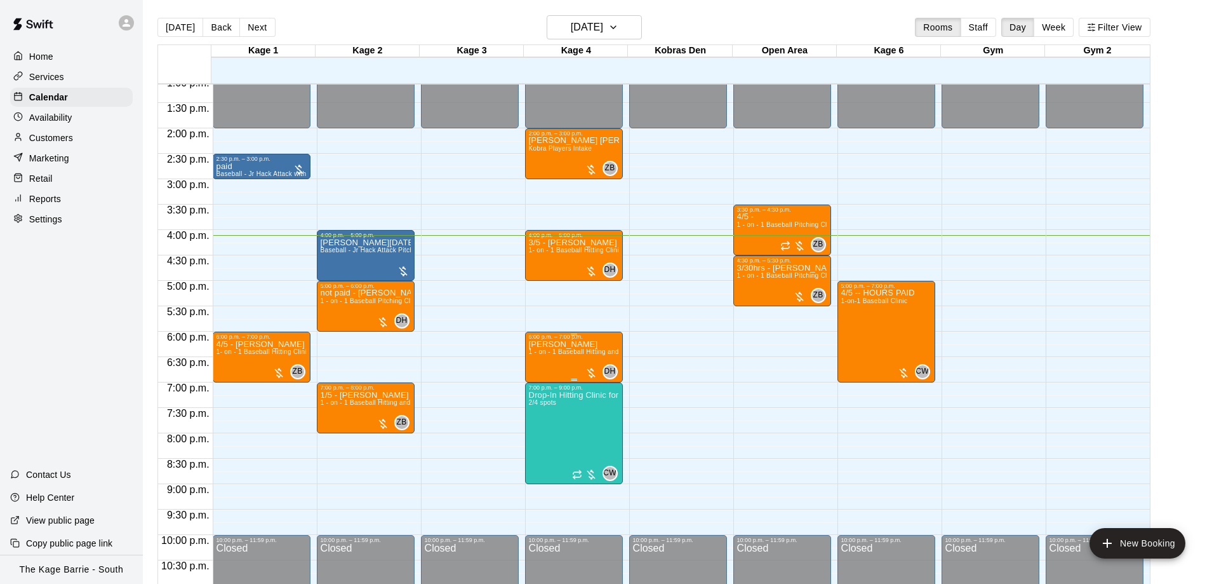
click at [554, 344] on p "[PERSON_NAME]" at bounding box center [574, 344] width 90 height 0
click at [543, 358] on icon "edit" at bounding box center [540, 359] width 11 height 11
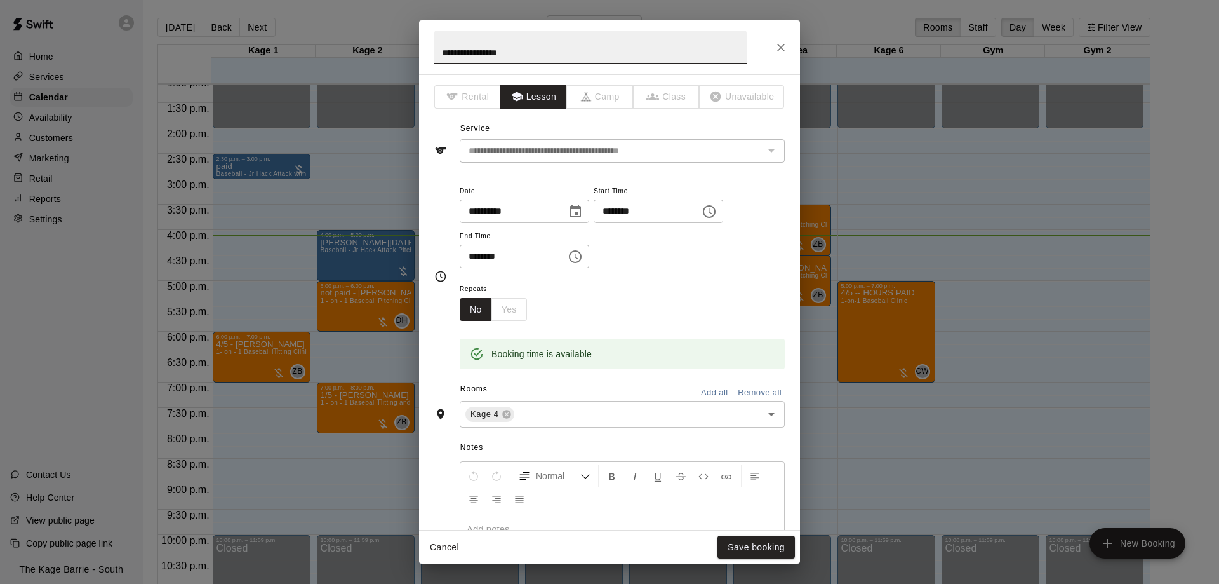
click at [439, 49] on input "**********" at bounding box center [590, 47] width 312 height 34
click at [438, 51] on input "**********" at bounding box center [590, 47] width 312 height 34
type input "**********"
click at [758, 542] on button "Save booking" at bounding box center [756, 546] width 77 height 23
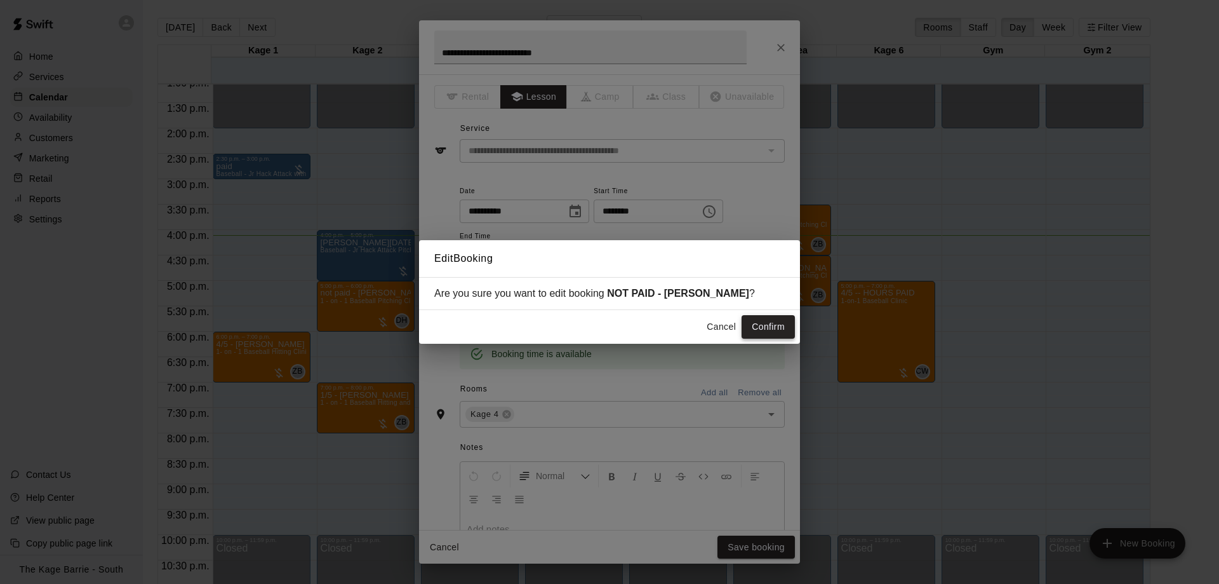
click at [759, 333] on button "Confirm" at bounding box center [768, 326] width 53 height 23
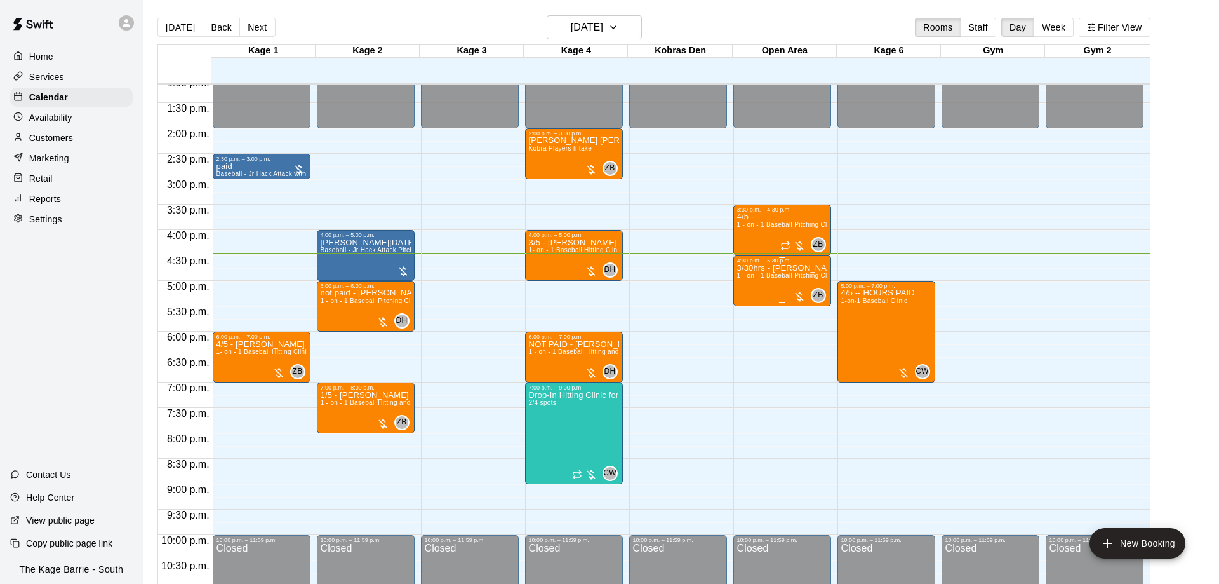
click at [756, 277] on span "1 - on - 1 Baseball Pitching Clinic" at bounding box center [787, 275] width 100 height 7
click at [747, 324] on img "edit" at bounding box center [749, 318] width 15 height 15
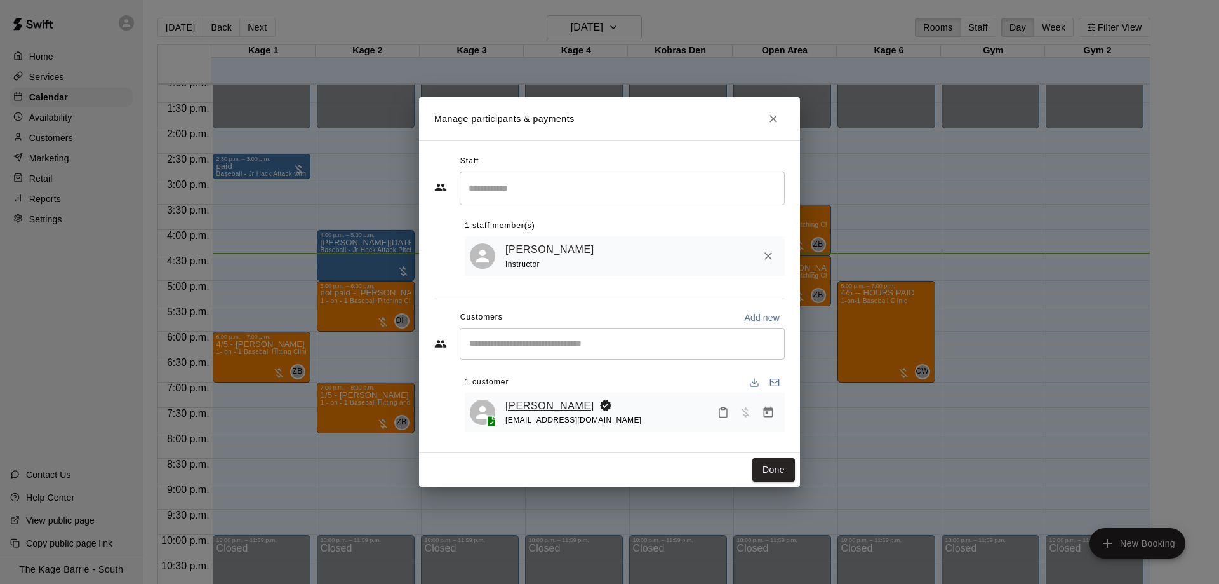
click at [547, 406] on link "[PERSON_NAME]" at bounding box center [549, 406] width 89 height 17
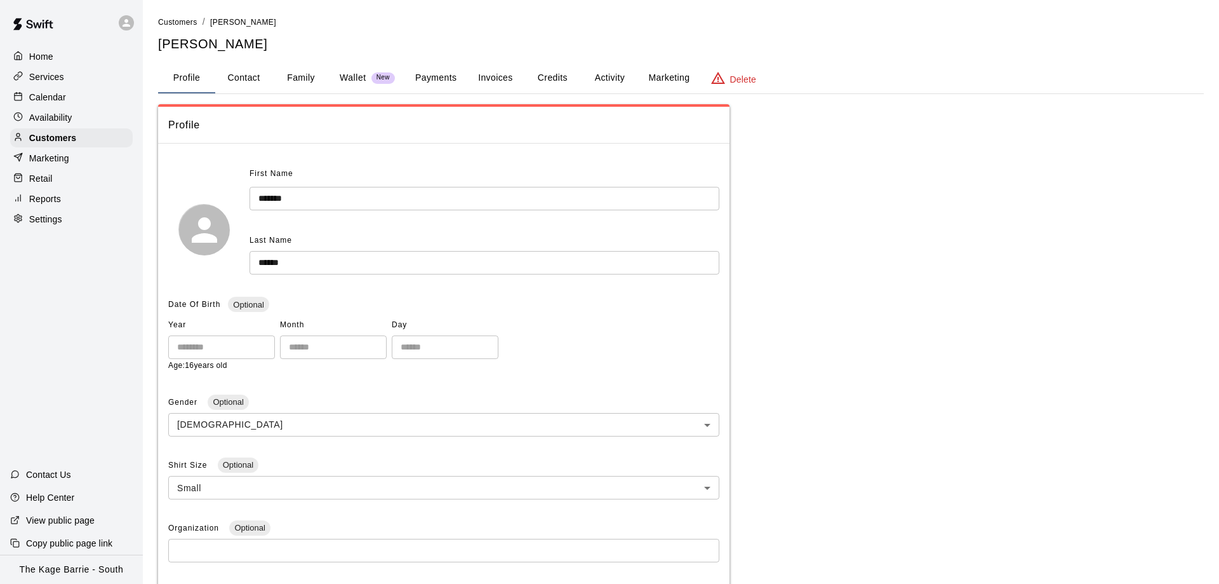
click at [614, 73] on button "Activity" at bounding box center [609, 78] width 57 height 30
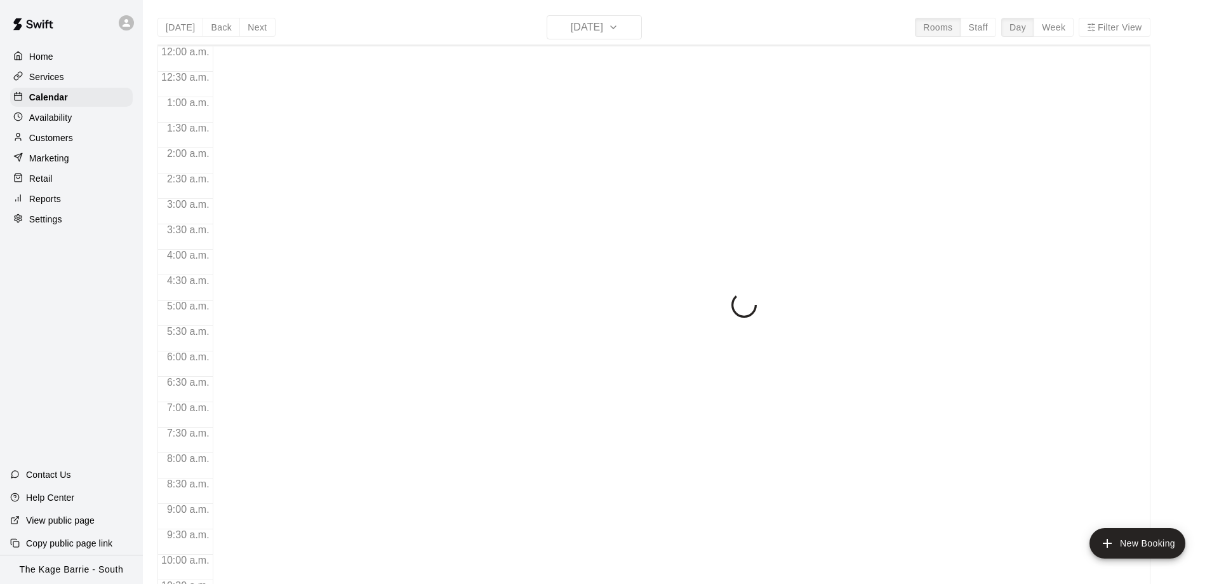
scroll to position [667, 0]
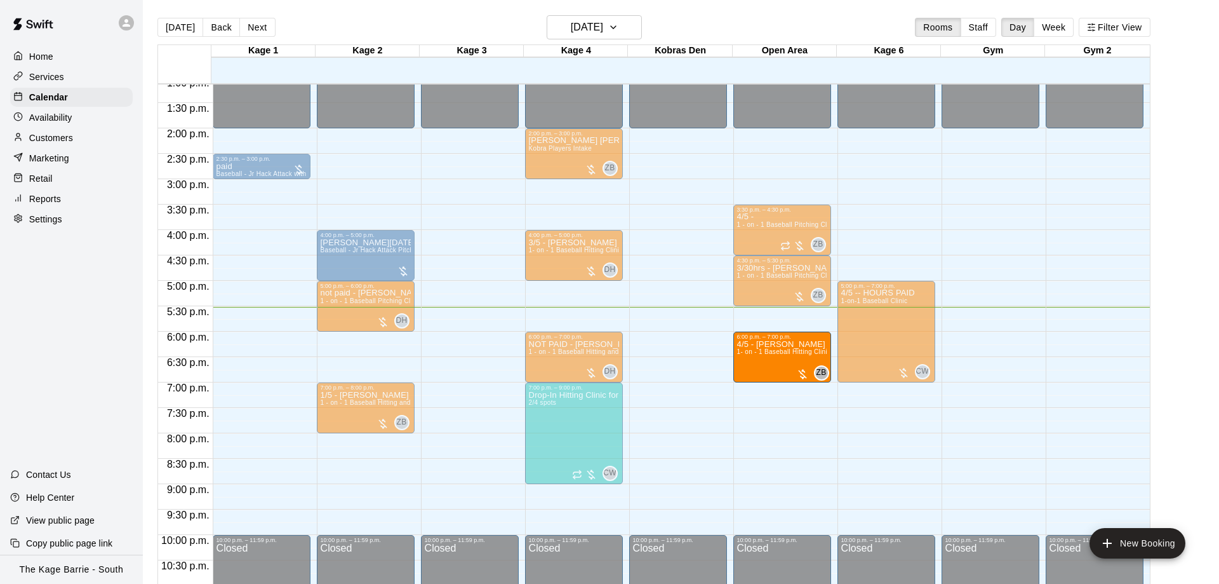
drag, startPoint x: 284, startPoint y: 355, endPoint x: 765, endPoint y: 355, distance: 481.4
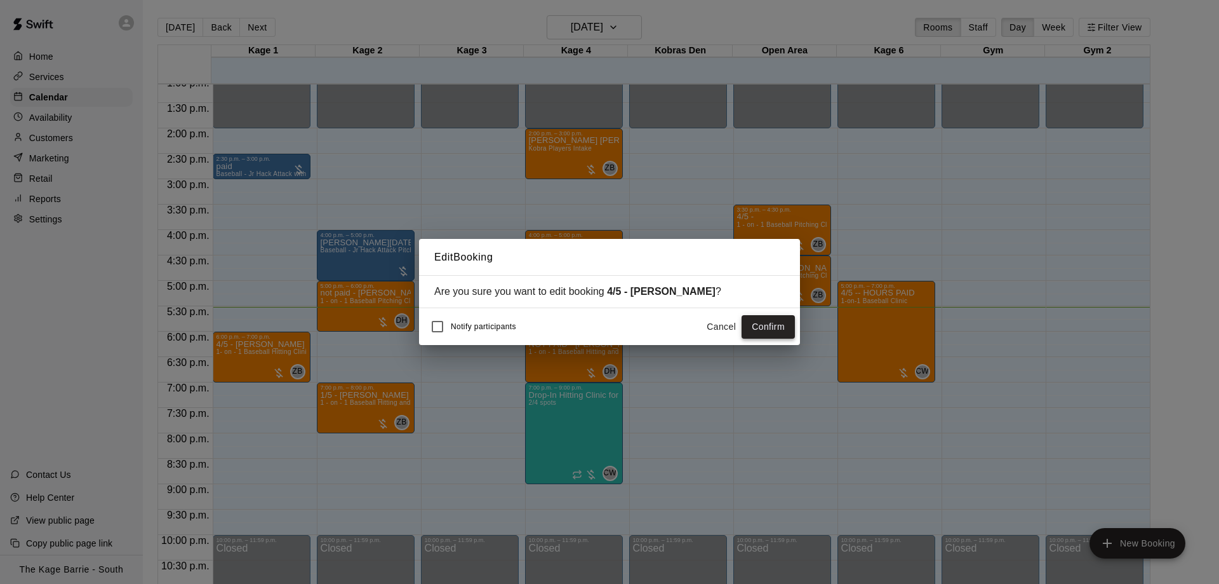
click at [770, 325] on button "Confirm" at bounding box center [768, 326] width 53 height 23
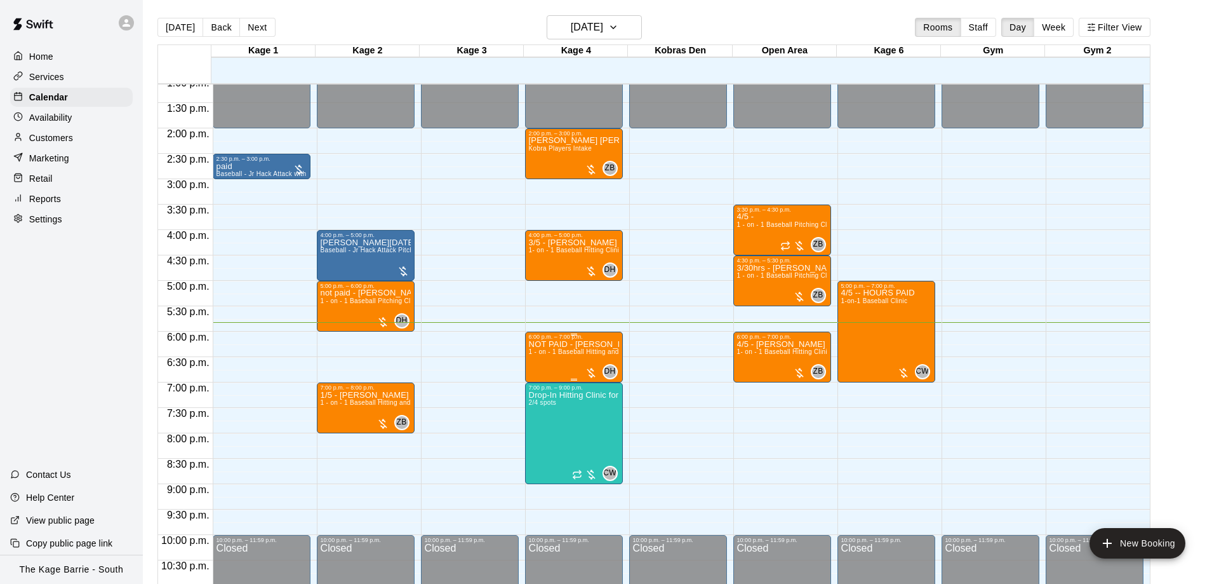
click at [539, 344] on p "NOT PAID - [PERSON_NAME]" at bounding box center [574, 344] width 90 height 0
click at [534, 355] on icon "edit" at bounding box center [540, 359] width 15 height 15
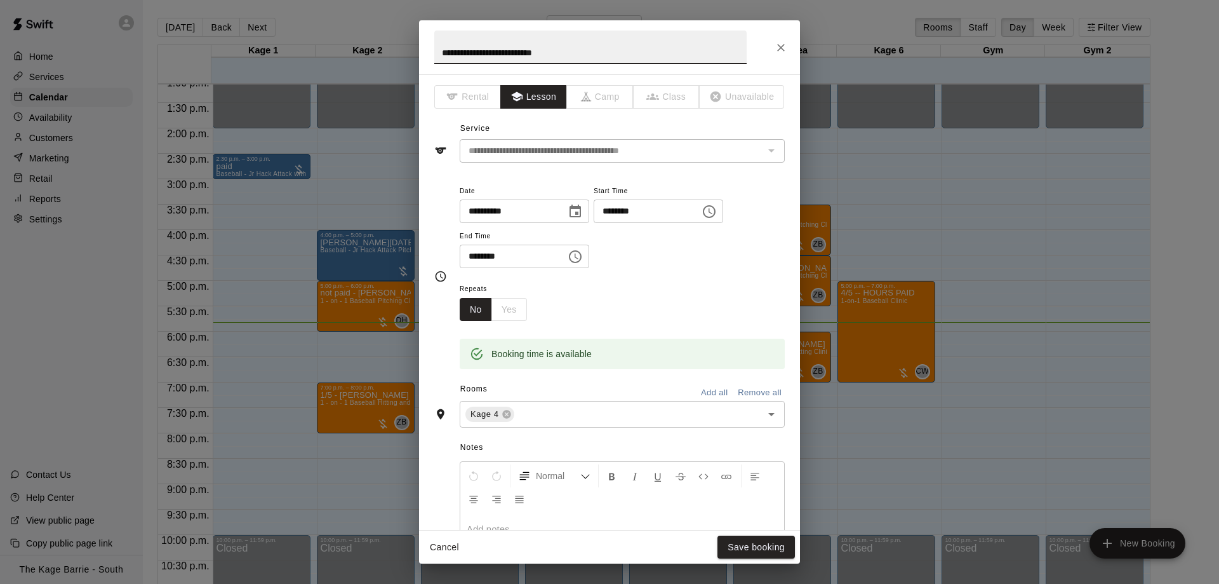
click at [439, 51] on input "**********" at bounding box center [590, 47] width 312 height 34
drag, startPoint x: 484, startPoint y: 50, endPoint x: 395, endPoint y: 44, distance: 89.1
click at [434, 44] on input "**********" at bounding box center [590, 47] width 312 height 34
type input "**********"
click at [734, 542] on button "Save booking" at bounding box center [756, 546] width 77 height 23
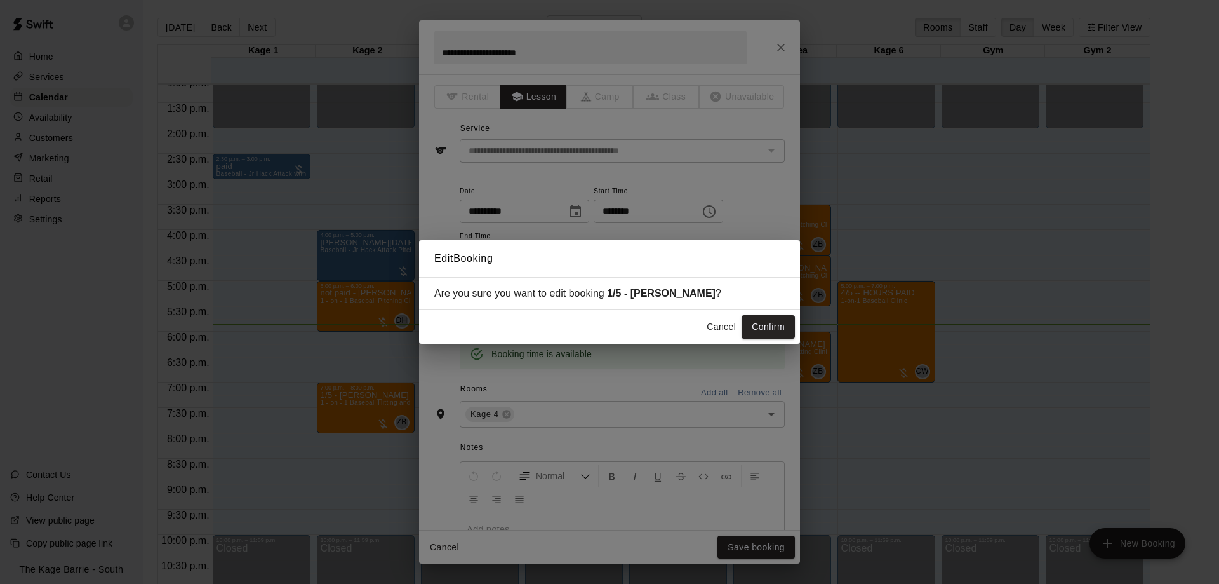
click at [753, 323] on button "Confirm" at bounding box center [768, 326] width 53 height 23
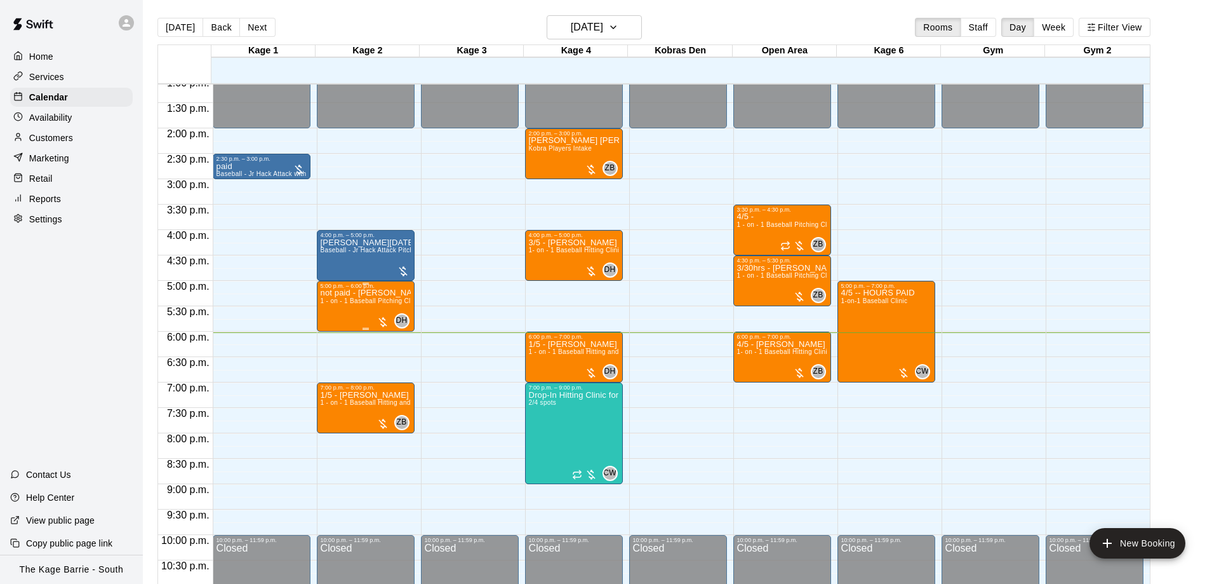
click at [387, 301] on span "1 - on - 1 Baseball Pitching Clinic" at bounding box center [371, 300] width 100 height 7
click at [323, 314] on button "edit" at bounding box center [331, 312] width 25 height 25
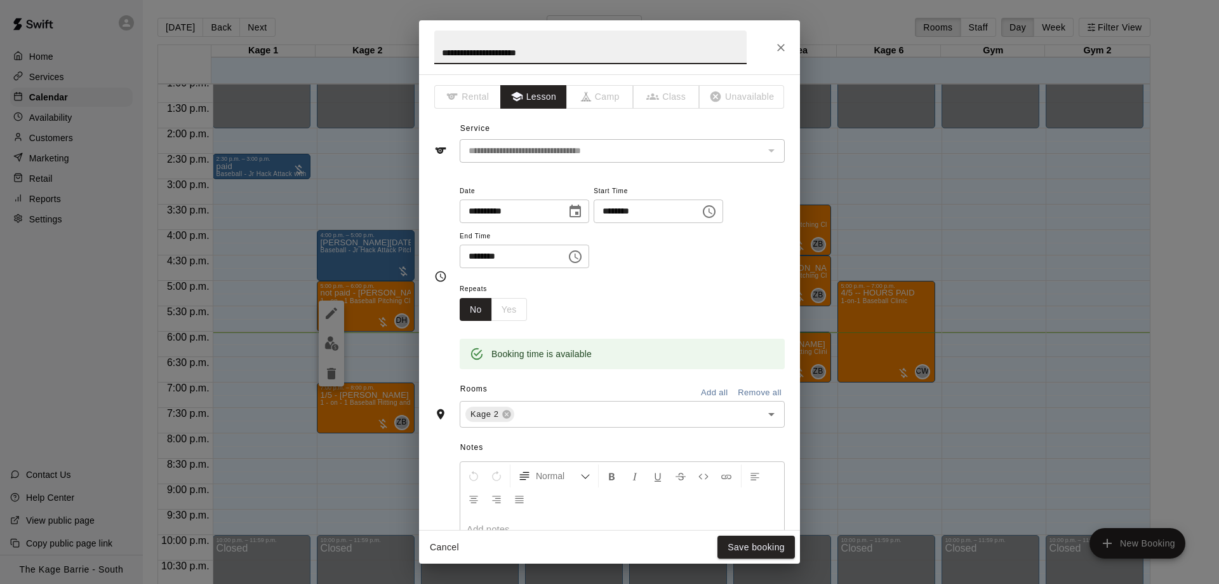
drag, startPoint x: 461, startPoint y: 52, endPoint x: 384, endPoint y: 22, distance: 82.4
click at [434, 50] on input "**********" at bounding box center [590, 47] width 312 height 34
type input "**********"
click at [765, 556] on button "Save booking" at bounding box center [756, 546] width 77 height 23
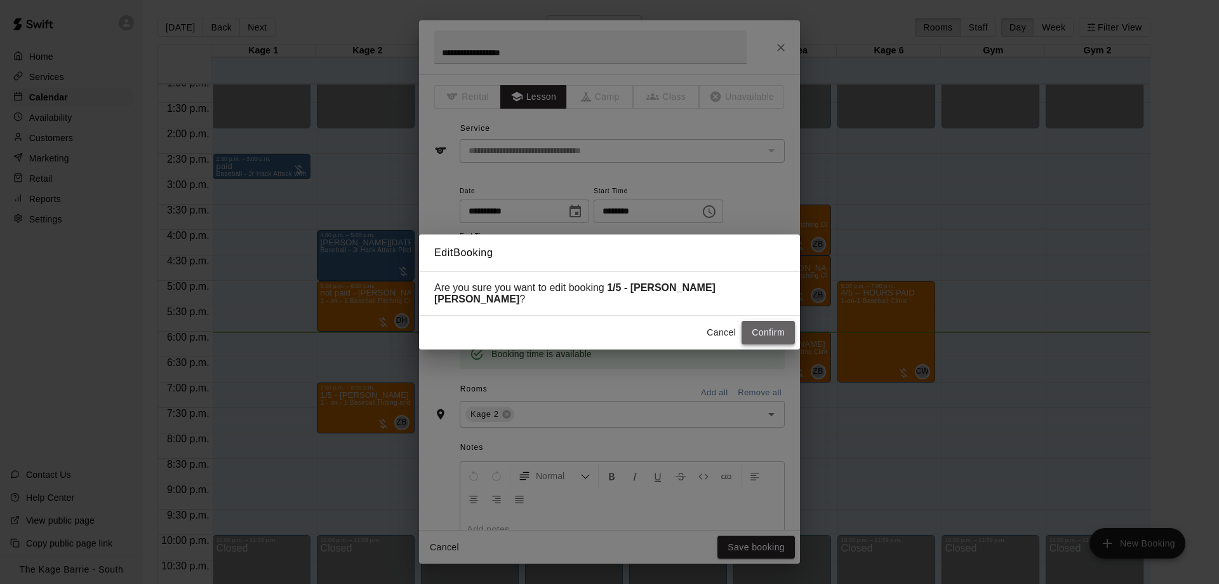
click at [777, 329] on button "Confirm" at bounding box center [768, 332] width 53 height 23
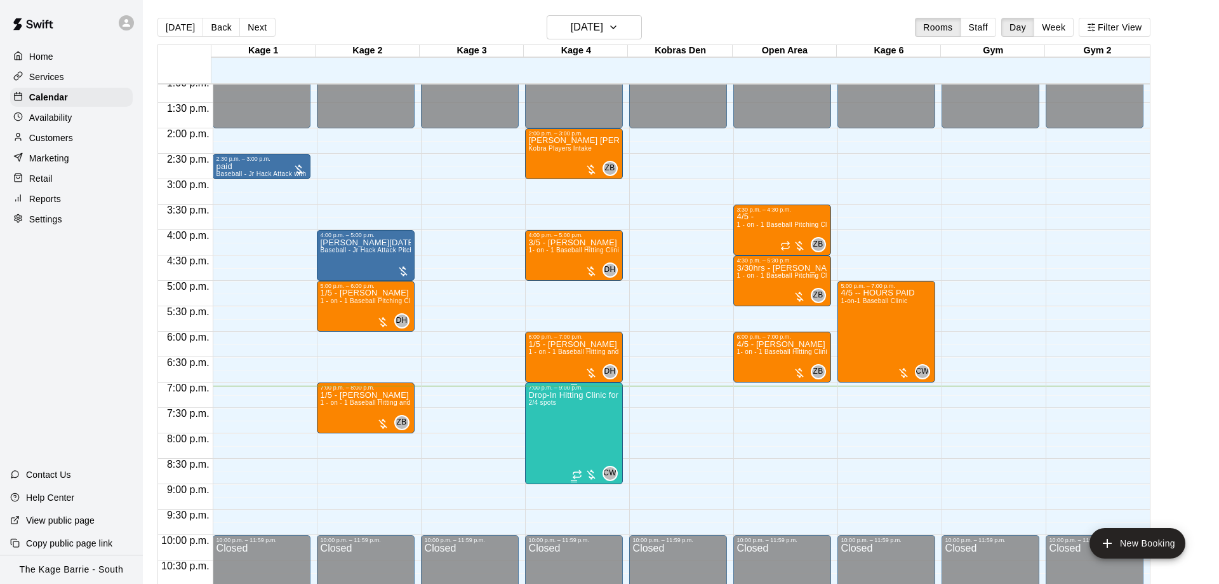
click at [535, 404] on icon "edit" at bounding box center [540, 405] width 15 height 15
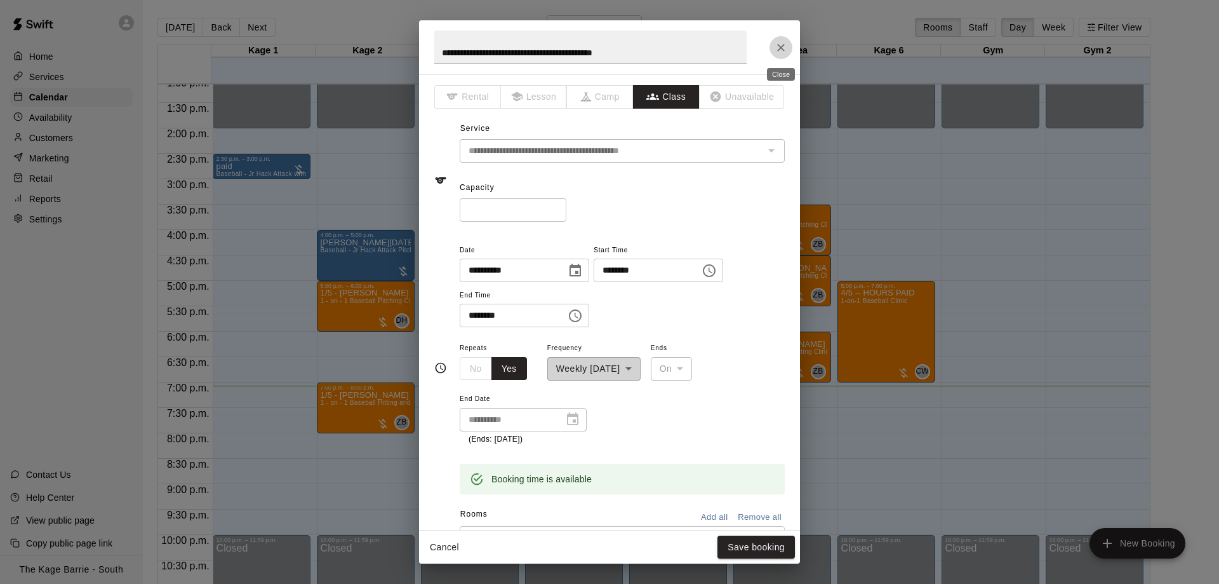
click at [772, 42] on button "Close" at bounding box center [781, 47] width 23 height 23
